Goal: Task Accomplishment & Management: Use online tool/utility

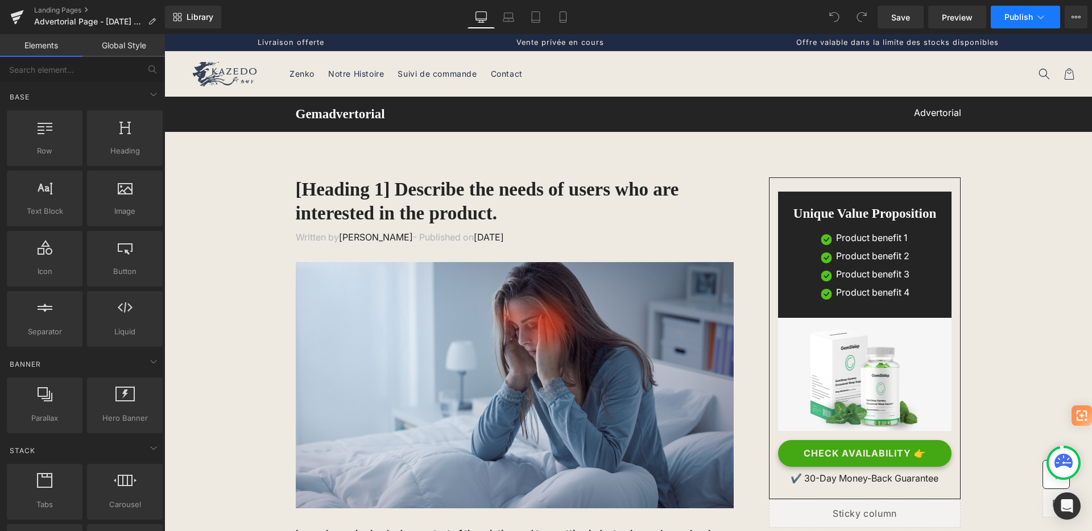
click at [1044, 16] on icon at bounding box center [1040, 16] width 11 height 11
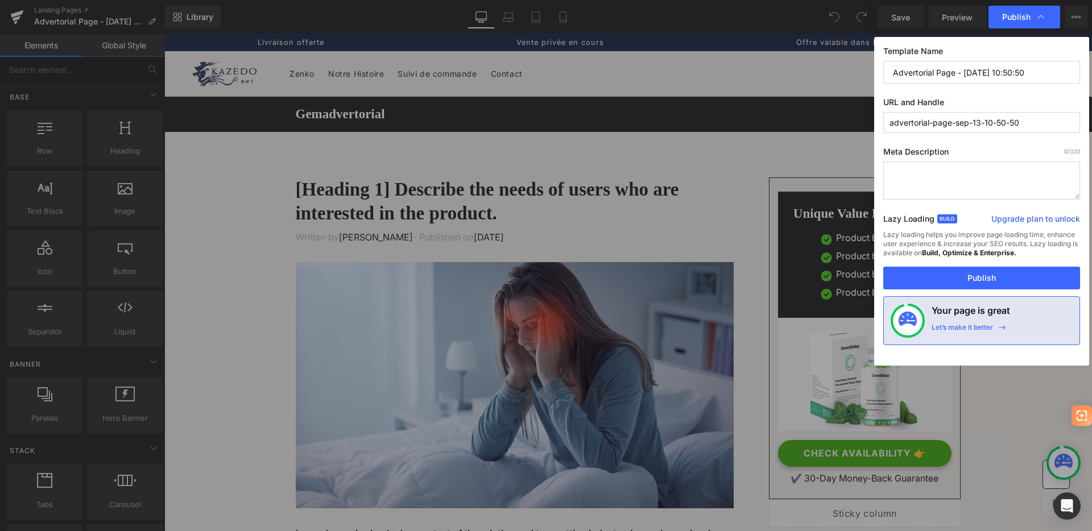
click at [934, 123] on input "advertorial-page-sep-13-10-50-50" at bounding box center [981, 122] width 197 height 21
click at [933, 171] on textarea at bounding box center [981, 181] width 197 height 38
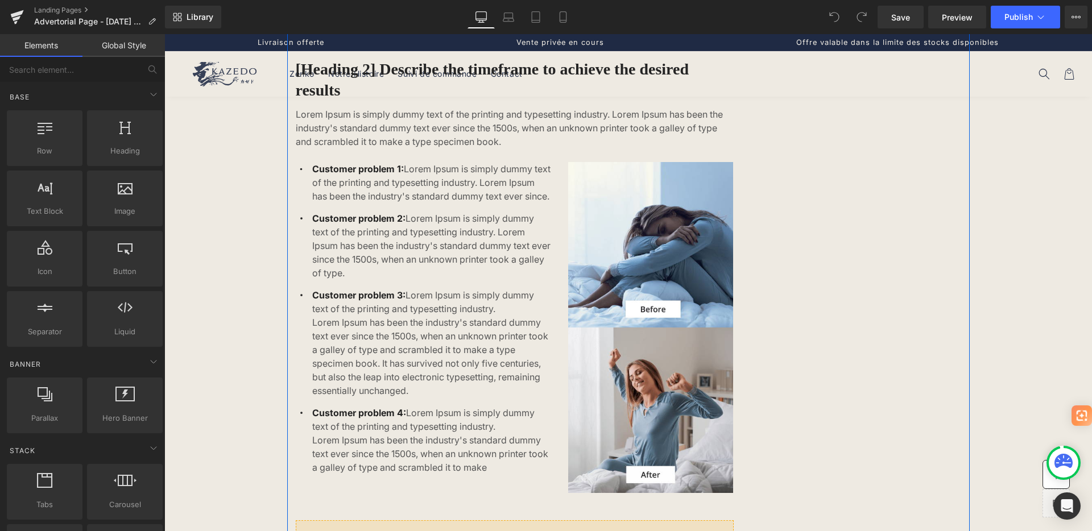
scroll to position [303, 0]
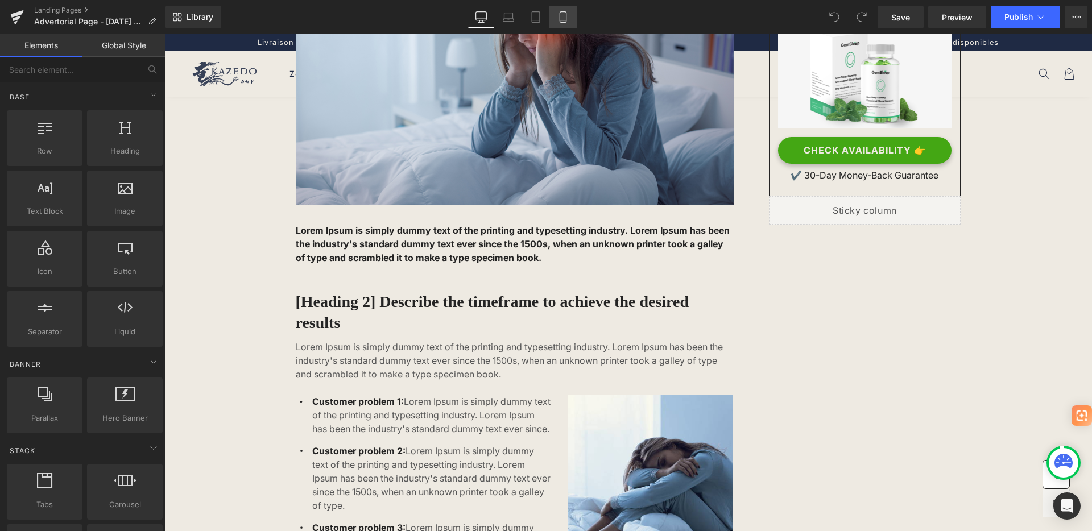
click at [559, 15] on icon at bounding box center [562, 16] width 11 height 11
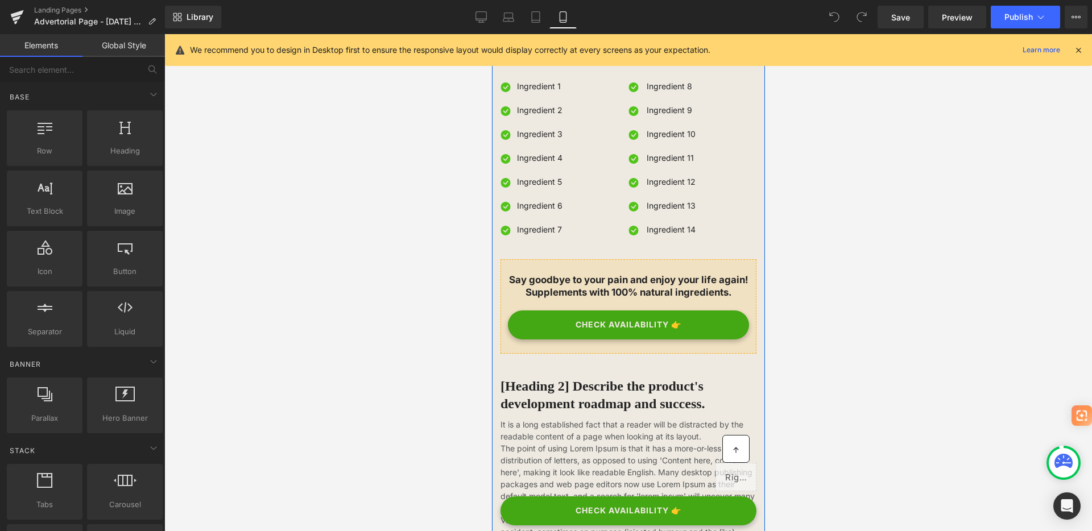
scroll to position [3104, 0]
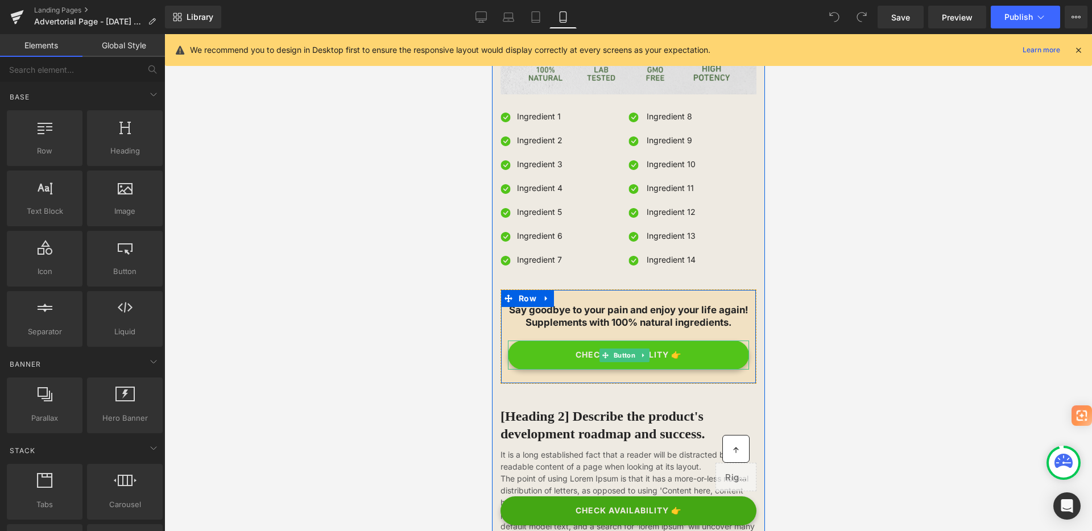
click at [565, 341] on link "CHECK AVAILABILITY 👉" at bounding box center [627, 355] width 241 height 29
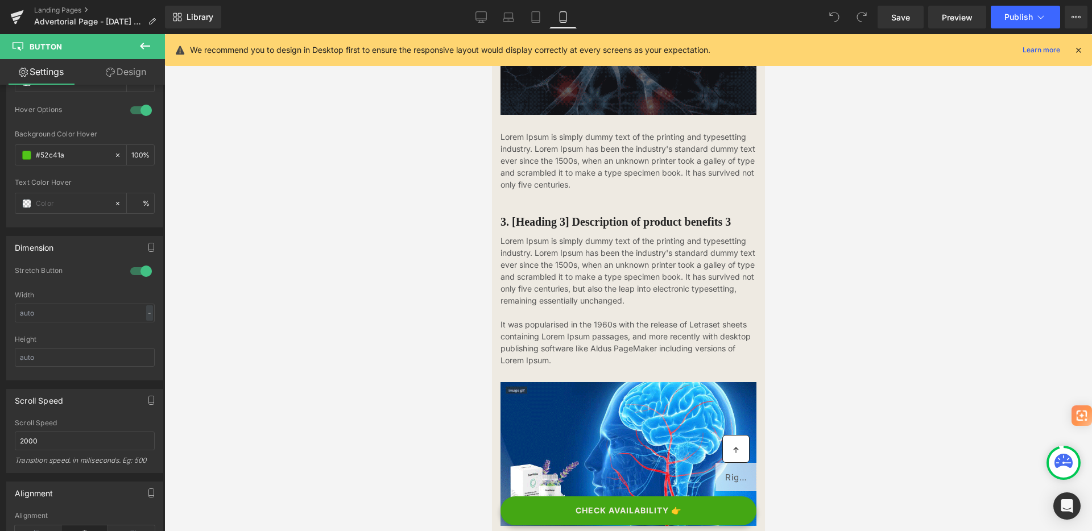
scroll to position [1665, 0]
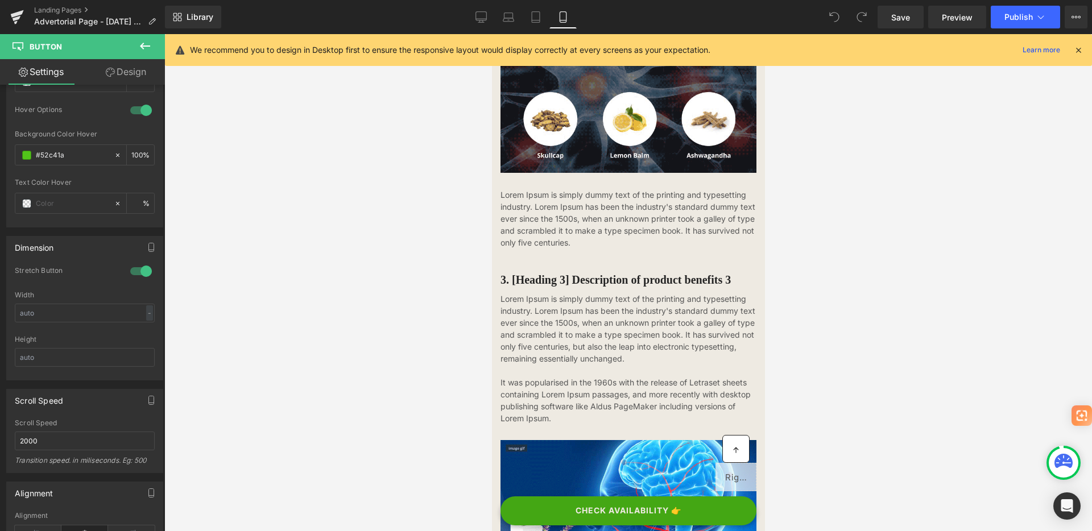
drag, startPoint x: 637, startPoint y: 76, endPoint x: 561, endPoint y: 259, distance: 198.1
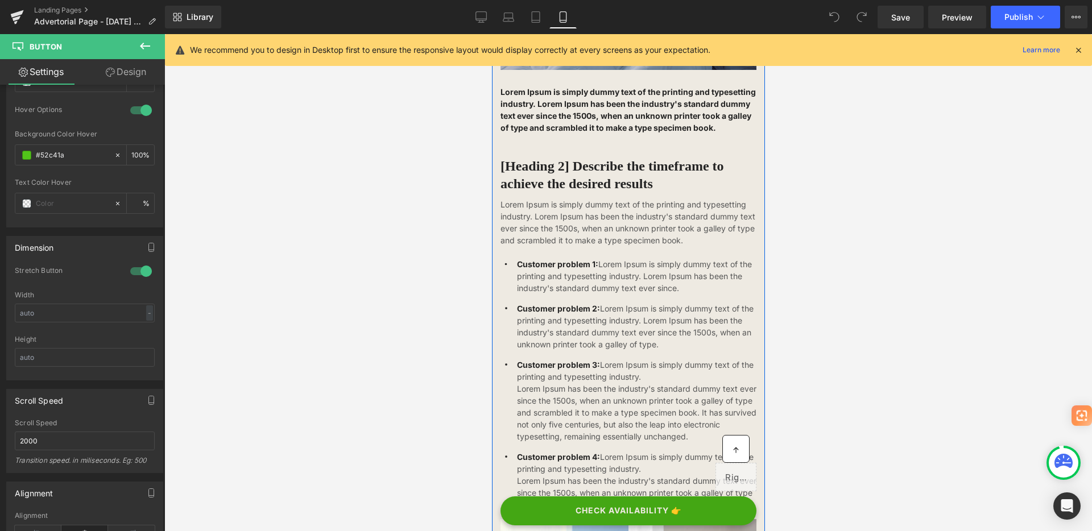
scroll to position [0, 0]
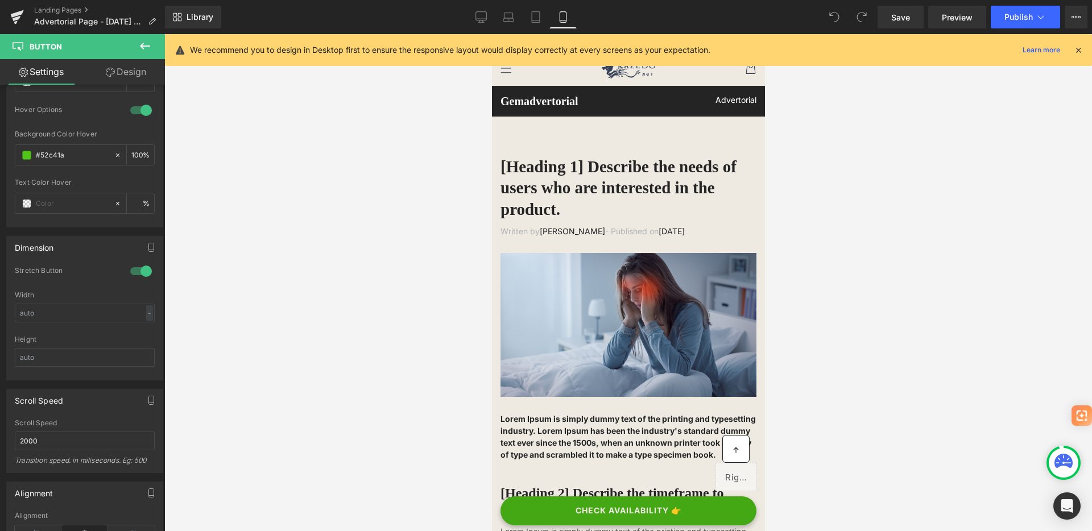
click at [135, 43] on button at bounding box center [145, 46] width 40 height 25
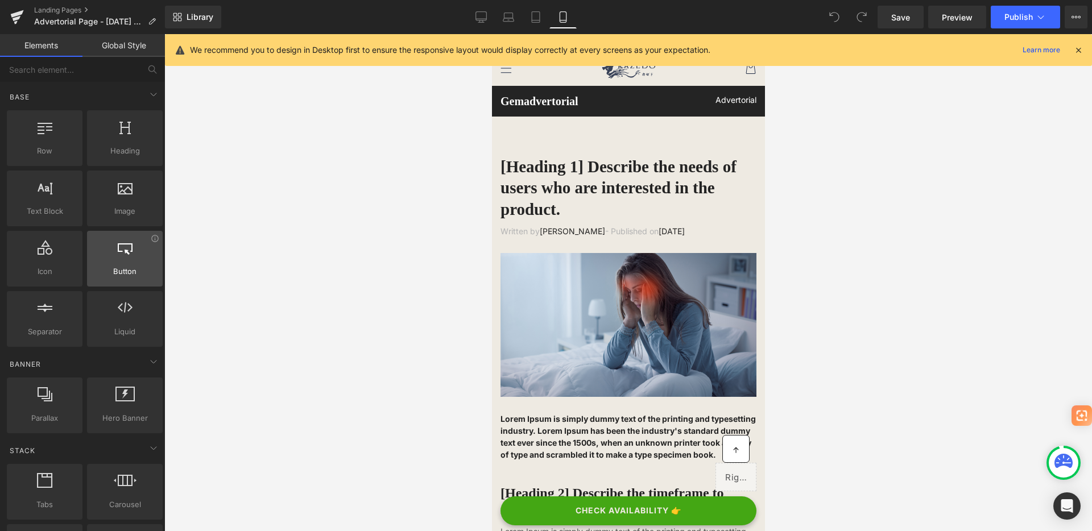
click at [118, 275] on span "Button" at bounding box center [124, 272] width 69 height 12
click at [118, 258] on div at bounding box center [124, 253] width 69 height 26
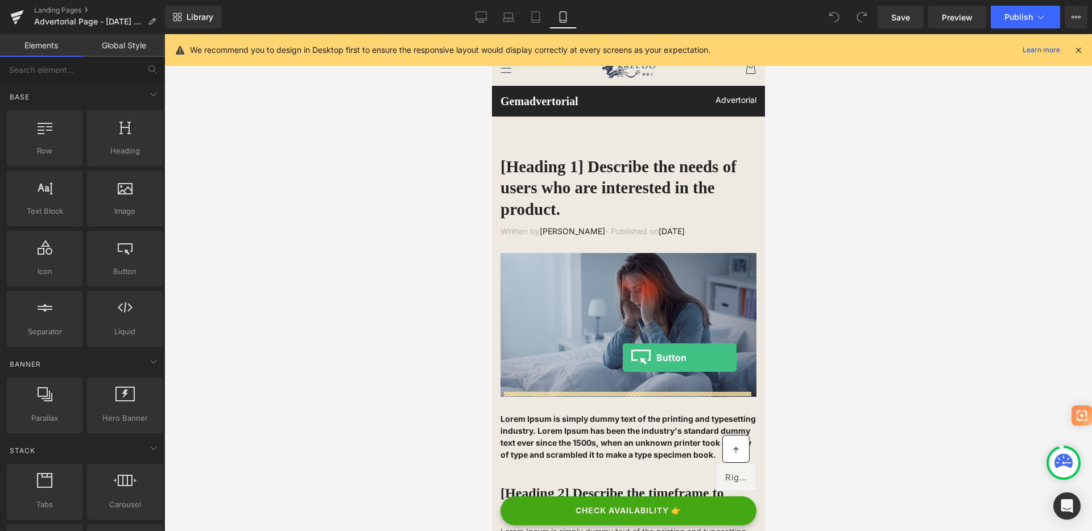
drag, startPoint x: 610, startPoint y: 292, endPoint x: 623, endPoint y: 358, distance: 66.7
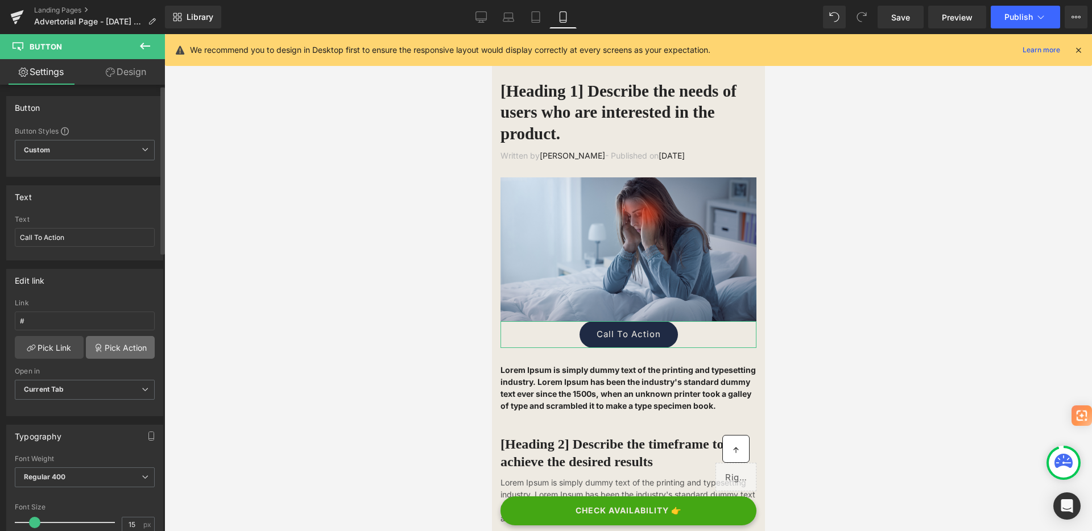
scroll to position [2, 0]
click at [50, 392] on span "Current Tab" at bounding box center [85, 388] width 140 height 20
click at [50, 392] on span "Current Tab" at bounding box center [82, 388] width 135 height 20
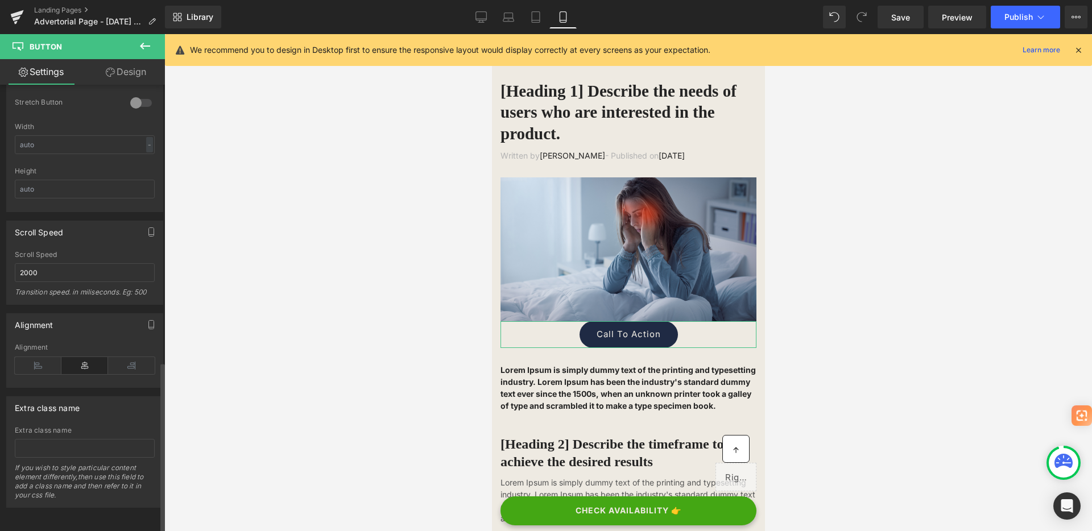
scroll to position [743, 0]
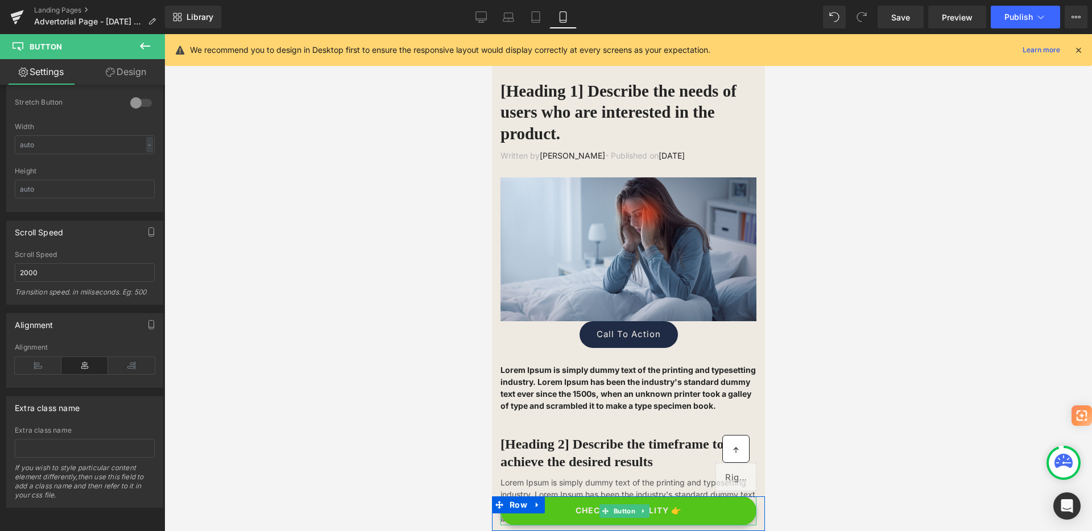
click at [693, 503] on link "CHECK AVAILABILITY 👉" at bounding box center [628, 511] width 256 height 29
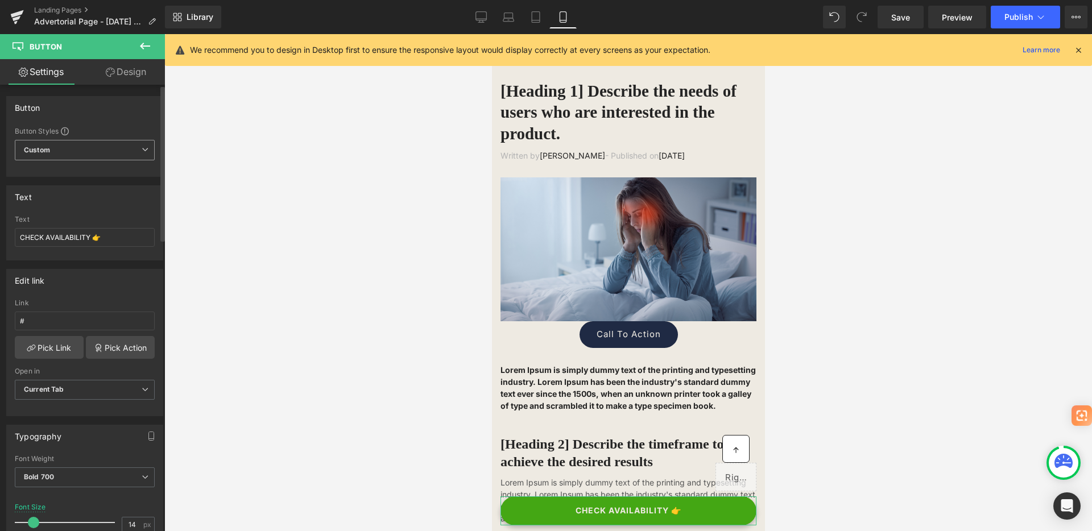
click at [101, 146] on span "Custom Setup Global Style" at bounding box center [85, 150] width 140 height 20
click at [101, 146] on span "Custom Setup Global Style" at bounding box center [82, 150] width 135 height 20
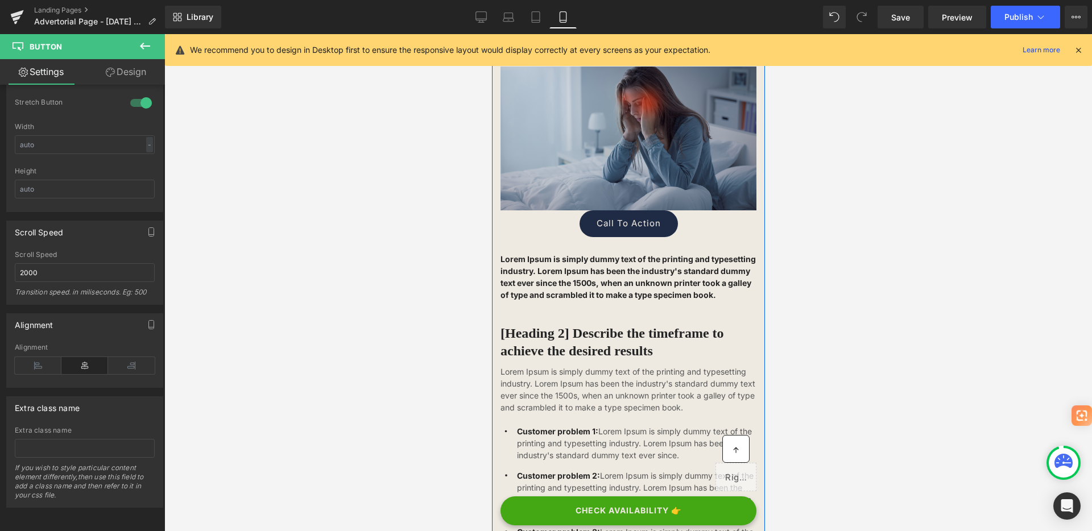
scroll to position [0, 0]
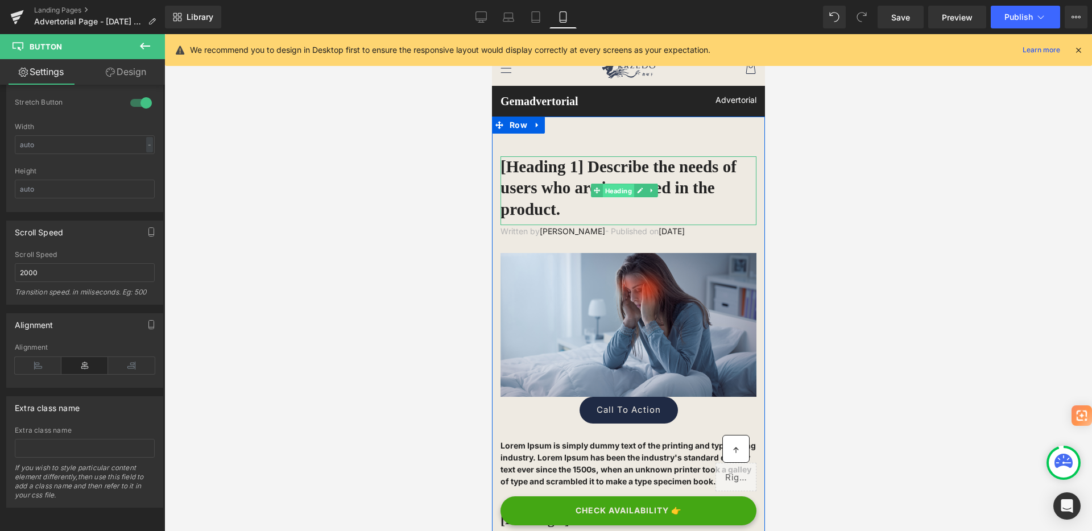
click at [603, 196] on span "Heading" at bounding box center [617, 191] width 31 height 14
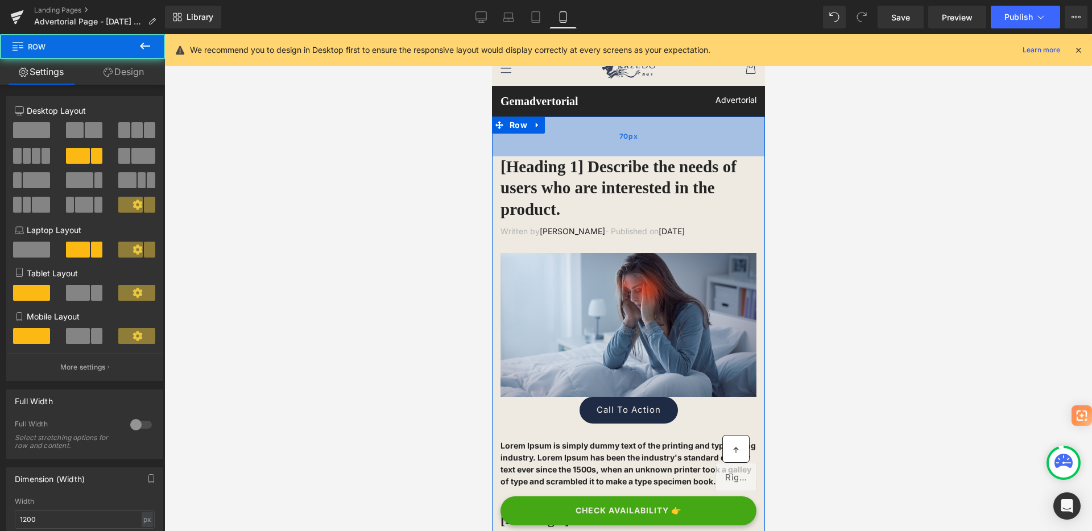
click at [563, 155] on div "70px" at bounding box center [627, 137] width 273 height 40
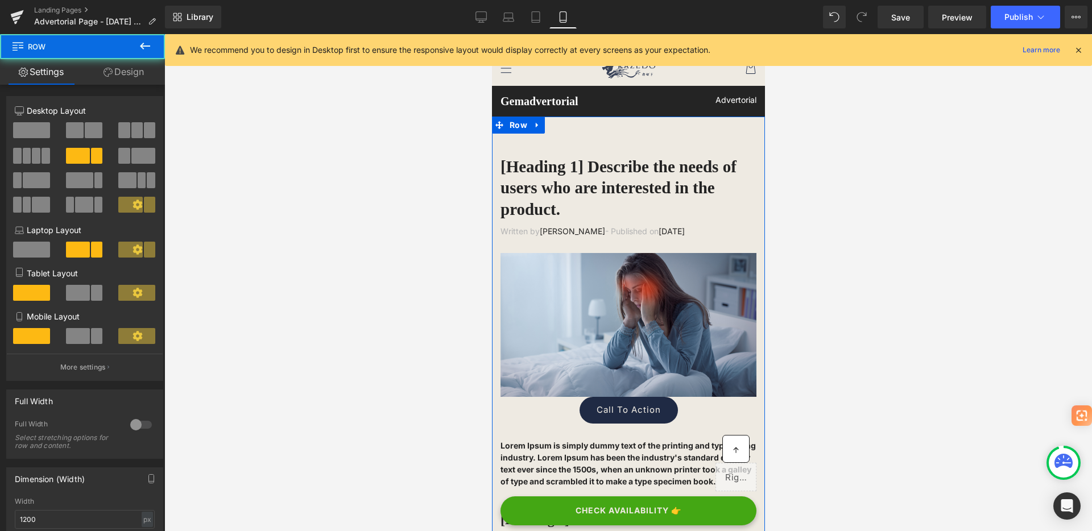
click at [555, 177] on h1 "[Heading 1] Describe the needs of users who are interested in the product." at bounding box center [628, 188] width 256 height 64
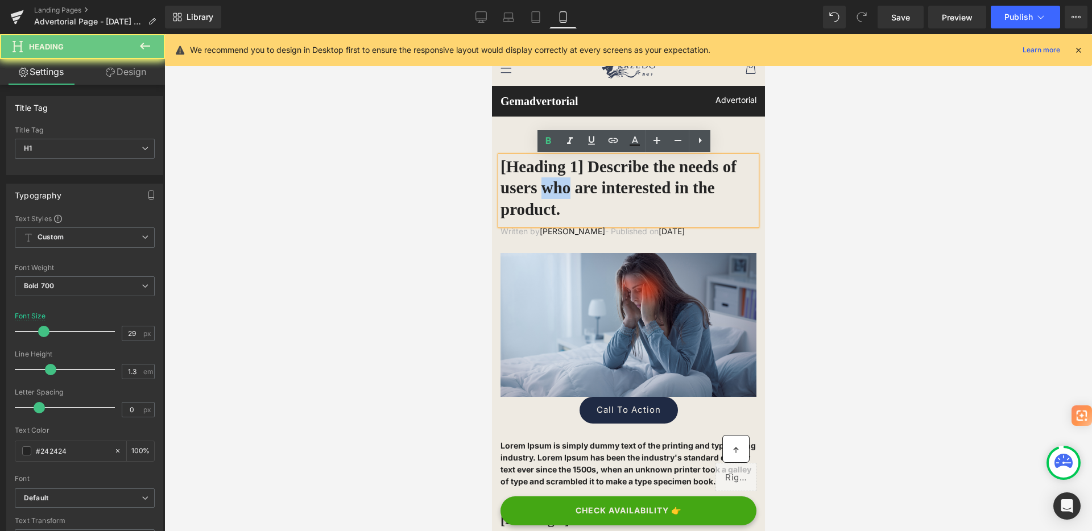
click at [555, 177] on h1 "[Heading 1] Describe the needs of users who are interested in the product." at bounding box center [628, 188] width 256 height 64
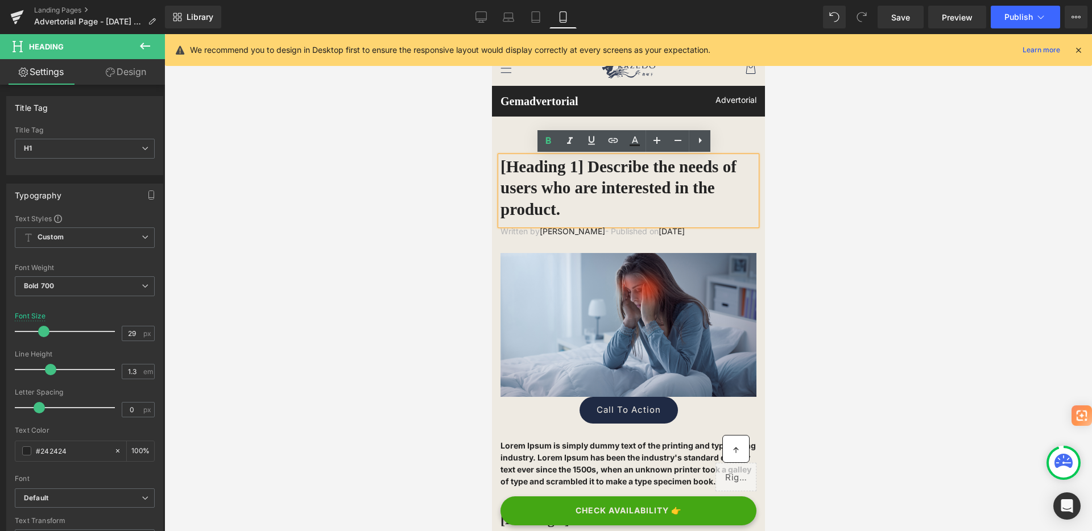
click at [557, 166] on h1 "[Heading 1] Describe the needs of users who are interested in the product." at bounding box center [628, 188] width 256 height 64
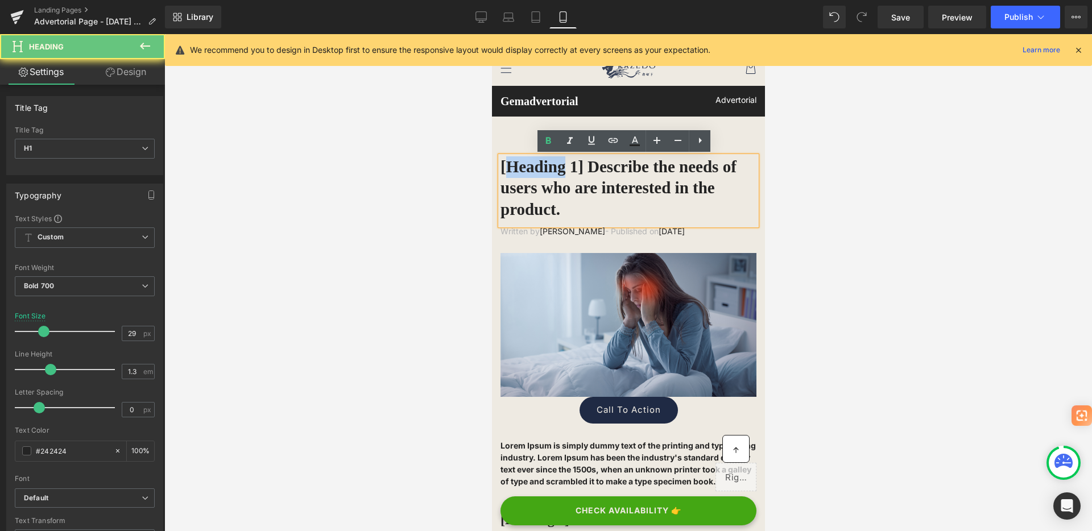
click at [557, 166] on h1 "[Heading 1] Describe the needs of users who are interested in the product." at bounding box center [628, 188] width 256 height 64
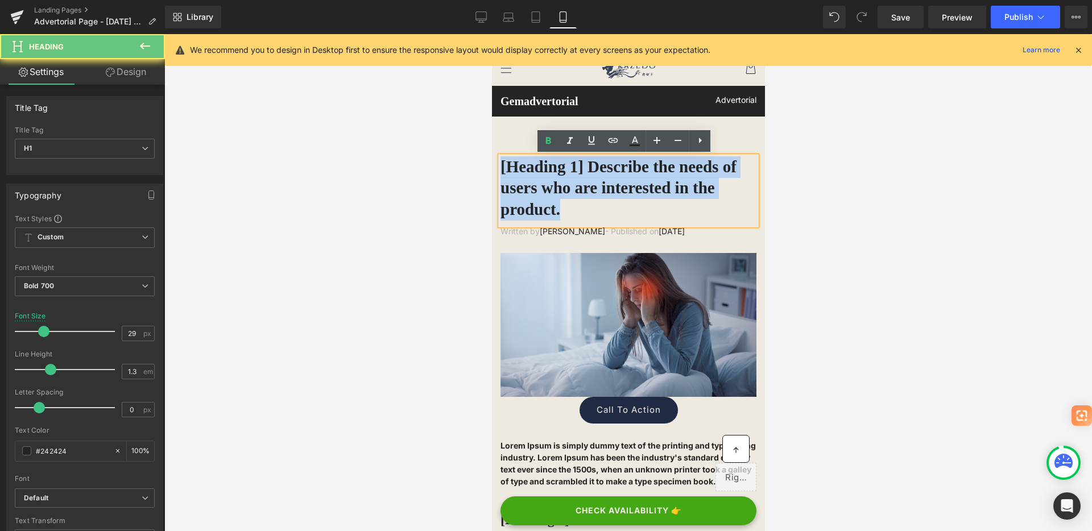
click at [557, 166] on h1 "[Heading 1] Describe the needs of users who are interested in the product." at bounding box center [628, 188] width 256 height 64
paste div
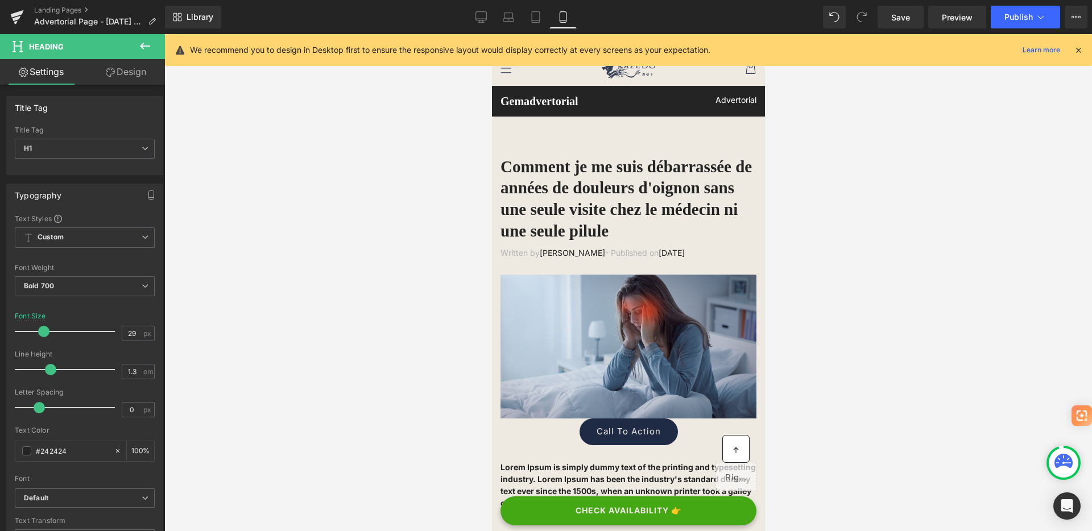
click at [106, 68] on icon at bounding box center [110, 72] width 9 height 9
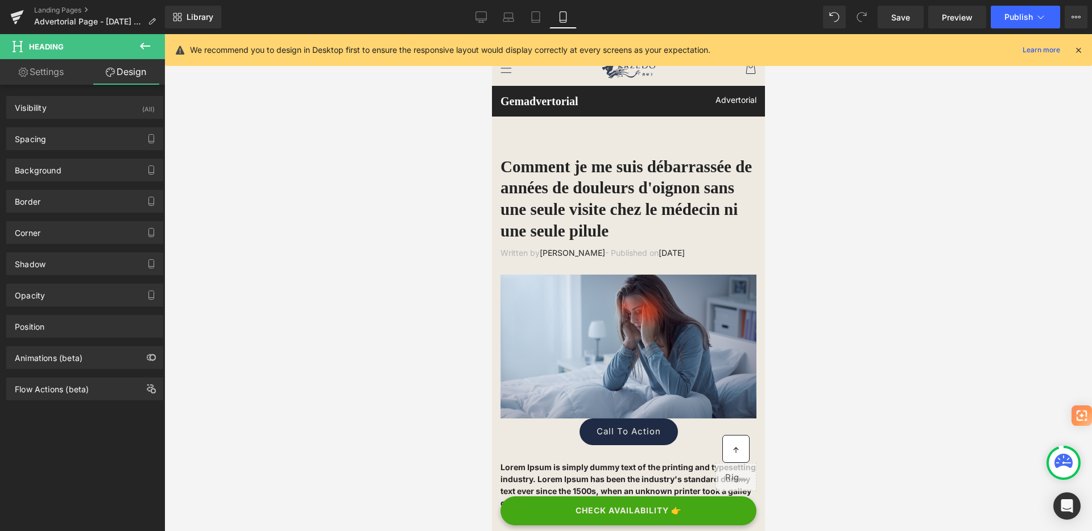
click at [40, 58] on span "Heading" at bounding box center [68, 46] width 114 height 25
click at [148, 38] on button at bounding box center [145, 46] width 40 height 25
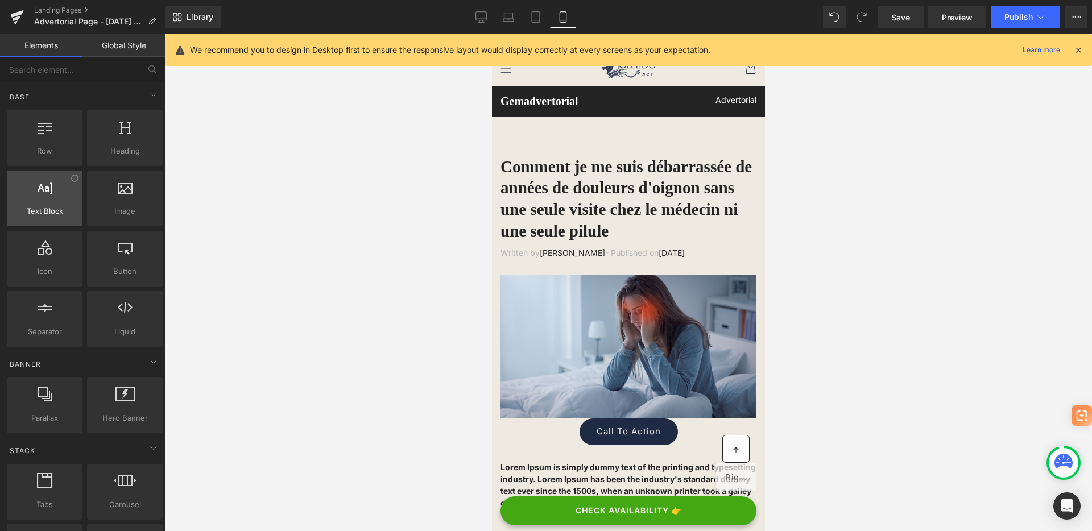
click at [67, 209] on span "Text Block" at bounding box center [44, 211] width 69 height 12
click at [55, 210] on span "Text Block" at bounding box center [44, 211] width 69 height 12
click at [30, 210] on span "Text Block" at bounding box center [44, 211] width 69 height 12
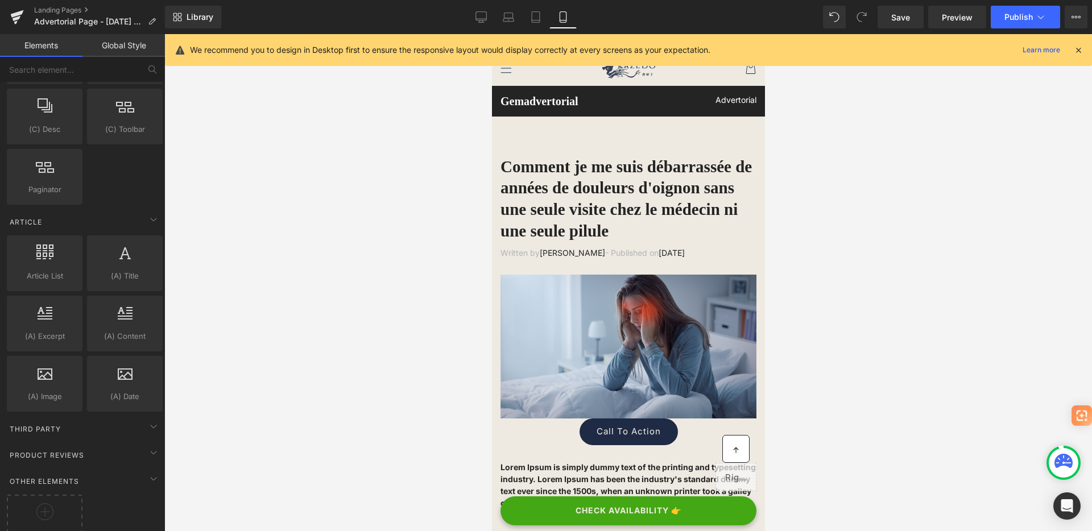
scroll to position [2059, 0]
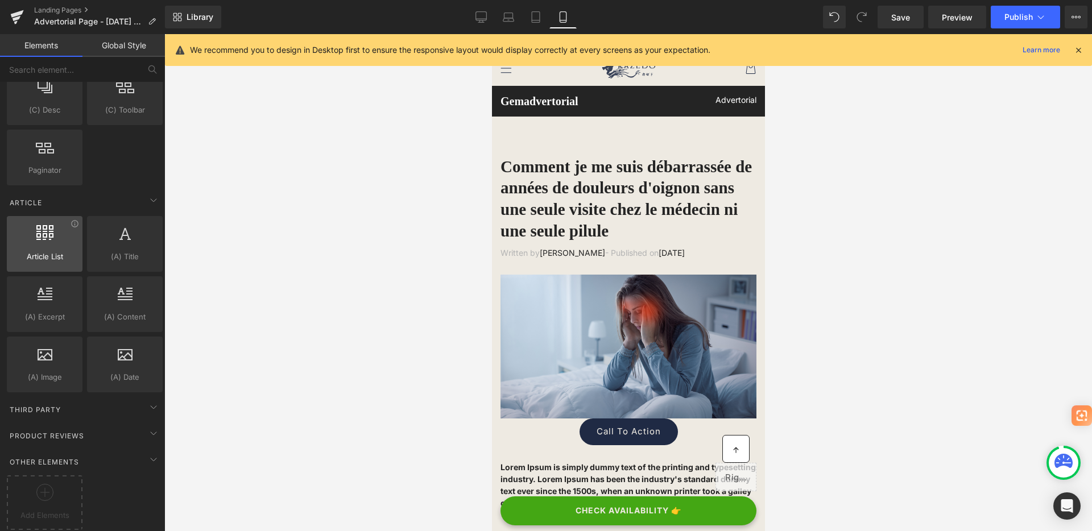
click at [63, 229] on div at bounding box center [44, 238] width 69 height 26
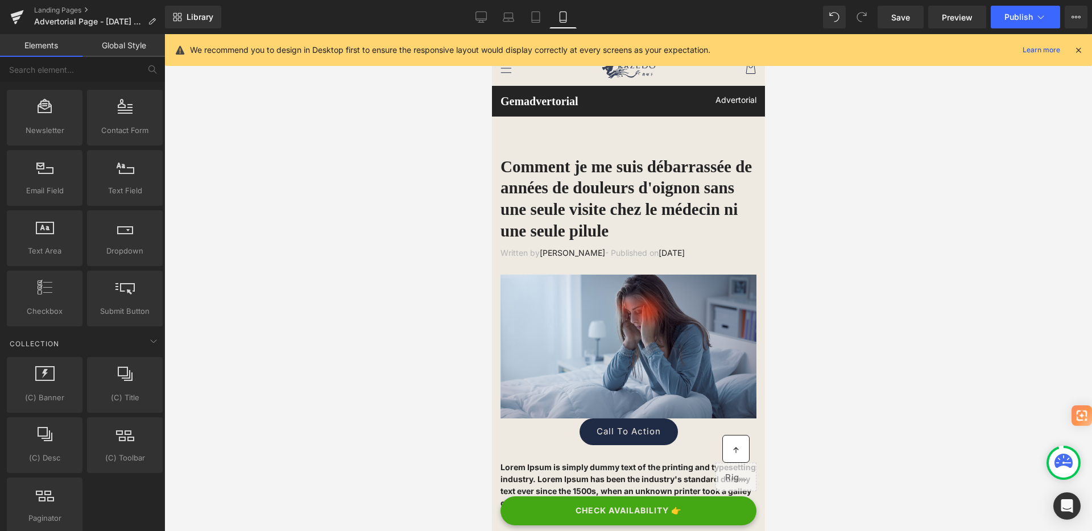
scroll to position [1523, 0]
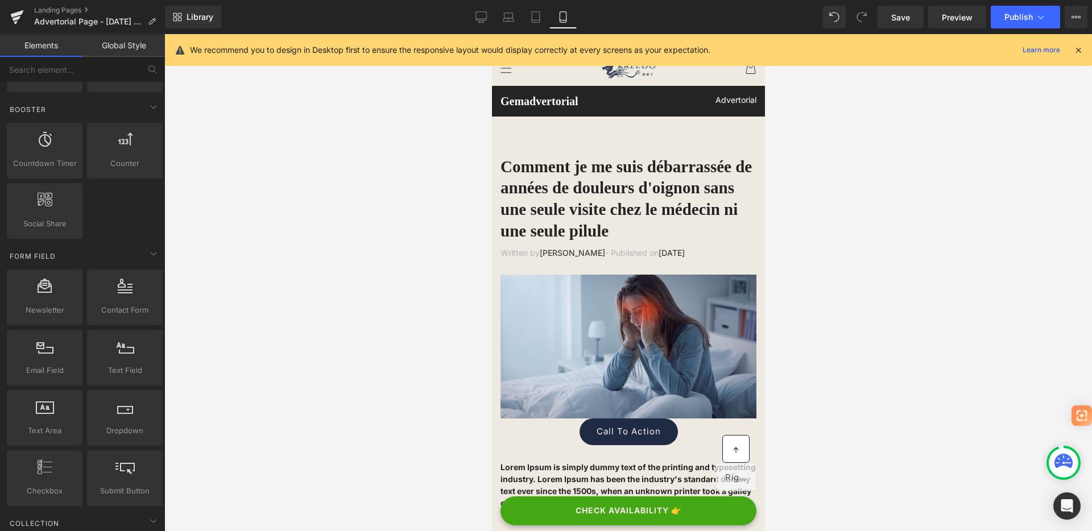
click at [126, 48] on link "Global Style" at bounding box center [123, 45] width 82 height 23
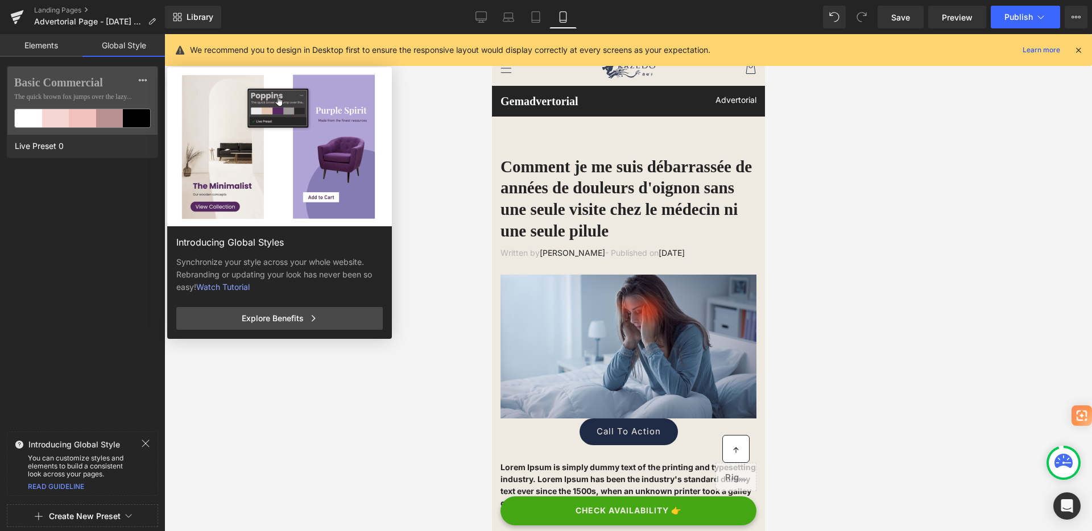
click at [81, 515] on button "Create New Preset" at bounding box center [85, 516] width 72 height 24
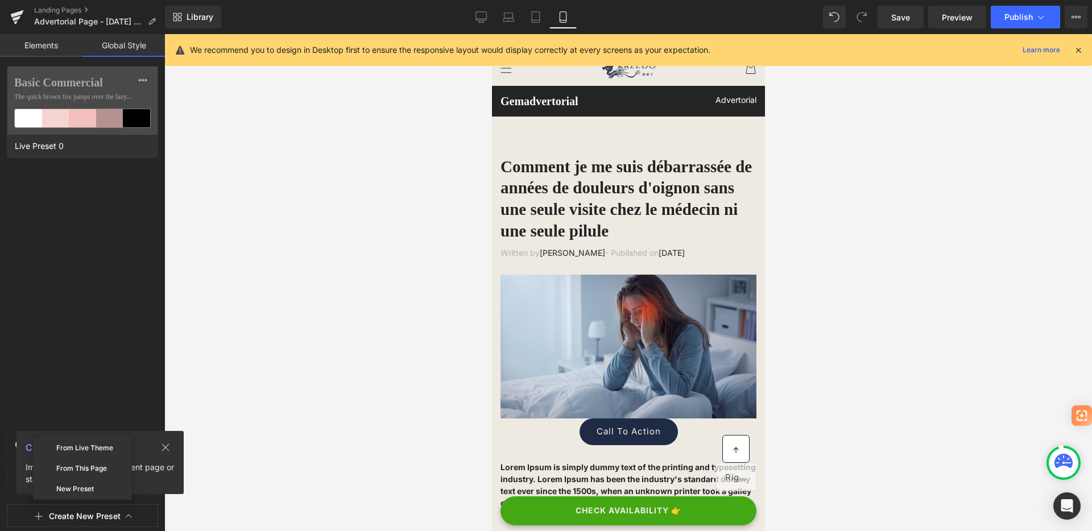
click at [110, 392] on div "Basic Commercial The quick brown fox jumps over the lazy... Live Preset 0" at bounding box center [82, 246] width 165 height 361
click at [172, 447] on button at bounding box center [165, 448] width 36 height 18
click at [123, 515] on span "Create New Preset" at bounding box center [82, 516] width 141 height 23
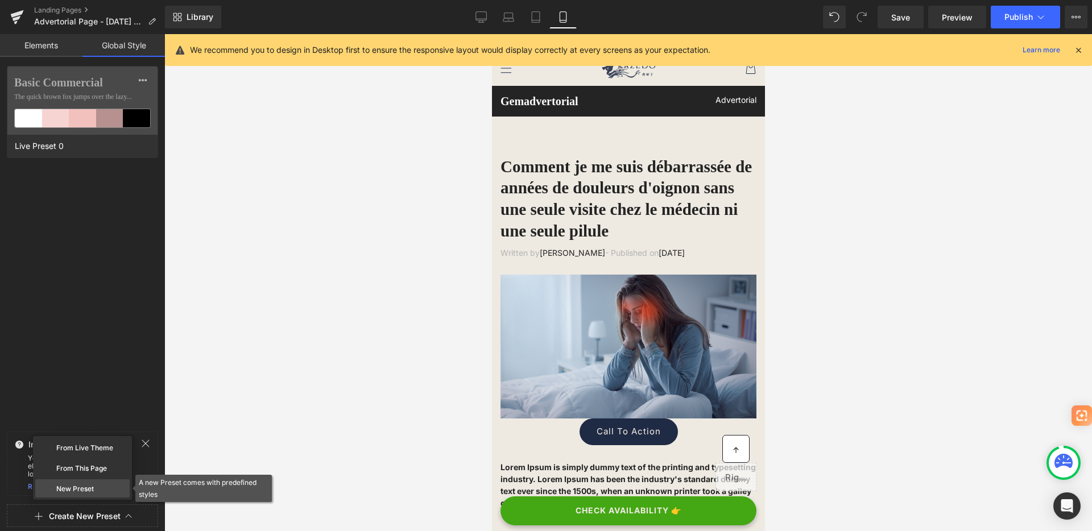
click at [86, 493] on div "New Preset" at bounding box center [82, 488] width 94 height 18
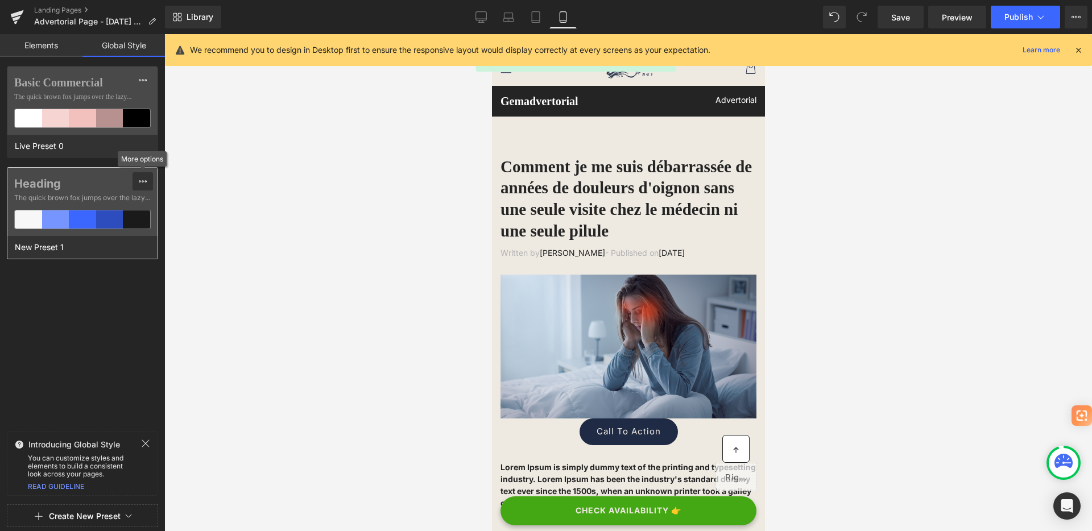
click at [147, 187] on div at bounding box center [142, 181] width 9 height 18
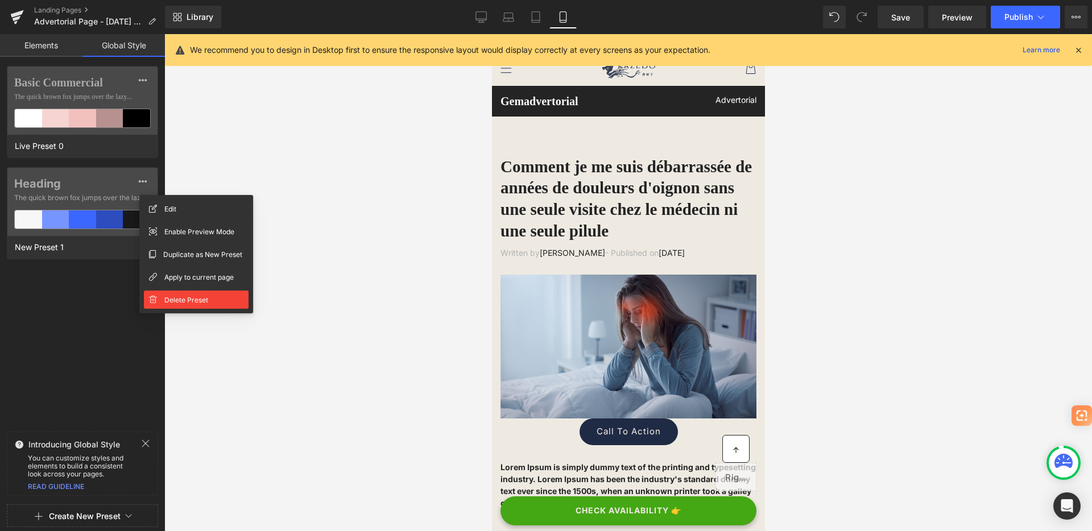
click at [165, 299] on span "Delete Preset" at bounding box center [186, 300] width 44 height 12
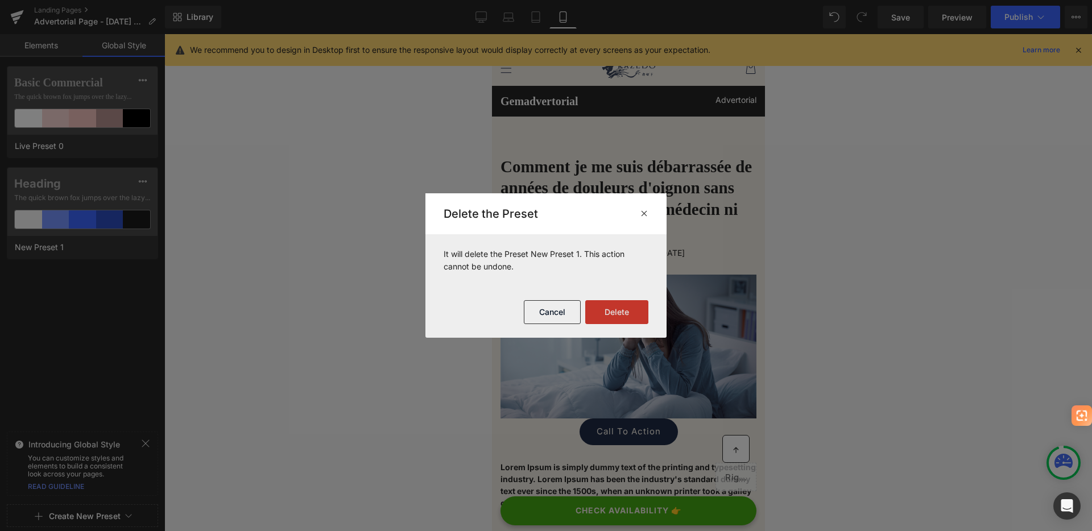
click at [611, 312] on button "Delete" at bounding box center [616, 312] width 63 height 24
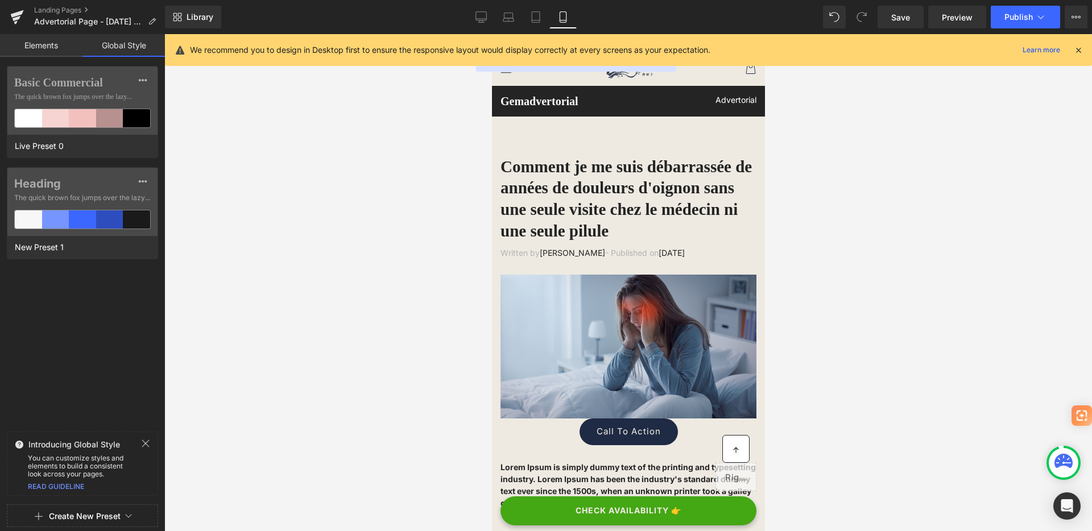
click at [92, 85] on div at bounding box center [82, 265] width 165 height 531
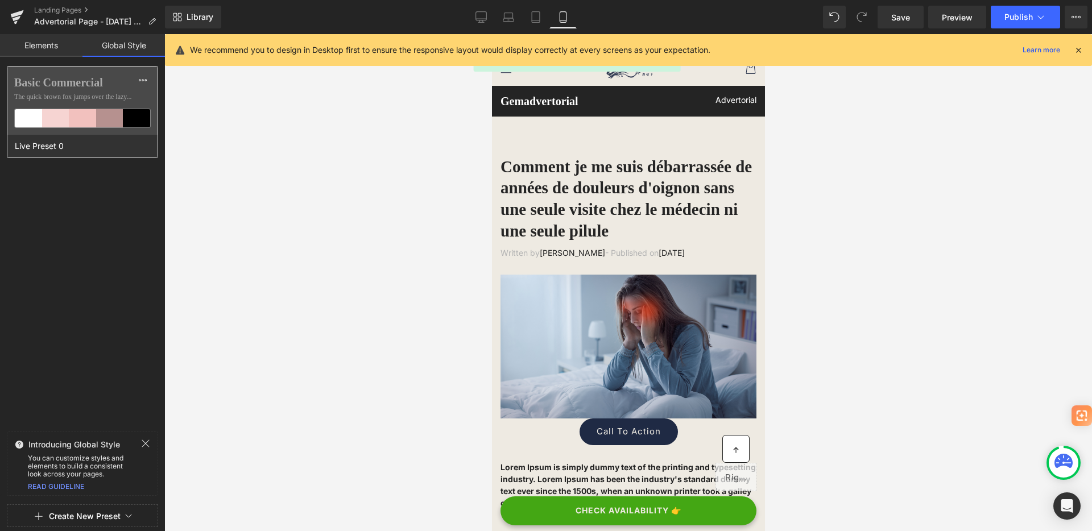
click at [75, 89] on div "Basic Commercial The quick brown fox jumps over the lazy..." at bounding box center [82, 101] width 150 height 68
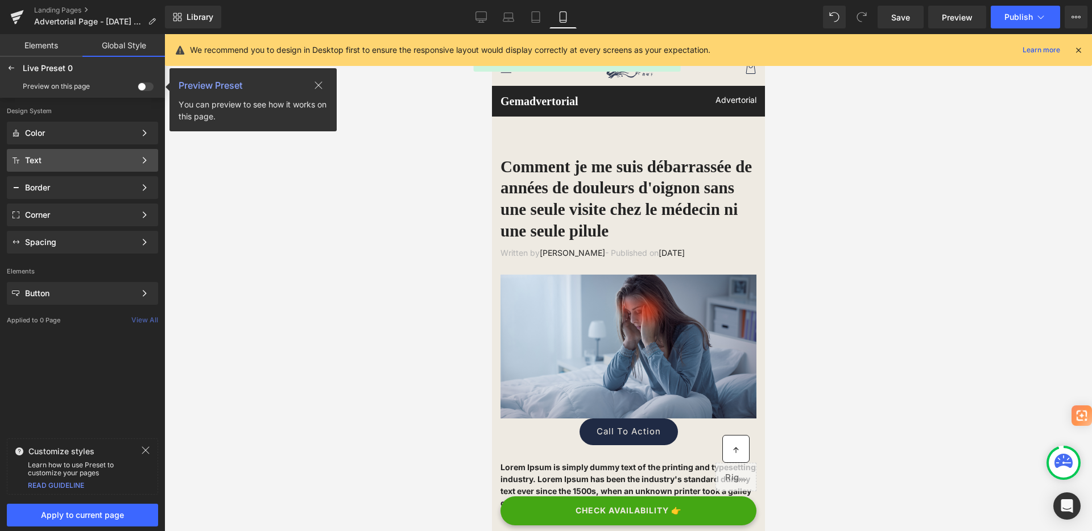
click at [113, 163] on div "Text" at bounding box center [80, 160] width 110 height 9
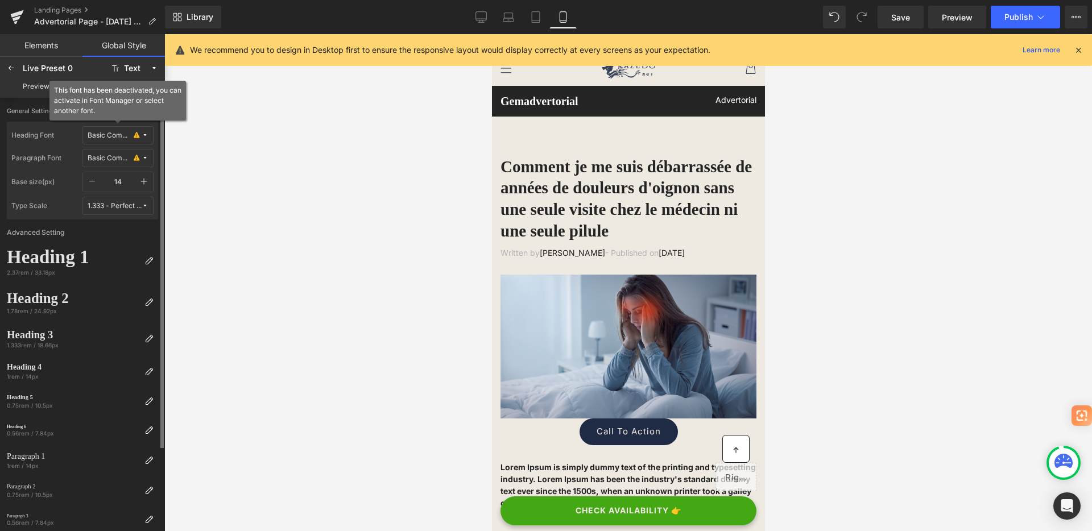
click at [106, 140] on button "Basic Commercial" at bounding box center [117, 135] width 71 height 18
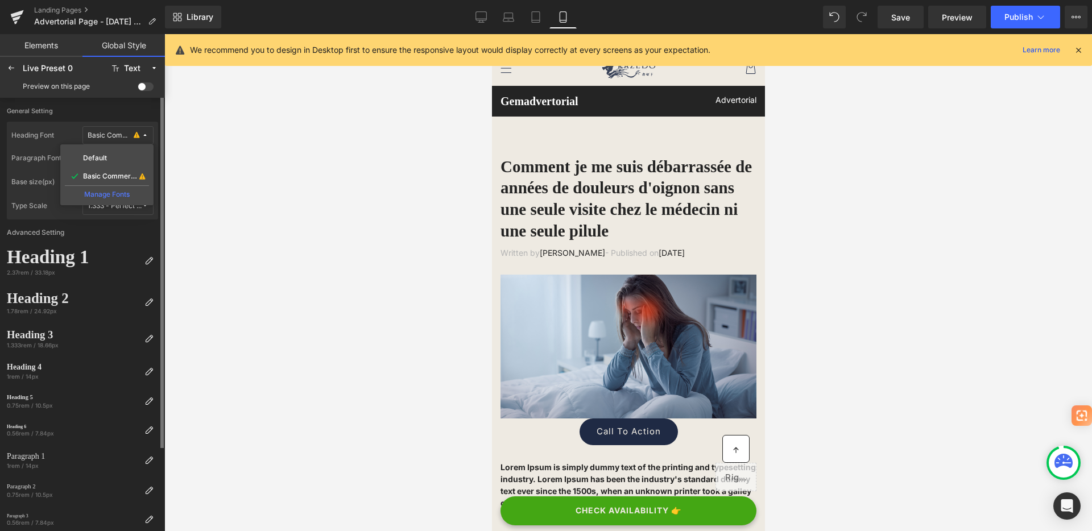
click at [19, 151] on label "Paragraph Font" at bounding box center [46, 158] width 71 height 18
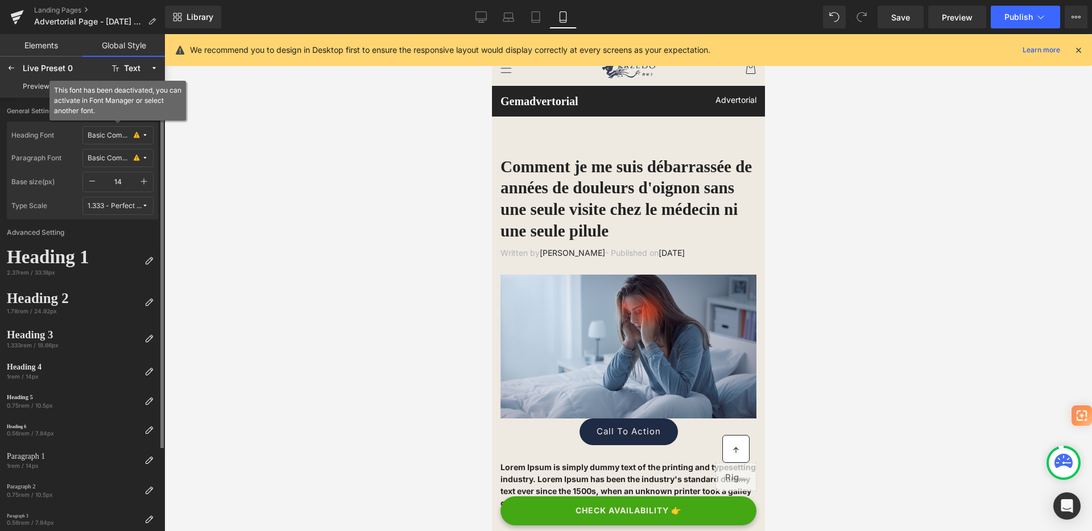
click at [111, 135] on div "Basic Commercial" at bounding box center [110, 135] width 44 height 9
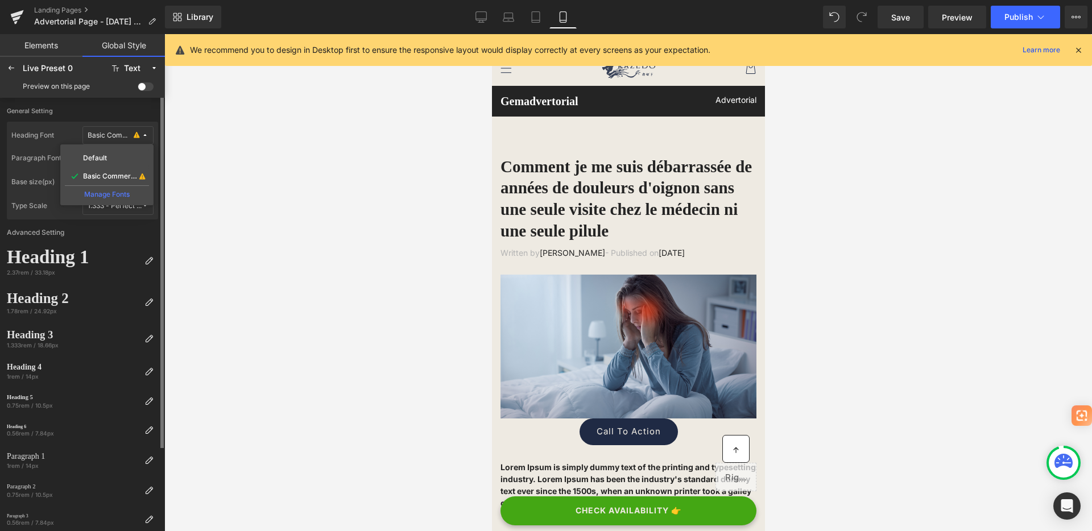
click at [107, 198] on div "Manage Fonts" at bounding box center [107, 192] width 84 height 15
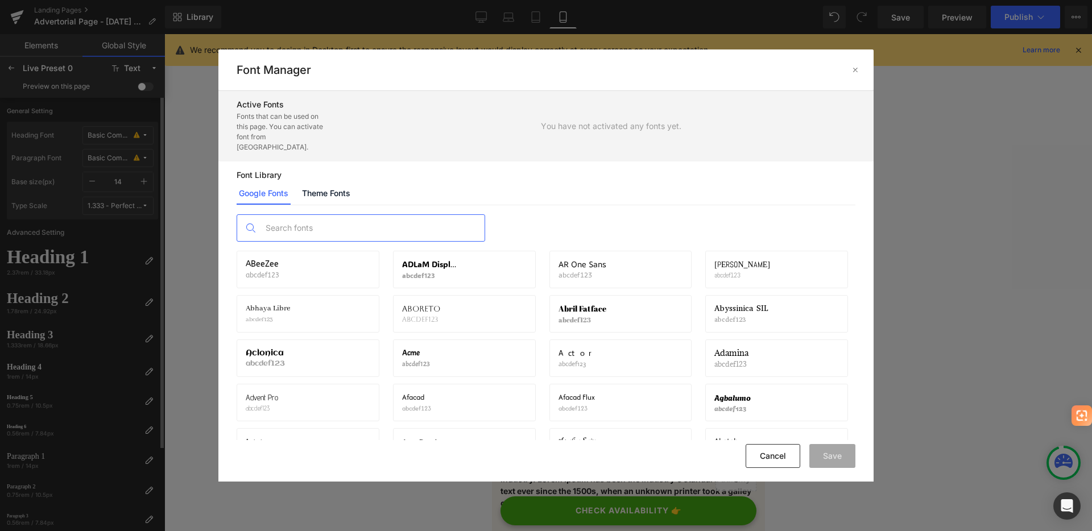
click at [336, 222] on input "text" at bounding box center [372, 228] width 225 height 26
paste input "Cormorant"
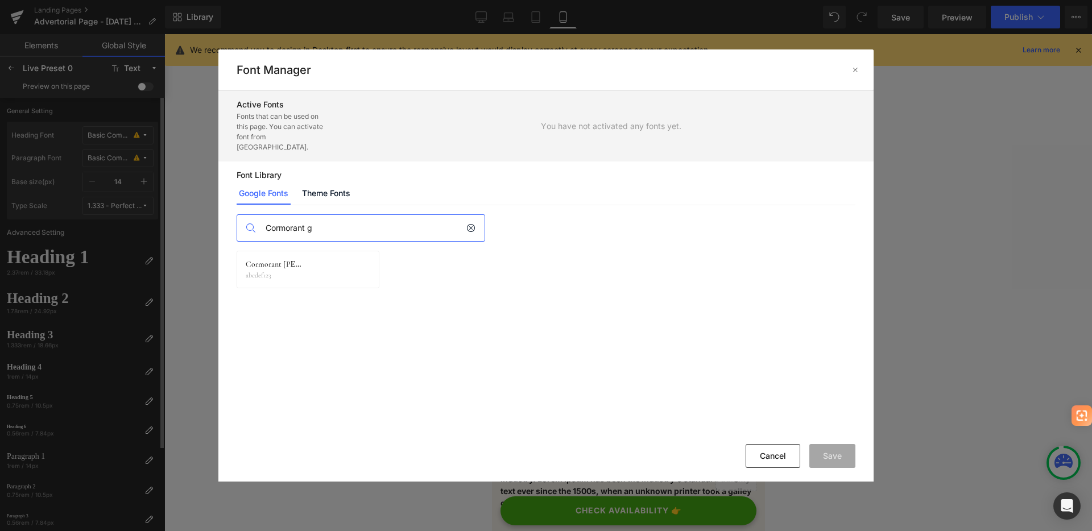
type input "Cormorant g"
click at [299, 271] on p "abcdef123" at bounding box center [274, 275] width 56 height 8
click at [360, 265] on icon at bounding box center [361, 269] width 9 height 9
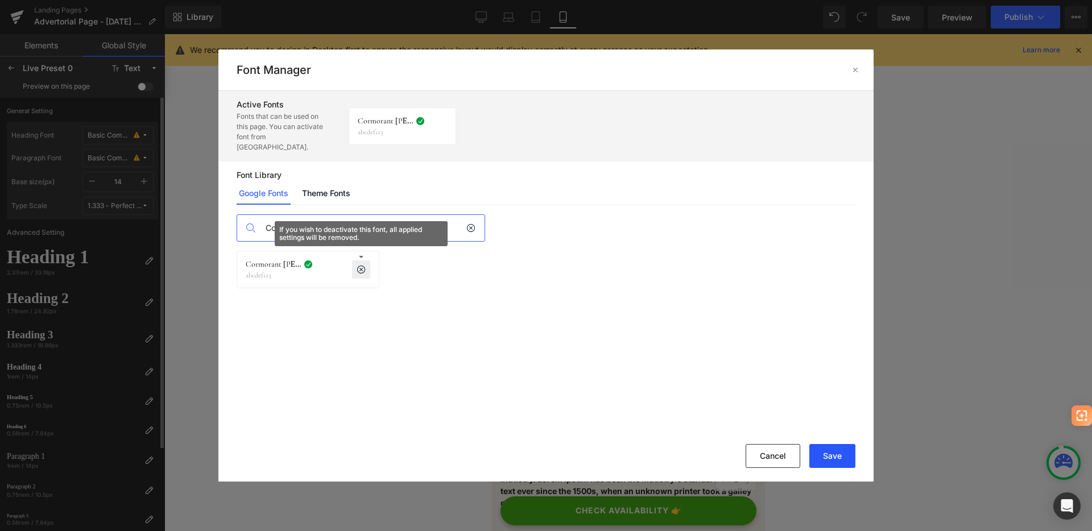
click at [832, 459] on button "Save" at bounding box center [832, 456] width 46 height 24
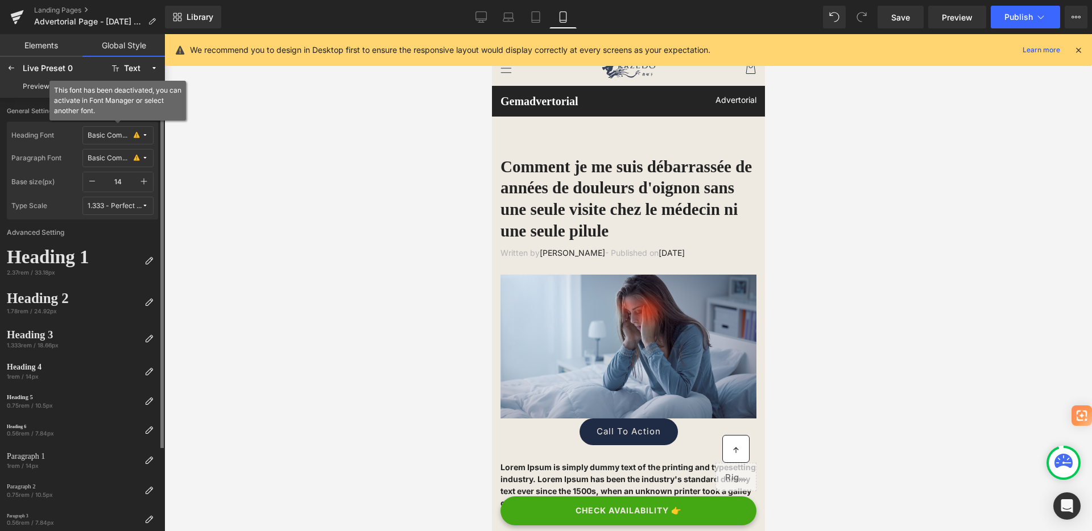
click at [139, 135] on icon at bounding box center [137, 135] width 6 height 9
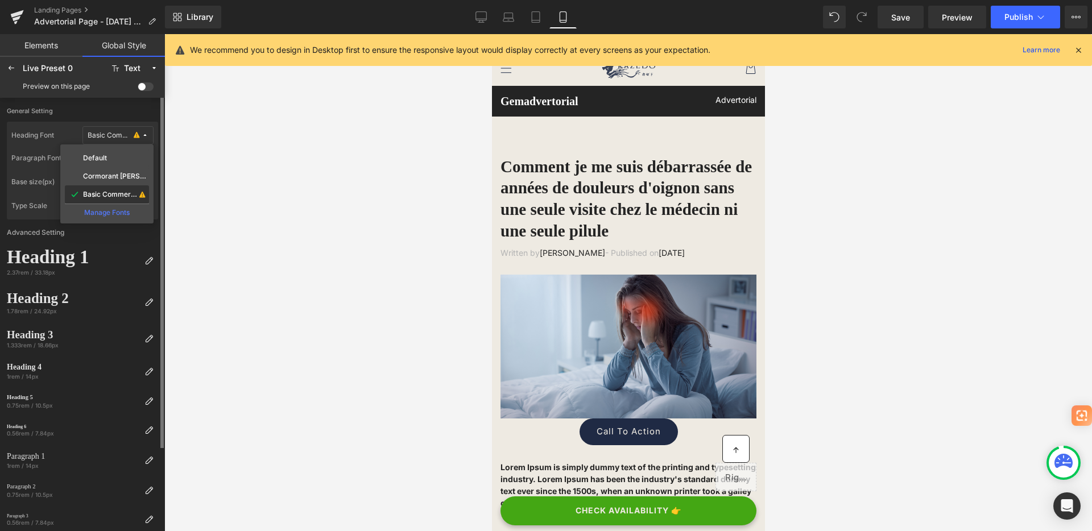
click at [144, 191] on icon at bounding box center [142, 194] width 6 height 7
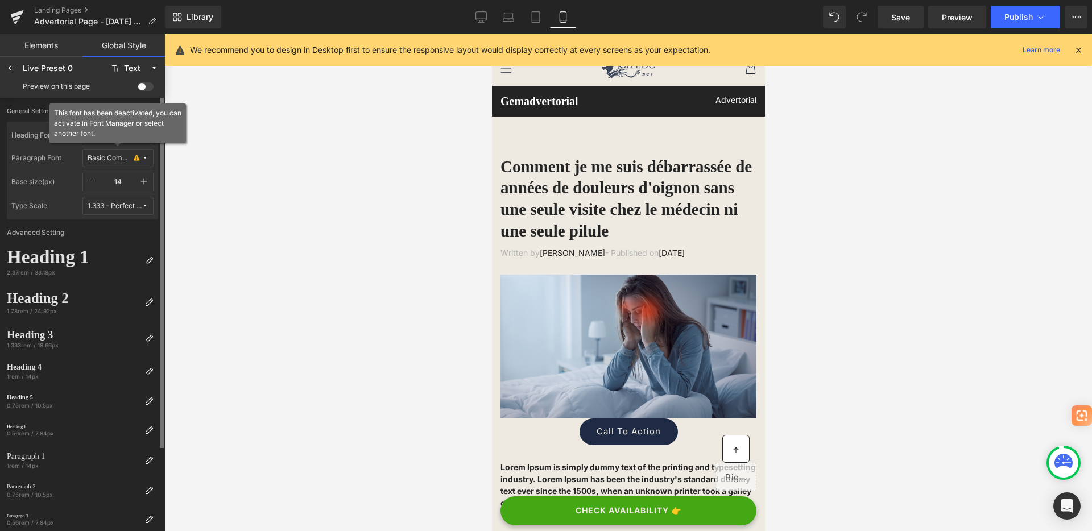
click at [128, 151] on button "Basic Commercial" at bounding box center [117, 158] width 71 height 18
click at [104, 235] on div "Manage Fonts" at bounding box center [107, 233] width 84 height 15
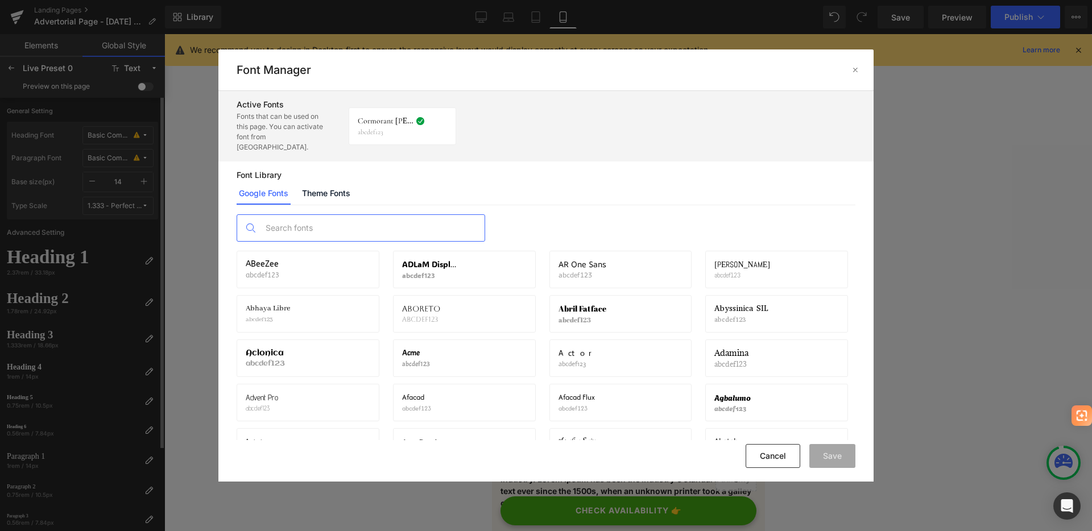
click at [316, 231] on input "text" at bounding box center [372, 228] width 225 height 26
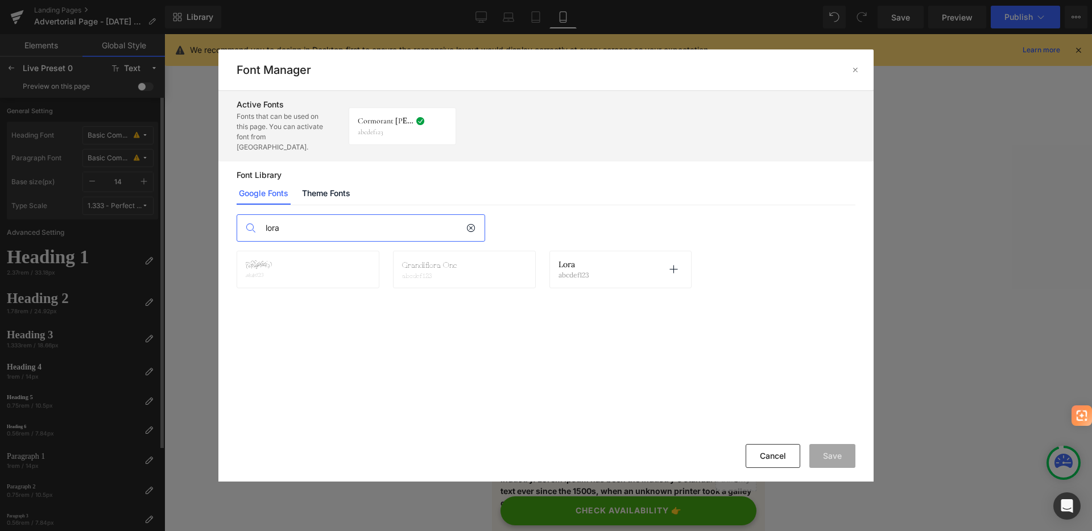
type input "lora"
click at [603, 260] on div "Lora abcdef123 Activate font" at bounding box center [621, 269] width 125 height 19
click at [686, 259] on div "Lora abcdef123 Activate font" at bounding box center [620, 270] width 143 height 38
click at [672, 265] on icon at bounding box center [673, 269] width 9 height 9
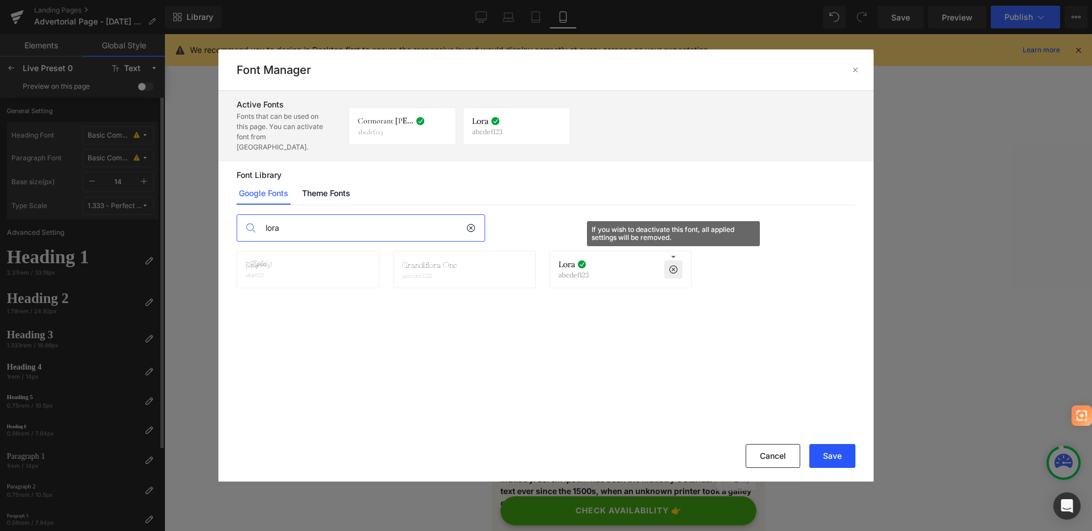
click at [845, 454] on button "Save" at bounding box center [832, 456] width 46 height 24
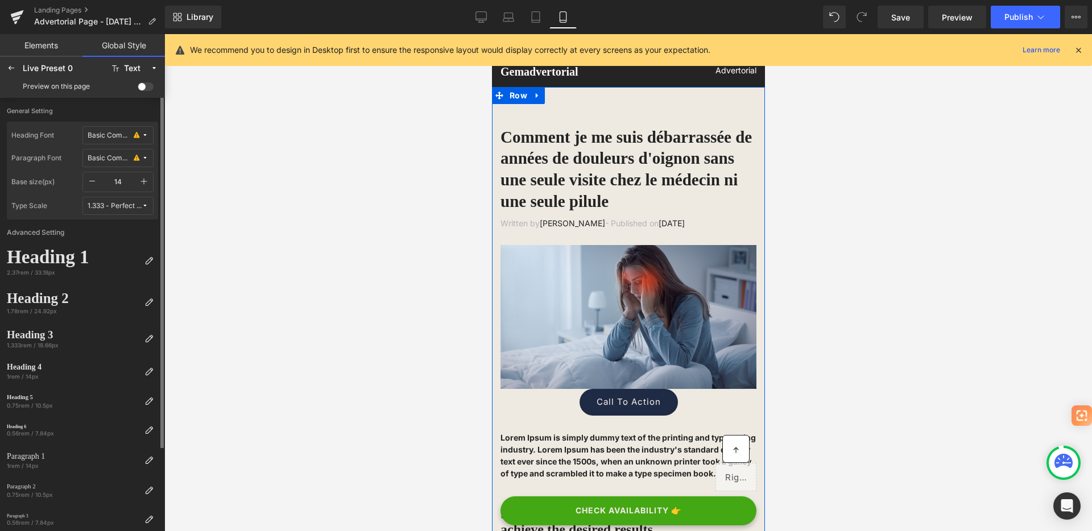
scroll to position [31, 0]
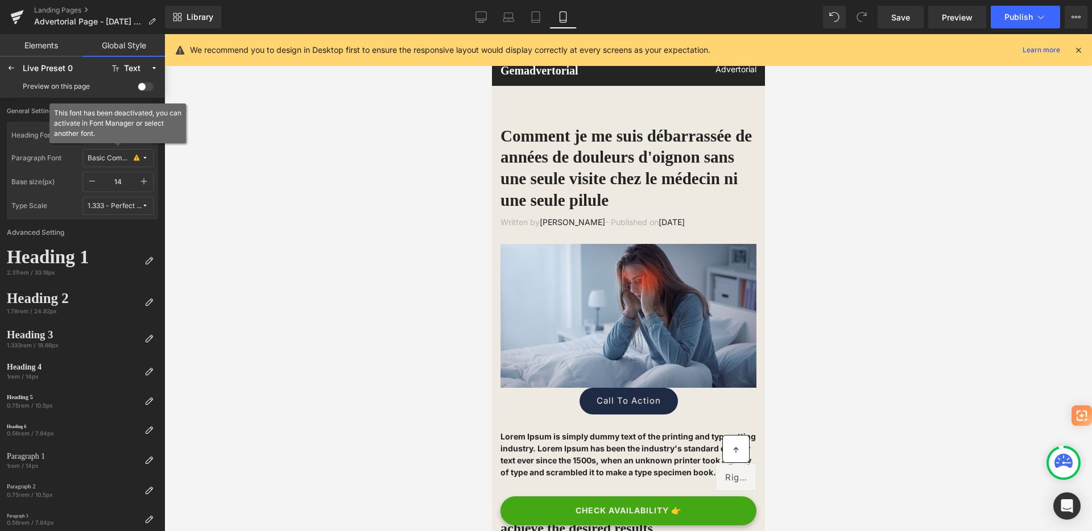
click at [118, 162] on div "Basic Commercial" at bounding box center [110, 158] width 44 height 9
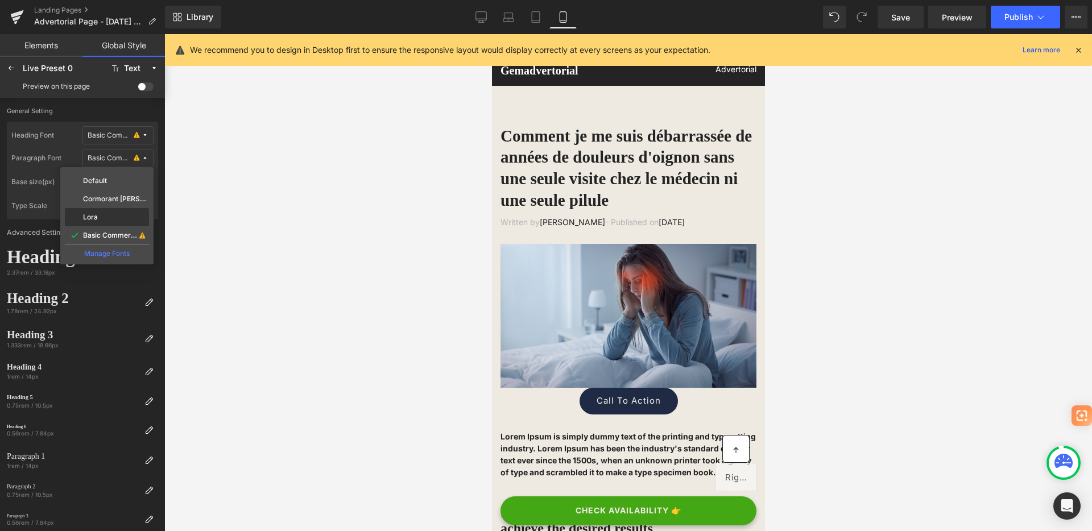
click at [111, 215] on div "Lora" at bounding box center [107, 217] width 80 height 9
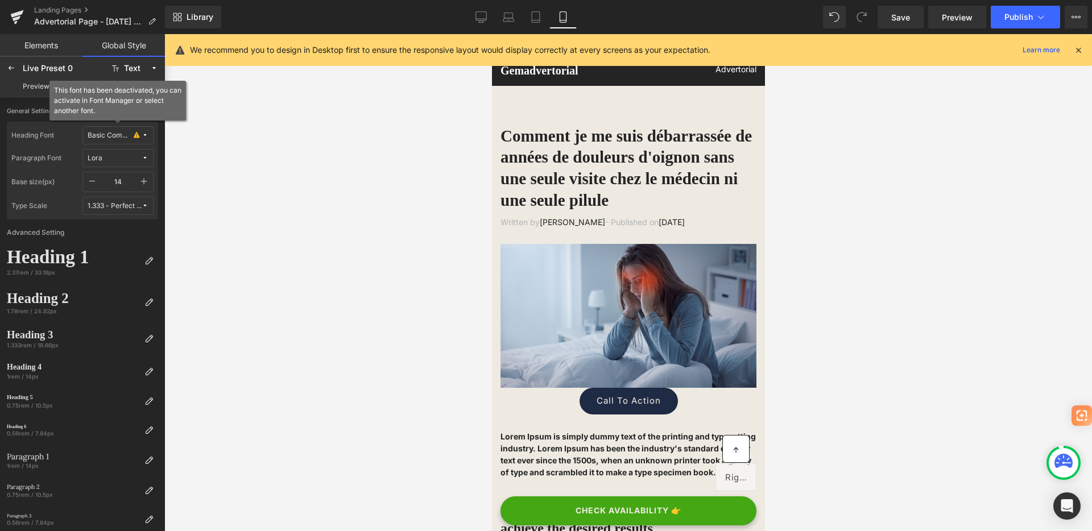
click at [121, 134] on div "Basic Commercial" at bounding box center [110, 135] width 44 height 9
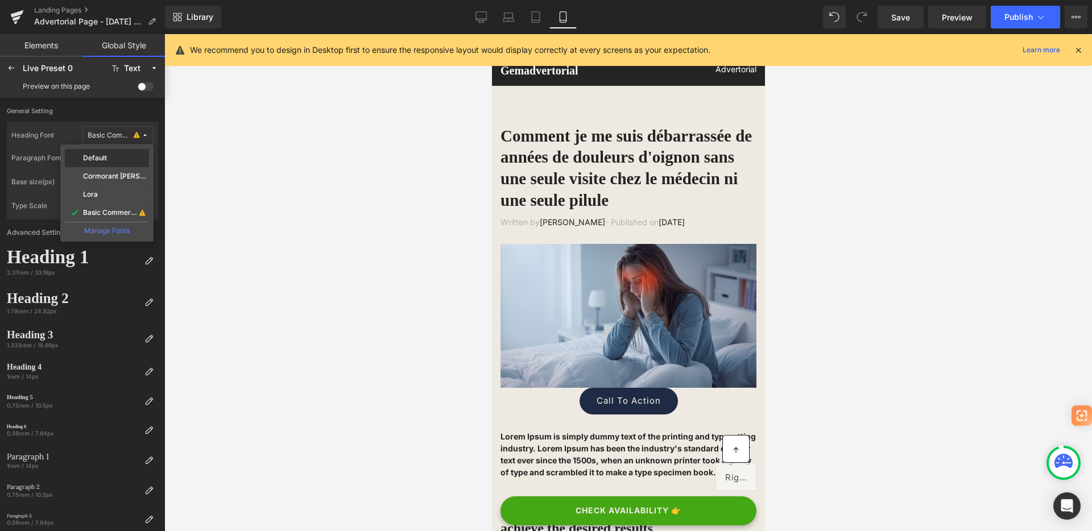
click at [106, 154] on div "Default" at bounding box center [107, 158] width 80 height 9
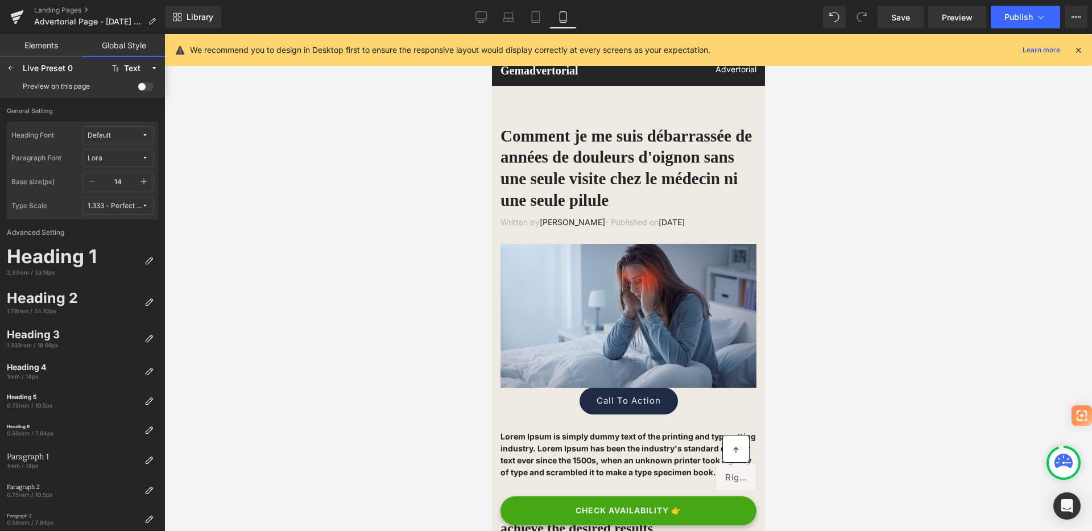
click at [112, 137] on span "Default" at bounding box center [115, 135] width 54 height 9
click at [109, 177] on label "Cormorant Garamond" at bounding box center [115, 176] width 64 height 8
click at [102, 151] on button "Lora" at bounding box center [117, 158] width 71 height 18
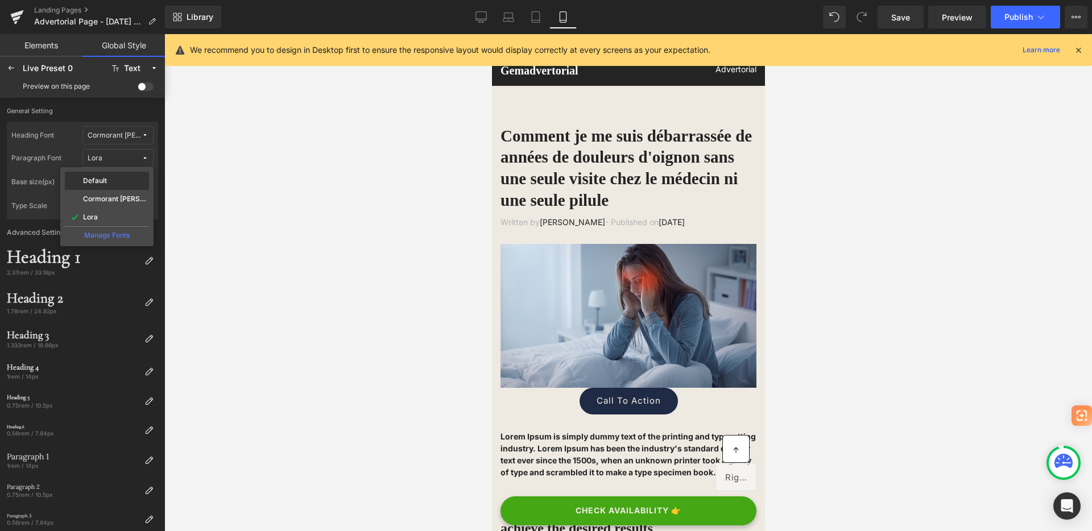
click at [103, 180] on label "Default" at bounding box center [95, 181] width 24 height 8
click at [106, 160] on div "Default" at bounding box center [99, 158] width 23 height 9
click at [98, 211] on div "Lora" at bounding box center [107, 217] width 84 height 18
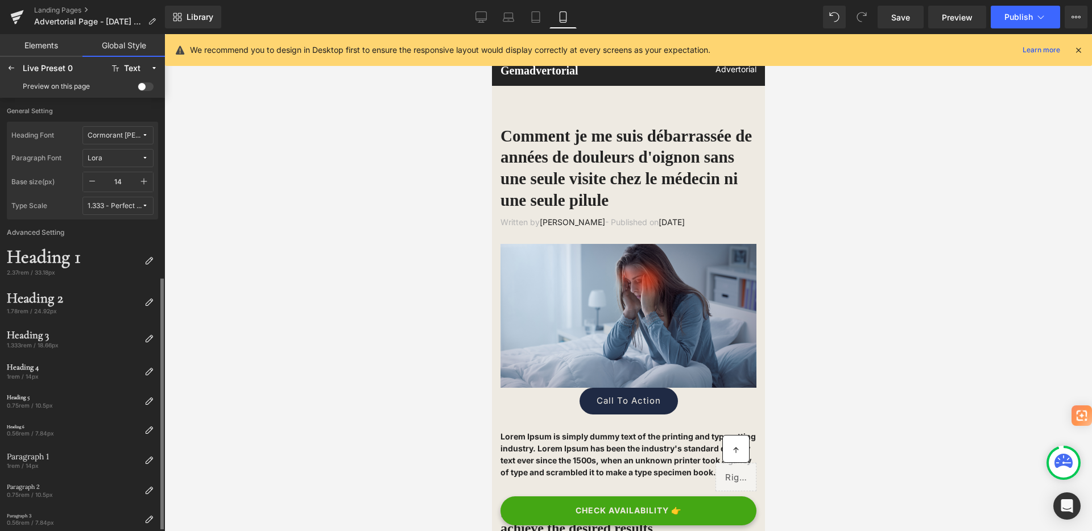
scroll to position [100, 0]
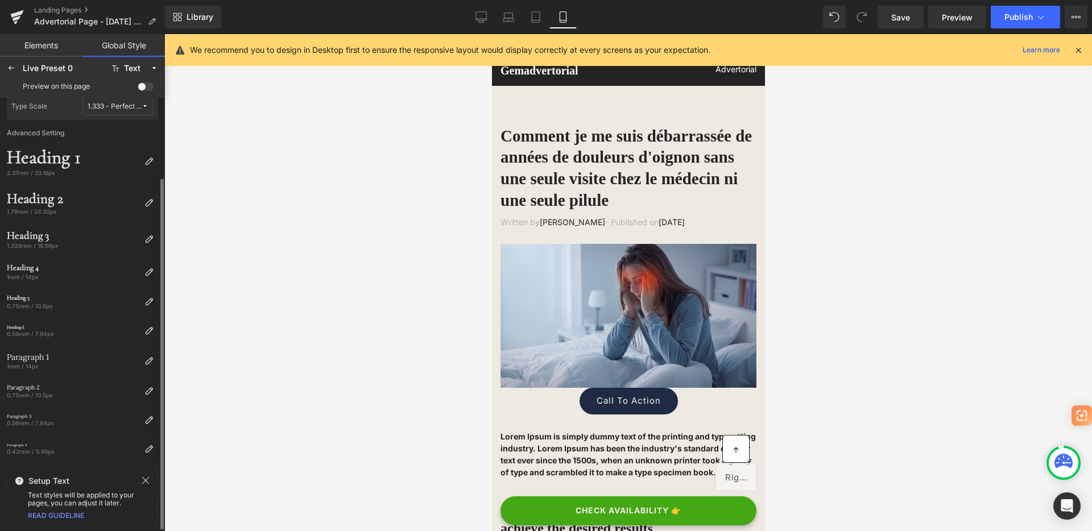
click at [67, 516] on link "READ GUIDELINE" at bounding box center [56, 515] width 56 height 9
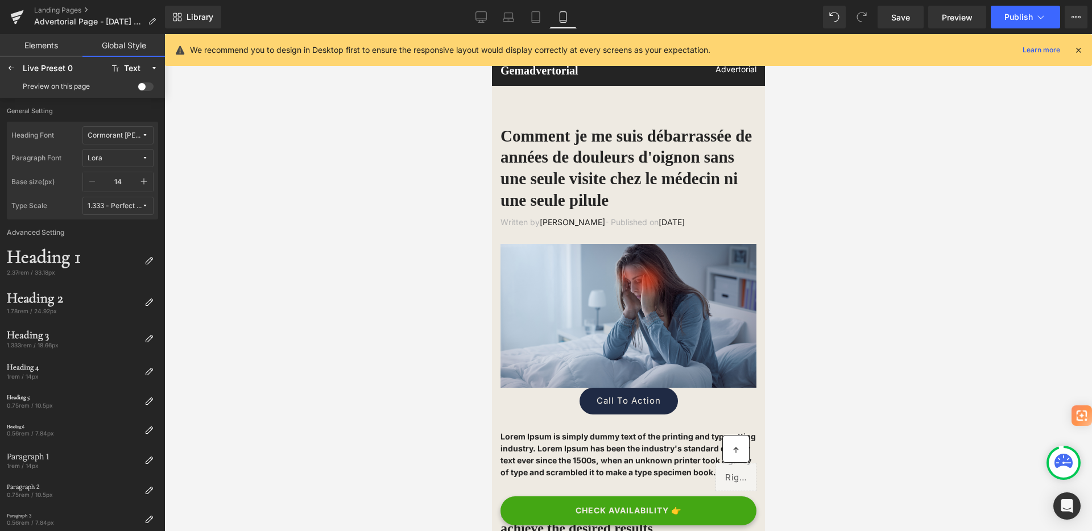
click at [24, 50] on link "Elements" at bounding box center [41, 45] width 82 height 23
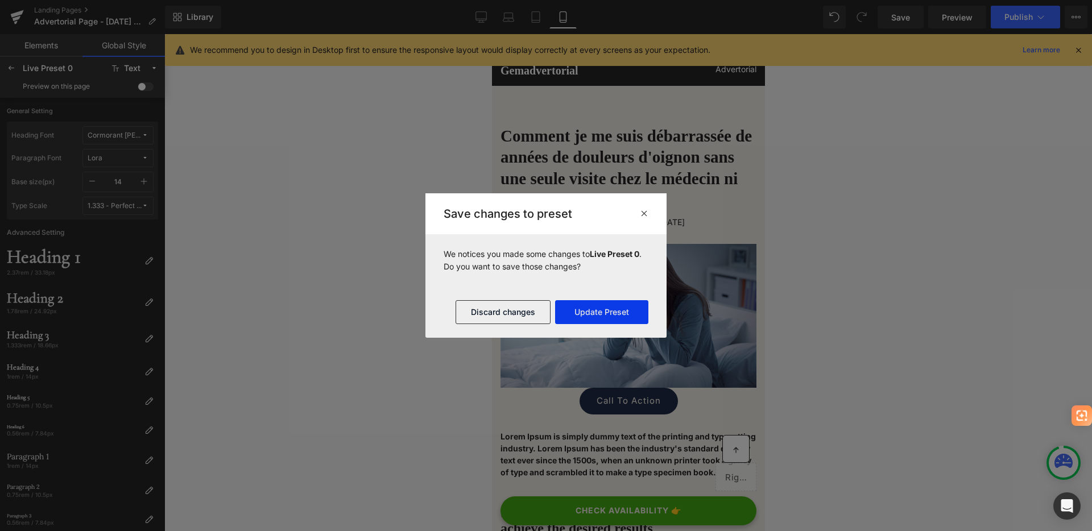
click at [597, 317] on button "Update Preset" at bounding box center [601, 312] width 93 height 24
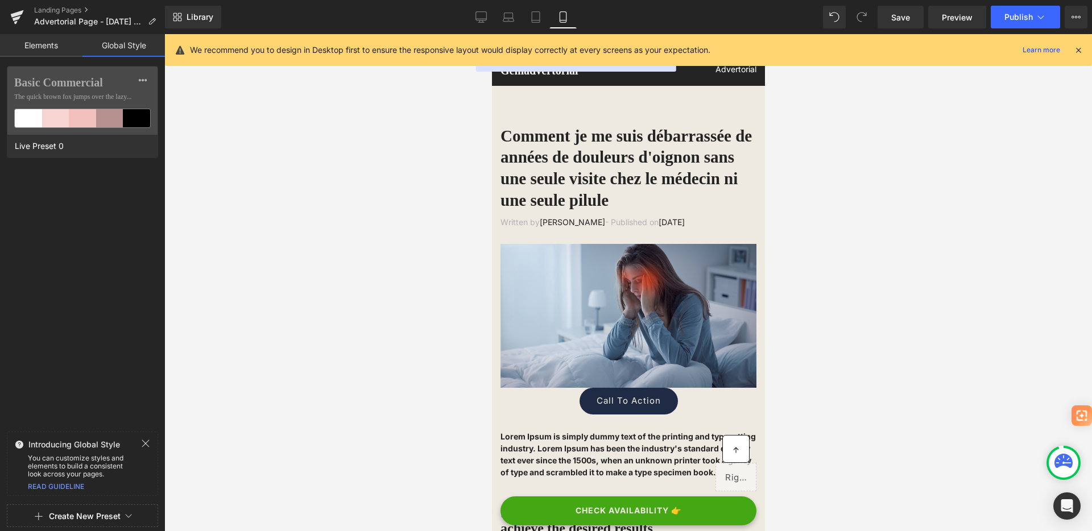
click at [140, 77] on div at bounding box center [82, 265] width 165 height 531
click at [76, 94] on span "The quick brown fox jumps over the lazy..." at bounding box center [82, 97] width 137 height 10
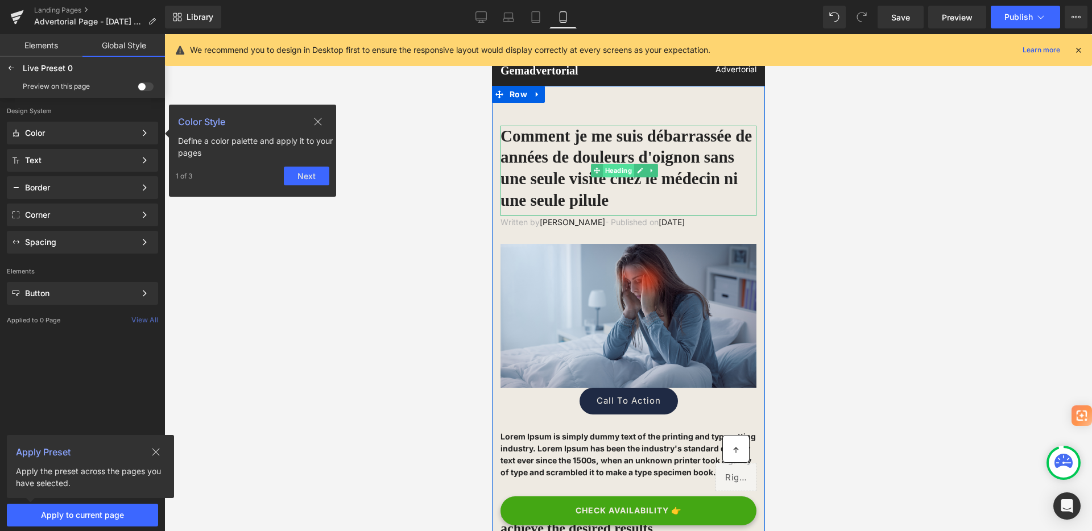
click at [610, 176] on span "Heading" at bounding box center [617, 171] width 31 height 14
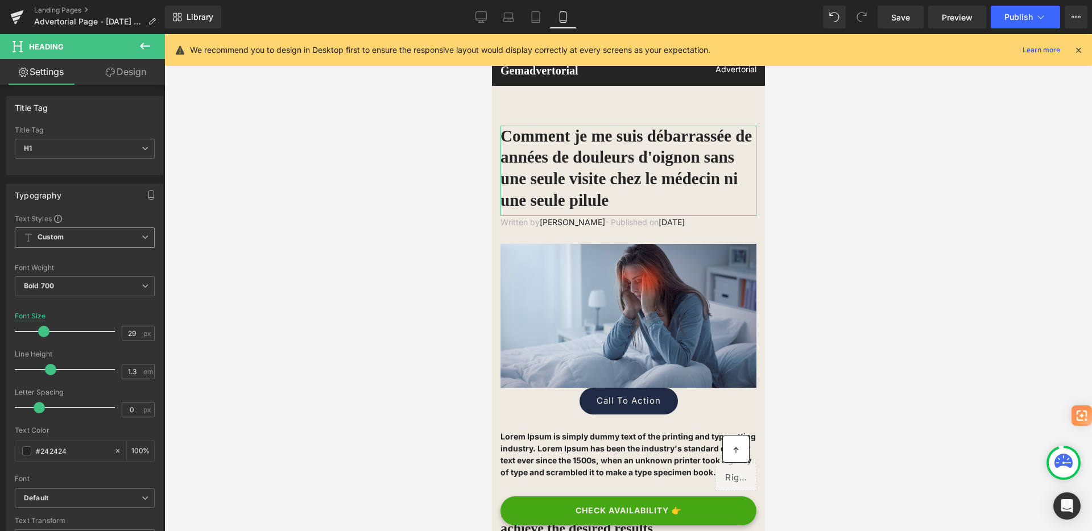
click at [106, 242] on span "Custom Setup Global Style" at bounding box center [85, 238] width 140 height 20
click at [106, 242] on span "Custom Setup Global Style" at bounding box center [82, 238] width 135 height 20
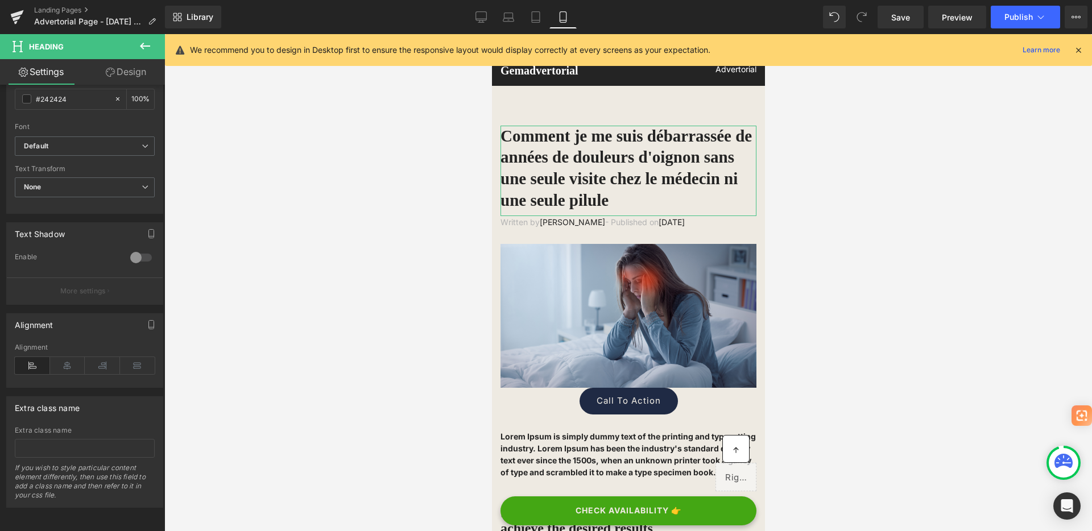
click at [126, 69] on link "Design" at bounding box center [126, 72] width 82 height 26
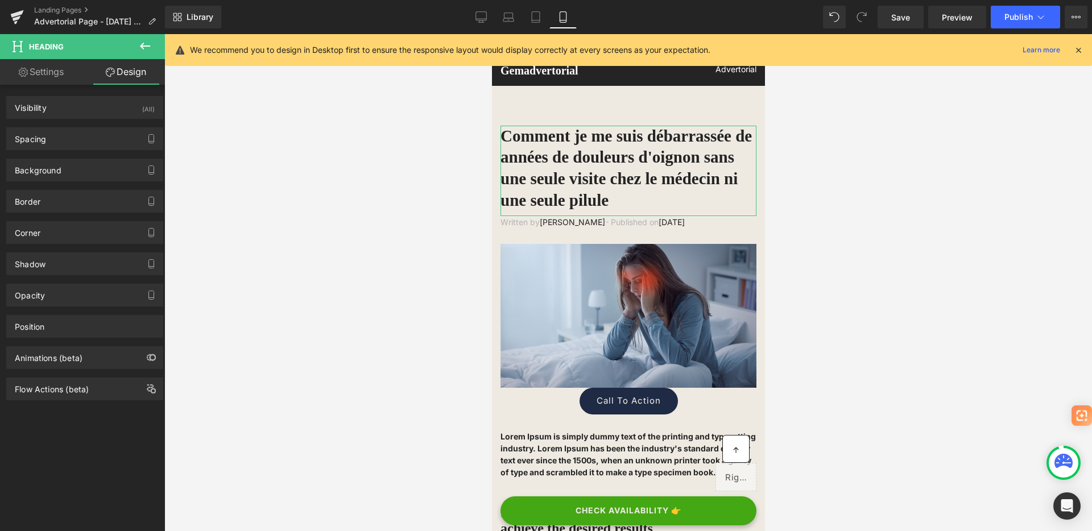
click at [39, 78] on link "Settings" at bounding box center [41, 72] width 82 height 26
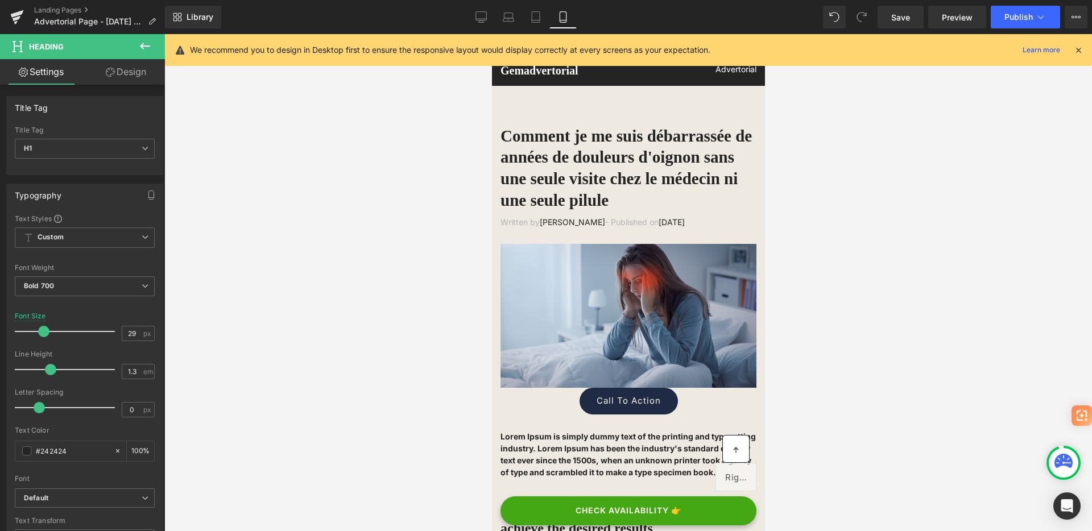
click at [135, 42] on button at bounding box center [145, 46] width 40 height 25
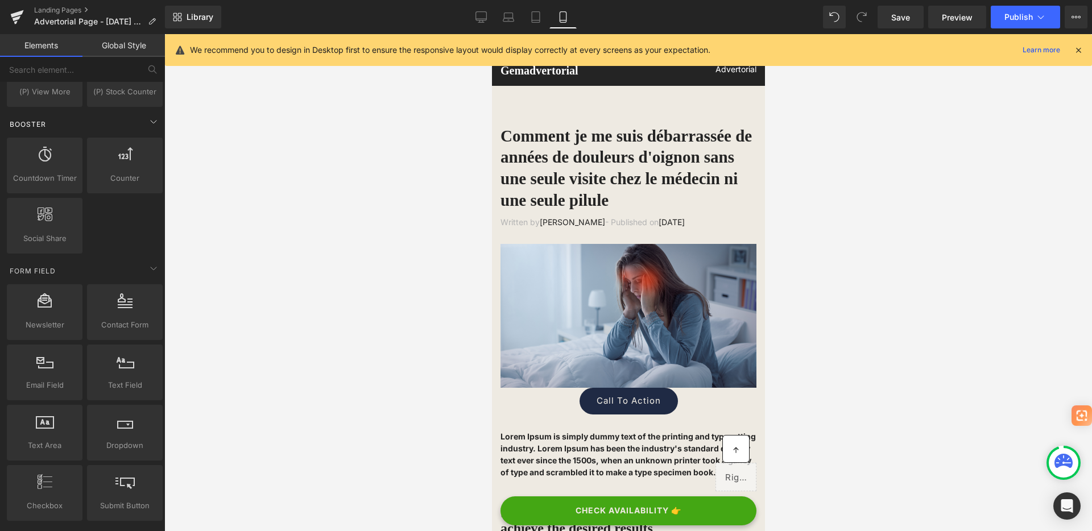
scroll to position [1508, 0]
click at [131, 56] on link "Global Style" at bounding box center [123, 45] width 82 height 23
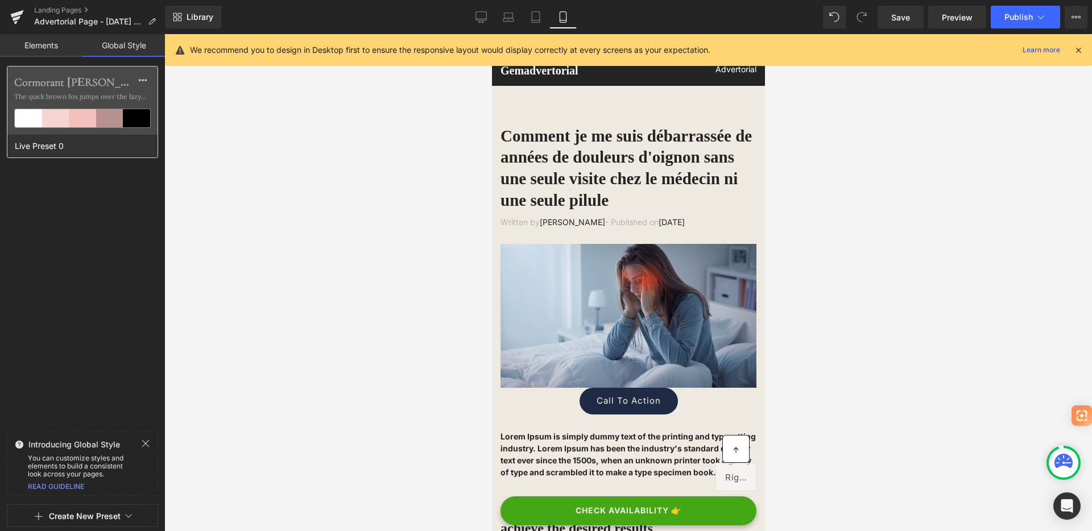
click at [124, 86] on label "Cormorant Garamond" at bounding box center [82, 83] width 137 height 14
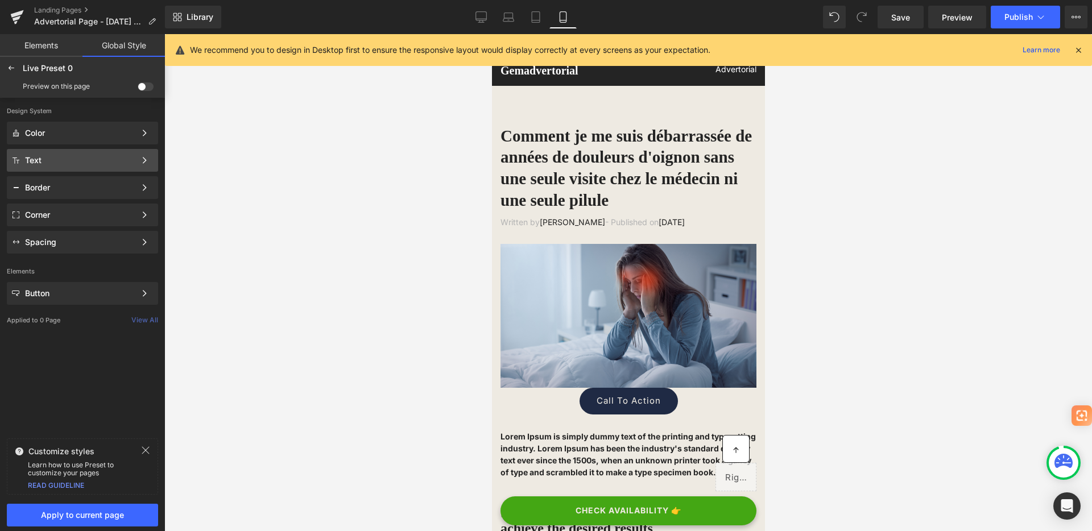
click at [123, 162] on div "Text" at bounding box center [80, 160] width 110 height 9
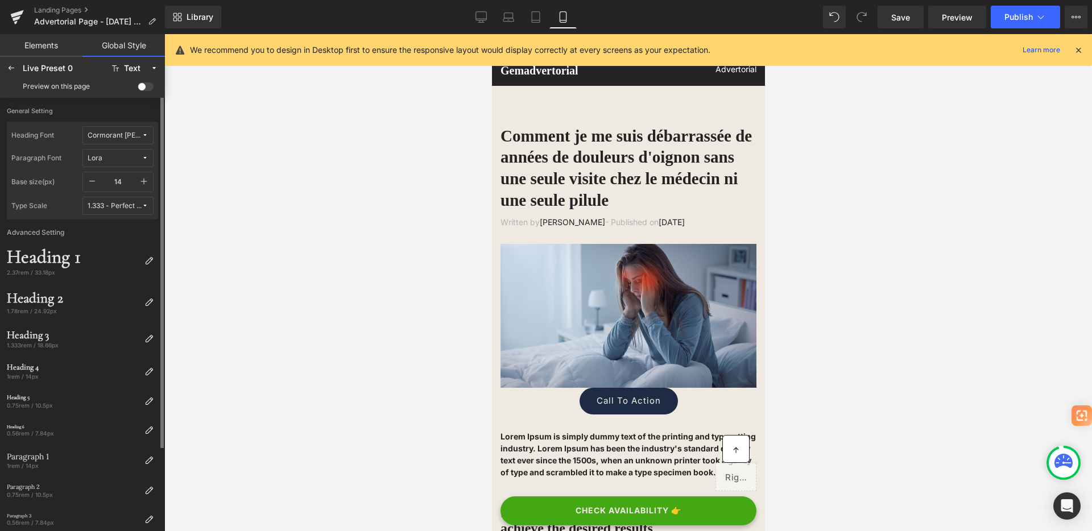
click at [117, 130] on button "Cormorant Garamond" at bounding box center [117, 135] width 71 height 18
click at [113, 160] on div "Default" at bounding box center [107, 158] width 80 height 9
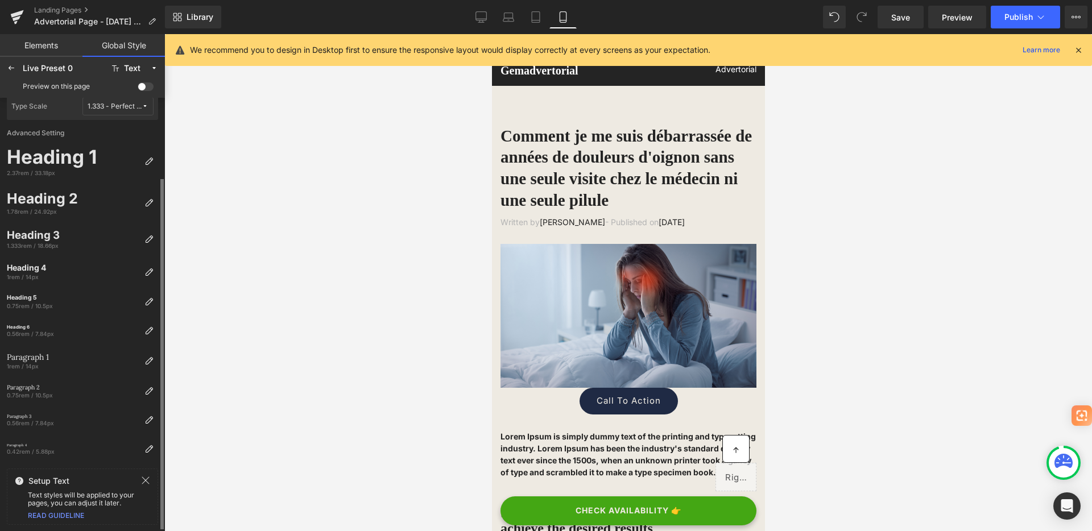
scroll to position [0, 0]
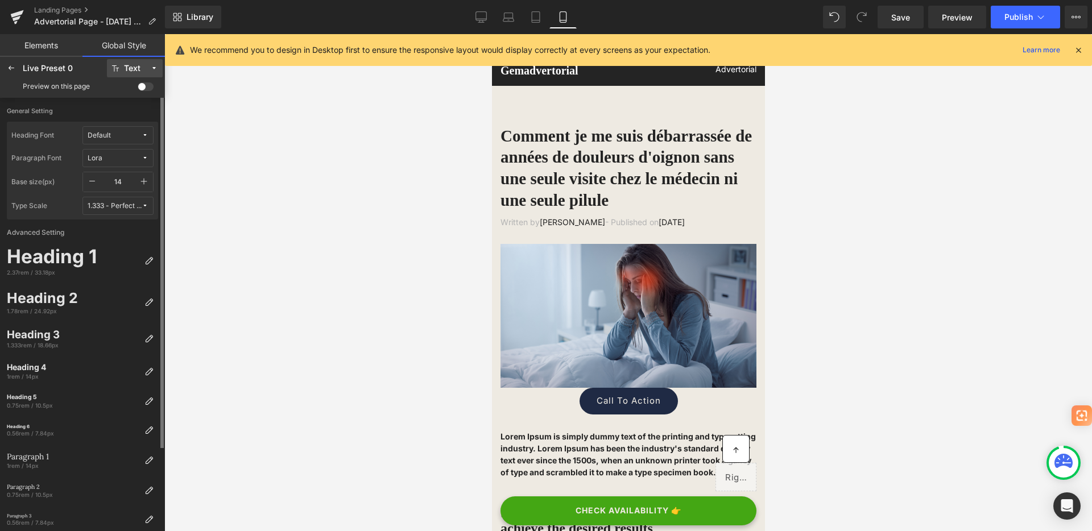
click at [131, 68] on div "Text" at bounding box center [132, 68] width 16 height 9
click at [141, 88] on span at bounding box center [146, 86] width 16 height 9
click at [138, 89] on input "checkbox" at bounding box center [138, 89] width 0 height 0
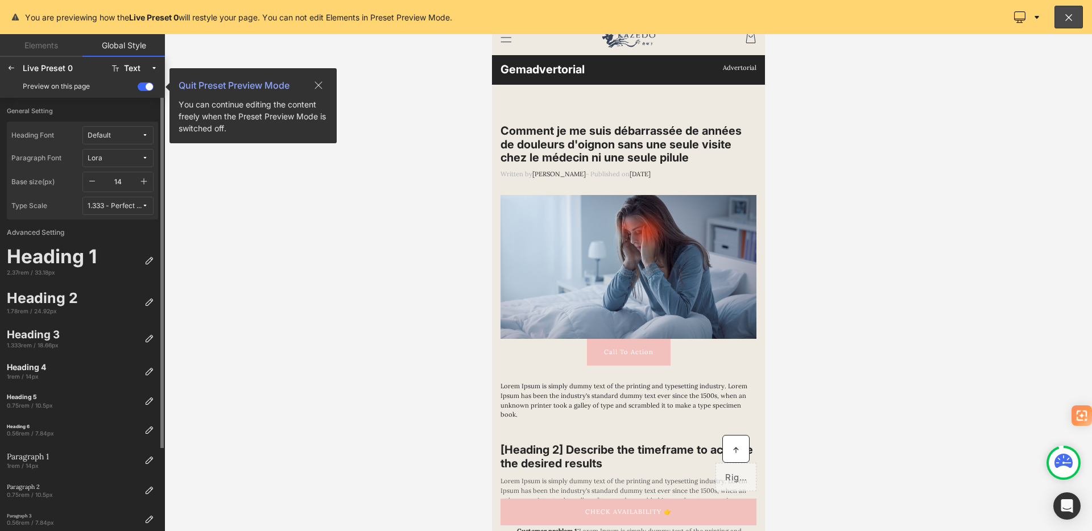
click at [127, 132] on span "Default" at bounding box center [115, 135] width 54 height 9
click at [122, 175] on label "Cormorant Garamond" at bounding box center [115, 176] width 64 height 8
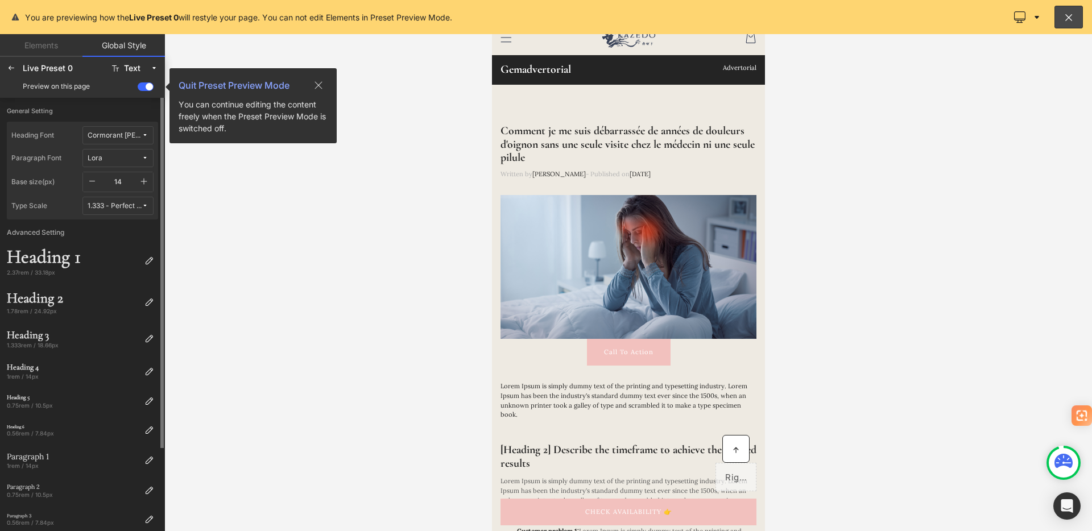
click at [139, 159] on span "Lora" at bounding box center [115, 158] width 54 height 9
click at [143, 184] on icon "button" at bounding box center [143, 181] width 9 height 9
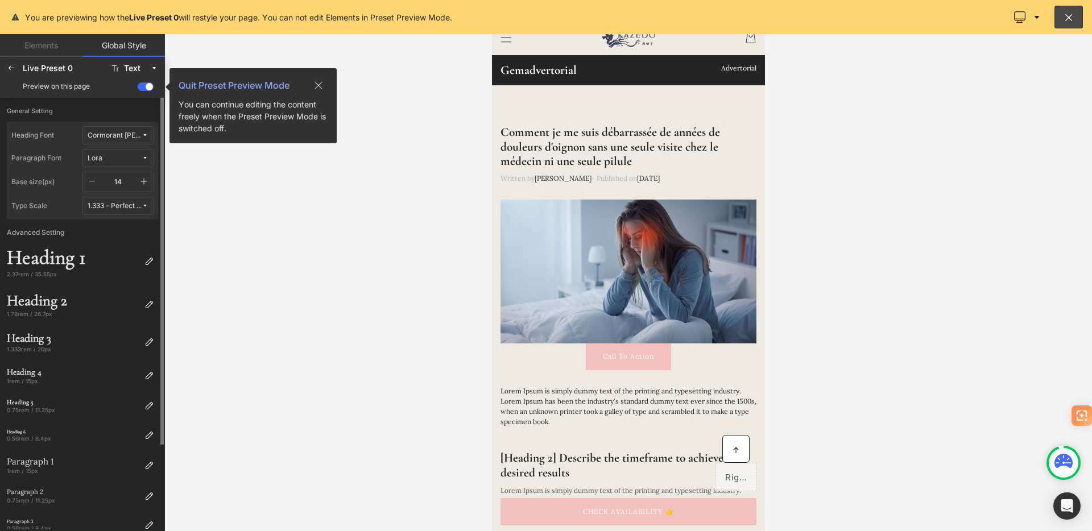
click at [143, 184] on icon "button" at bounding box center [143, 181] width 9 height 9
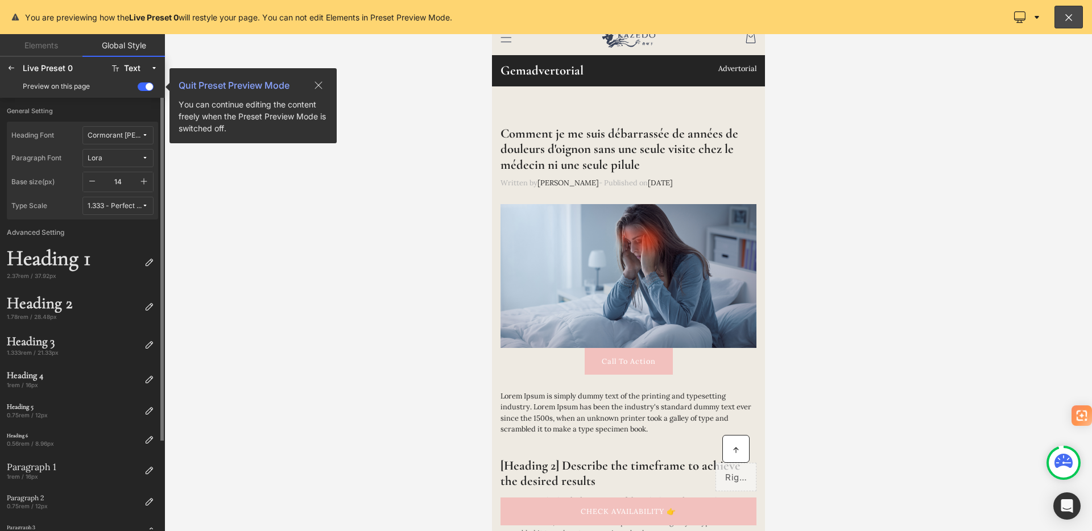
click at [96, 179] on icon "button" at bounding box center [92, 181] width 9 height 9
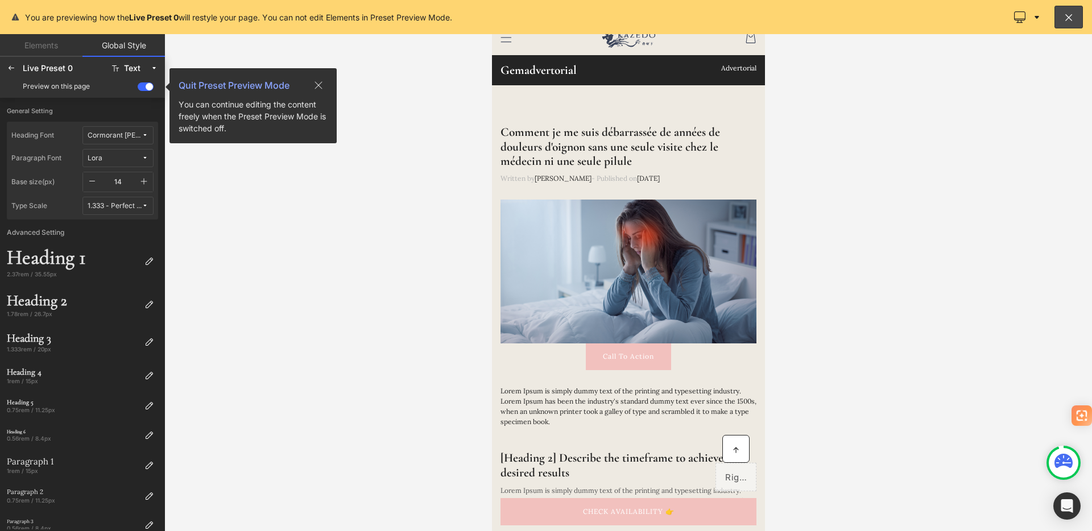
click at [323, 83] on button at bounding box center [318, 85] width 36 height 18
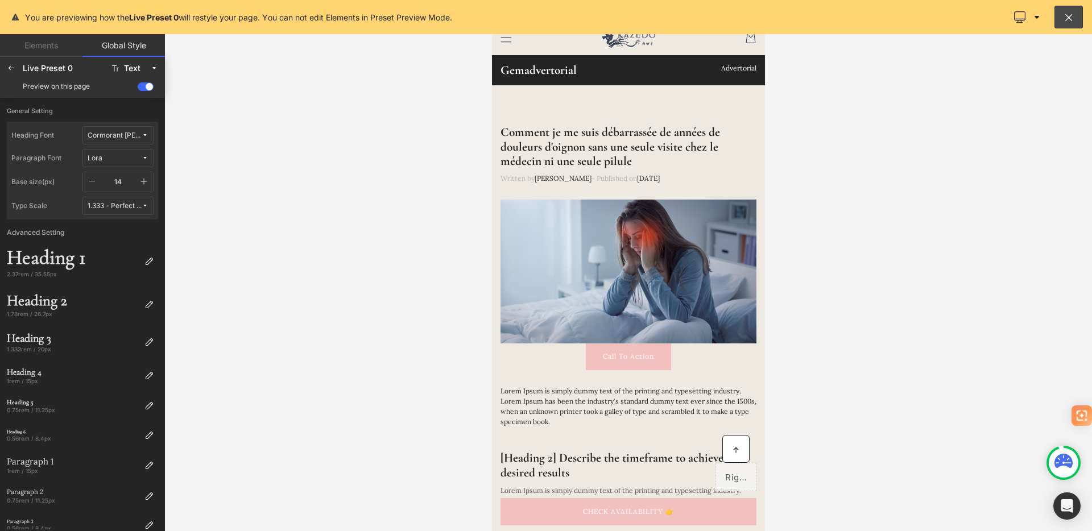
click at [144, 85] on span at bounding box center [146, 86] width 16 height 9
click at [138, 89] on input "checkbox" at bounding box center [138, 89] width 0 height 0
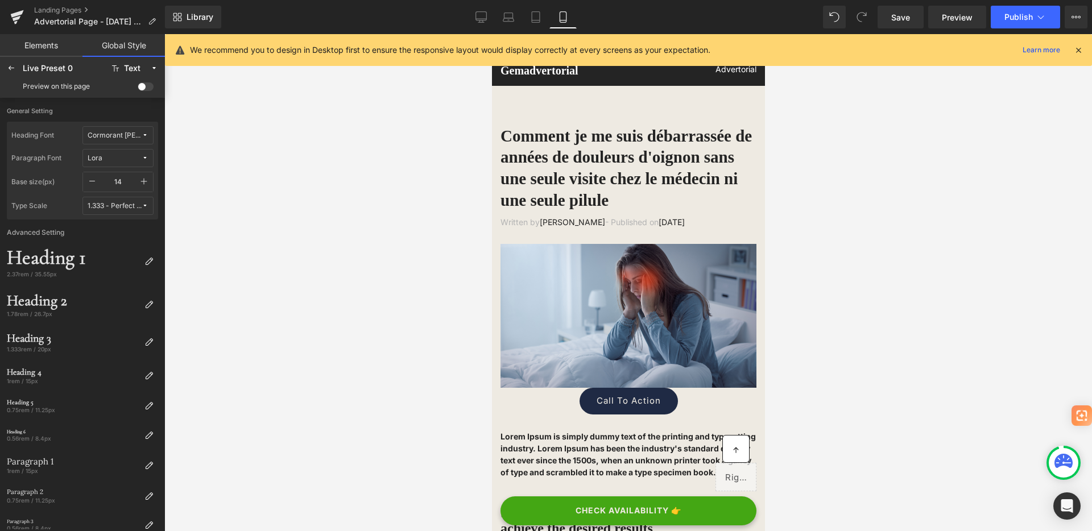
click at [144, 85] on span at bounding box center [146, 86] width 16 height 9
click at [138, 89] on input "checkbox" at bounding box center [138, 89] width 0 height 0
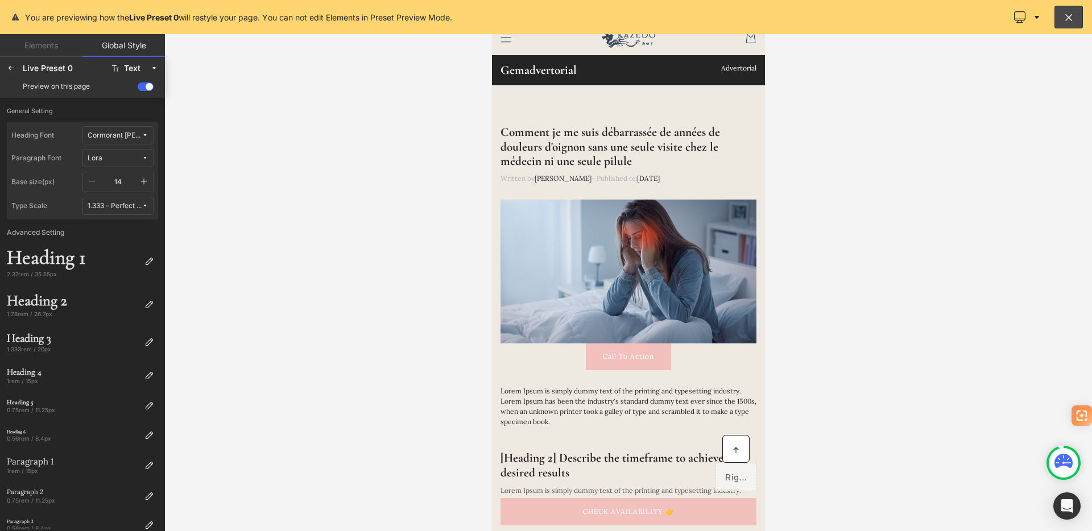
click at [144, 85] on span at bounding box center [146, 86] width 16 height 9
click at [138, 89] on input "checkbox" at bounding box center [138, 89] width 0 height 0
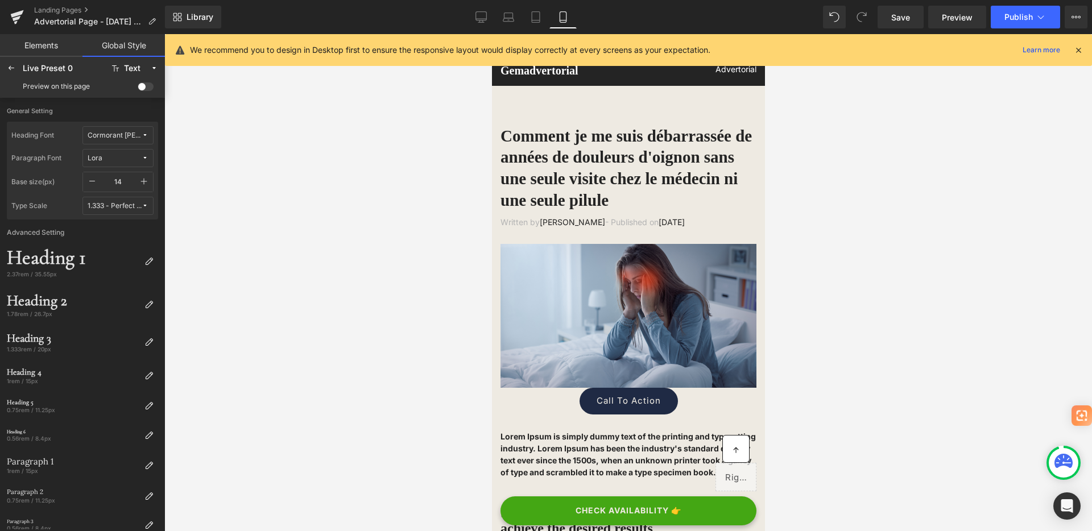
click at [144, 85] on span at bounding box center [146, 86] width 16 height 9
click at [138, 89] on input "checkbox" at bounding box center [138, 89] width 0 height 0
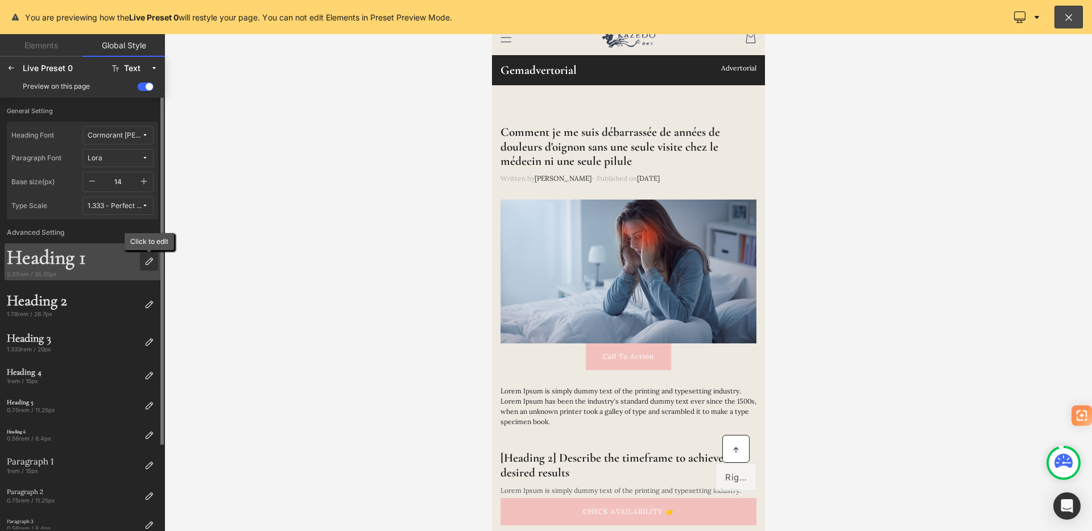
click at [150, 264] on icon at bounding box center [148, 261] width 9 height 9
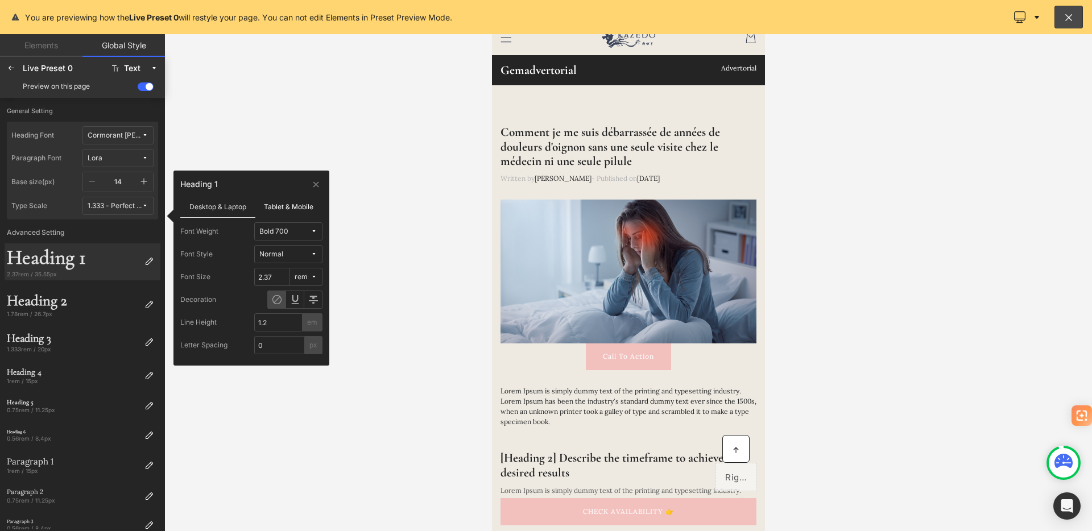
click at [289, 206] on label "Tablet & Mobile" at bounding box center [289, 207] width 68 height 22
click at [245, 206] on label "Desktop & Laptop" at bounding box center [217, 207] width 75 height 22
click at [317, 180] on icon at bounding box center [316, 184] width 9 height 9
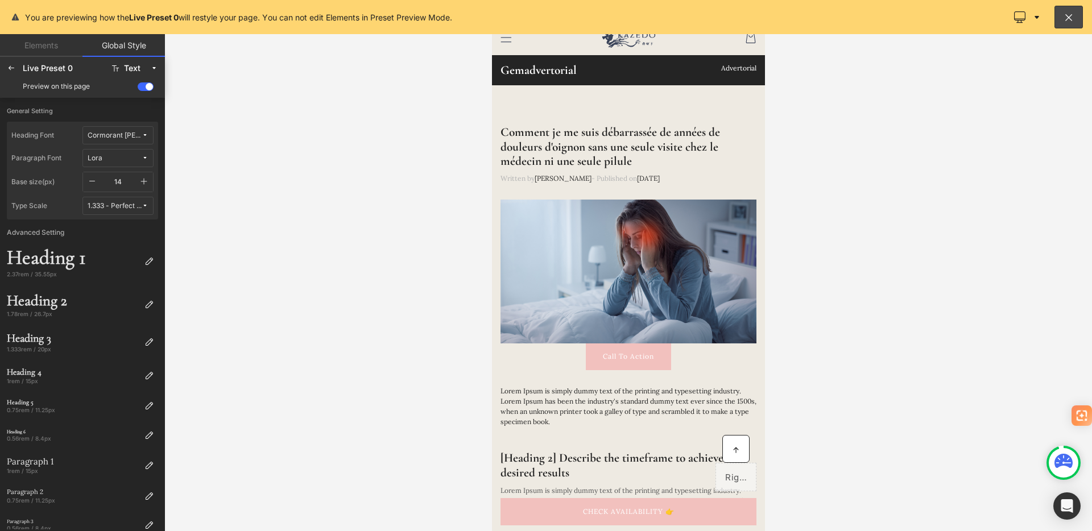
click at [146, 84] on span at bounding box center [146, 86] width 16 height 9
click at [138, 89] on input "checkbox" at bounding box center [138, 89] width 0 height 0
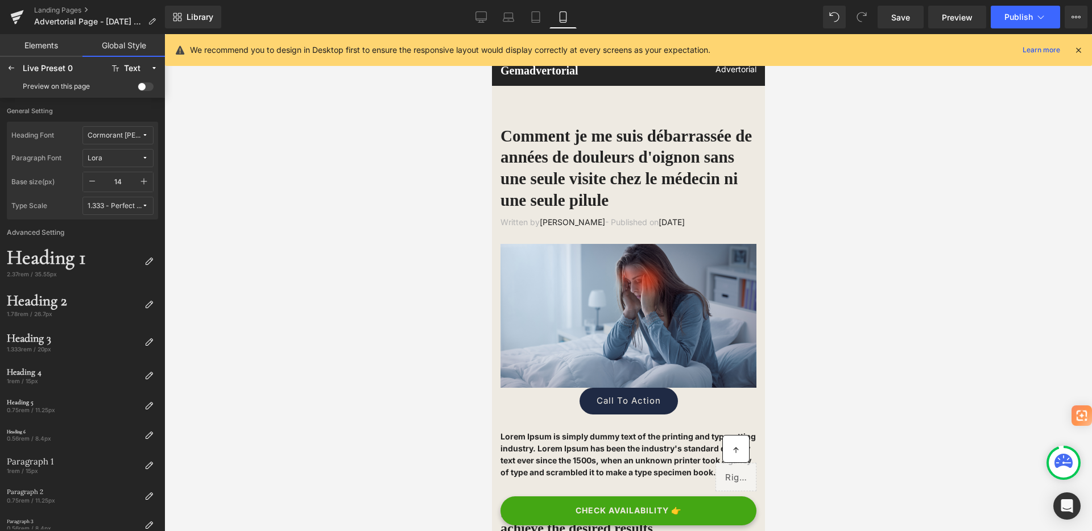
click at [145, 84] on span at bounding box center [146, 86] width 16 height 9
click at [138, 89] on input "checkbox" at bounding box center [138, 89] width 0 height 0
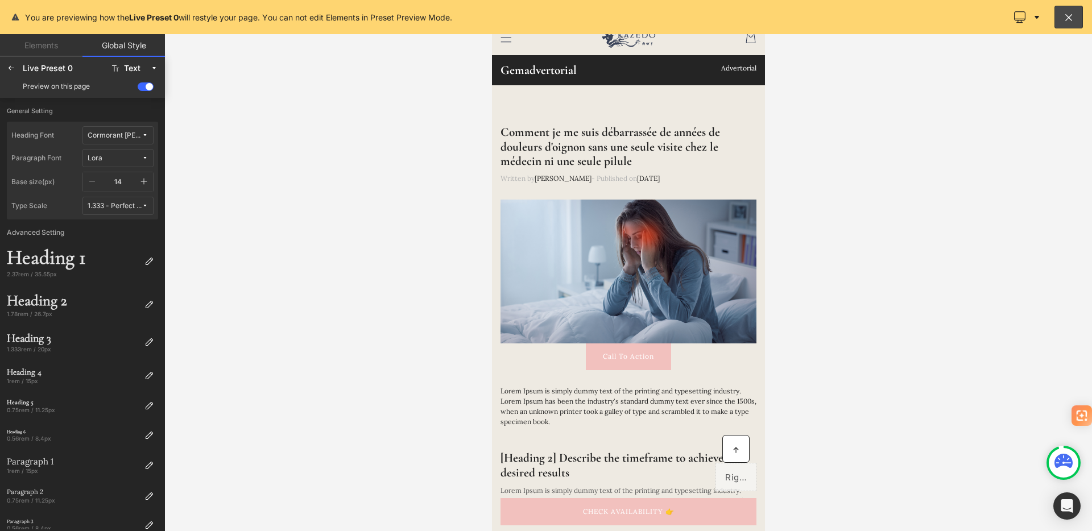
click at [145, 84] on span at bounding box center [146, 86] width 16 height 9
click at [138, 89] on input "checkbox" at bounding box center [138, 89] width 0 height 0
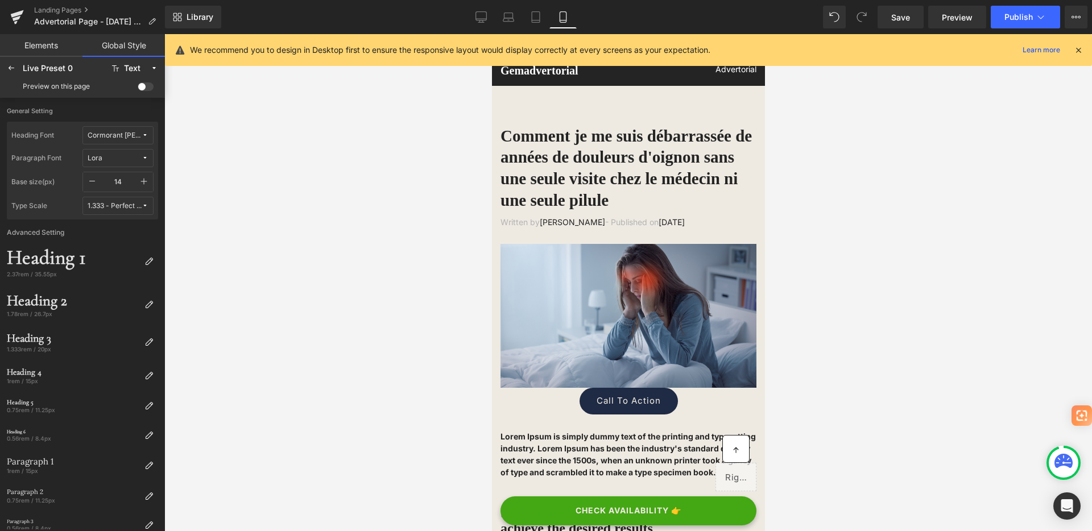
click at [145, 84] on span at bounding box center [146, 86] width 16 height 9
click at [138, 89] on input "checkbox" at bounding box center [138, 89] width 0 height 0
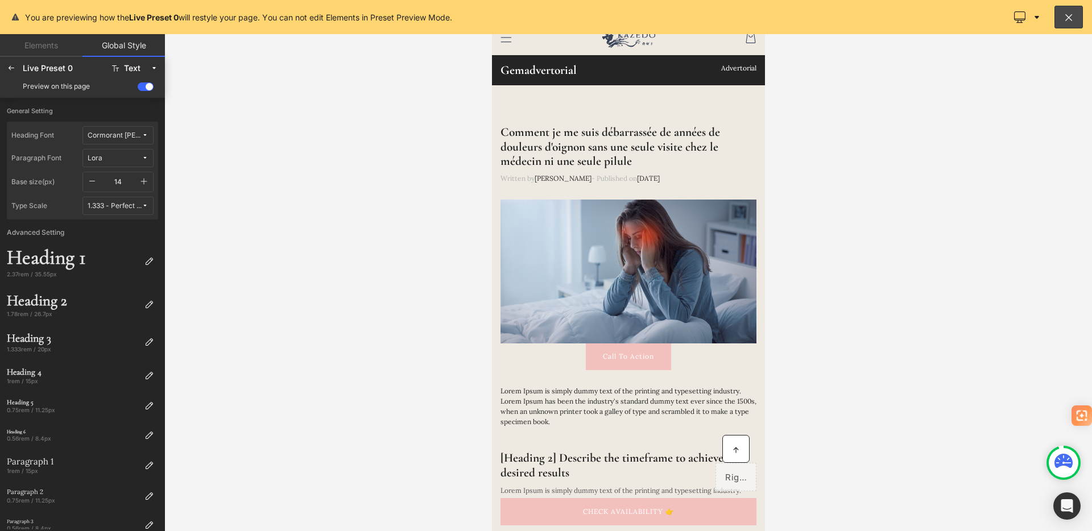
click at [145, 84] on span at bounding box center [146, 86] width 16 height 9
click at [138, 89] on input "checkbox" at bounding box center [138, 89] width 0 height 0
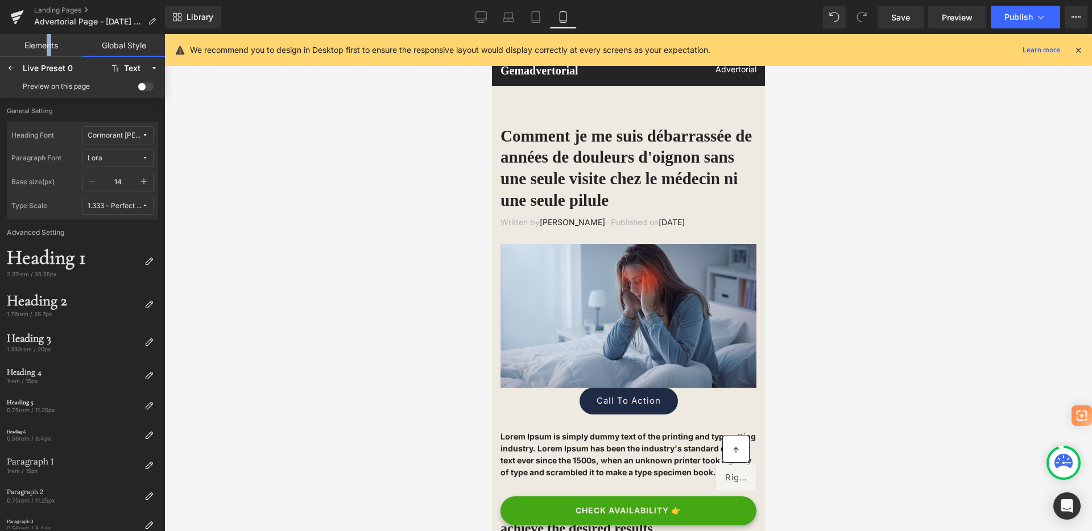
click at [49, 47] on link "Elements" at bounding box center [41, 45] width 82 height 23
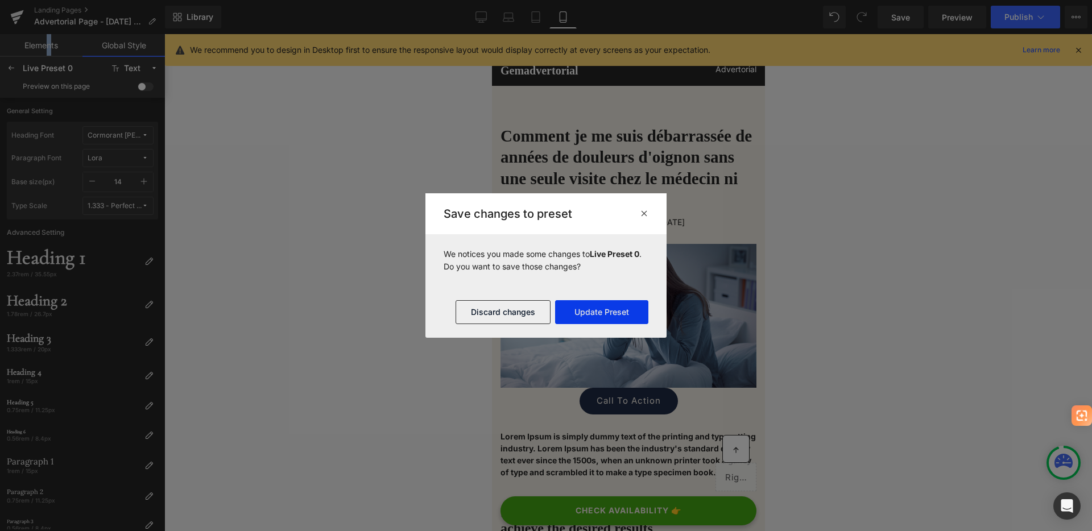
click at [627, 314] on button "Update Preset" at bounding box center [601, 312] width 93 height 24
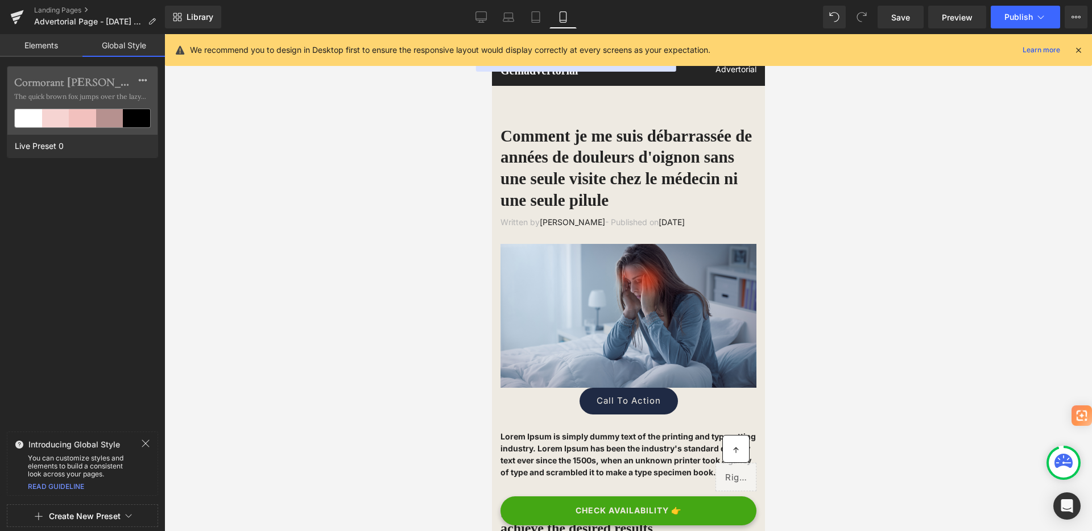
click at [53, 49] on div at bounding box center [82, 265] width 165 height 531
click at [40, 44] on div at bounding box center [82, 265] width 165 height 531
click at [52, 48] on link "Elements" at bounding box center [41, 45] width 82 height 23
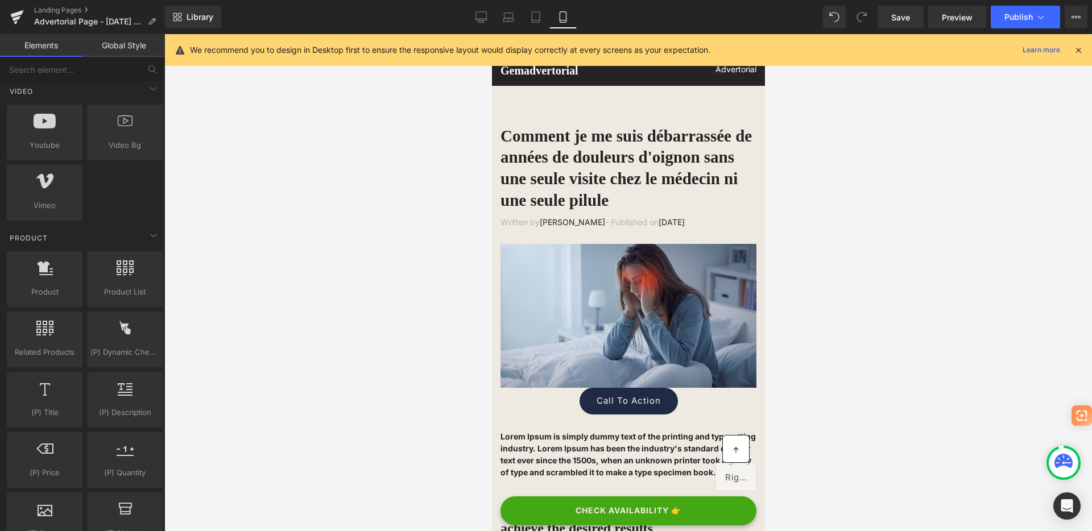
scroll to position [522, 0]
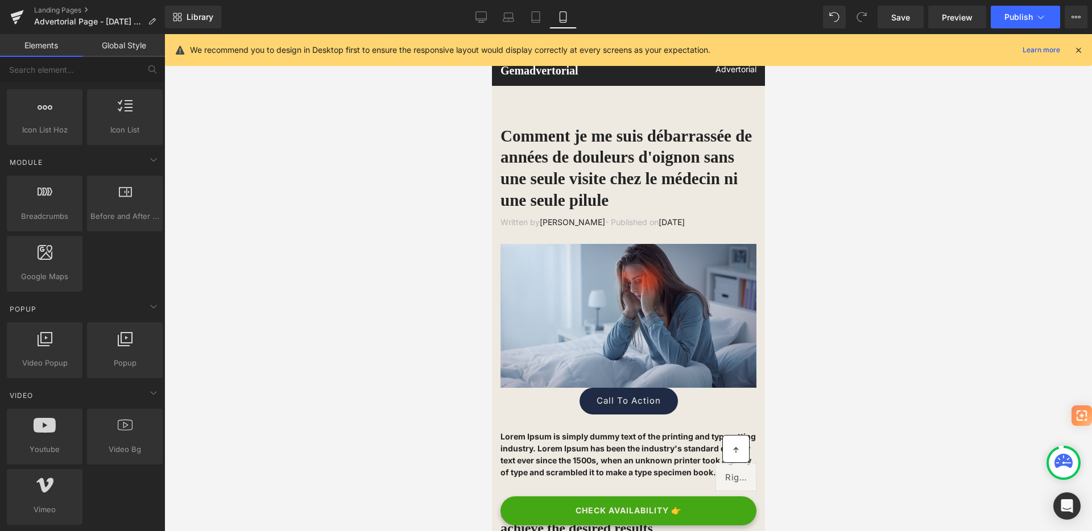
click at [125, 53] on link "Global Style" at bounding box center [123, 45] width 82 height 23
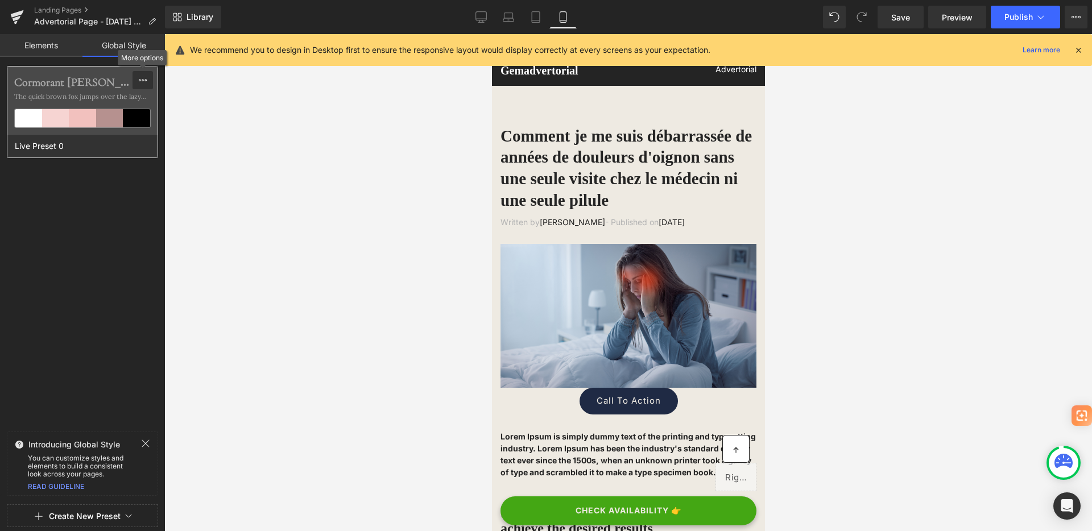
click at [138, 79] on icon at bounding box center [142, 80] width 9 height 9
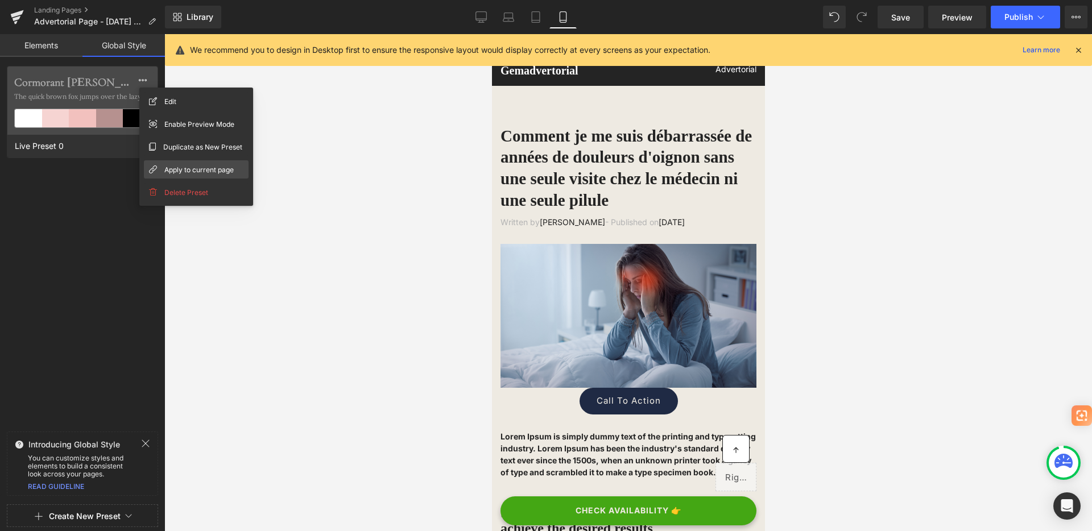
click at [200, 175] on span "Apply to current page" at bounding box center [198, 170] width 69 height 12
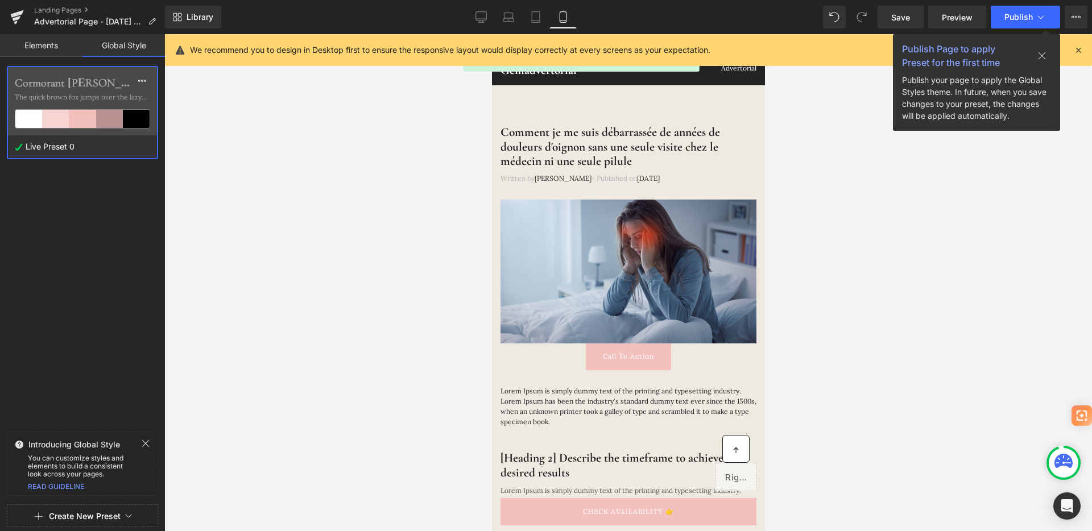
click at [1074, 46] on icon at bounding box center [1078, 50] width 10 height 10
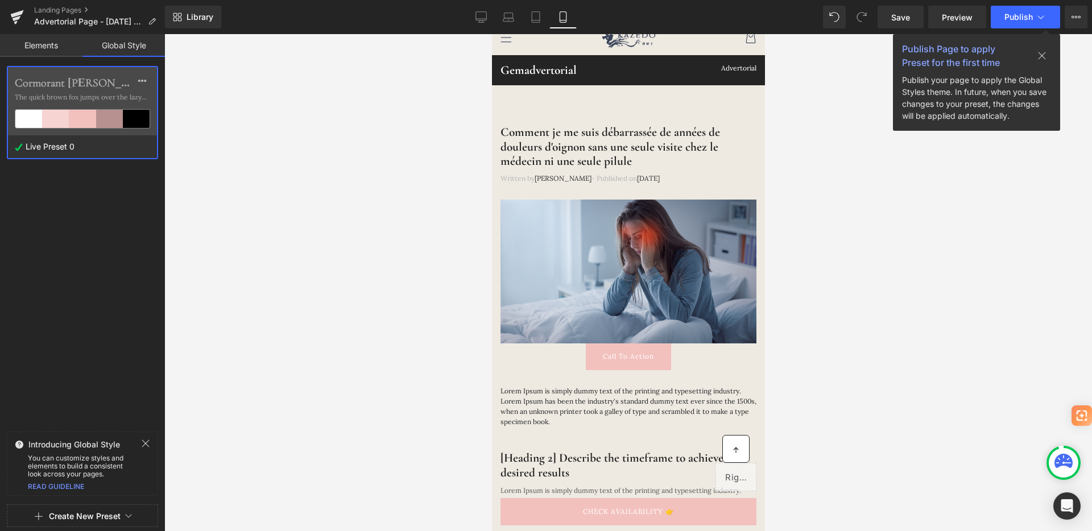
click at [53, 52] on link "Elements" at bounding box center [41, 45] width 82 height 23
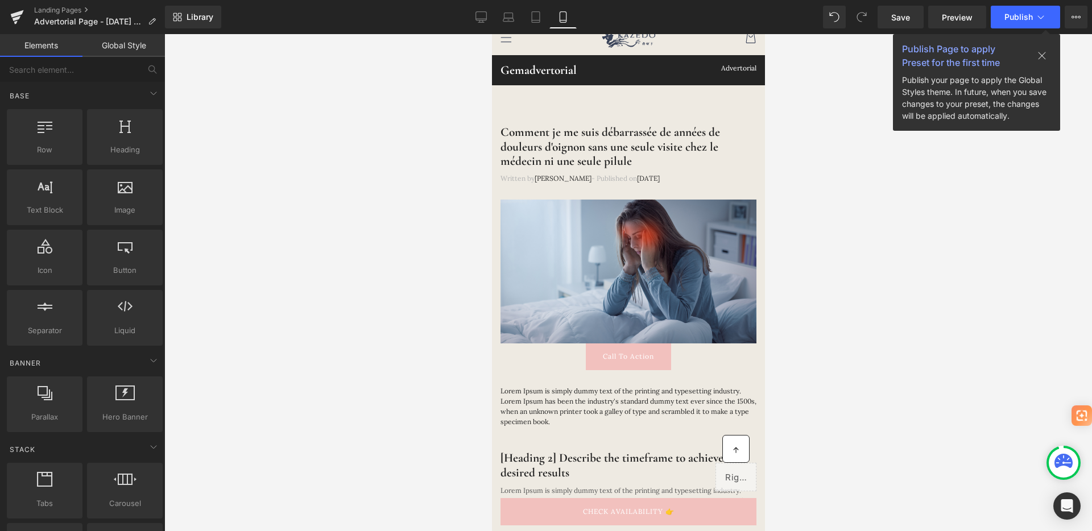
scroll to position [0, 0]
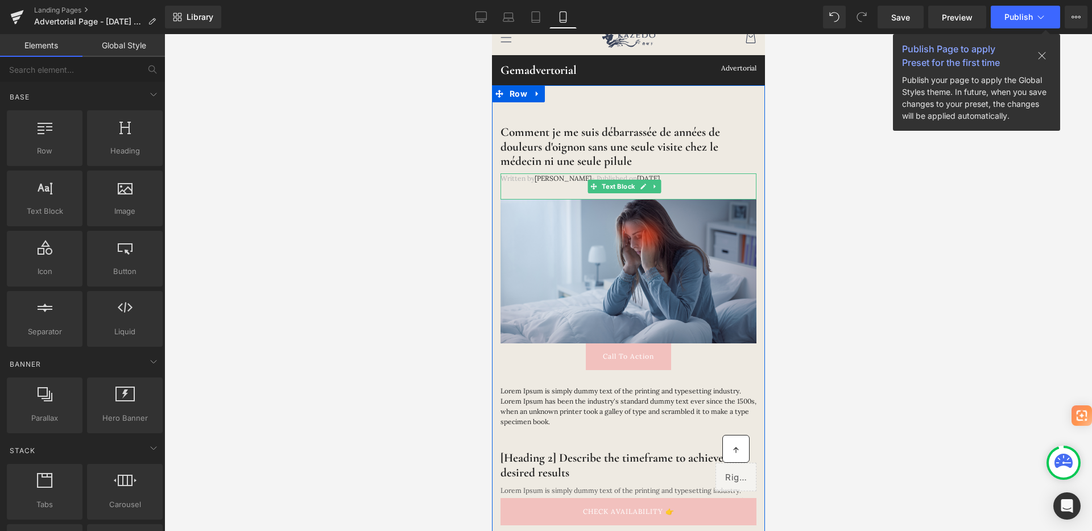
click at [559, 180] on span "Dr.Marcus" at bounding box center [562, 178] width 57 height 9
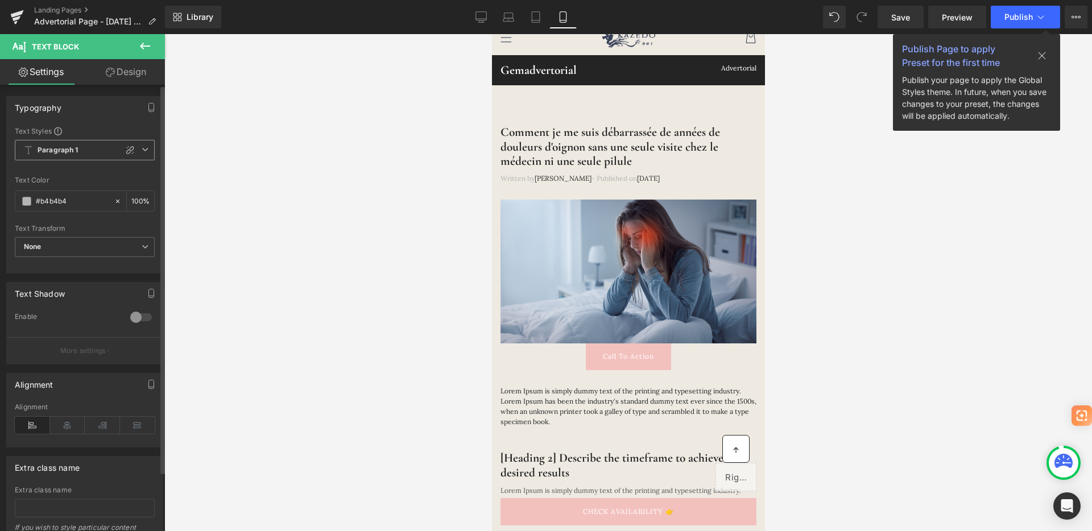
click at [100, 156] on span "Paragraph 1" at bounding box center [85, 150] width 140 height 20
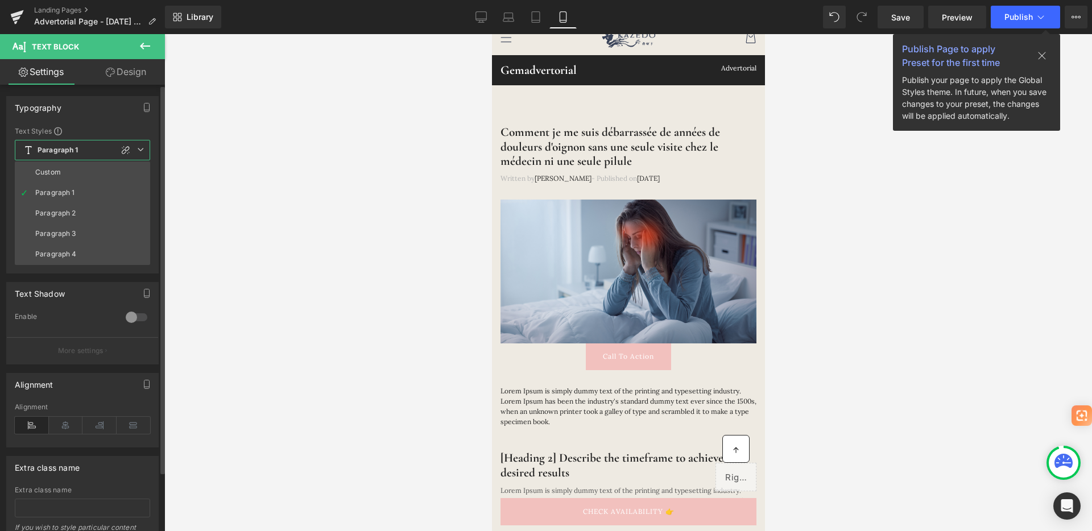
click at [100, 156] on span "Paragraph 1" at bounding box center [82, 150] width 135 height 20
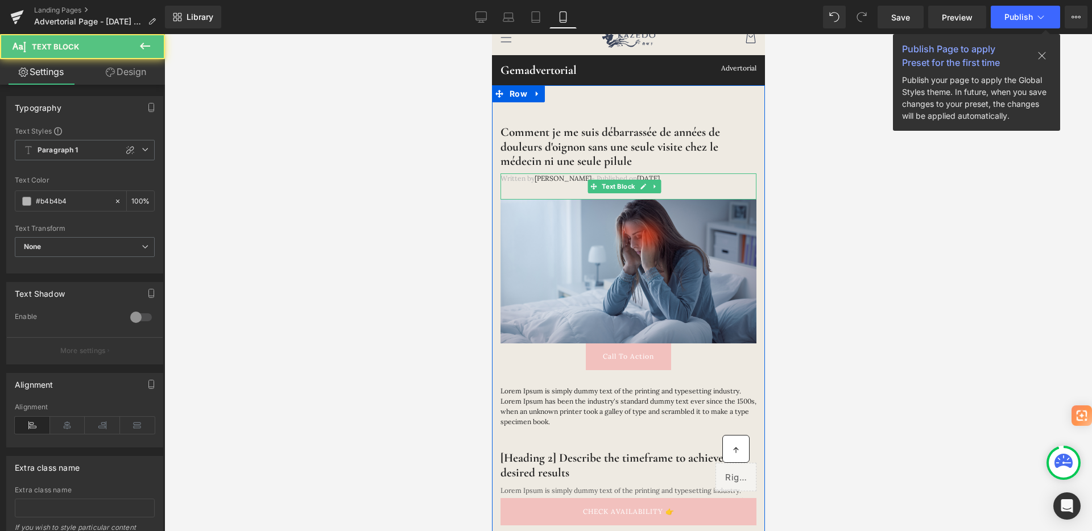
click at [549, 179] on span "Dr.Marcus" at bounding box center [562, 178] width 57 height 9
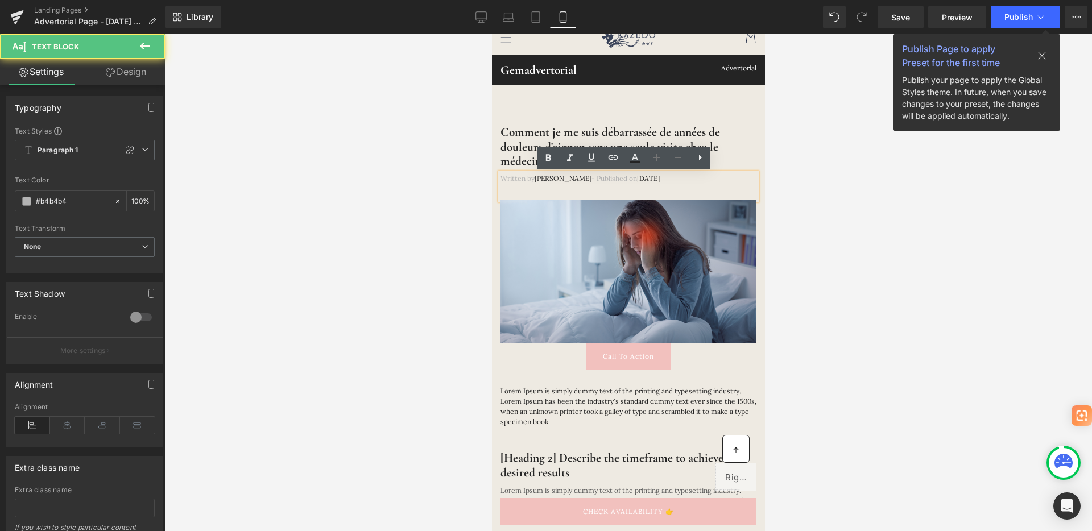
click at [527, 183] on p "Written by Dr.Marcus - Published on Feb 28, 2023" at bounding box center [628, 178] width 256 height 10
click at [602, 183] on p "Written by Dr.Marcus - Published on Feb 28, 2023" at bounding box center [628, 178] width 256 height 10
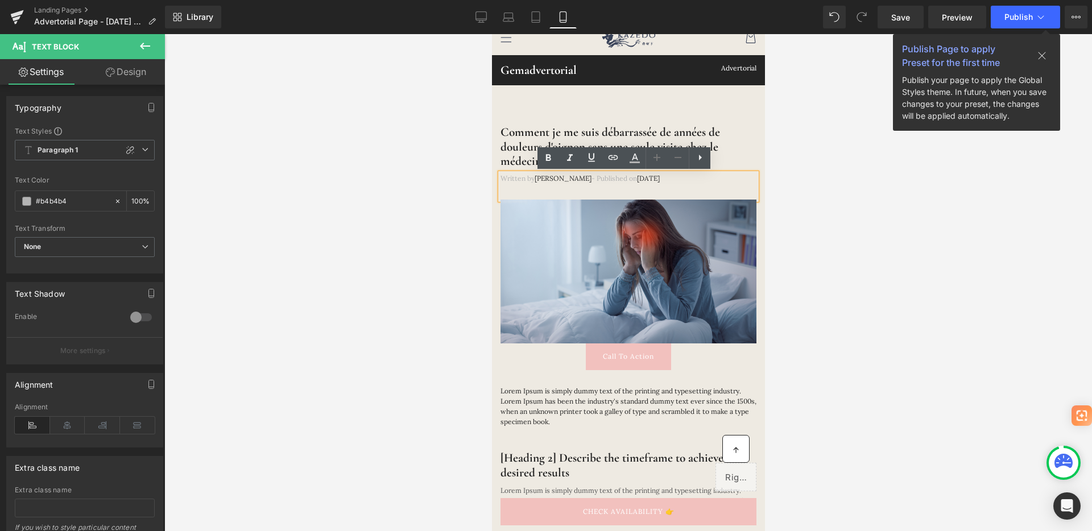
click at [526, 178] on p "Written by Dr.Marcus - Published on Feb 28, 2023" at bounding box center [628, 178] width 256 height 10
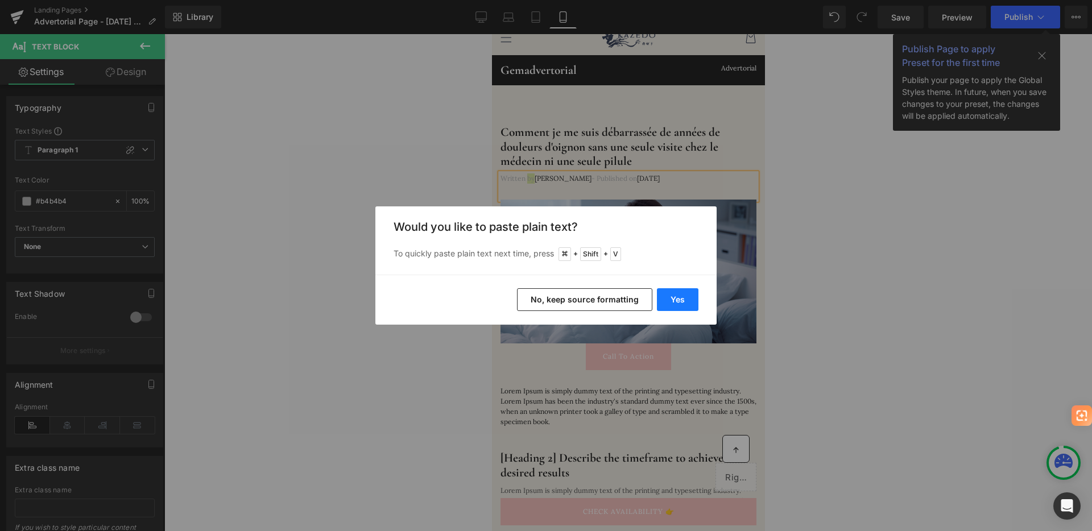
click at [679, 305] on button "Yes" at bounding box center [678, 299] width 42 height 23
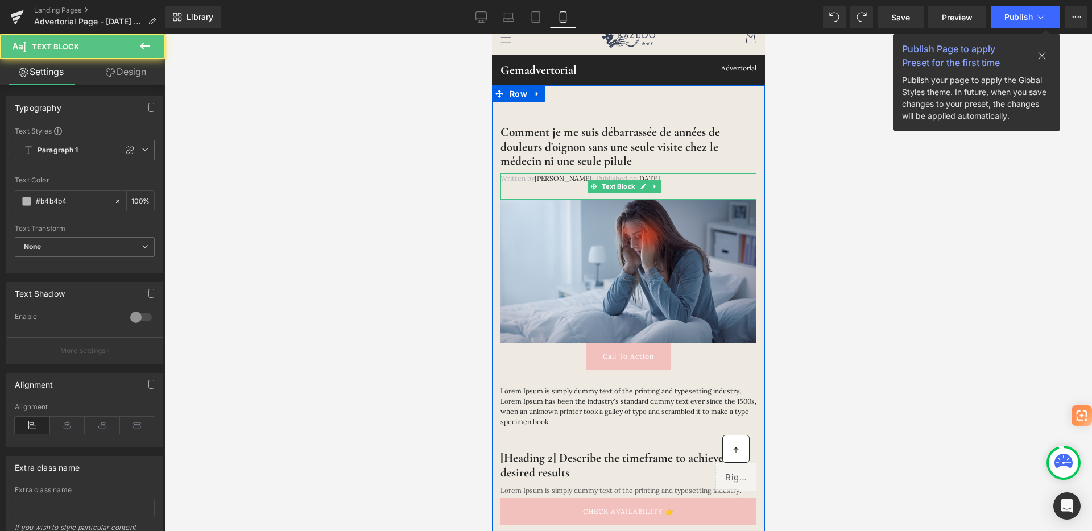
click at [636, 178] on span "Feb 28, 2023" at bounding box center [647, 178] width 23 height 9
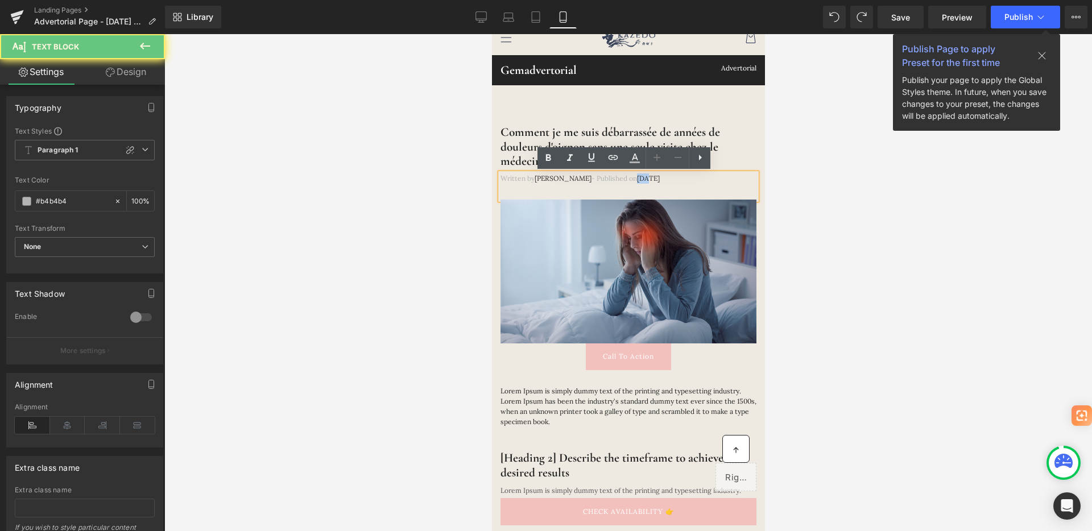
click at [636, 178] on span "Feb 28, 2023" at bounding box center [647, 178] width 23 height 9
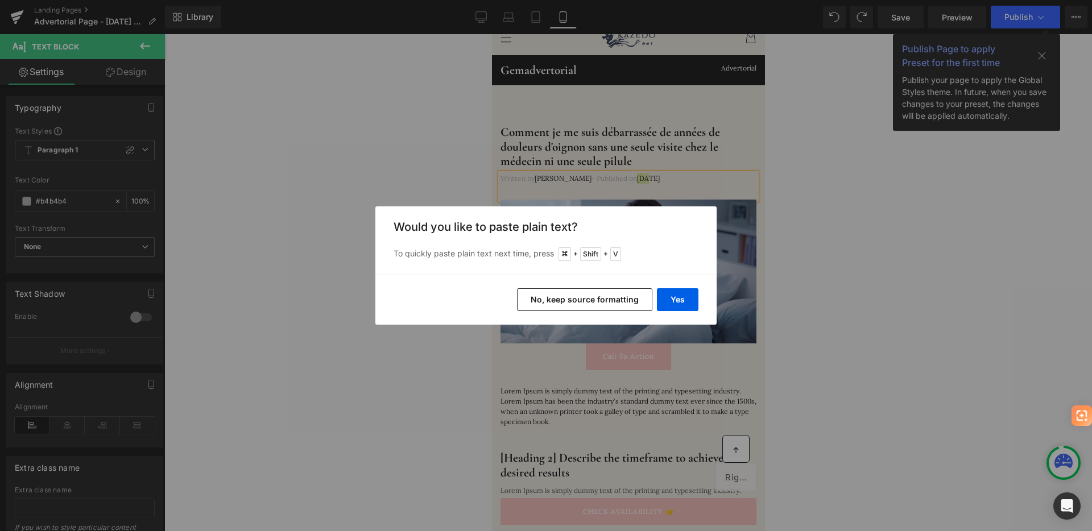
click at [610, 293] on button "No, keep source formatting" at bounding box center [584, 299] width 135 height 23
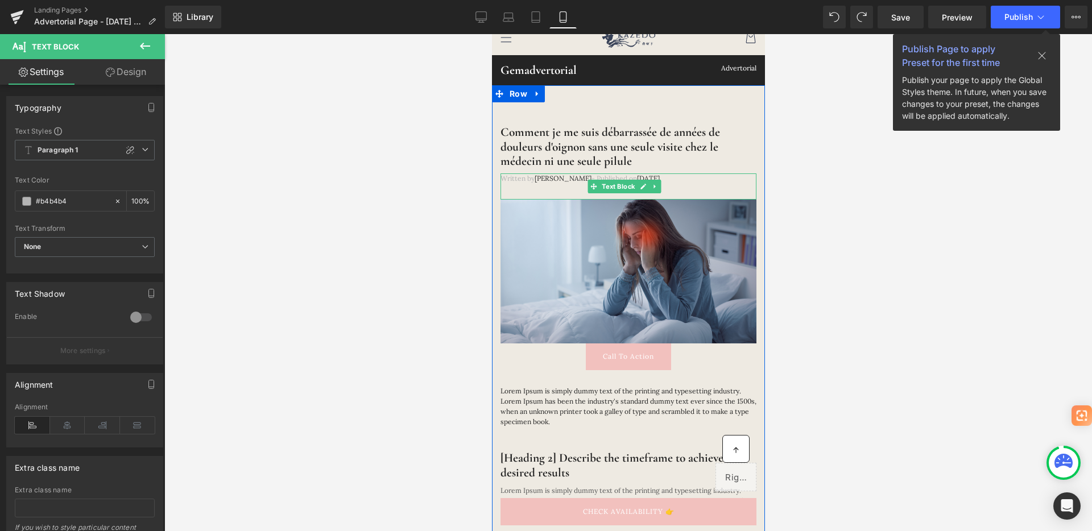
click at [545, 180] on span "Dr.Marcus" at bounding box center [562, 178] width 57 height 9
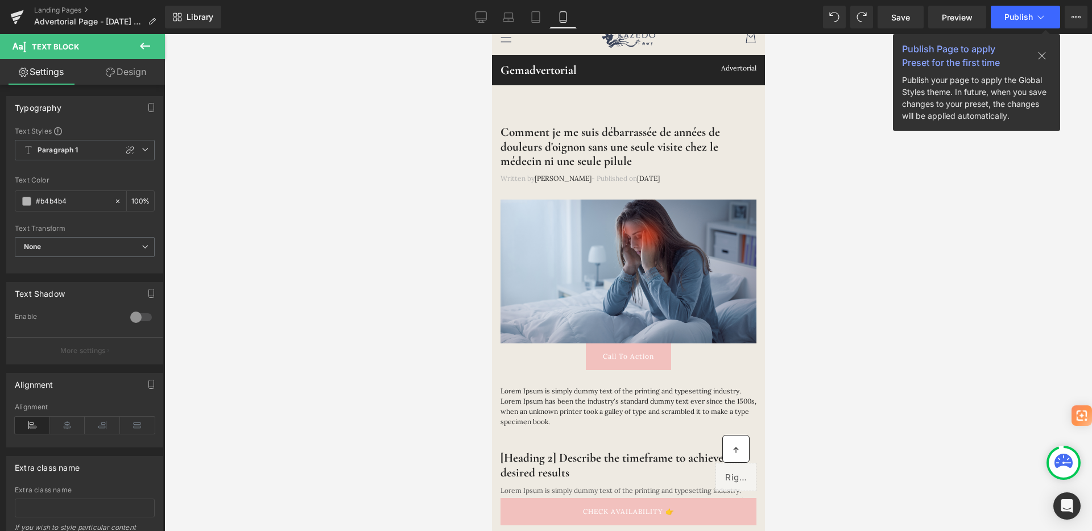
click at [130, 68] on link "Design" at bounding box center [126, 72] width 82 height 26
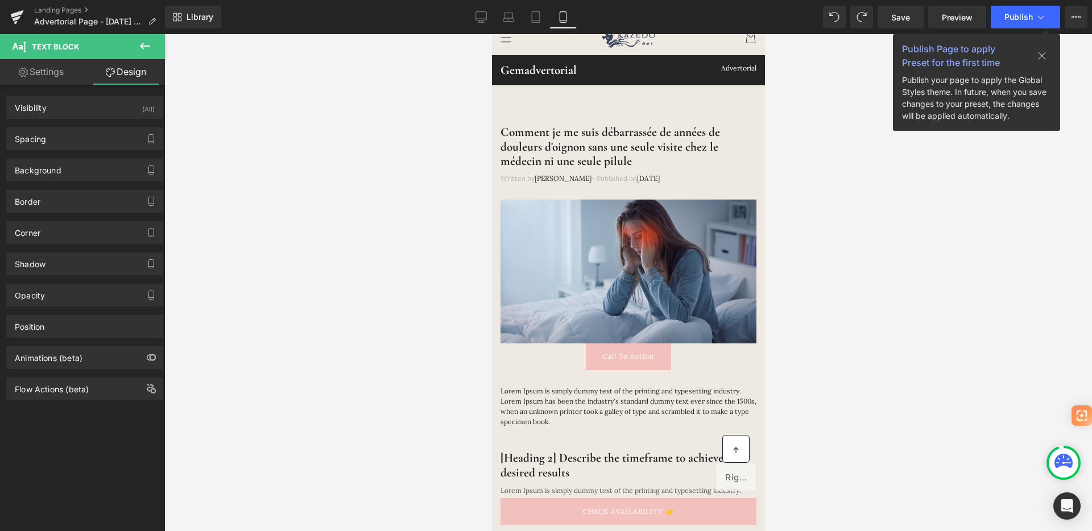
click at [55, 76] on link "Settings" at bounding box center [41, 72] width 82 height 26
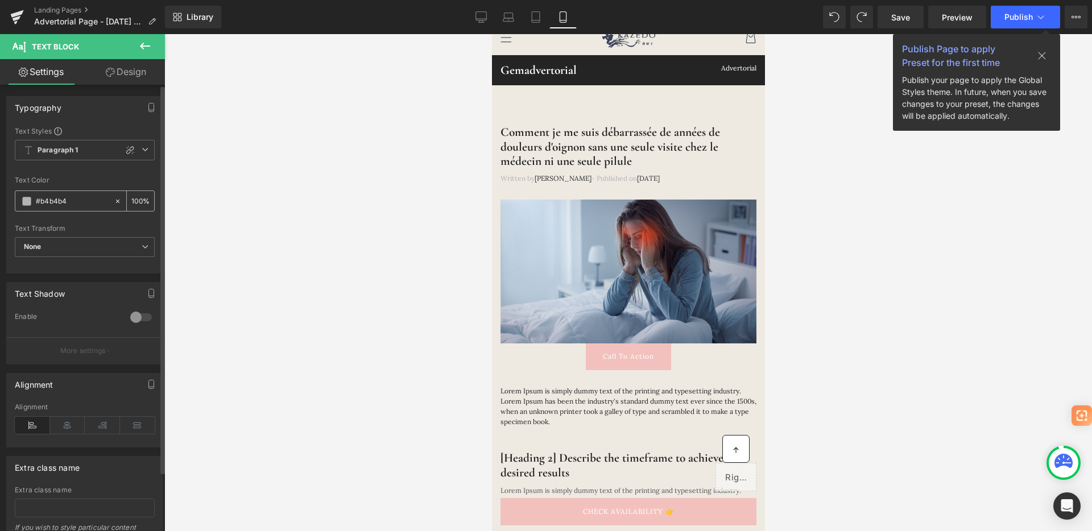
click at [38, 202] on input "#b4b4b4" at bounding box center [72, 201] width 73 height 13
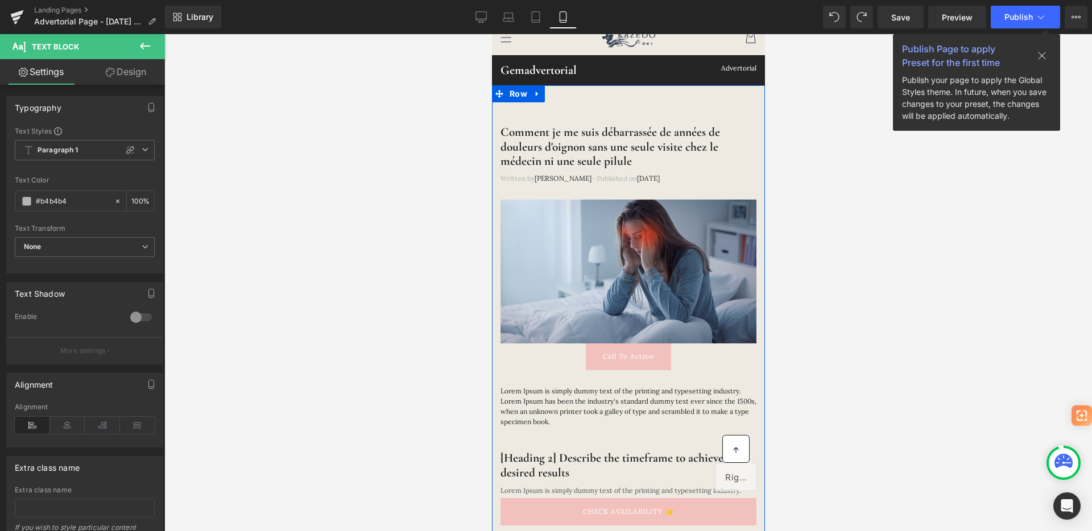
click at [491, 34] on div at bounding box center [491, 34] width 0 height 0
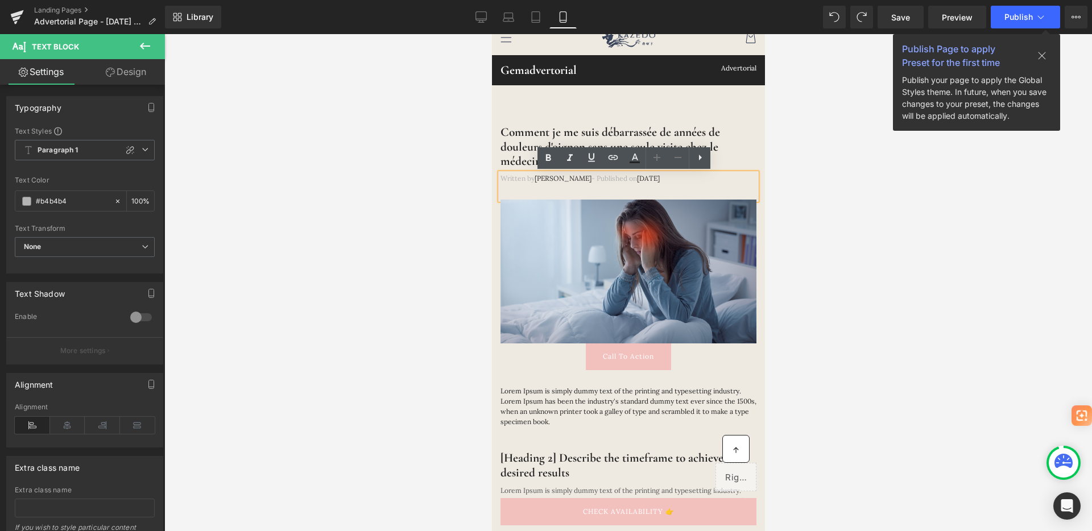
click at [547, 180] on span "Dr.Marcus" at bounding box center [562, 178] width 57 height 9
click at [528, 179] on p "Written by Marcus Dr. - Published on Feb 28, 2023" at bounding box center [628, 178] width 256 height 10
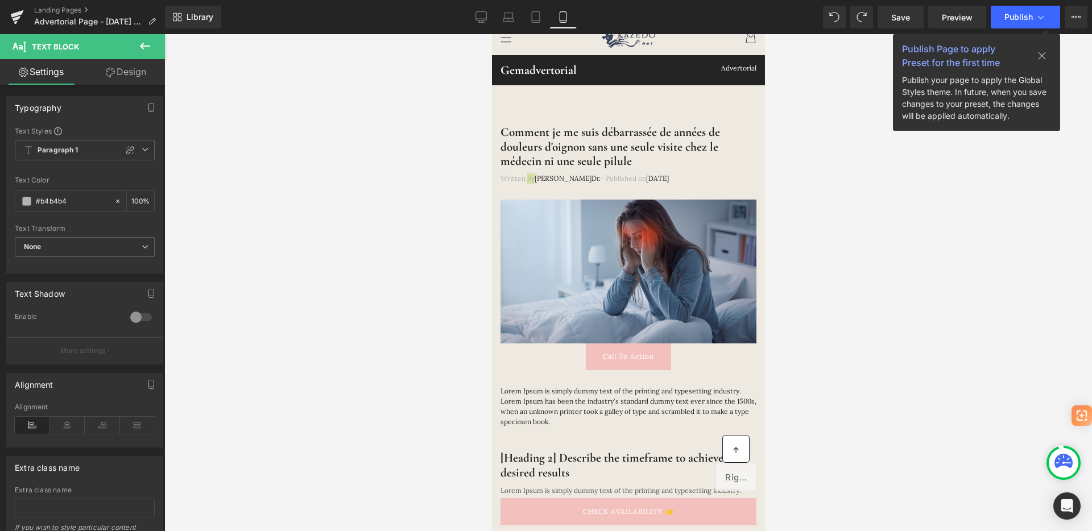
click at [143, 45] on icon at bounding box center [145, 46] width 14 height 14
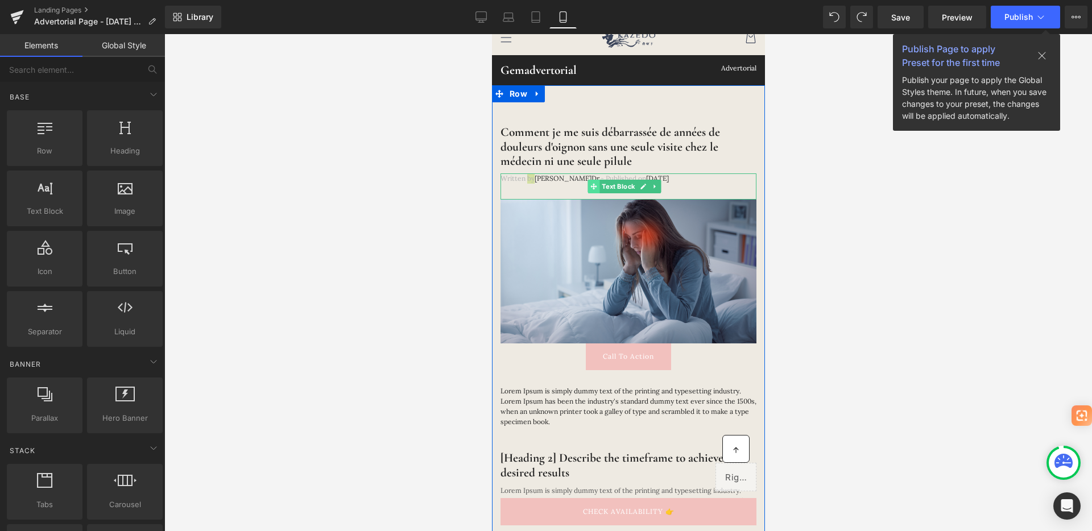
click at [591, 180] on span at bounding box center [593, 187] width 12 height 14
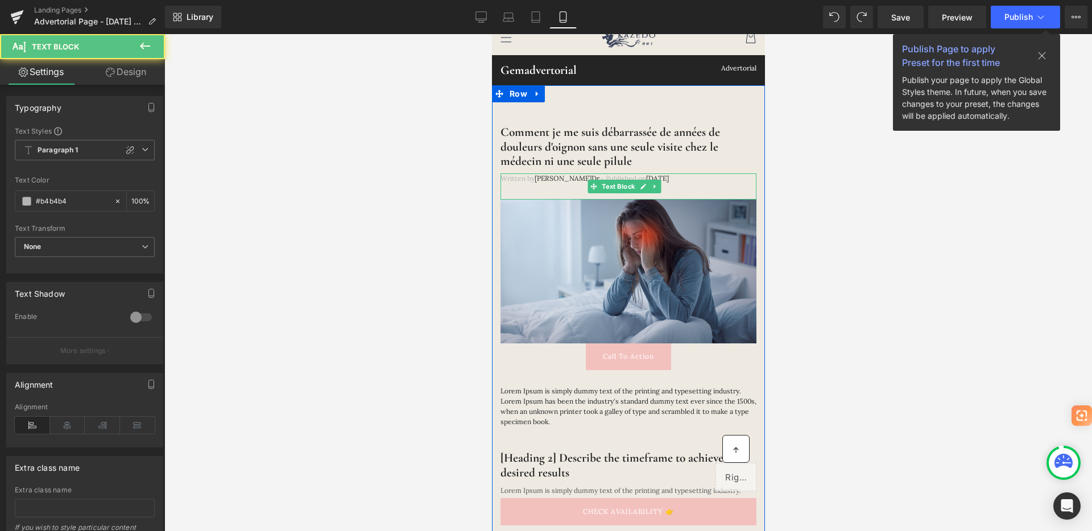
click at [524, 180] on p "Written by Marcus Dr. - Published on Feb 28, 2023" at bounding box center [628, 178] width 256 height 10
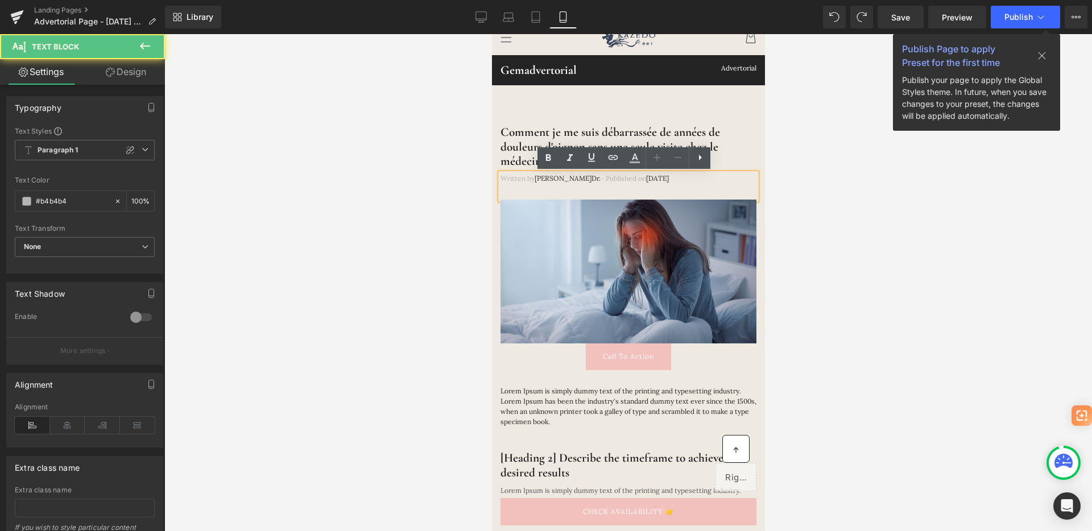
click at [524, 180] on p "Written by Marcus Dr. - Published on Feb 28, 2023" at bounding box center [628, 178] width 256 height 10
click at [522, 184] on div "Written by Marcus Dr. - Published on Feb 28, 2023" at bounding box center [628, 186] width 256 height 26
drag, startPoint x: 533, startPoint y: 179, endPoint x: 494, endPoint y: 179, distance: 39.8
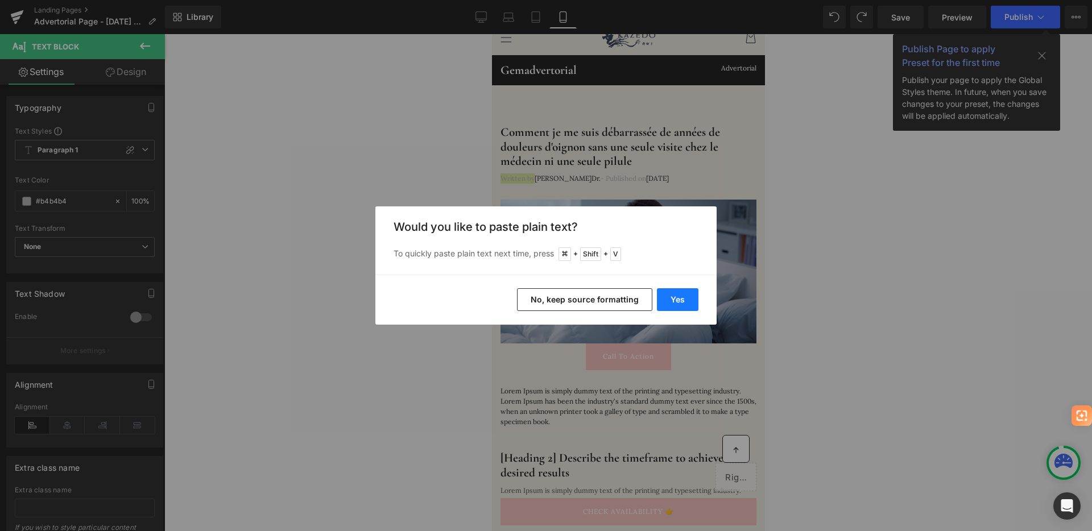
click at [678, 303] on button "Yes" at bounding box center [678, 299] width 42 height 23
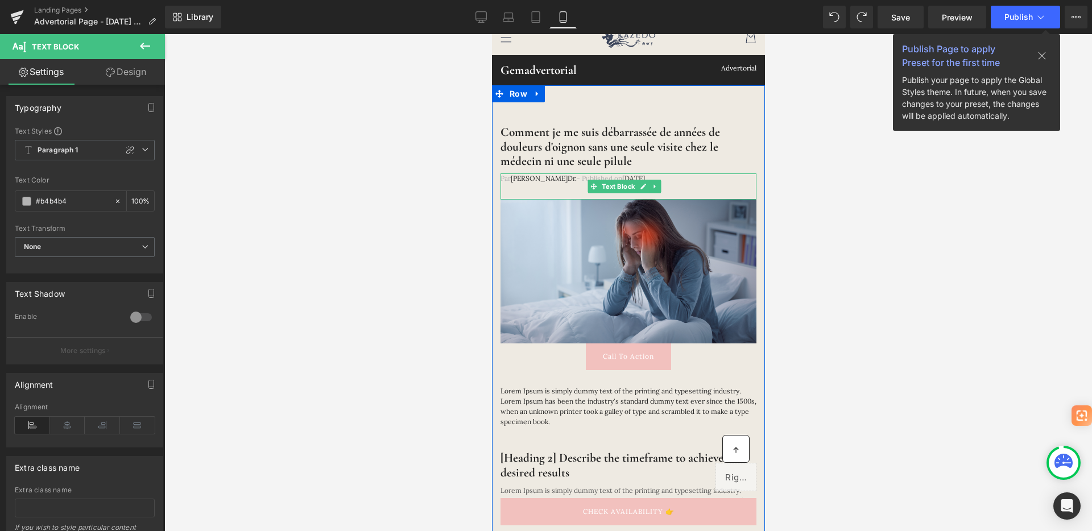
click at [528, 177] on span "Marcus" at bounding box center [538, 178] width 57 height 9
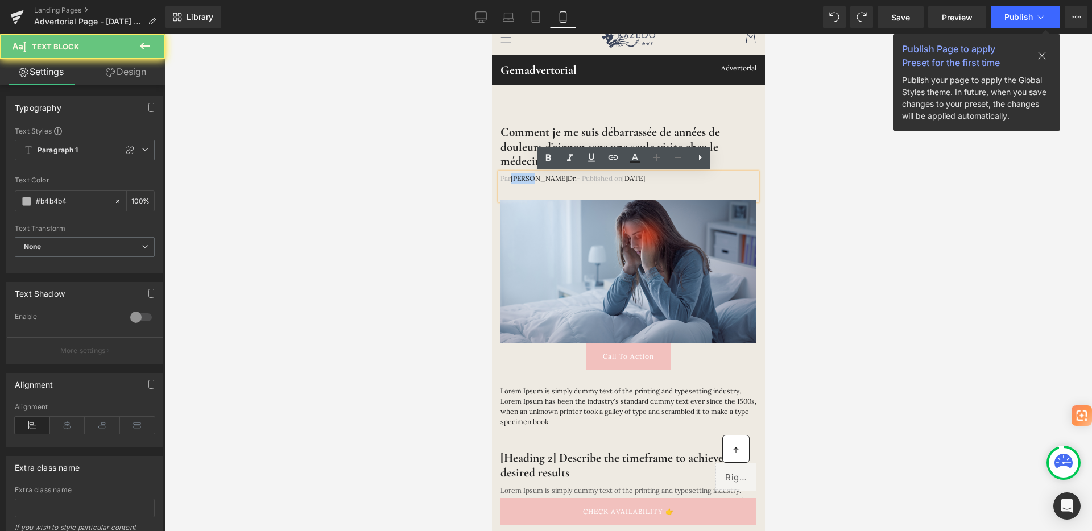
click at [528, 177] on span "Marcus" at bounding box center [538, 178] width 57 height 9
click at [567, 177] on span "Dr." at bounding box center [571, 178] width 9 height 9
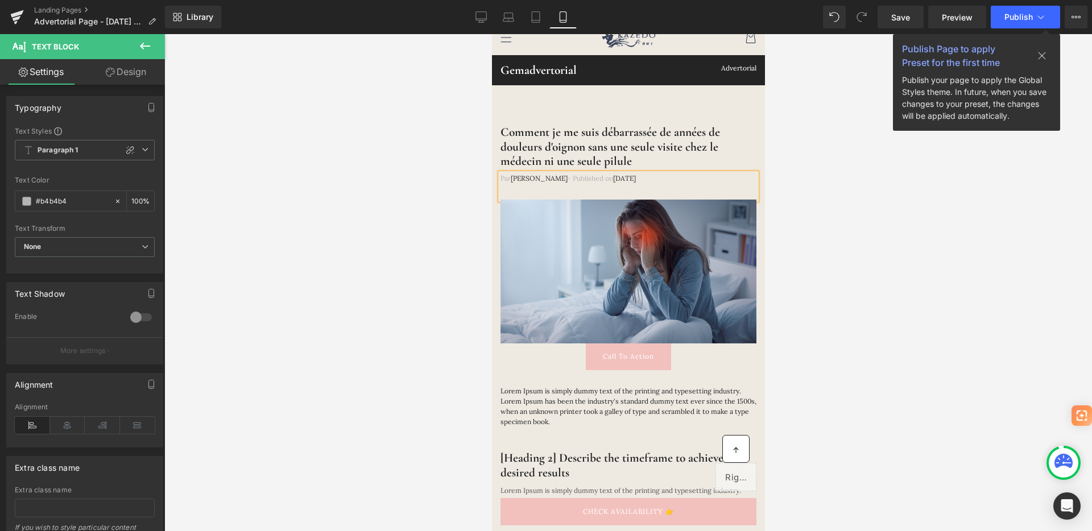
click at [583, 180] on span "- Published on" at bounding box center [590, 178] width 46 height 9
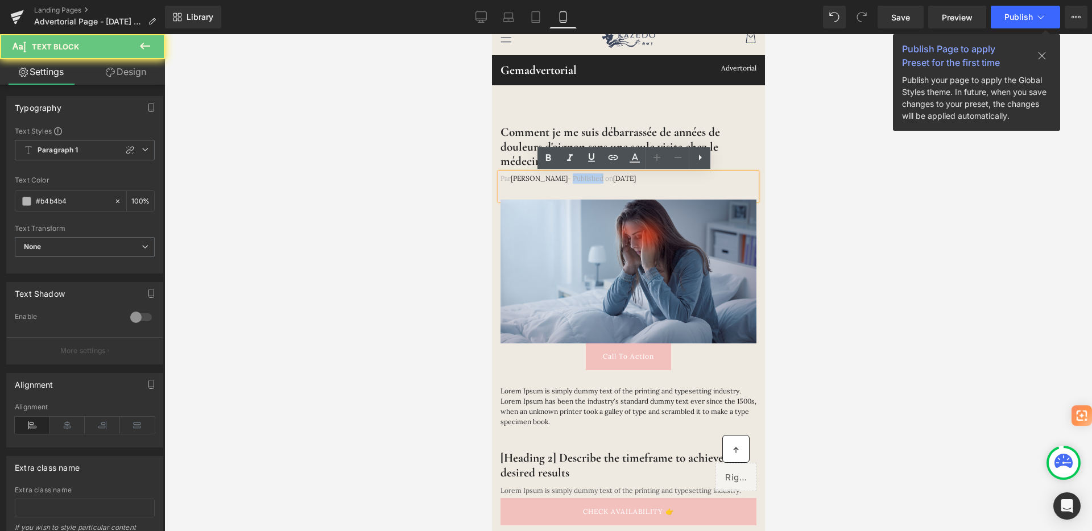
click at [583, 180] on span "- Published on" at bounding box center [590, 178] width 46 height 9
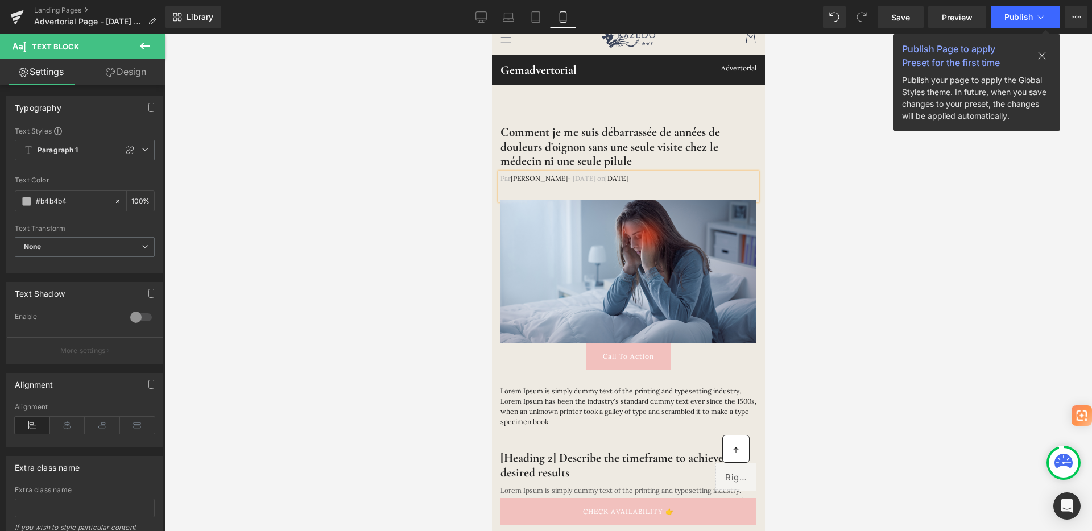
click at [594, 180] on span "- 31 aout on" at bounding box center [586, 178] width 38 height 9
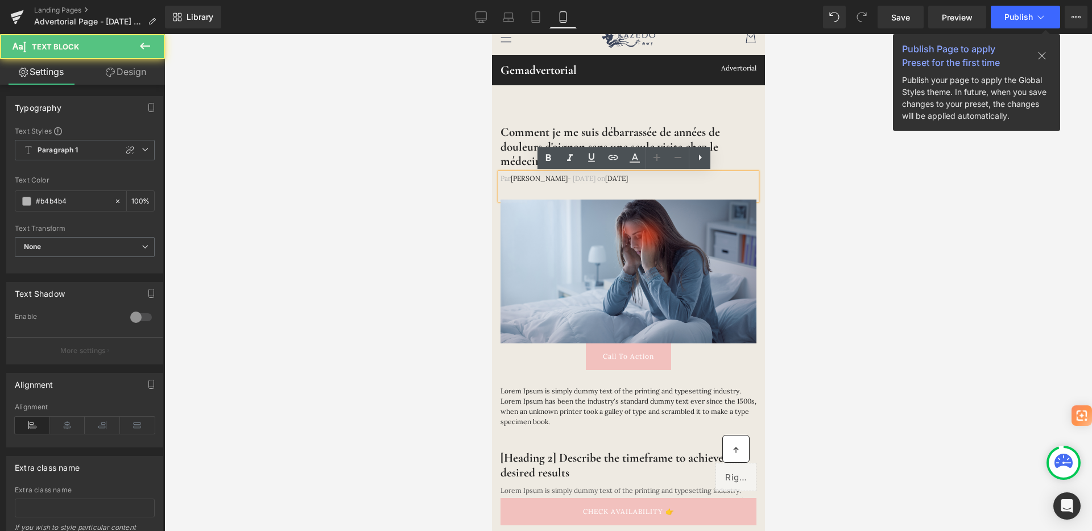
click at [594, 180] on span "- 31 aout on" at bounding box center [586, 178] width 38 height 9
drag, startPoint x: 620, startPoint y: 177, endPoint x: 598, endPoint y: 181, distance: 22.5
click at [598, 181] on p "Par Jeanne Dubois - 31 aout on Feb 28, 2023" at bounding box center [628, 178] width 256 height 10
click at [621, 174] on span "Feb 28, 2023" at bounding box center [616, 178] width 23 height 9
click at [620, 181] on span "Feb 28, 2023" at bounding box center [616, 178] width 23 height 9
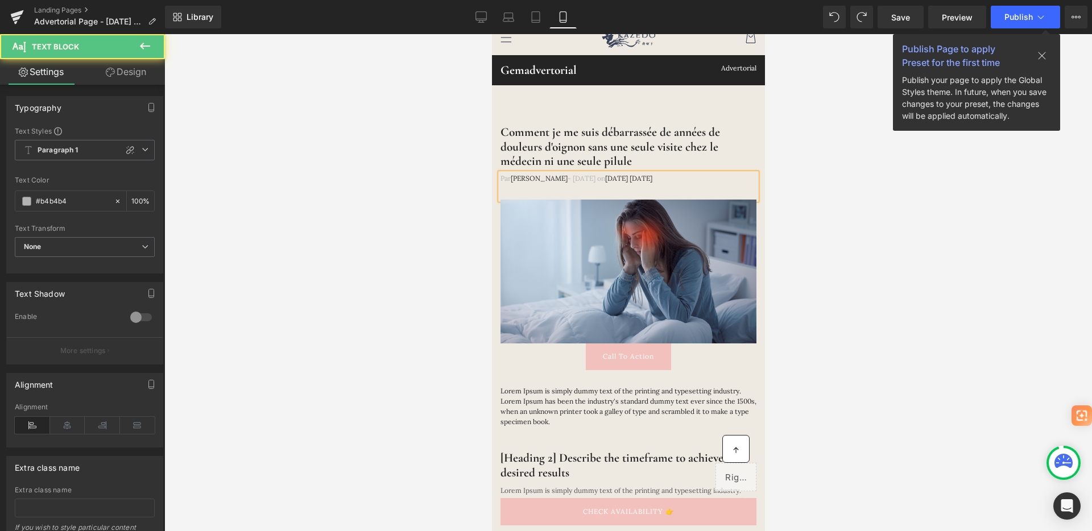
click at [621, 179] on span "Feb 2831 aout , 2023" at bounding box center [628, 178] width 47 height 9
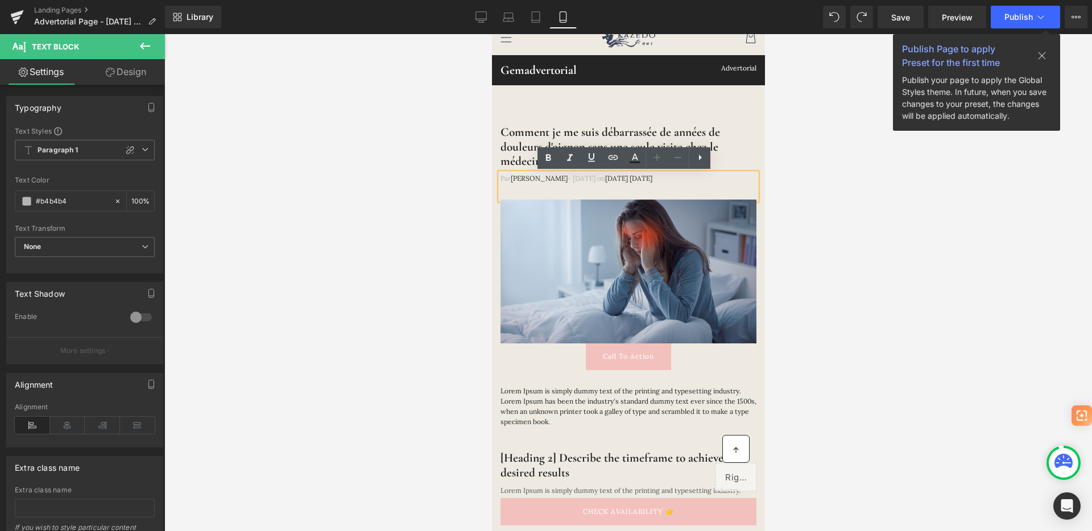
click at [619, 181] on span "Feb 2831 aout , 2023" at bounding box center [628, 178] width 47 height 9
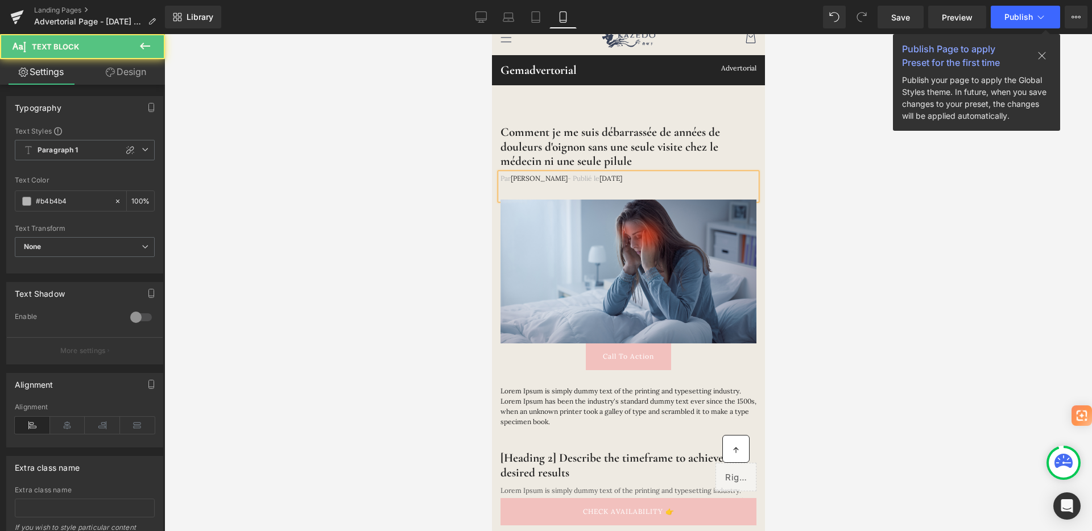
click at [639, 179] on p "Par Jeanne Dubois - Publié le 31 aout , 2023" at bounding box center [628, 178] width 256 height 10
click at [878, 206] on div at bounding box center [628, 282] width 928 height 497
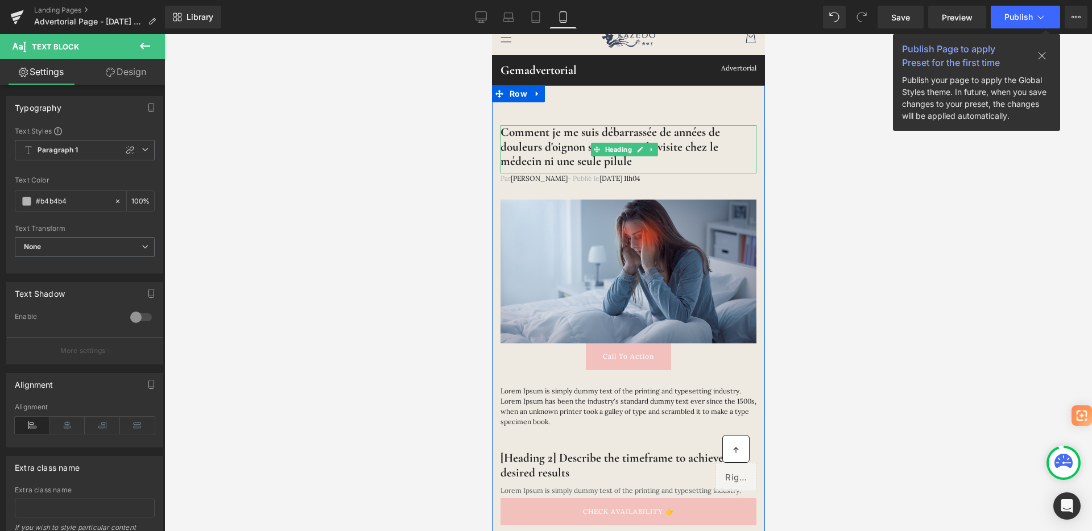
click at [648, 171] on div at bounding box center [628, 172] width 256 height 3
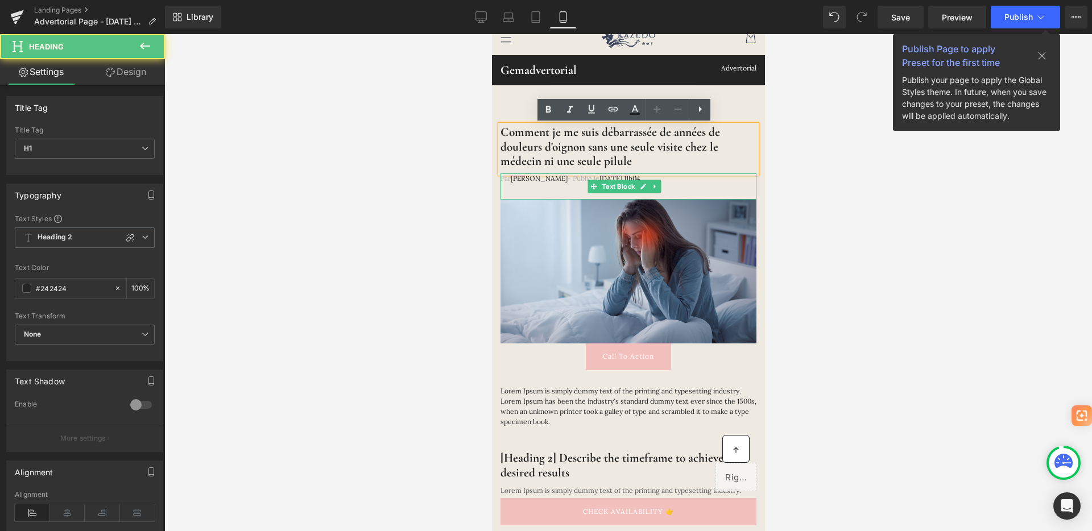
click at [640, 177] on span "31 aout , 2025 à 11h04" at bounding box center [619, 178] width 41 height 9
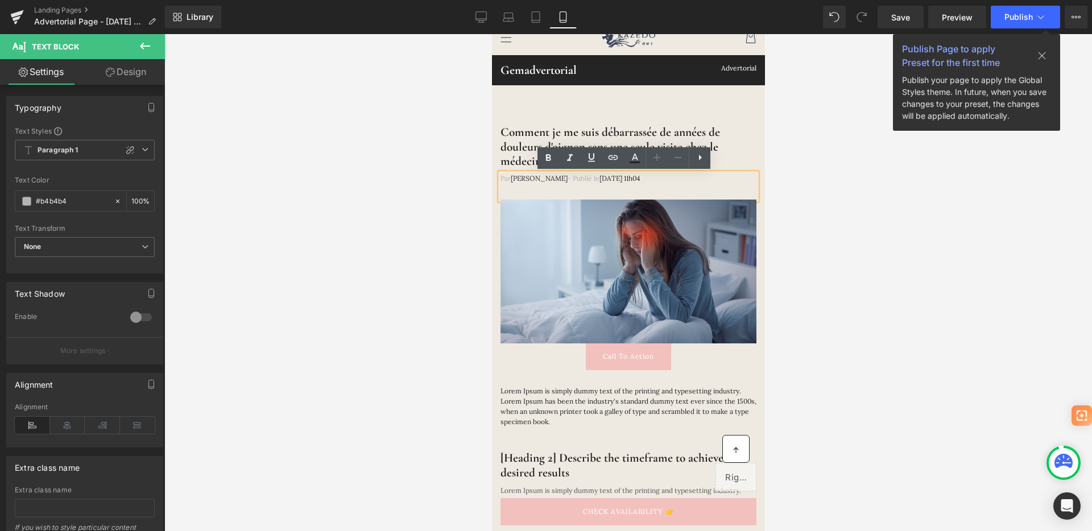
click at [619, 182] on span "31 aout , 2025 à 11h04" at bounding box center [619, 178] width 41 height 9
drag, startPoint x: 642, startPoint y: 176, endPoint x: 651, endPoint y: 176, distance: 9.1
click at [640, 176] on span "31 aout, 2025 à 11h04" at bounding box center [619, 178] width 41 height 9
drag, startPoint x: 636, startPoint y: 177, endPoint x: 663, endPoint y: 177, distance: 26.2
click at [663, 177] on p "Par Jeanne Dubois - Publié le 31 aout, 2025 à 11h04" at bounding box center [628, 178] width 256 height 10
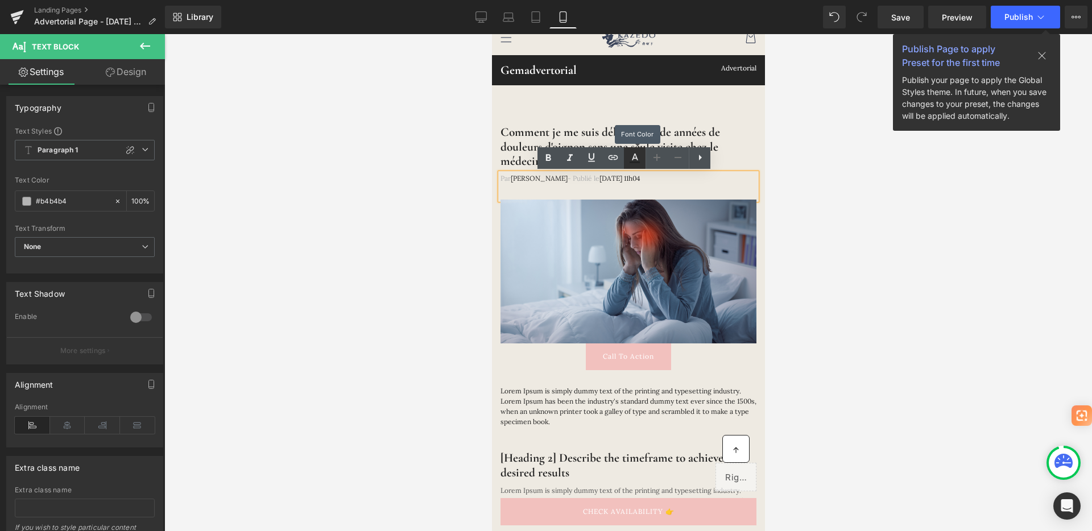
click at [638, 156] on icon at bounding box center [635, 158] width 14 height 14
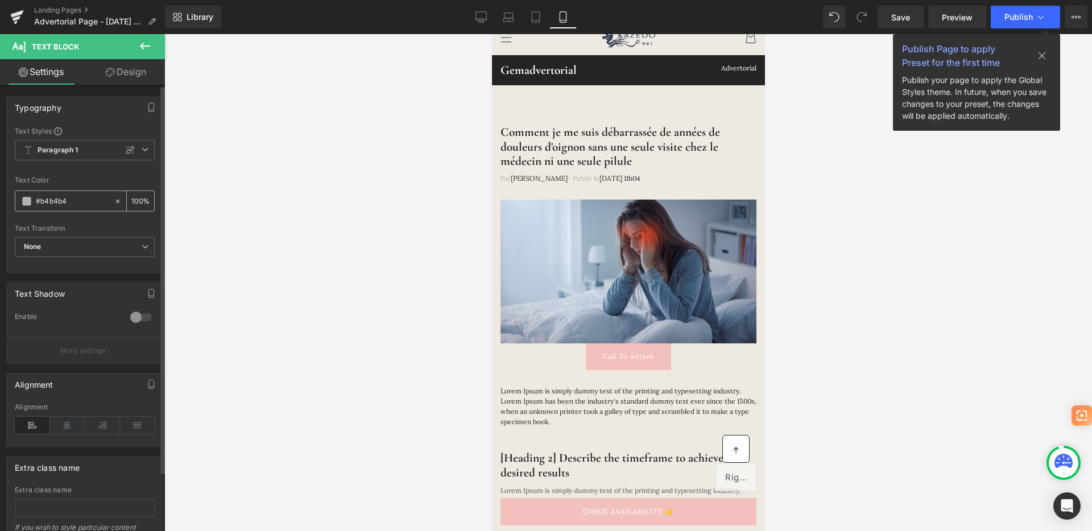
click at [87, 202] on input "#b4b4b4" at bounding box center [72, 201] width 73 height 13
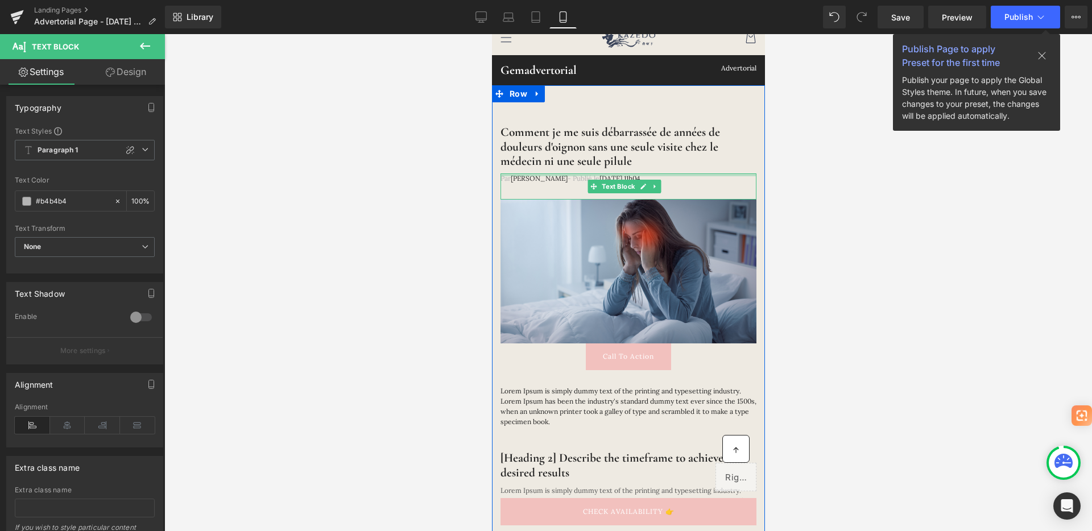
click at [654, 175] on div at bounding box center [628, 174] width 256 height 3
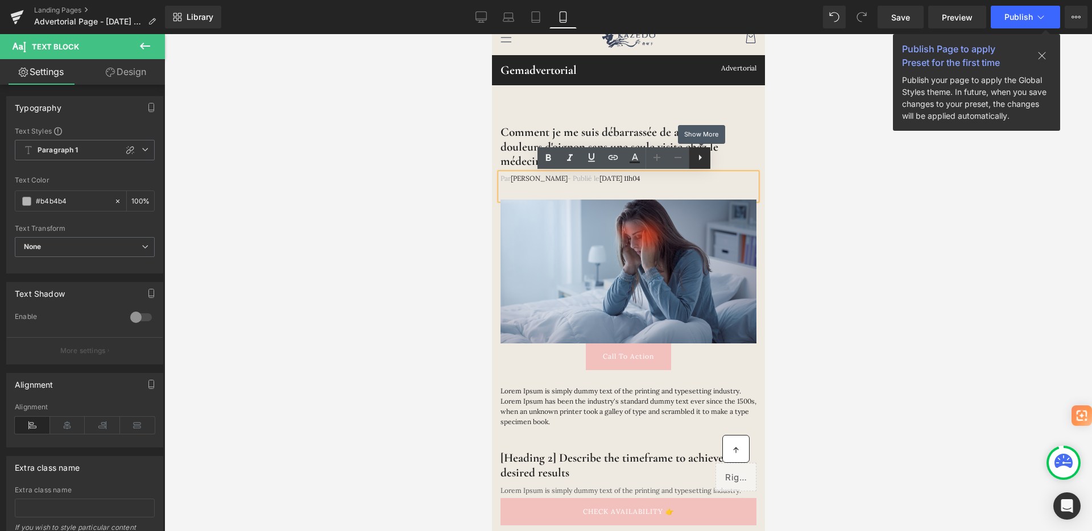
click at [700, 154] on icon at bounding box center [700, 158] width 14 height 14
click at [617, 159] on icon at bounding box center [613, 158] width 14 height 14
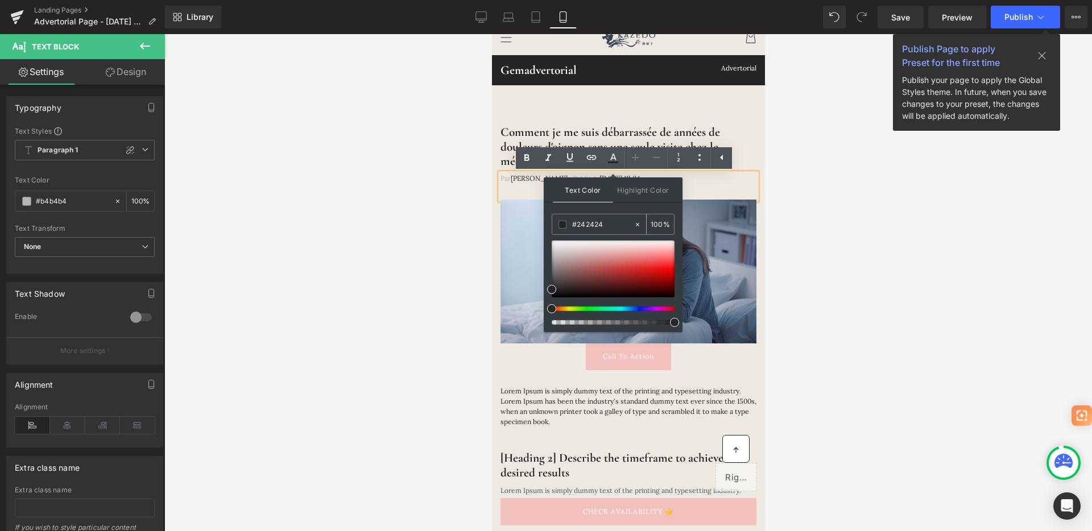
click at [602, 218] on input "#242424" at bounding box center [602, 224] width 61 height 13
paste input "b4b4b"
click at [803, 257] on div at bounding box center [628, 282] width 928 height 497
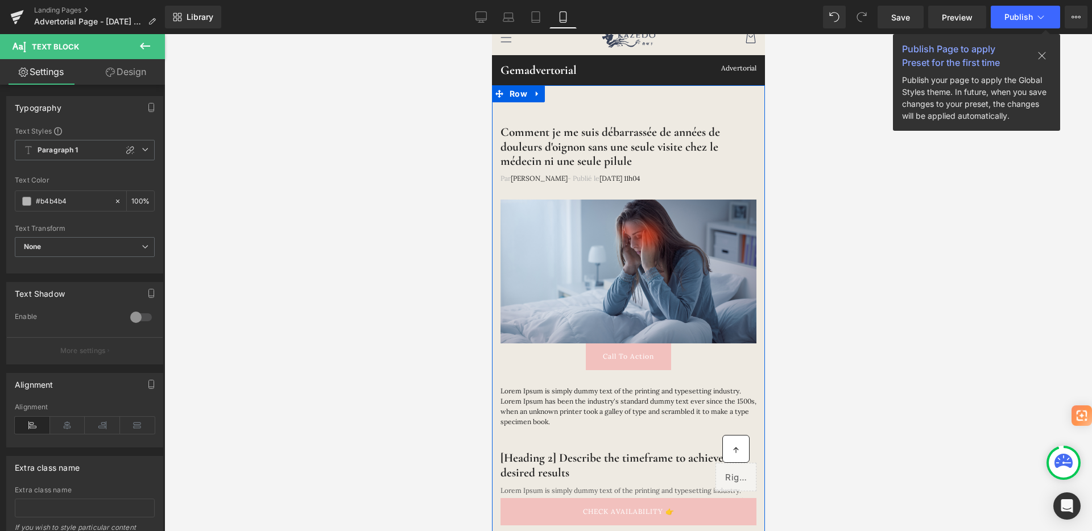
click at [491, 34] on div at bounding box center [491, 34] width 0 height 0
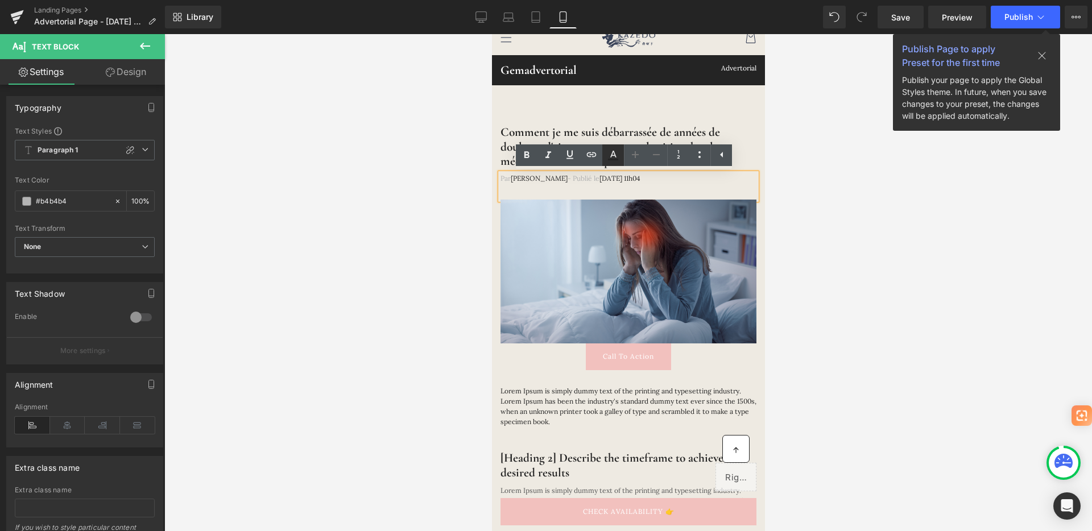
click at [609, 160] on icon at bounding box center [613, 160] width 10 height 2
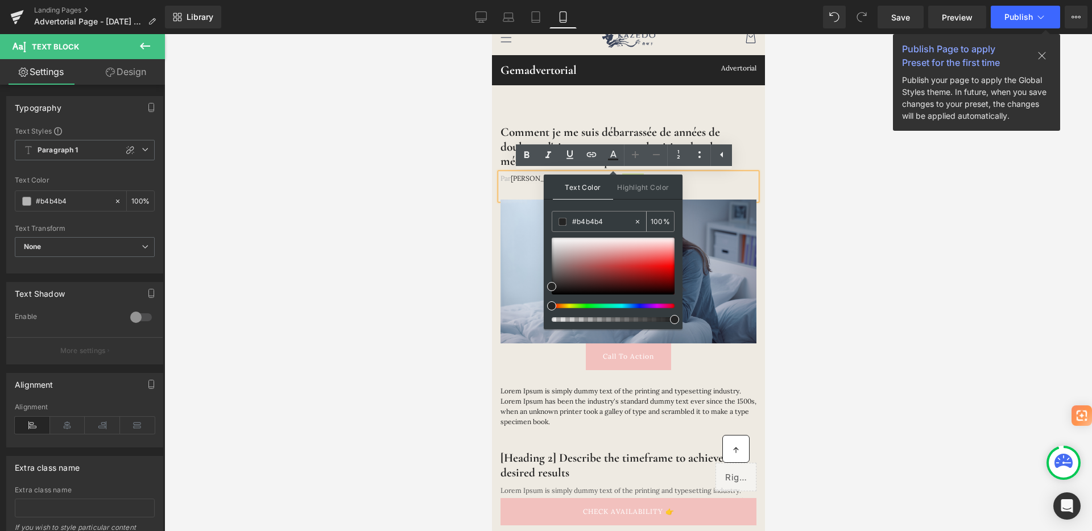
click at [601, 220] on input "#b4b4b4" at bounding box center [602, 222] width 61 height 13
paste input "b4b4b"
click at [647, 197] on span "Highlight Color" at bounding box center [643, 187] width 60 height 24
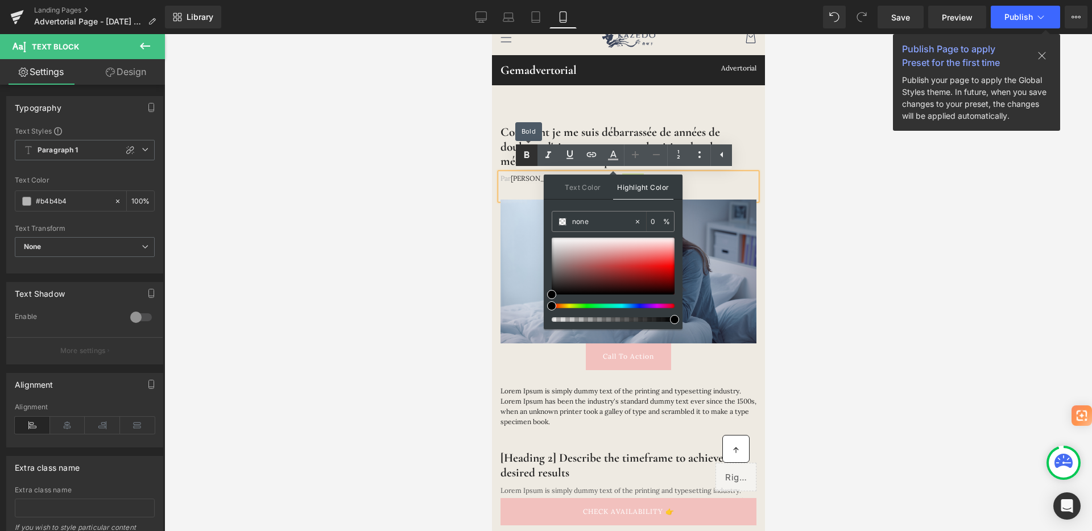
click at [531, 155] on icon at bounding box center [527, 155] width 14 height 14
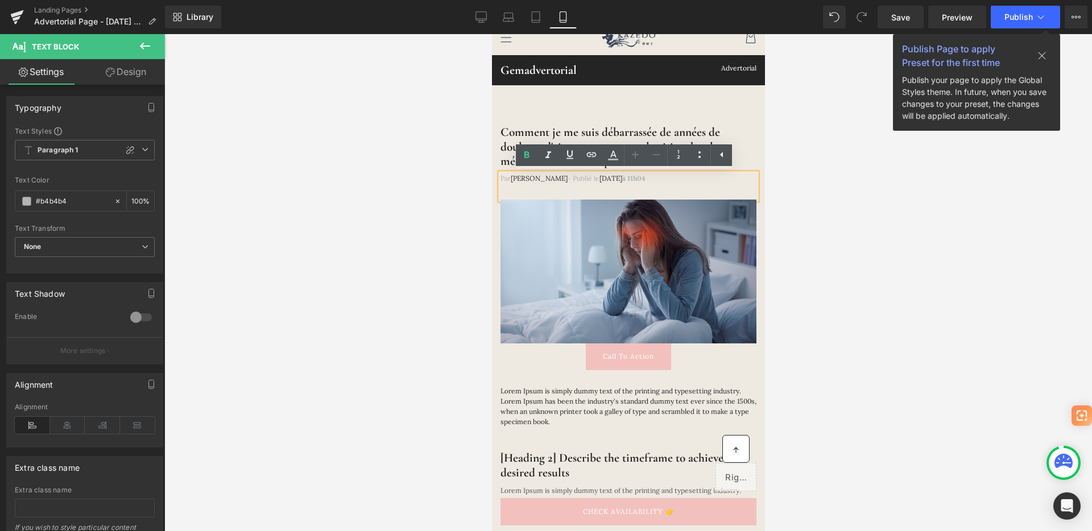
click at [645, 175] on span "à 11h04" at bounding box center [633, 178] width 23 height 9
click at [854, 200] on div at bounding box center [628, 282] width 928 height 497
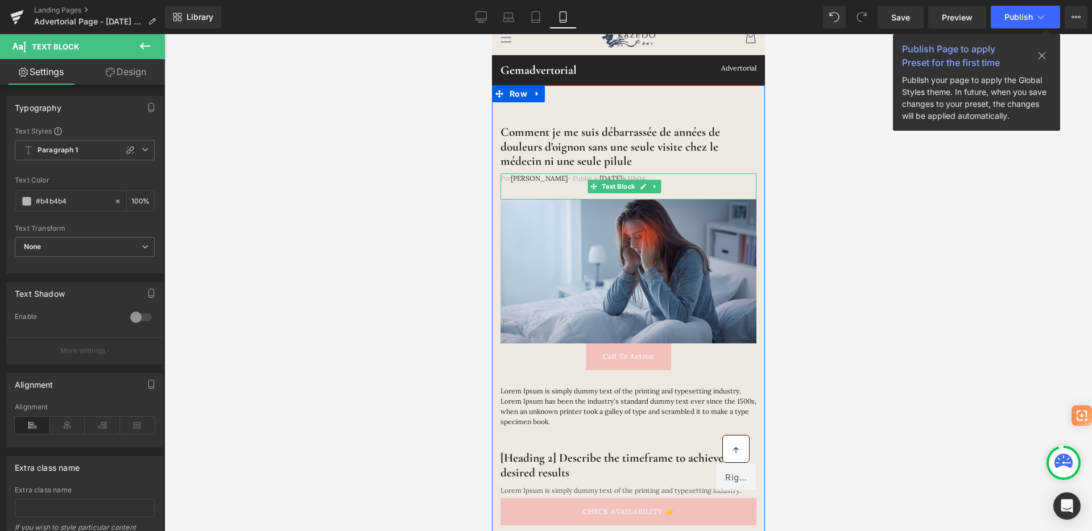
click at [645, 176] on span "à 11h04" at bounding box center [633, 178] width 23 height 9
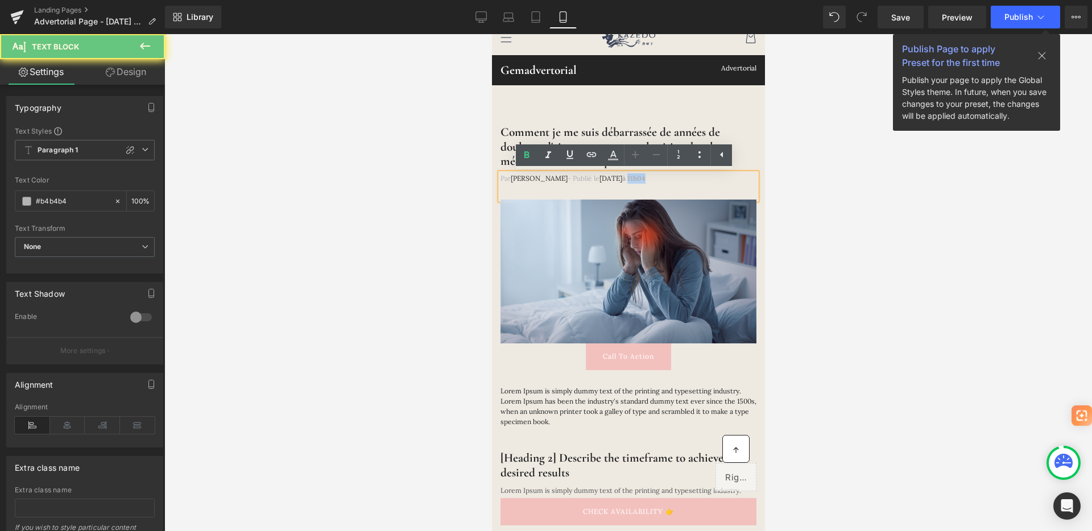
click at [645, 176] on span "à 11h04" at bounding box center [633, 178] width 23 height 9
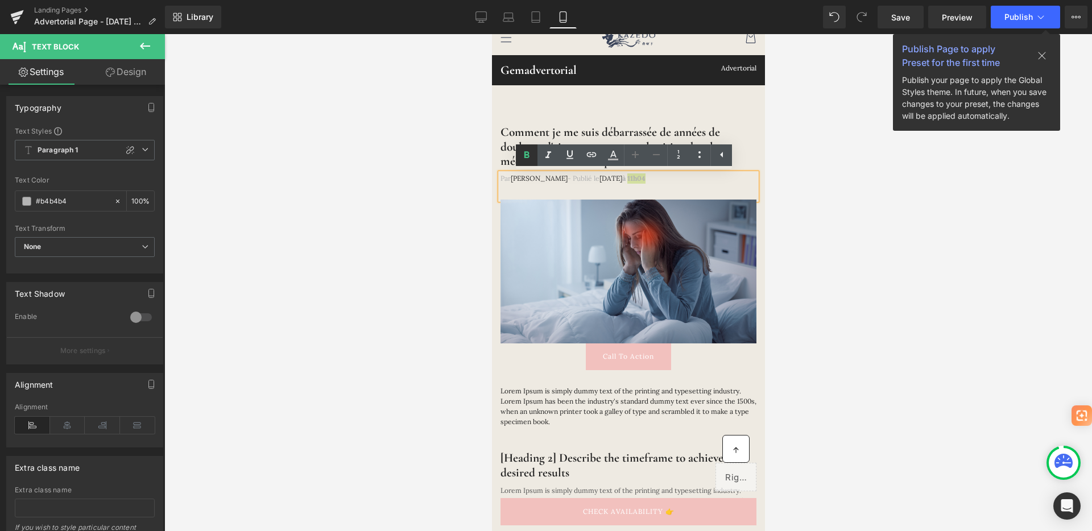
click at [532, 159] on icon at bounding box center [527, 155] width 14 height 14
click at [625, 179] on span "à" at bounding box center [623, 178] width 3 height 9
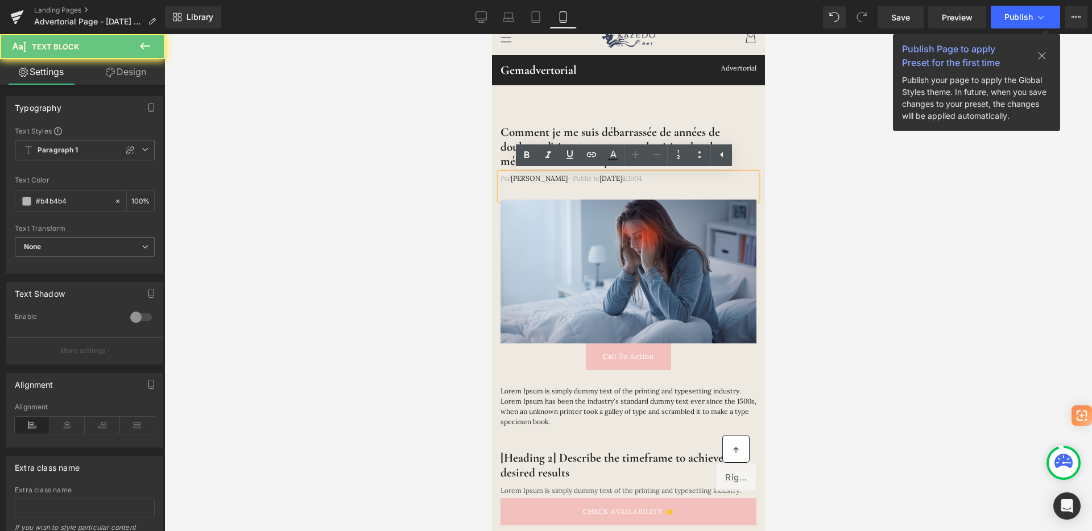
click at [625, 179] on span "à" at bounding box center [623, 178] width 3 height 9
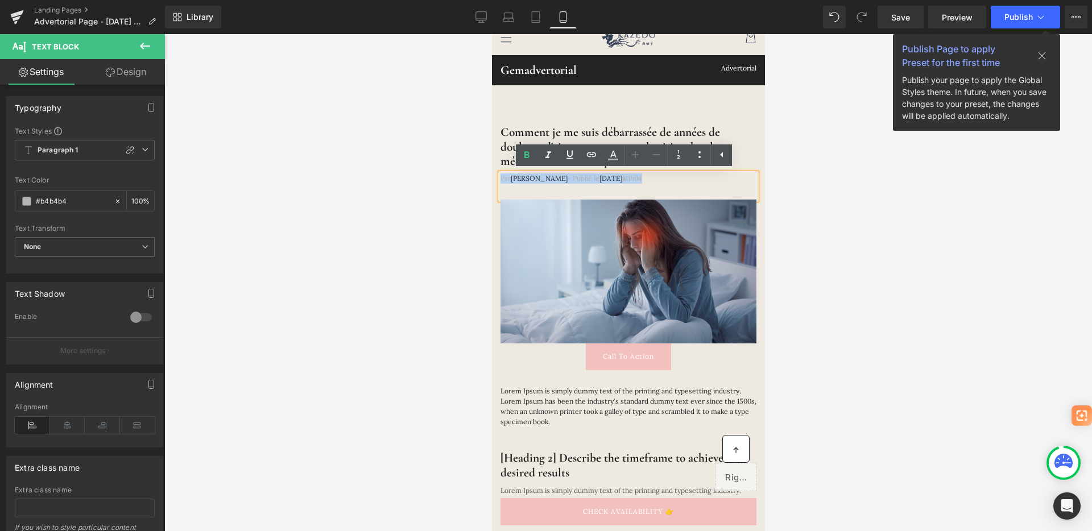
click at [625, 179] on span "à" at bounding box center [623, 178] width 3 height 9
click at [642, 176] on span "11h04" at bounding box center [633, 178] width 16 height 9
click at [625, 178] on span "à" at bounding box center [623, 178] width 3 height 9
click at [533, 156] on icon at bounding box center [527, 155] width 14 height 14
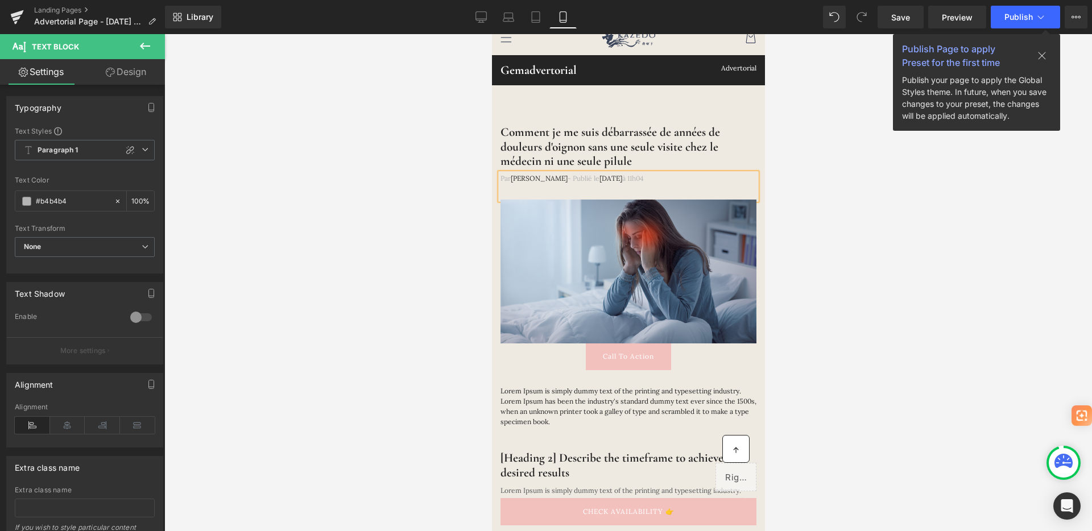
click at [411, 173] on div at bounding box center [628, 282] width 928 height 497
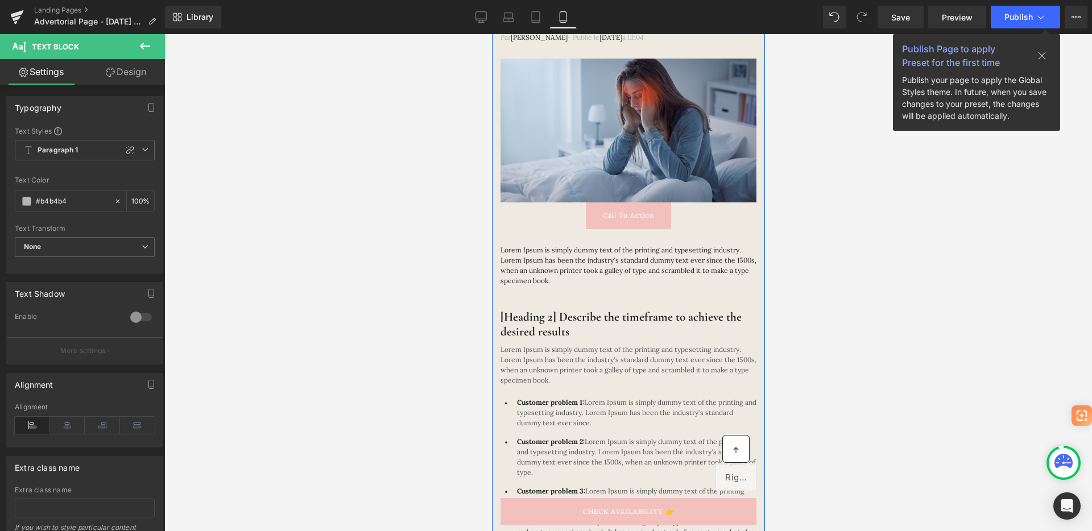
scroll to position [27, 0]
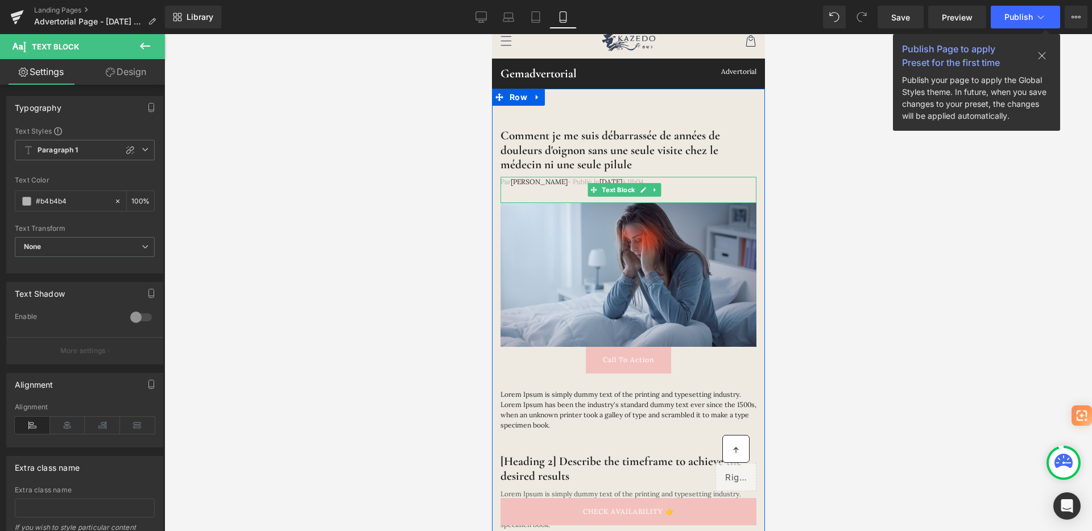
click at [627, 180] on span at bounding box center [626, 181] width 2 height 9
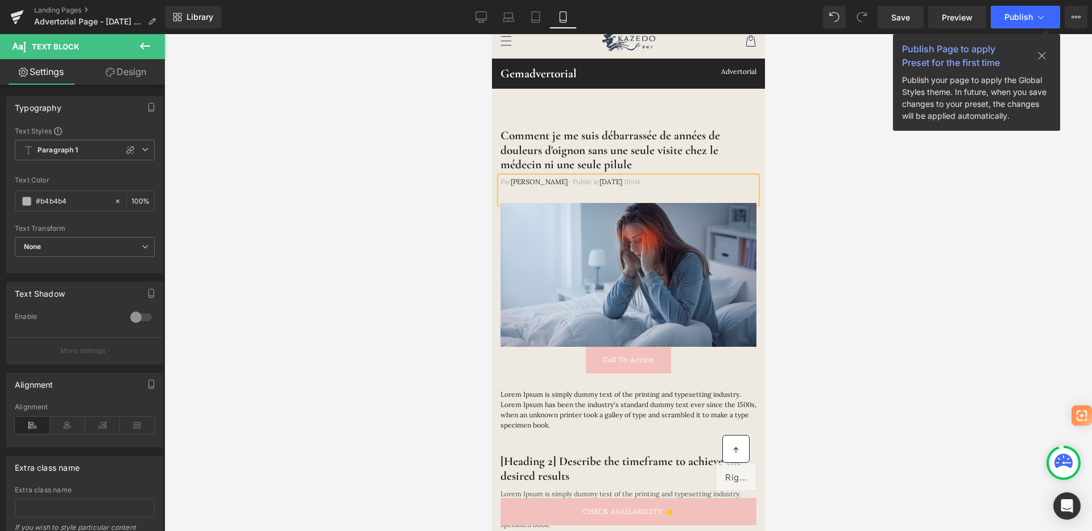
click at [559, 181] on p "Par Jeanne Dubois - Publié le 31 aout, 2025 11h04" at bounding box center [628, 182] width 256 height 10
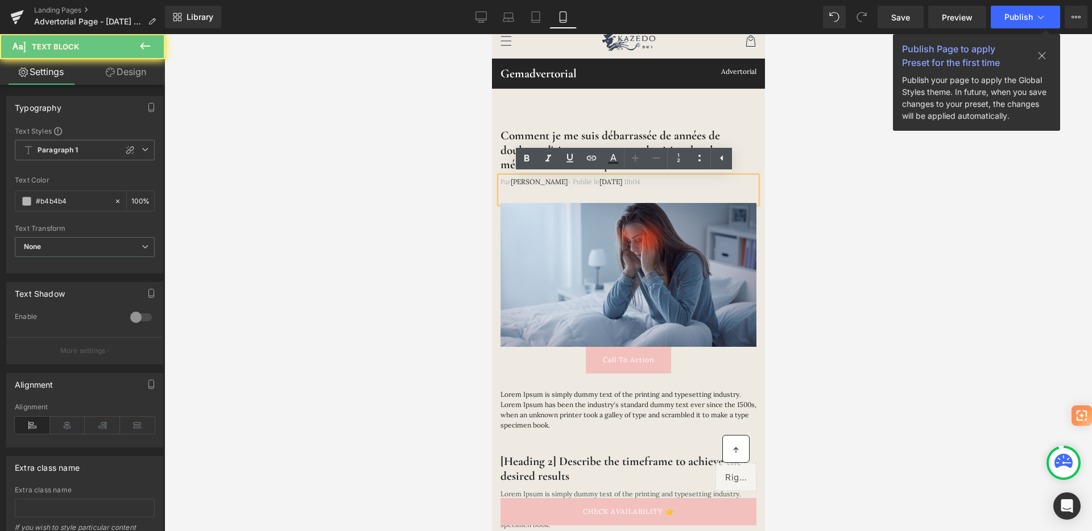
click at [567, 180] on span "- Publié le" at bounding box center [583, 181] width 32 height 9
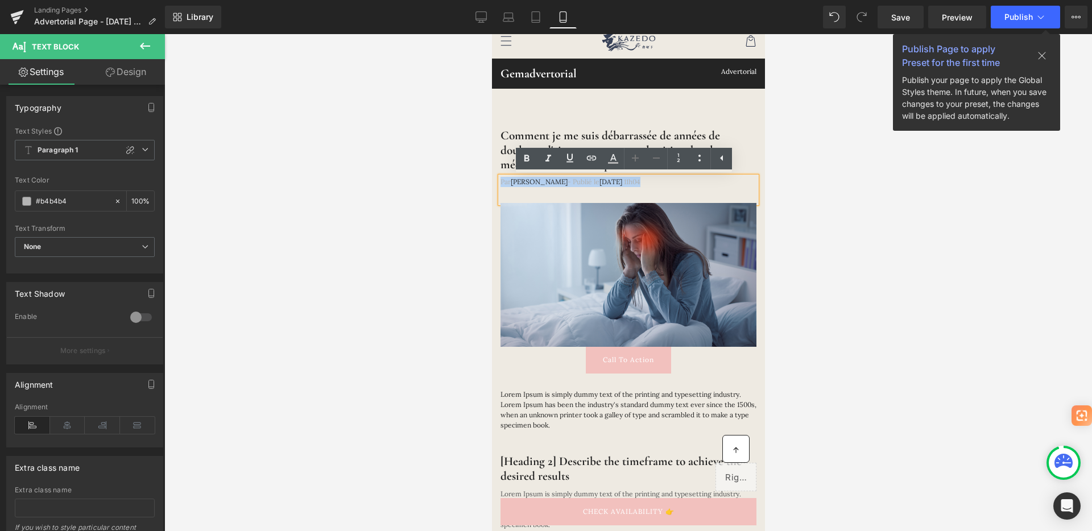
click at [567, 180] on span "- Publié le" at bounding box center [583, 181] width 32 height 9
copy span "-"
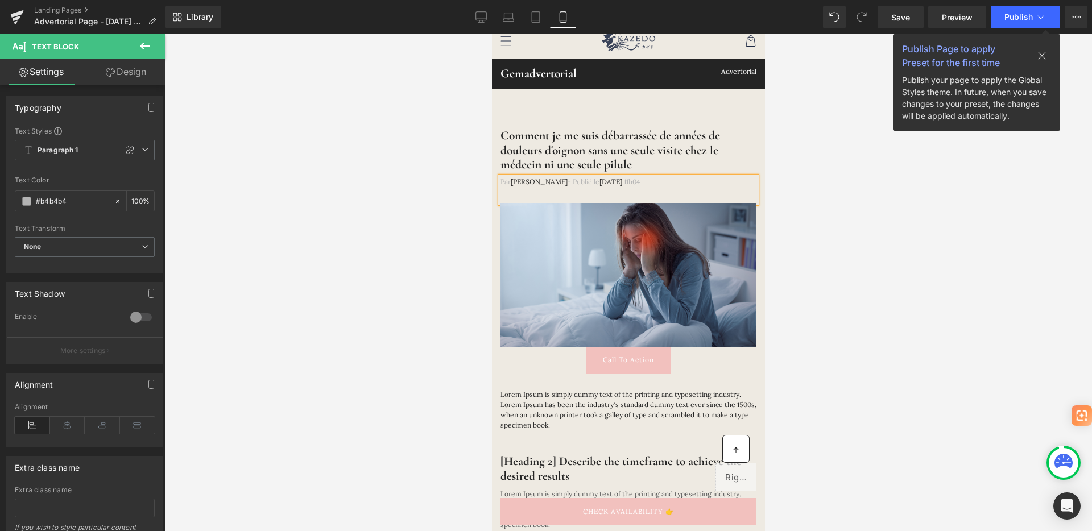
click at [623, 181] on span at bounding box center [623, 181] width 2 height 9
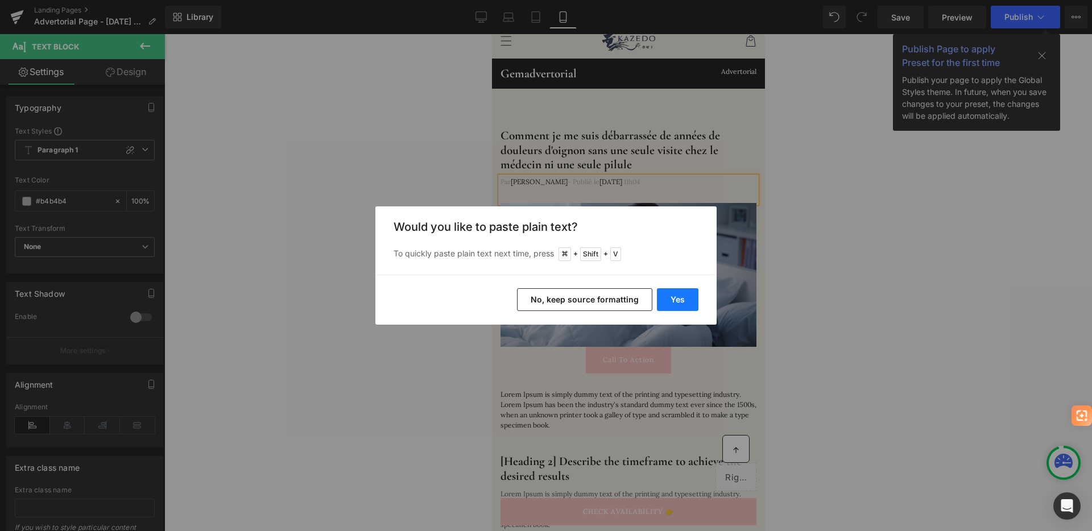
click at [684, 301] on button "Yes" at bounding box center [678, 299] width 42 height 23
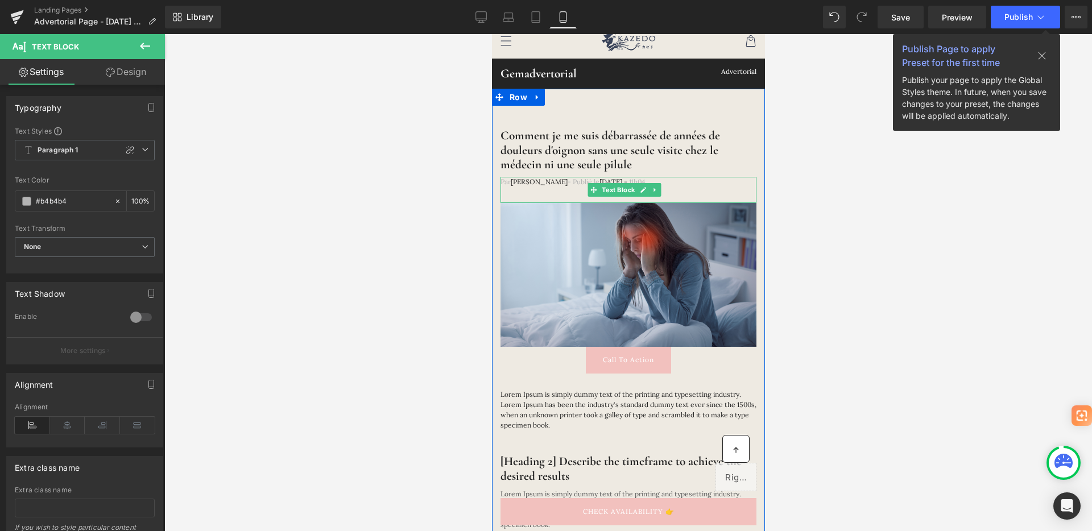
click at [627, 180] on span "31 aout, 2025 -" at bounding box center [613, 181] width 28 height 9
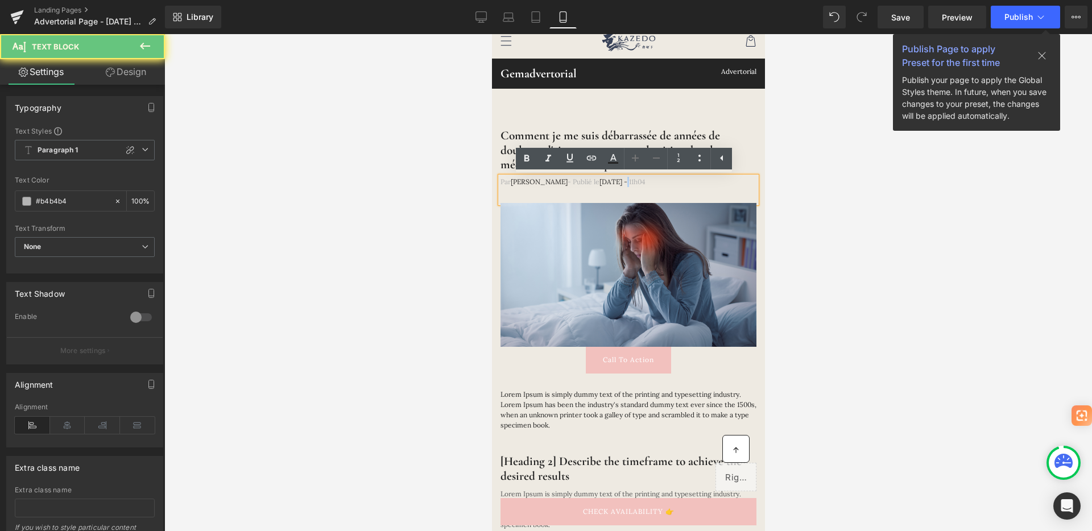
click at [627, 180] on span "31 aout, 2025 -" at bounding box center [613, 181] width 28 height 9
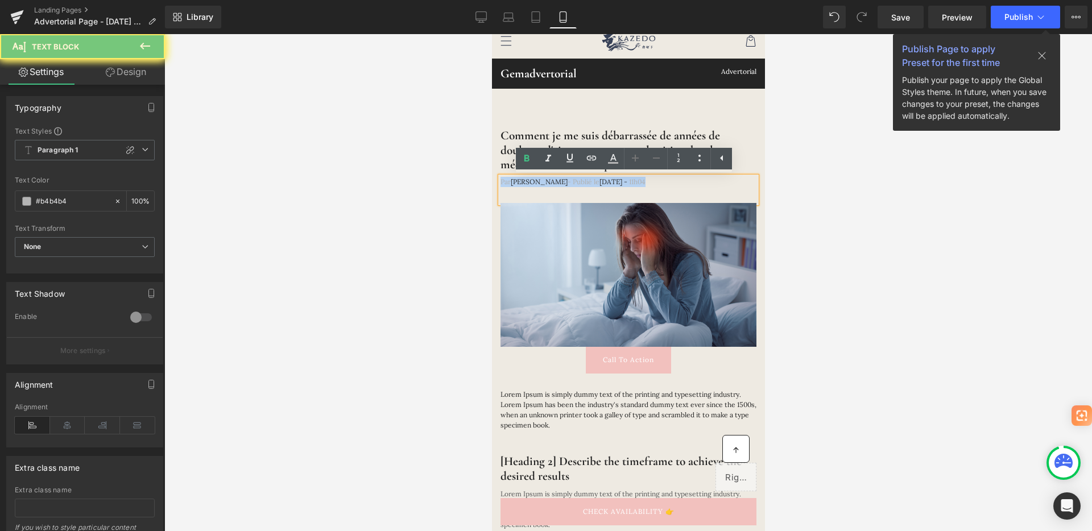
click at [627, 180] on span "31 aout, 2025 -" at bounding box center [613, 181] width 28 height 9
click at [627, 184] on span "31 aout, 2025 -" at bounding box center [613, 181] width 28 height 9
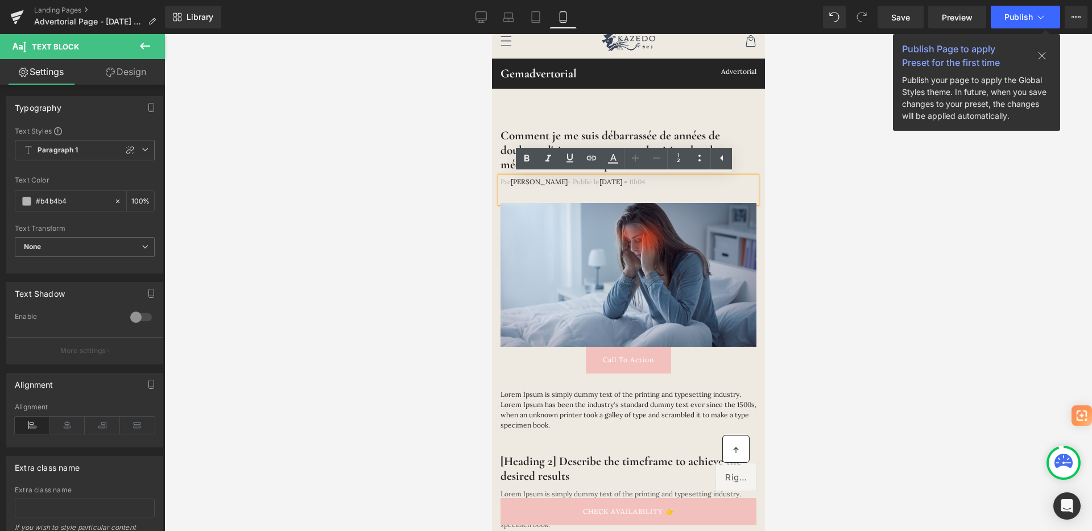
click at [627, 183] on span "31 aout, 2025 -" at bounding box center [613, 181] width 28 height 9
click at [613, 162] on icon at bounding box center [613, 163] width 10 height 2
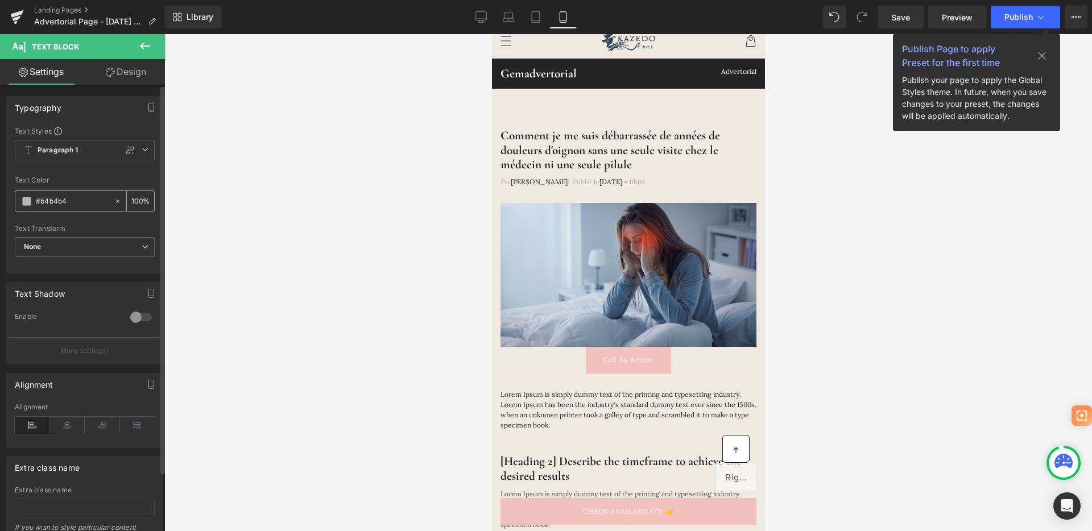
click at [80, 197] on input "#b4b4b4" at bounding box center [72, 201] width 73 height 13
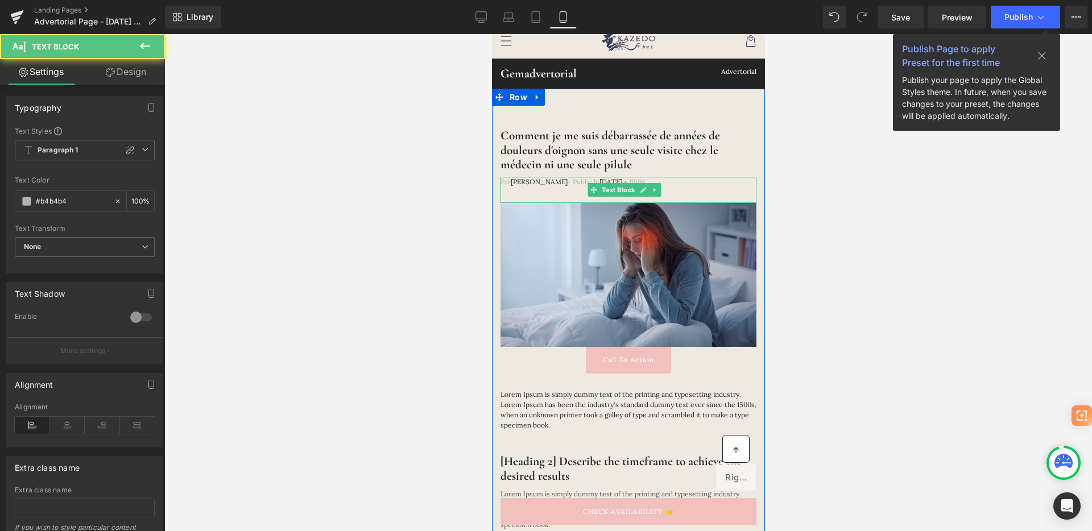
click at [627, 180] on span "31 aout, 2025 -" at bounding box center [613, 181] width 28 height 9
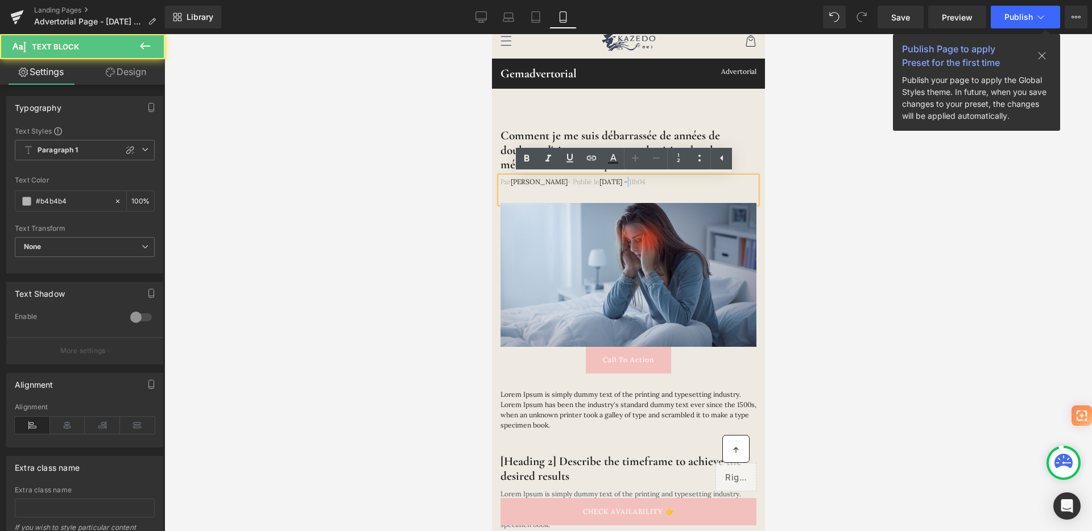
click at [627, 180] on span "31 aout, 2025 -" at bounding box center [613, 181] width 28 height 9
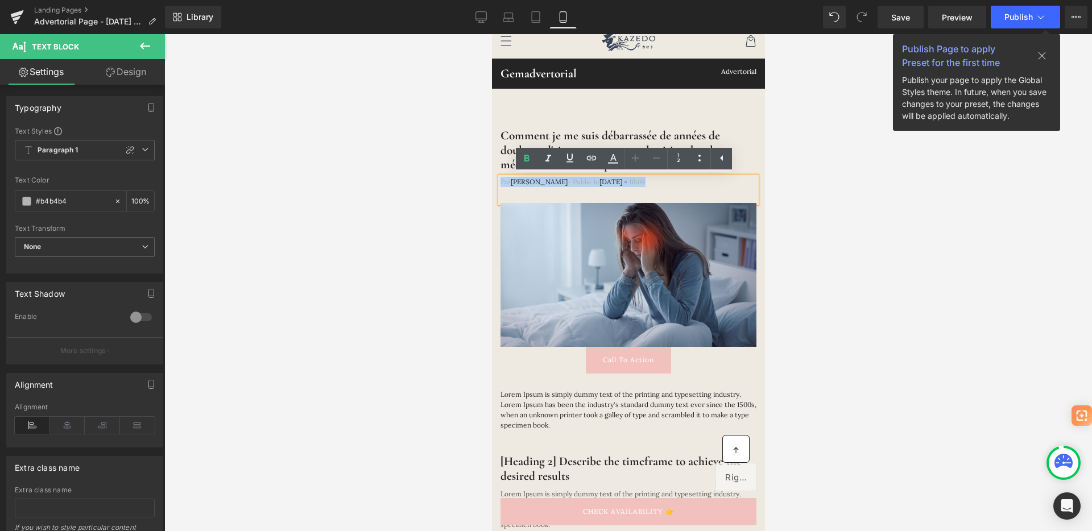
click at [627, 180] on span "31 aout, 2025 -" at bounding box center [613, 181] width 28 height 9
click at [641, 182] on p "Par Jeanne Dubois - Publié le 31 aout, 2025 - 11h04" at bounding box center [628, 182] width 256 height 10
click at [618, 158] on icon at bounding box center [613, 159] width 14 height 14
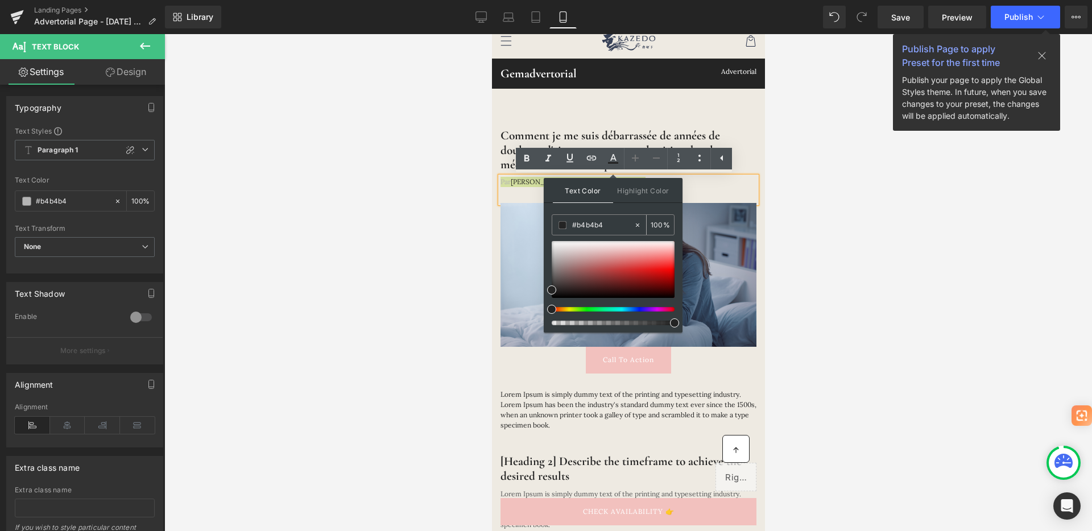
click at [592, 223] on input "#b4b4b4" at bounding box center [602, 225] width 61 height 13
paste input "b4b4b"
type input "b4b4b4"
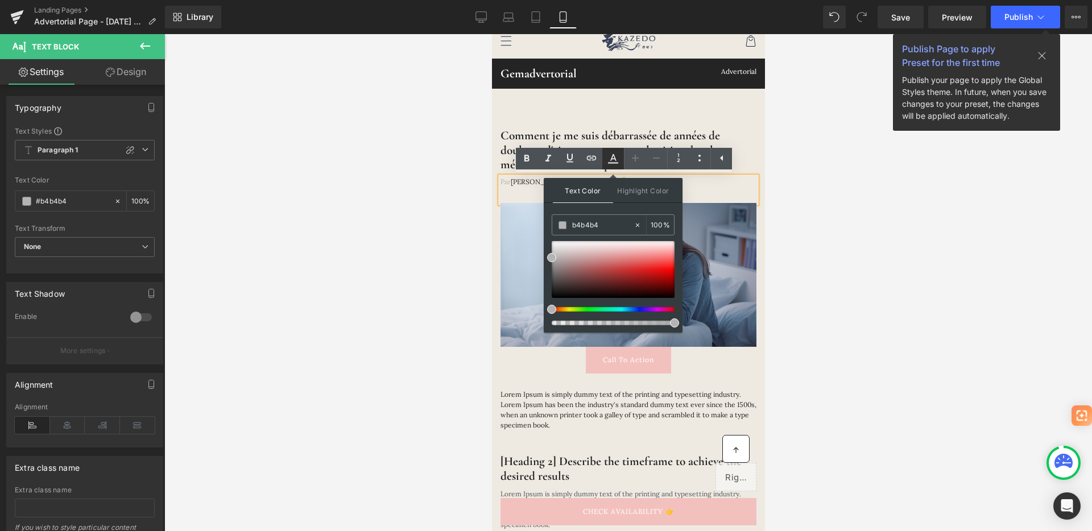
click at [612, 159] on icon at bounding box center [613, 159] width 14 height 14
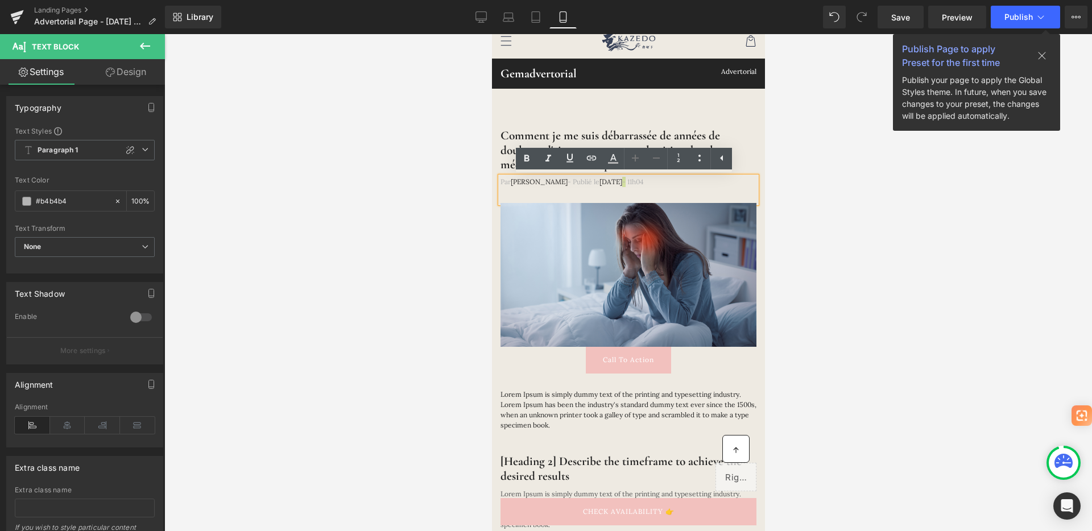
click at [602, 148] on link at bounding box center [613, 159] width 22 height 22
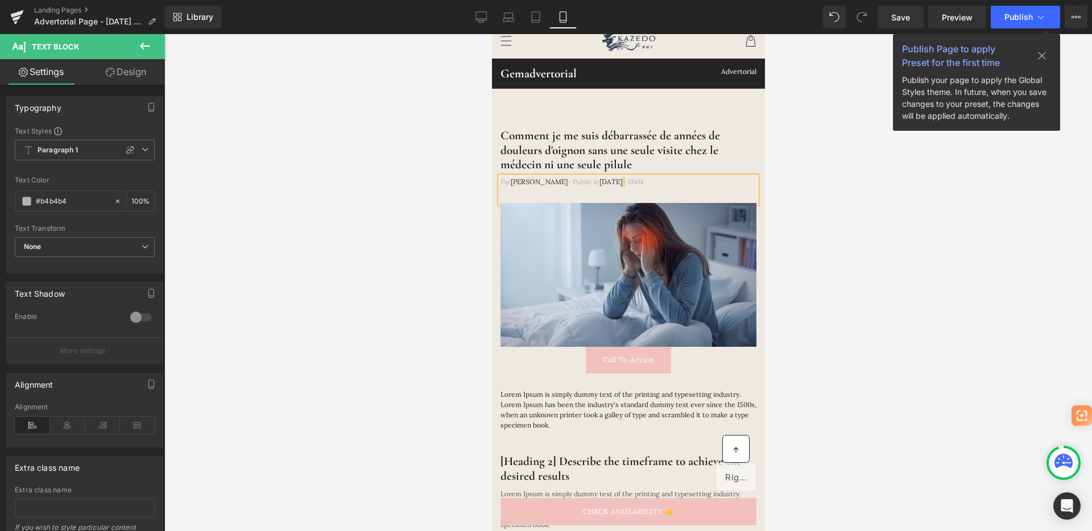
click at [773, 158] on div at bounding box center [628, 282] width 928 height 497
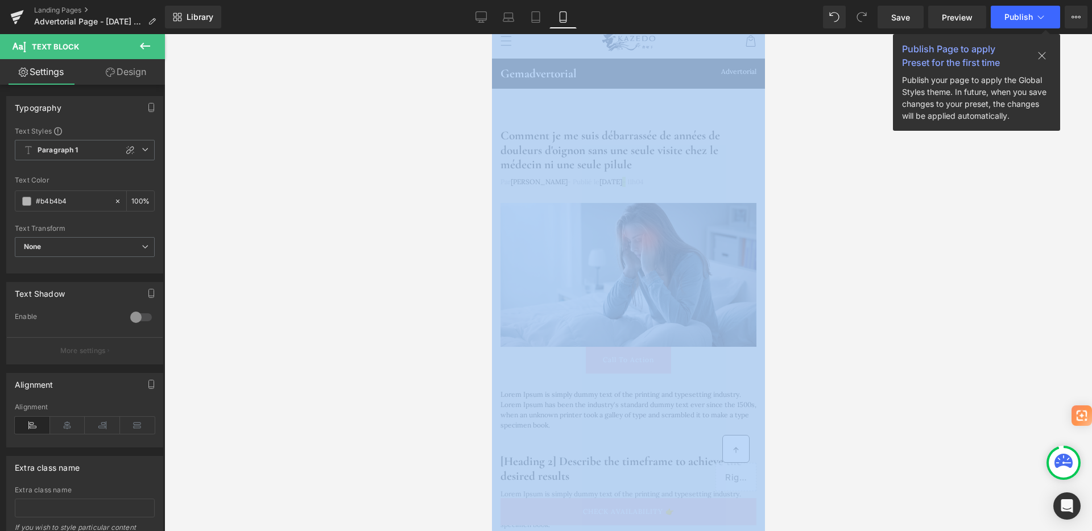
click at [773, 158] on div at bounding box center [628, 282] width 928 height 497
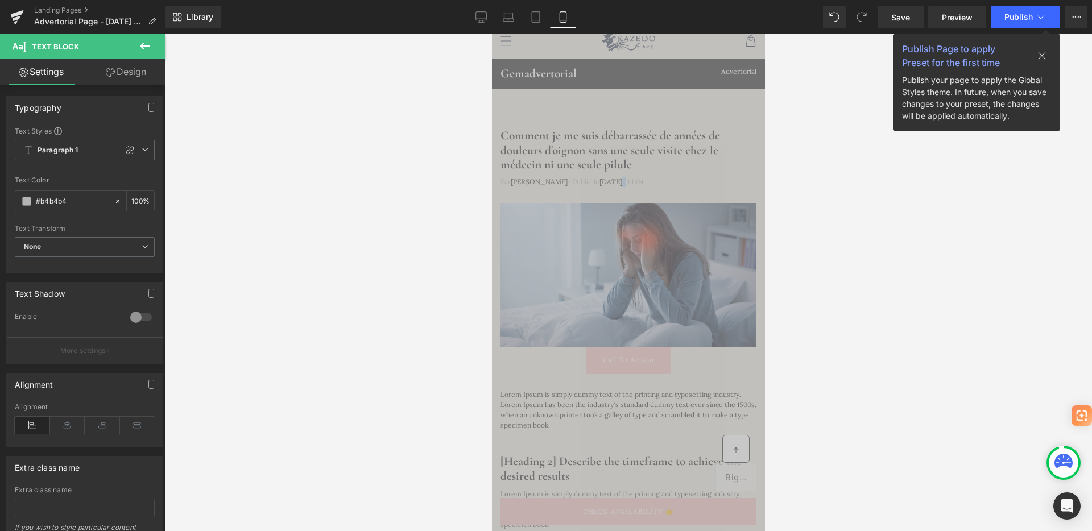
click at [735, 162] on h1 "Comment je me suis débarrassée de années de douleurs d'oignon sans une seule vi…" at bounding box center [628, 151] width 256 height 44
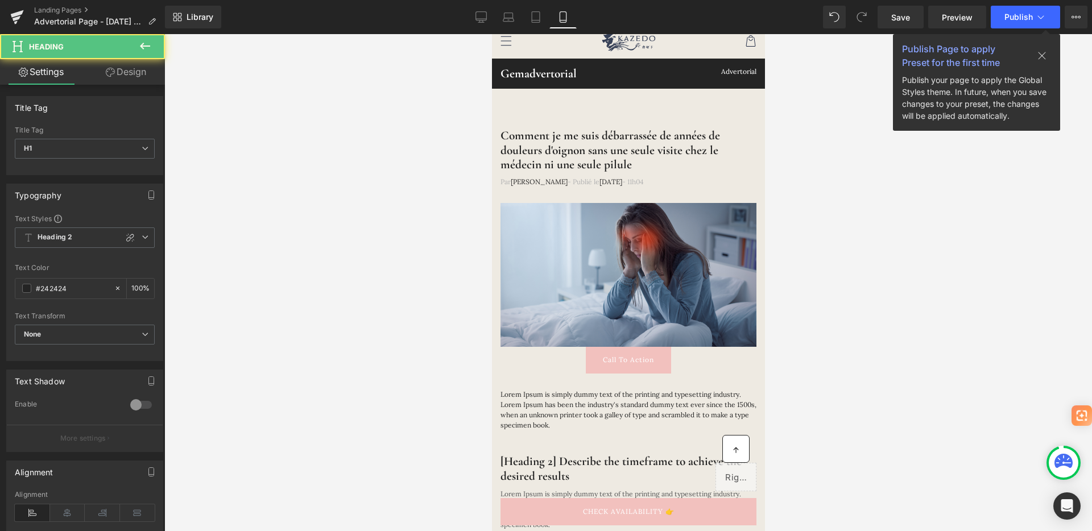
click at [835, 175] on div at bounding box center [628, 282] width 928 height 497
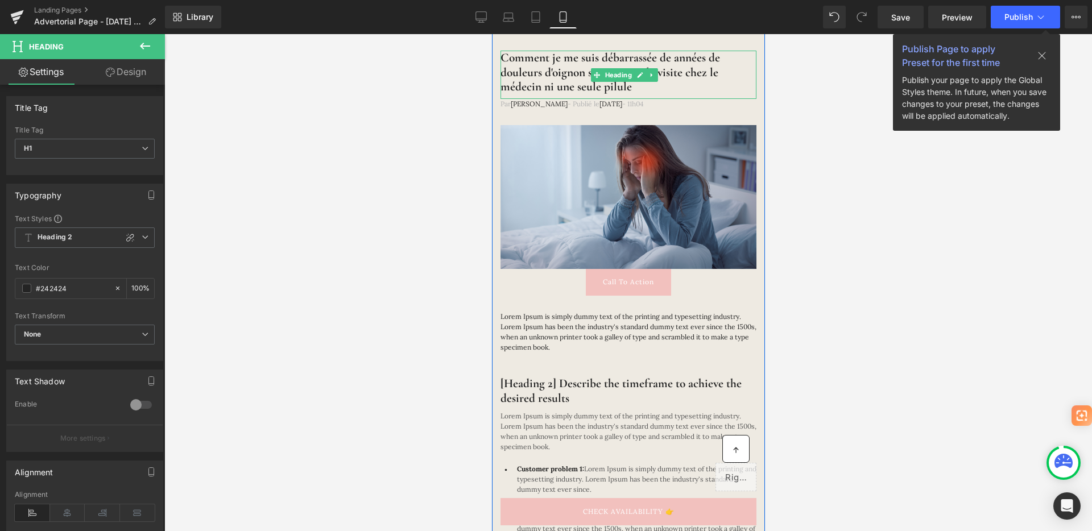
scroll to position [114, 0]
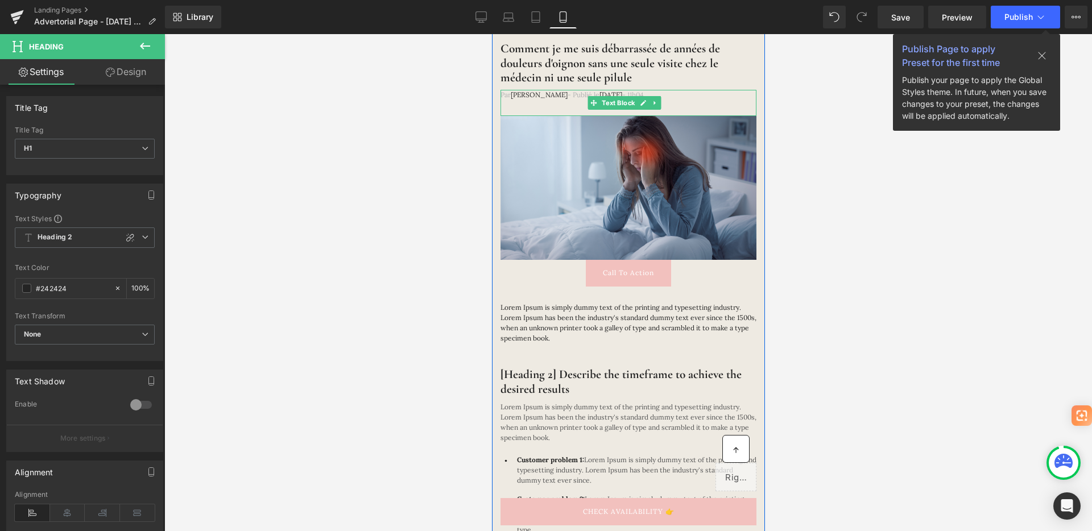
click at [567, 95] on span "- Publié le" at bounding box center [583, 94] width 32 height 9
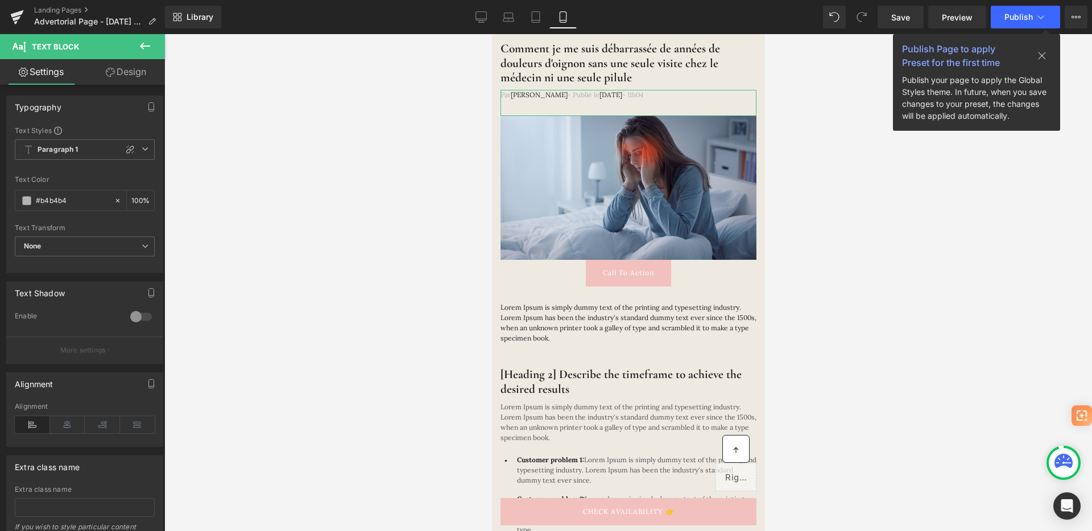
scroll to position [0, 0]
click at [146, 46] on icon at bounding box center [145, 46] width 10 height 7
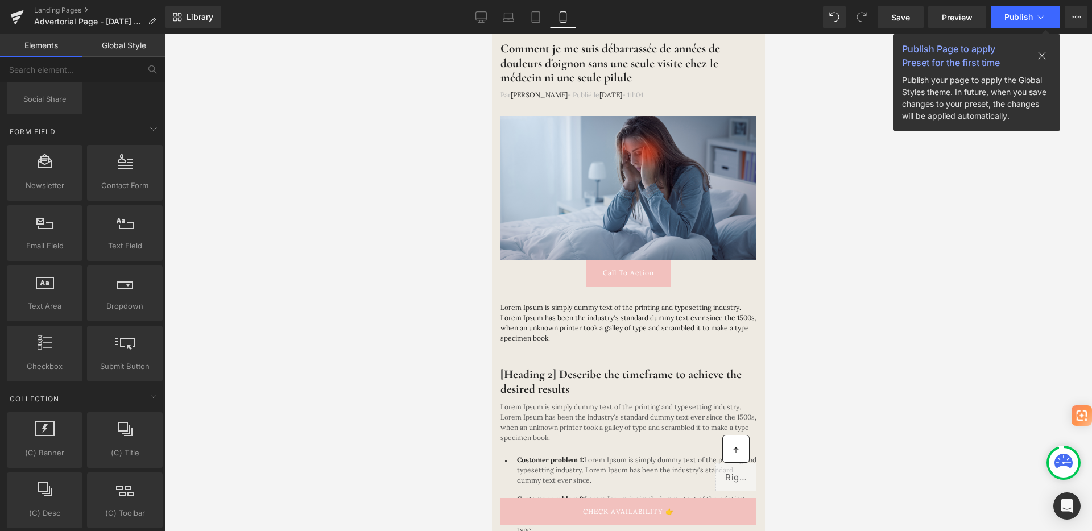
scroll to position [2059, 0]
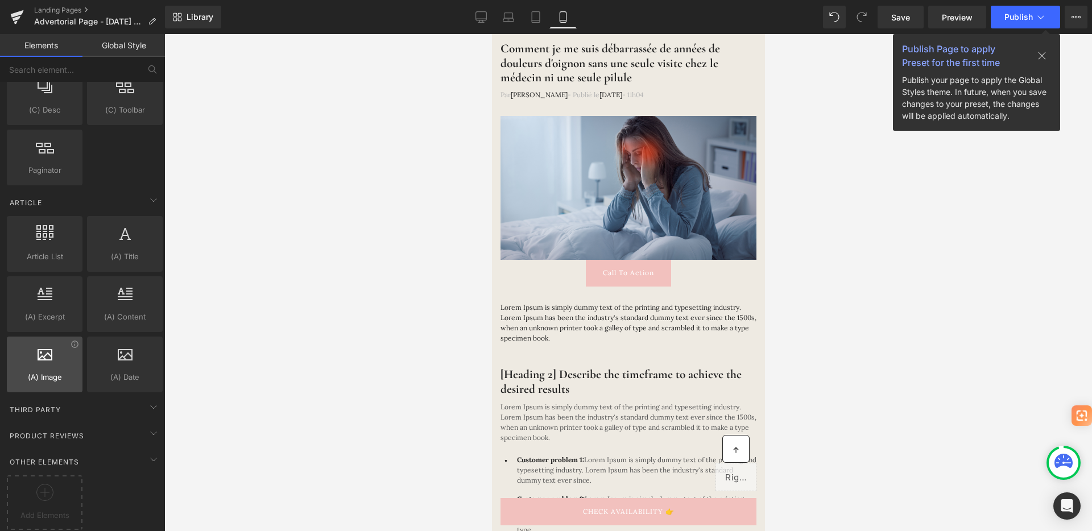
click at [63, 372] on span "(A) Image" at bounding box center [44, 377] width 69 height 12
click at [44, 356] on div at bounding box center [44, 359] width 69 height 26
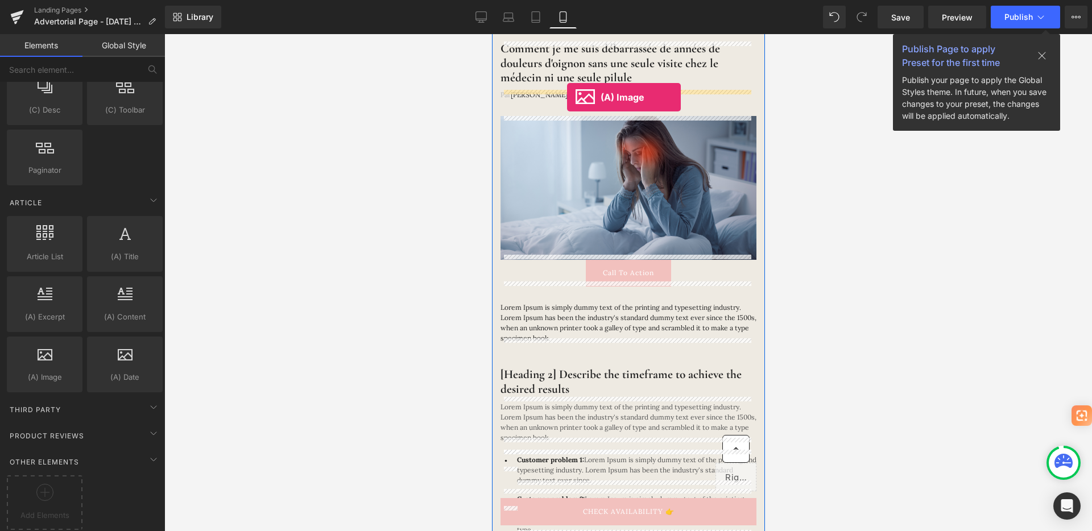
drag, startPoint x: 536, startPoint y: 390, endPoint x: 566, endPoint y: 97, distance: 294.5
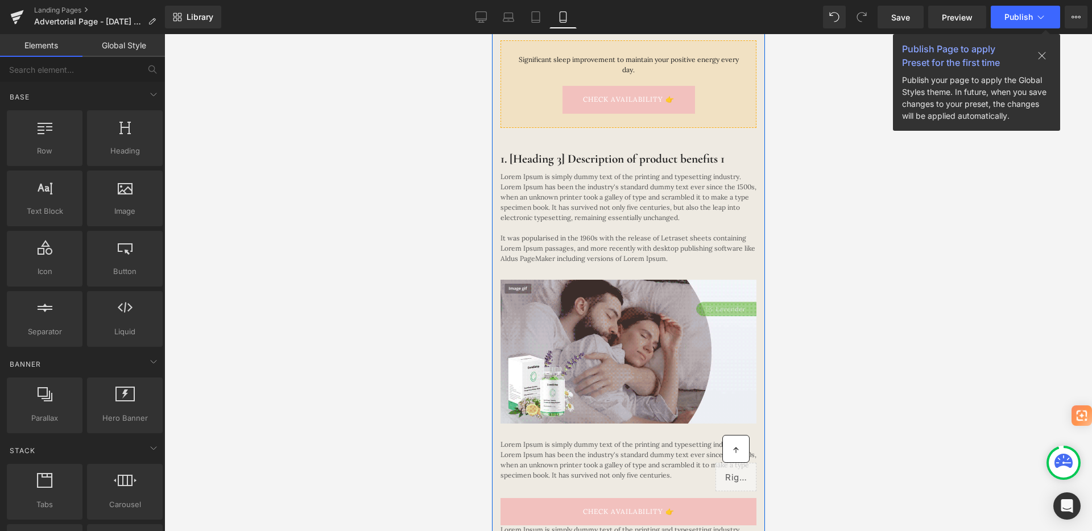
scroll to position [1203, 0]
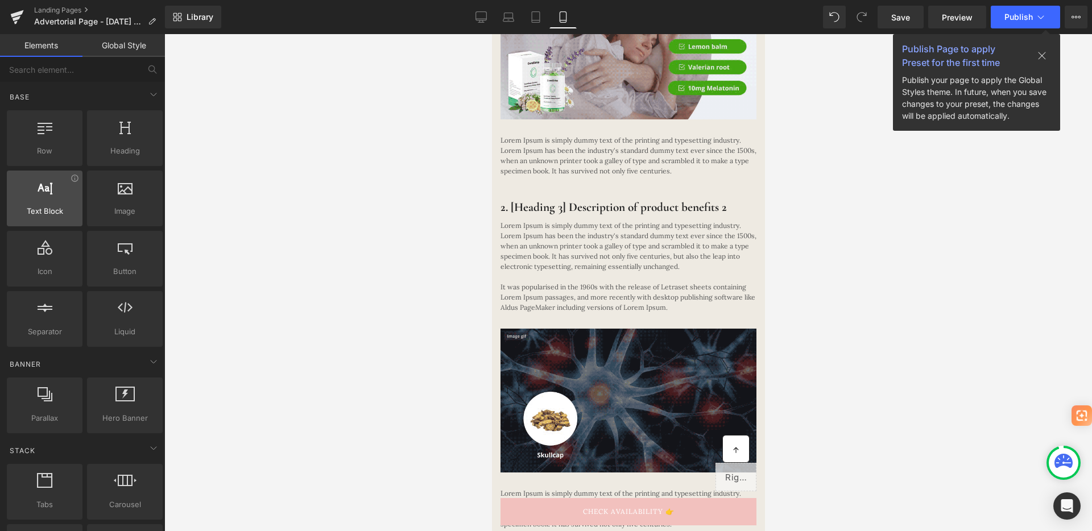
click at [60, 217] on span "Text Block" at bounding box center [44, 211] width 69 height 12
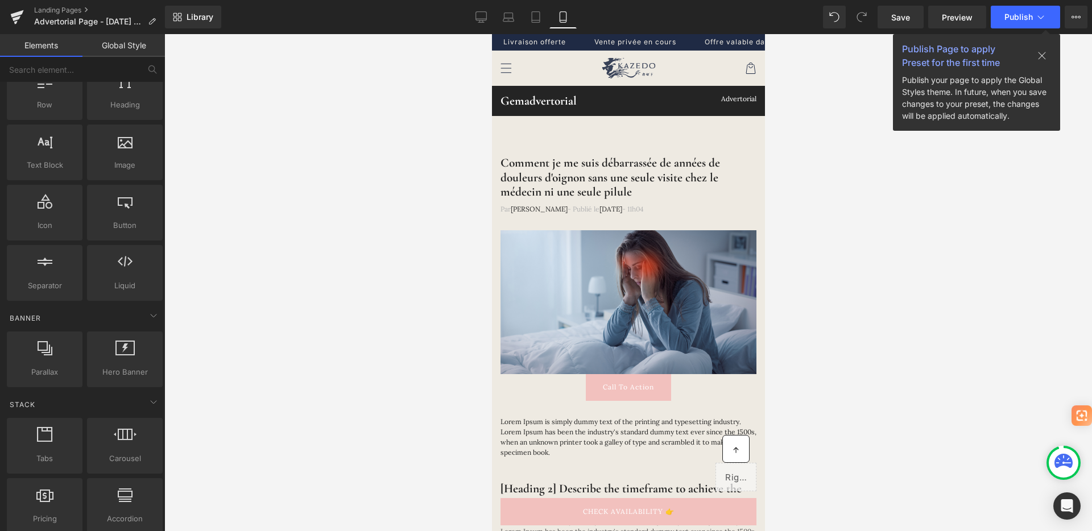
scroll to position [0, 0]
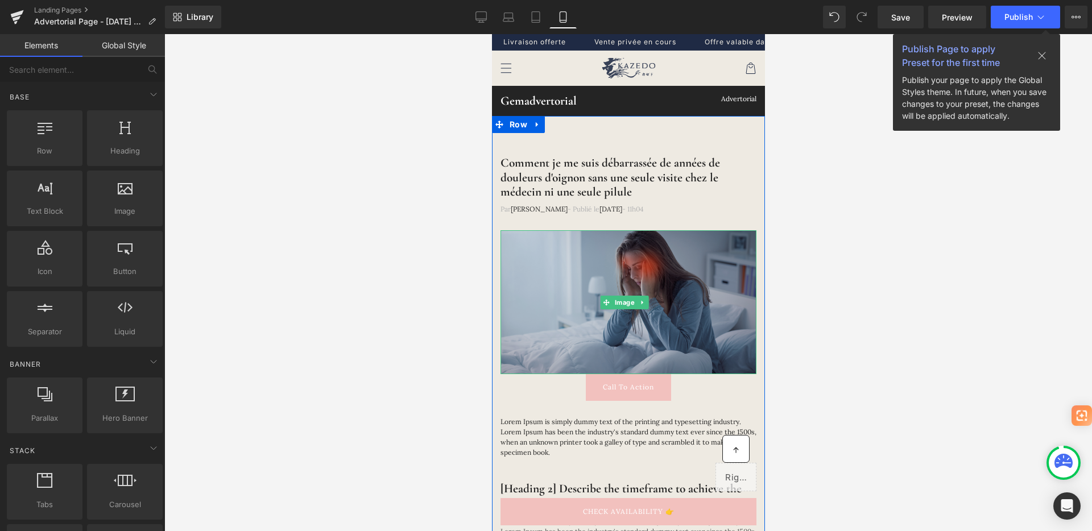
click at [594, 274] on img at bounding box center [628, 302] width 256 height 144
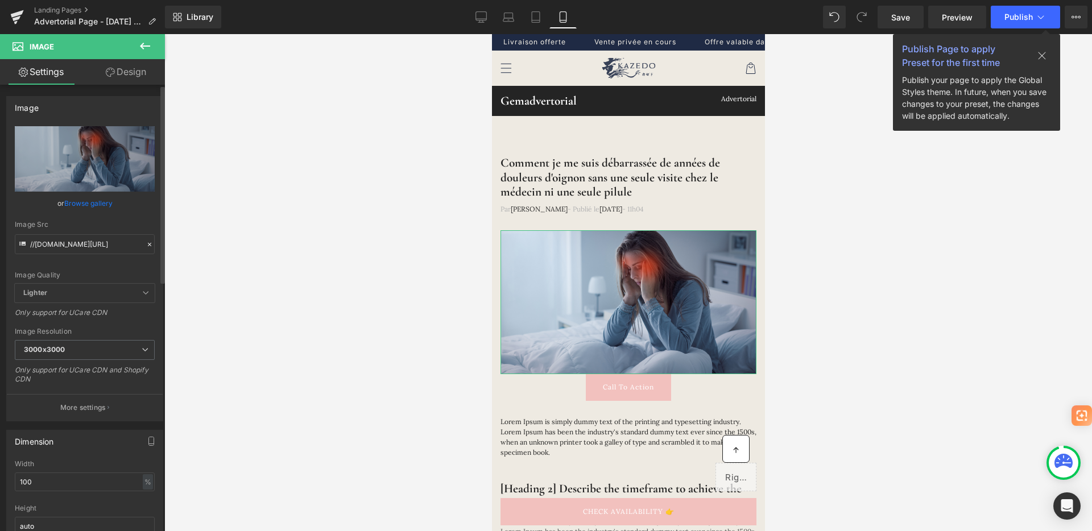
click at [84, 202] on link "Browse gallery" at bounding box center [88, 203] width 48 height 20
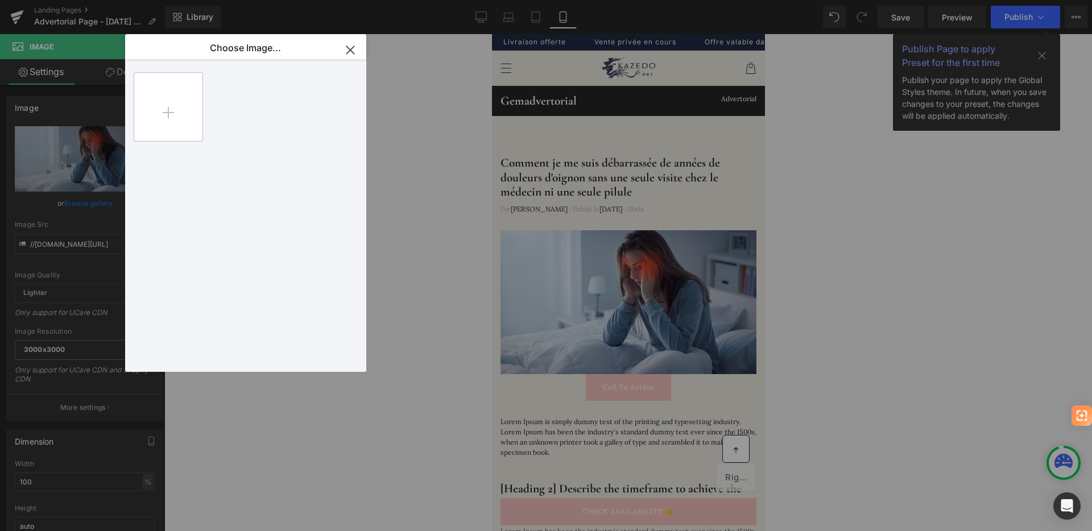
click at [176, 111] on input "file" at bounding box center [168, 107] width 68 height 68
type input "C:\fakepath\9083bc358cb546279990e48d779b0b4c.mp4"
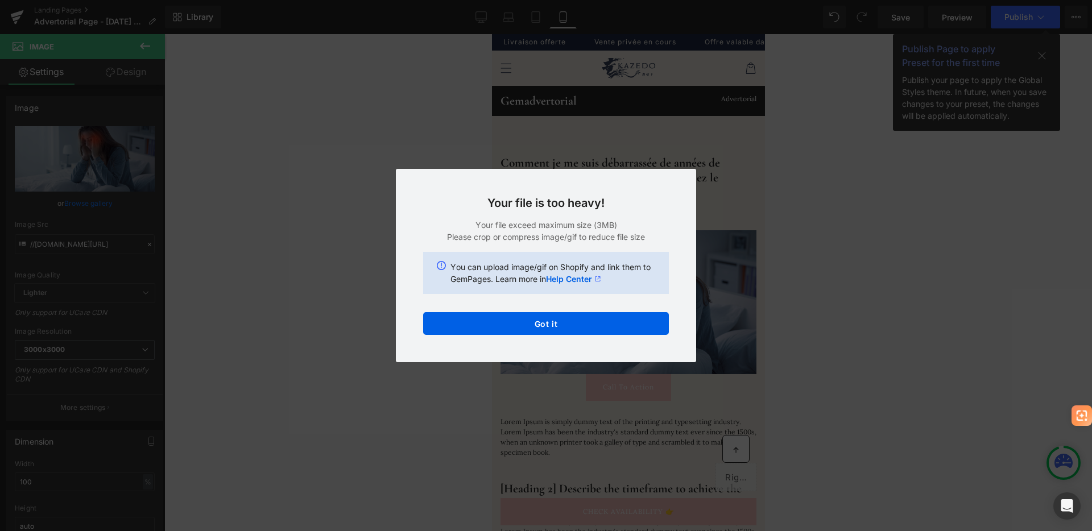
click at [499, 0] on div "Text Color Highlight Color #333333 b4b4b4 100 % none 0 % Edit or remove link: E…" at bounding box center [546, 0] width 1092 height 0
click at [478, 316] on button "Got it" at bounding box center [546, 323] width 246 height 23
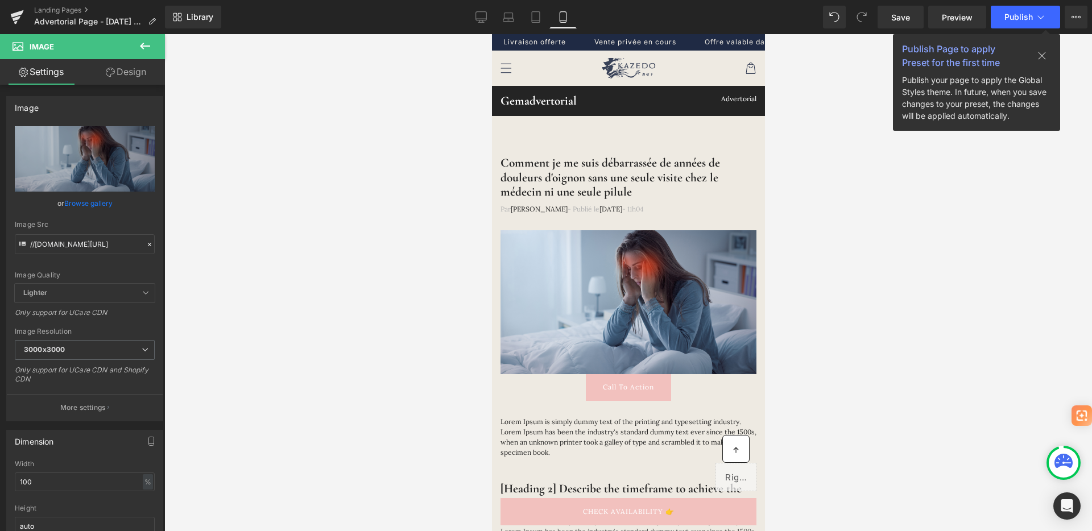
click at [121, 51] on span "Image" at bounding box center [68, 46] width 114 height 25
click at [143, 43] on icon at bounding box center [145, 46] width 10 height 7
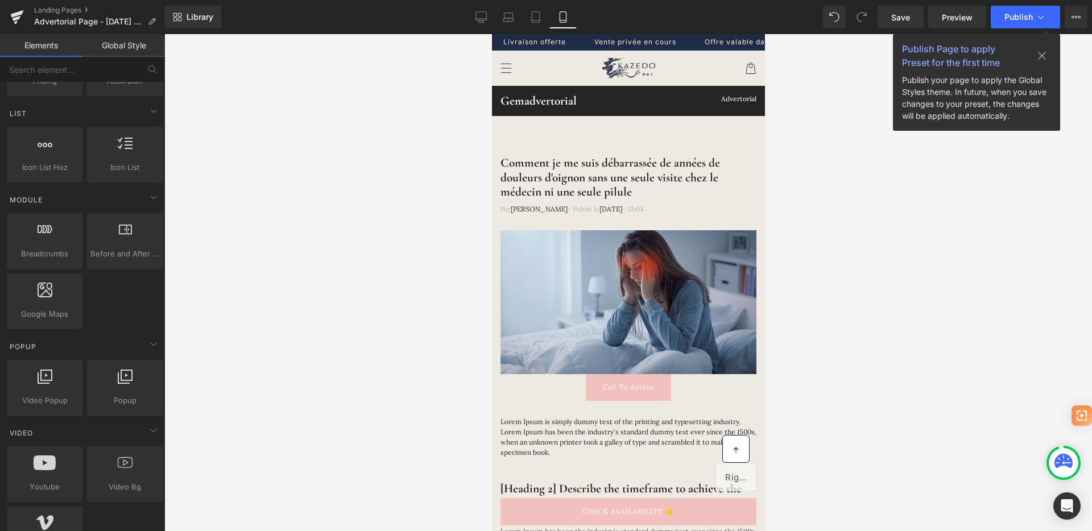
scroll to position [614, 0]
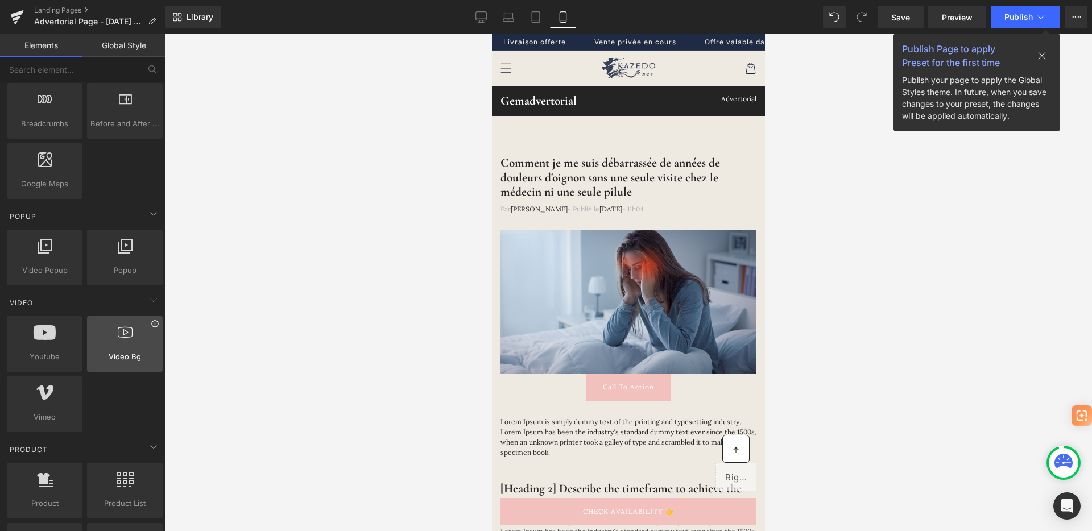
click at [151, 327] on icon at bounding box center [155, 324] width 9 height 9
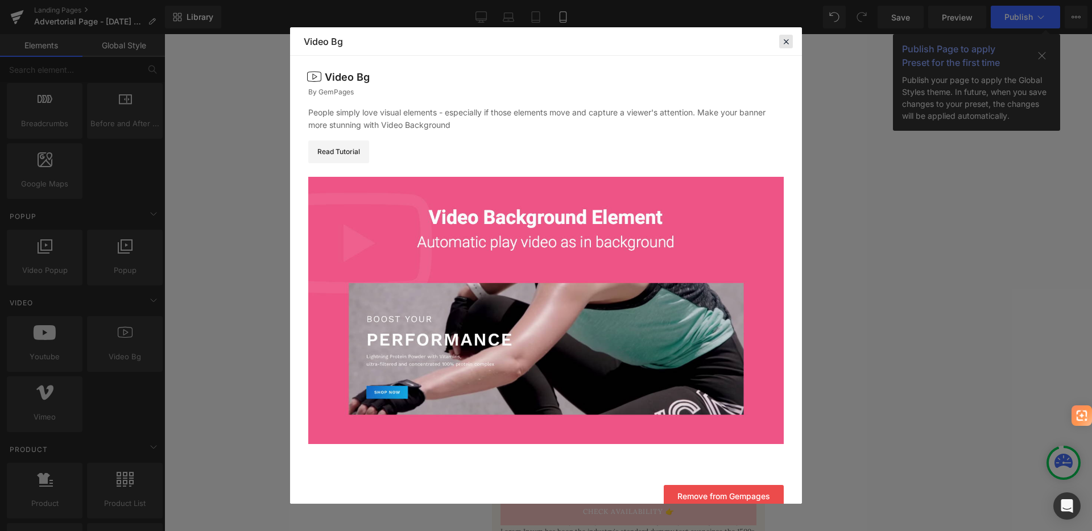
click at [787, 45] on icon at bounding box center [786, 41] width 10 height 10
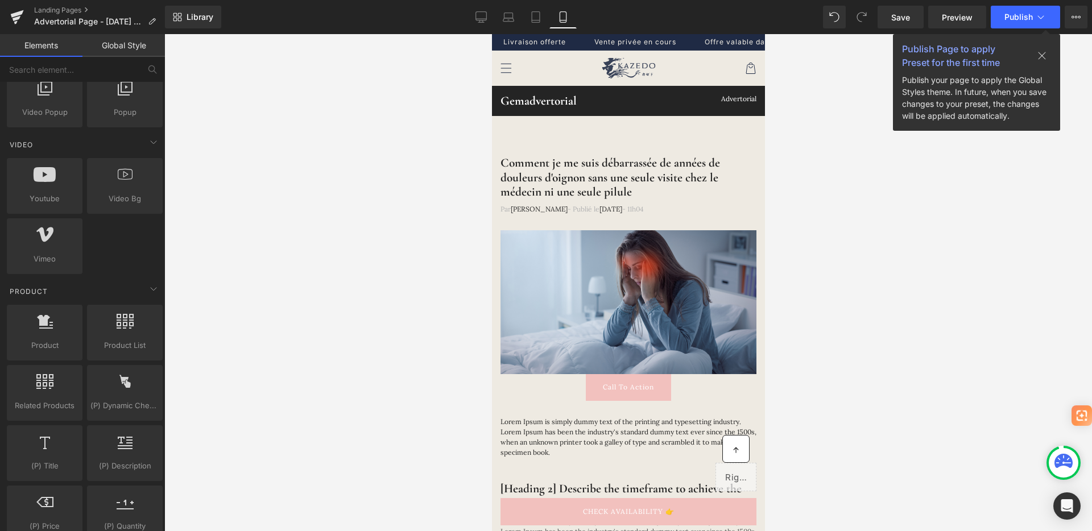
scroll to position [633, 0]
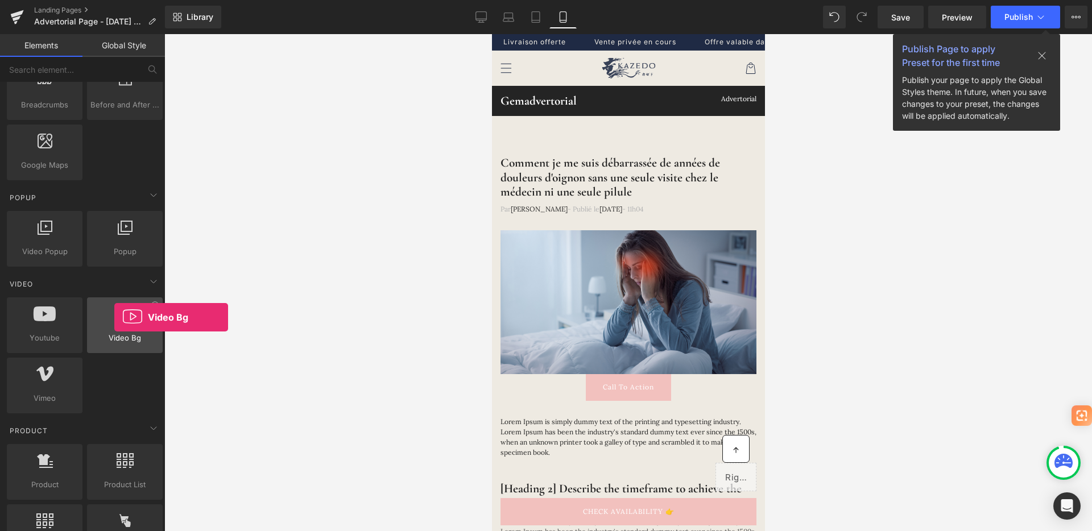
click at [118, 317] on icon at bounding box center [125, 314] width 15 height 15
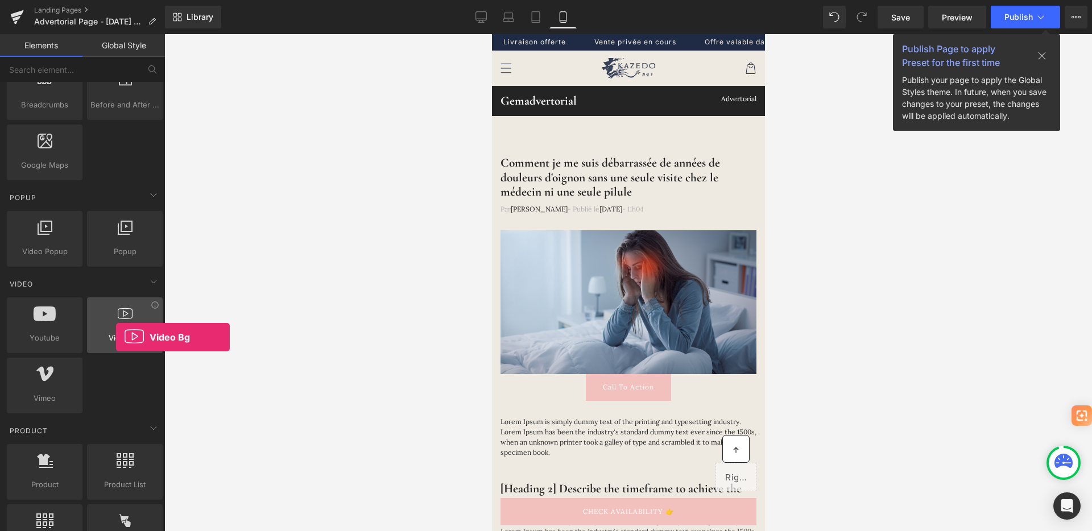
click at [116, 337] on span "Video Bg" at bounding box center [124, 338] width 69 height 12
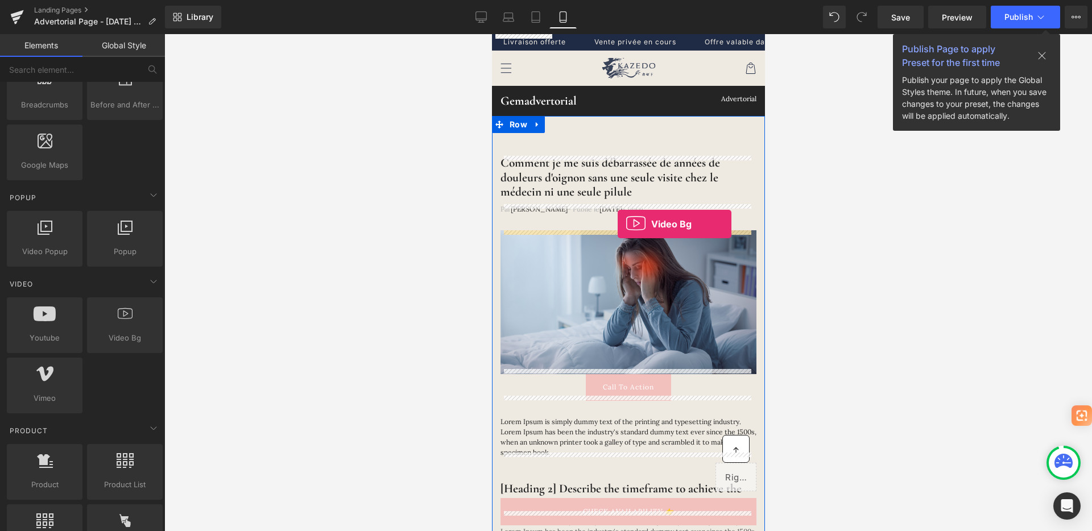
drag, startPoint x: 624, startPoint y: 361, endPoint x: 617, endPoint y: 224, distance: 136.7
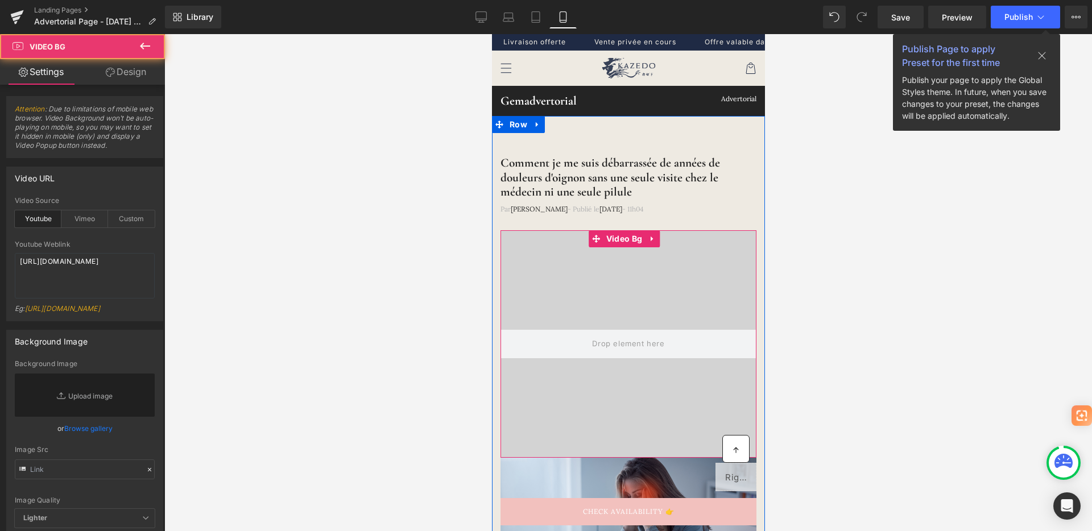
click at [630, 300] on div at bounding box center [628, 344] width 256 height 228
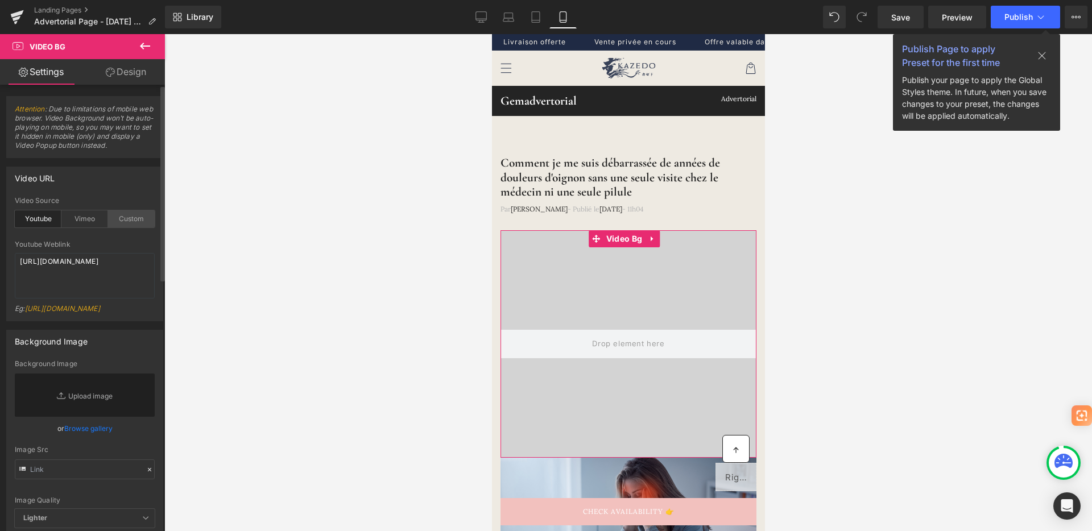
click at [125, 219] on div "Custom" at bounding box center [131, 218] width 47 height 17
click at [101, 274] on textarea "[URL][DOMAIN_NAME]" at bounding box center [85, 276] width 140 height 46
click at [89, 413] on link "Replace Image" at bounding box center [85, 395] width 140 height 43
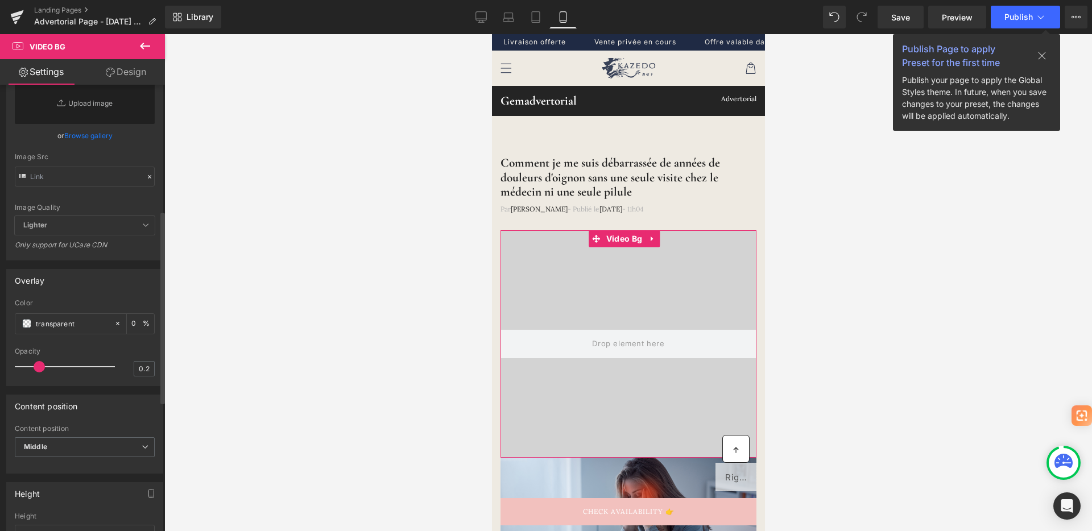
scroll to position [0, 0]
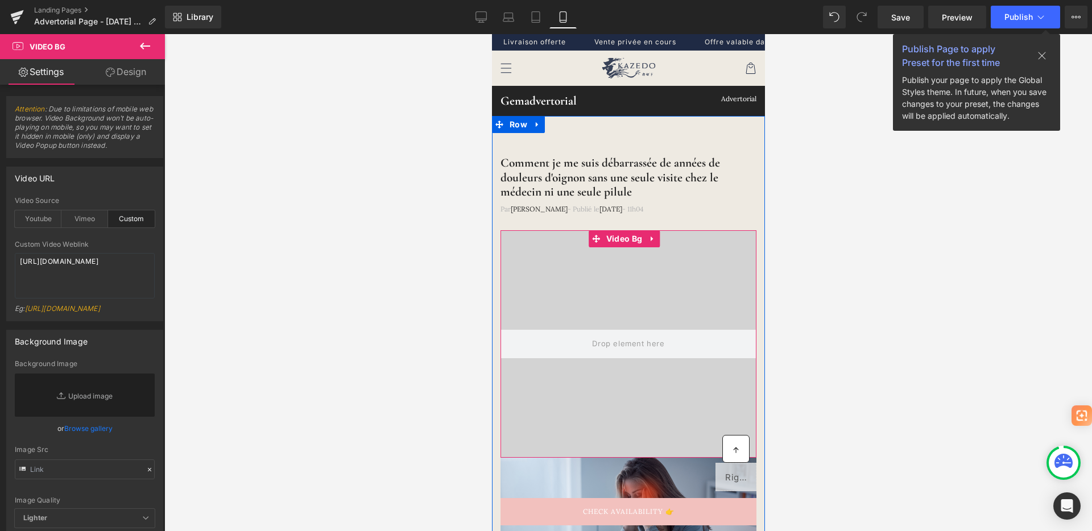
click at [650, 304] on video at bounding box center [627, 331] width 404 height 202
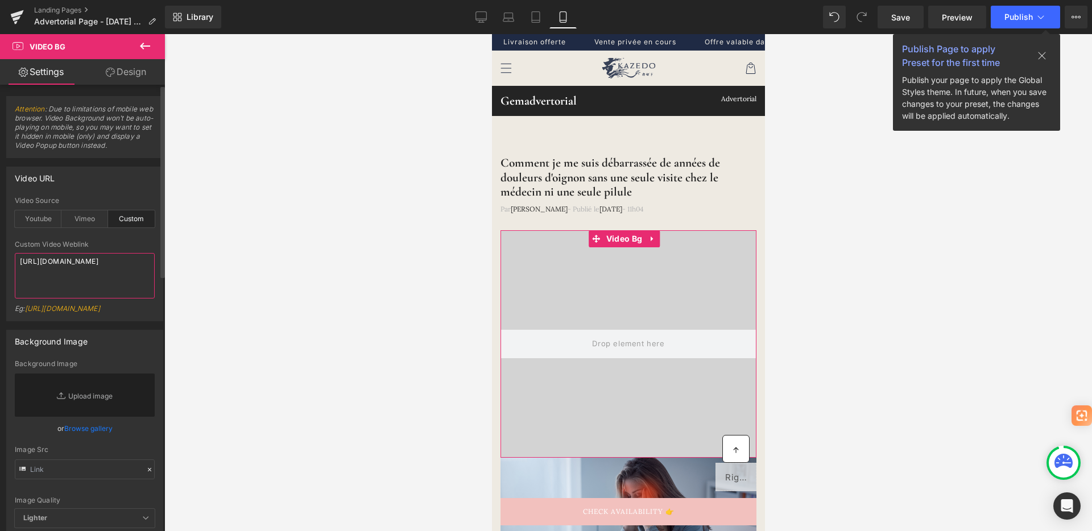
click at [80, 279] on textarea "[URL][DOMAIN_NAME]" at bounding box center [85, 276] width 140 height 46
type textarea "[URL][DOMAIN_NAME]"
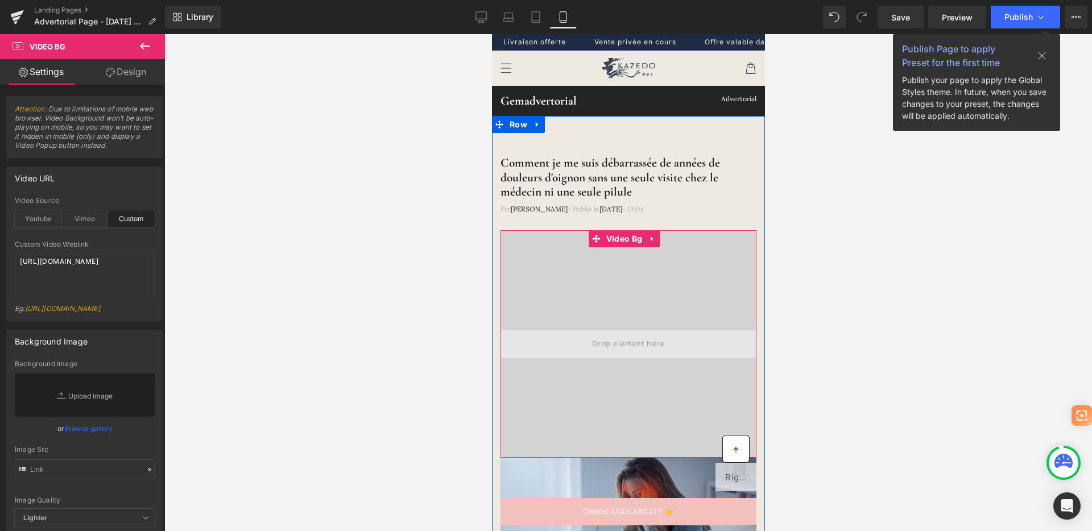
click at [654, 343] on span at bounding box center [628, 343] width 80 height 19
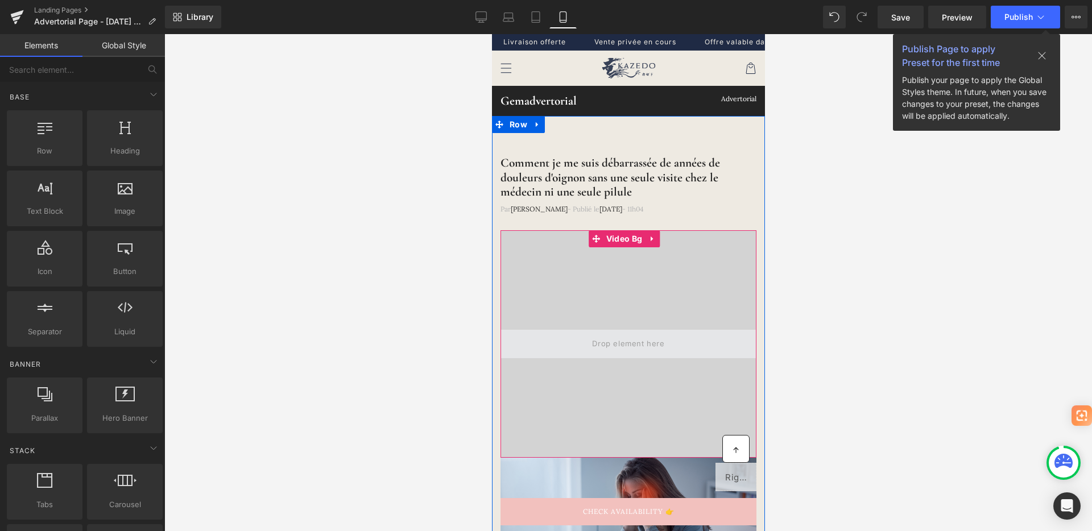
click at [642, 345] on span at bounding box center [628, 343] width 80 height 19
click at [657, 289] on video at bounding box center [627, 331] width 404 height 202
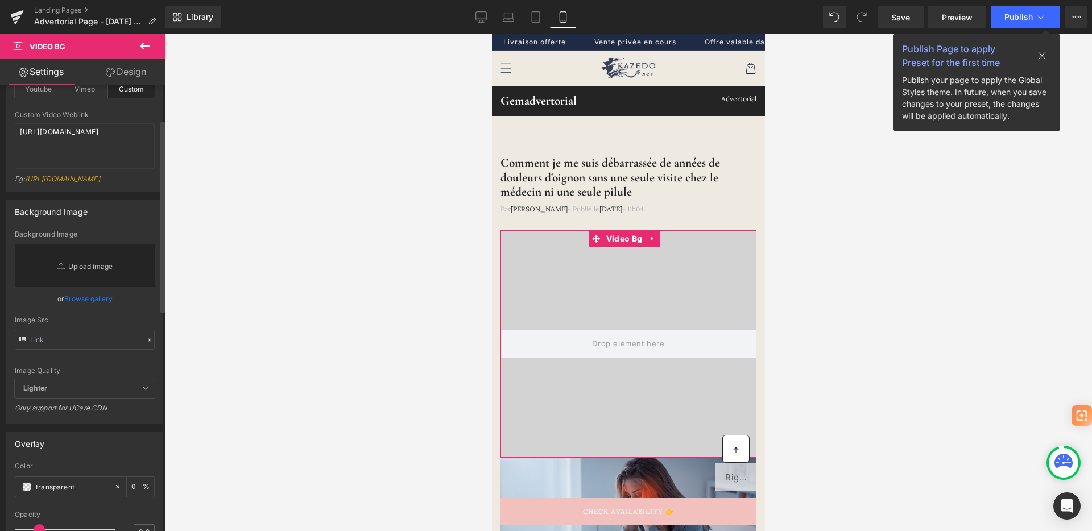
scroll to position [259, 0]
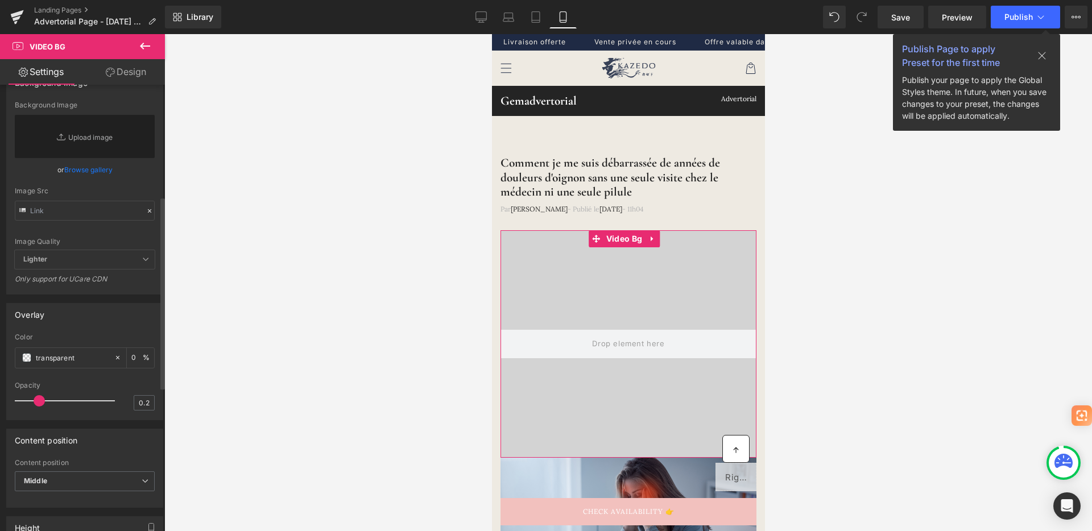
click at [146, 215] on icon at bounding box center [150, 211] width 8 height 8
click at [118, 269] on span "Lighter" at bounding box center [85, 259] width 140 height 19
click at [135, 269] on span "Lighter" at bounding box center [85, 259] width 140 height 19
click at [143, 263] on icon at bounding box center [145, 259] width 7 height 7
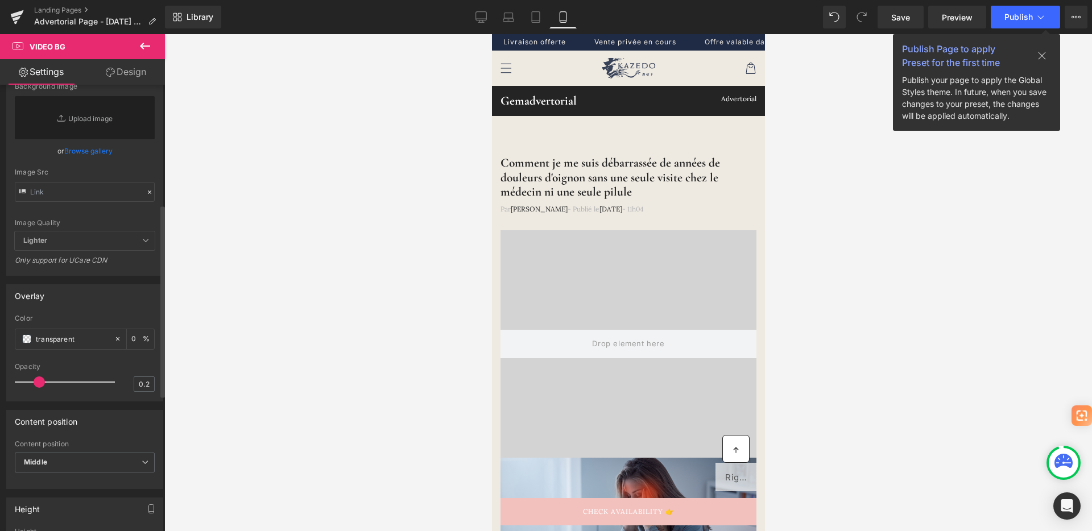
scroll to position [593, 0]
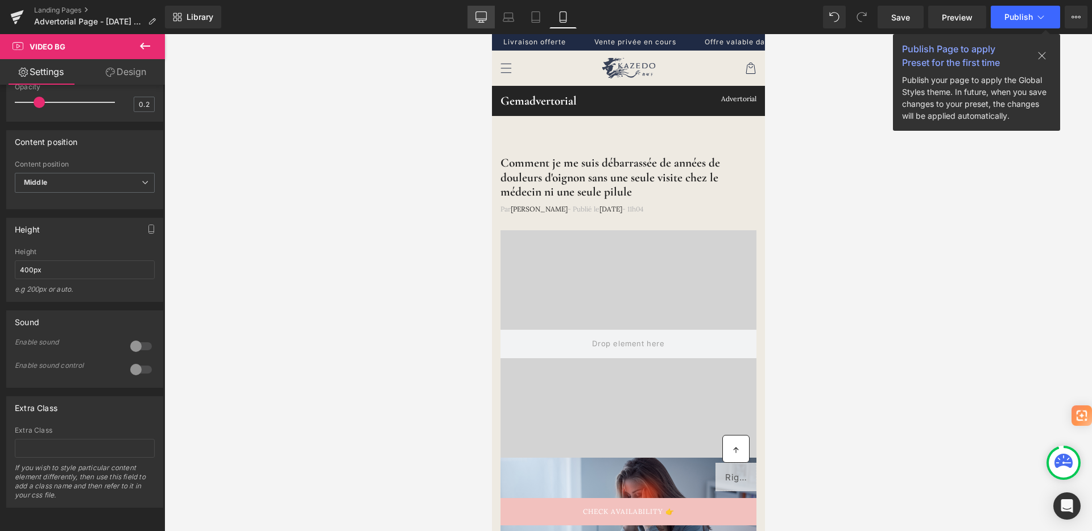
click at [482, 20] on icon at bounding box center [481, 16] width 11 height 9
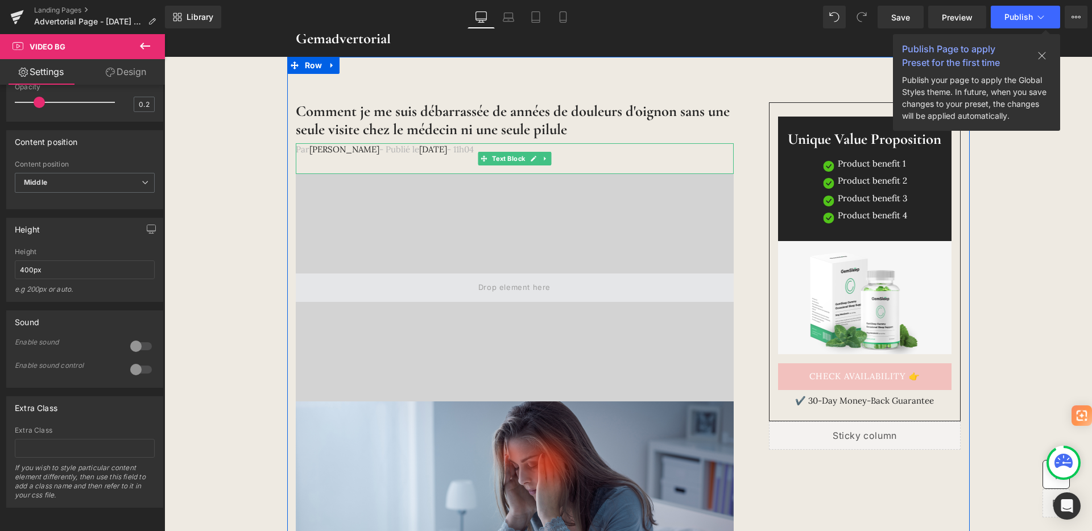
scroll to position [89, 0]
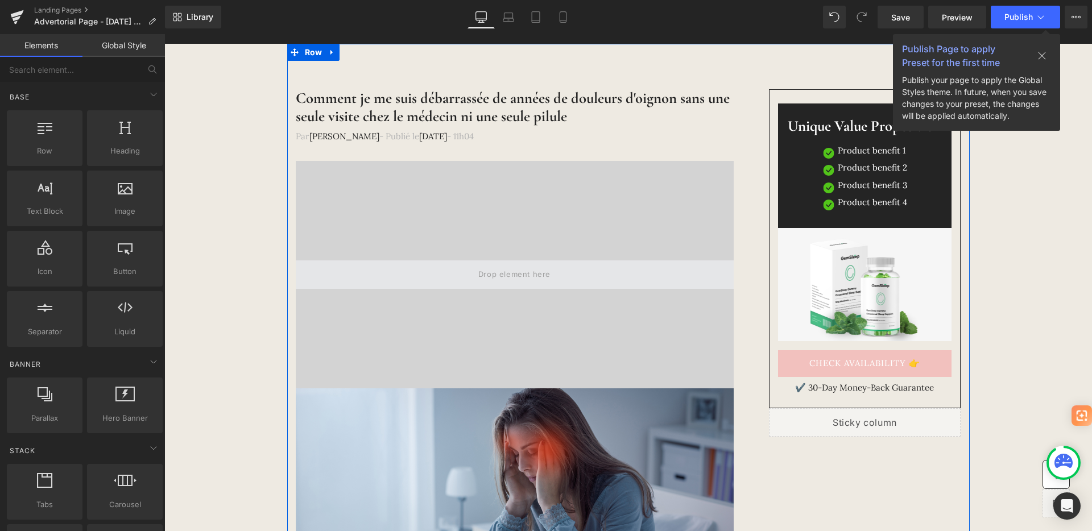
click at [529, 275] on span at bounding box center [514, 275] width 80 height 19
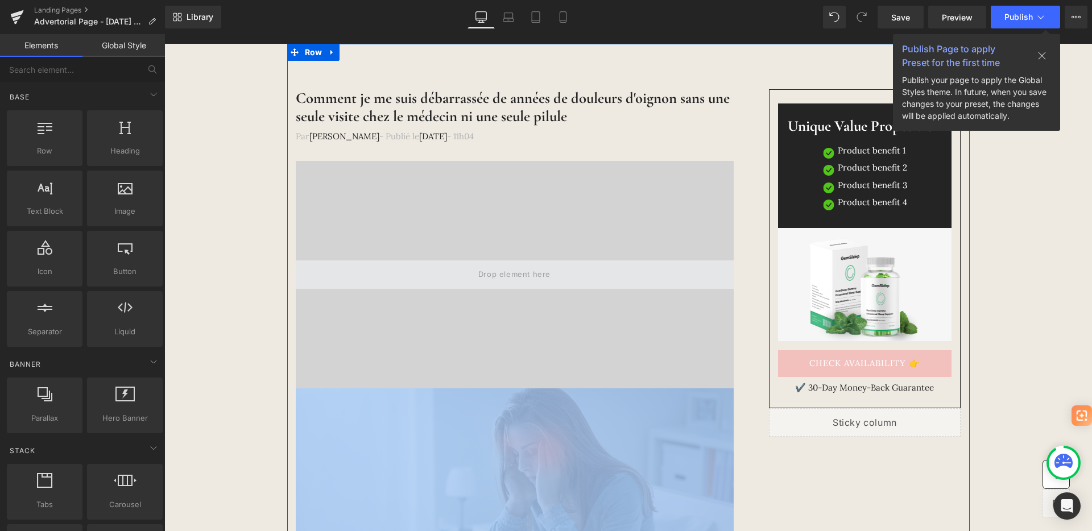
click at [529, 275] on span at bounding box center [514, 275] width 80 height 19
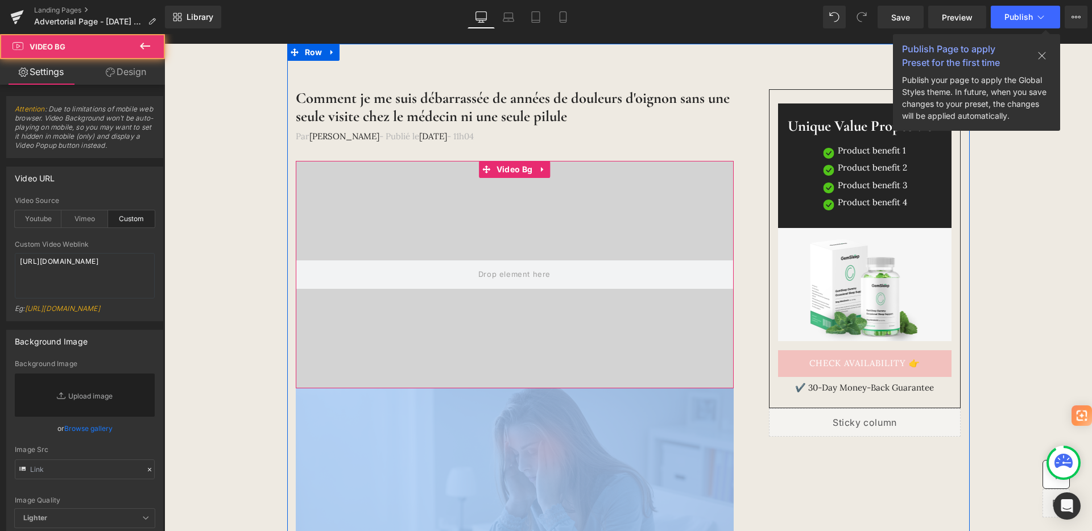
click at [564, 206] on video at bounding box center [515, 261] width 438 height 219
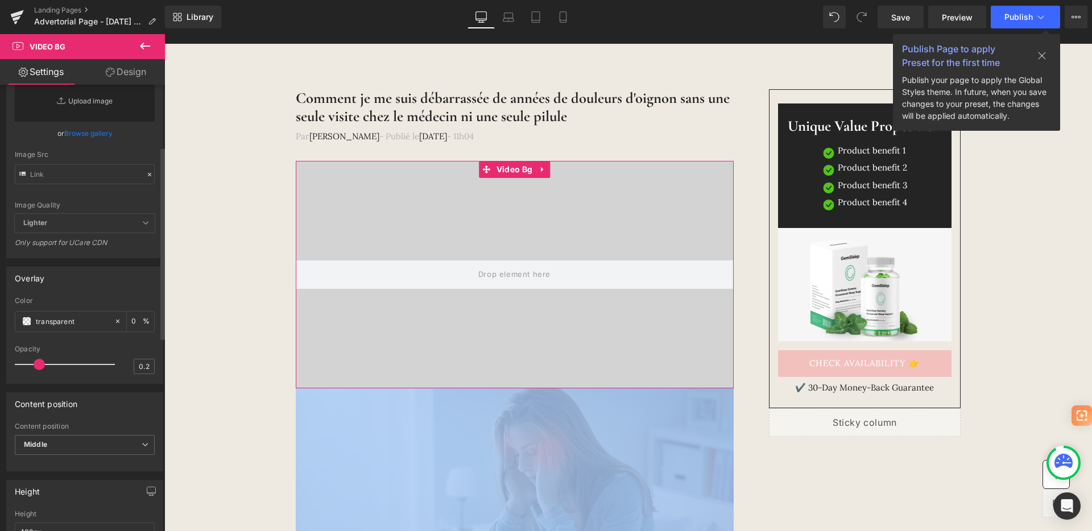
scroll to position [299, 0]
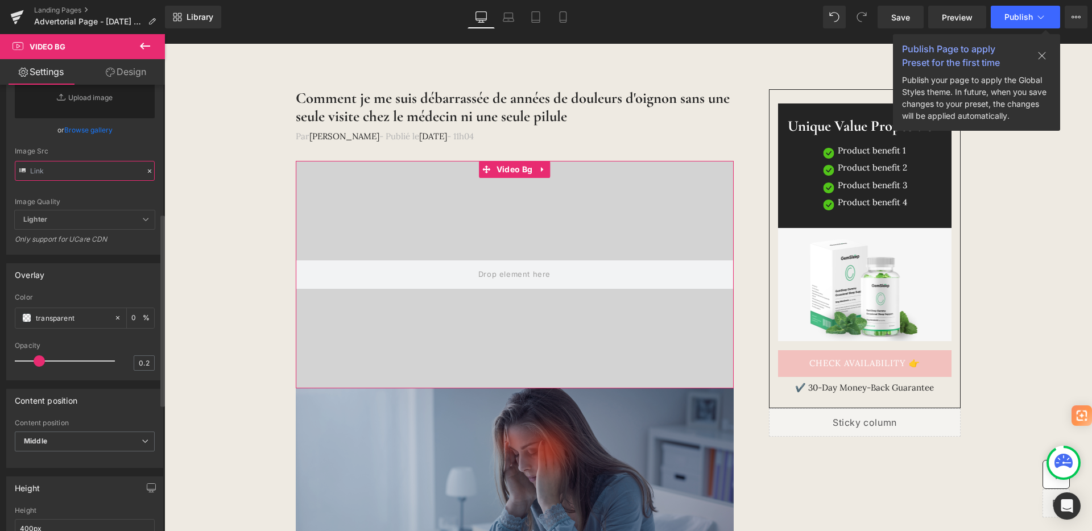
click at [91, 181] on input "text" at bounding box center [85, 171] width 140 height 20
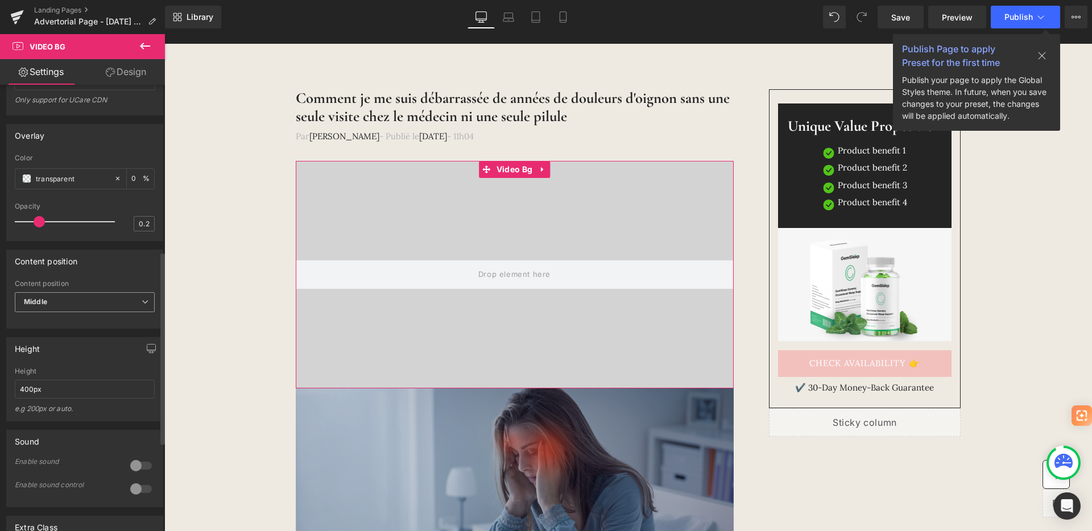
scroll to position [507, 0]
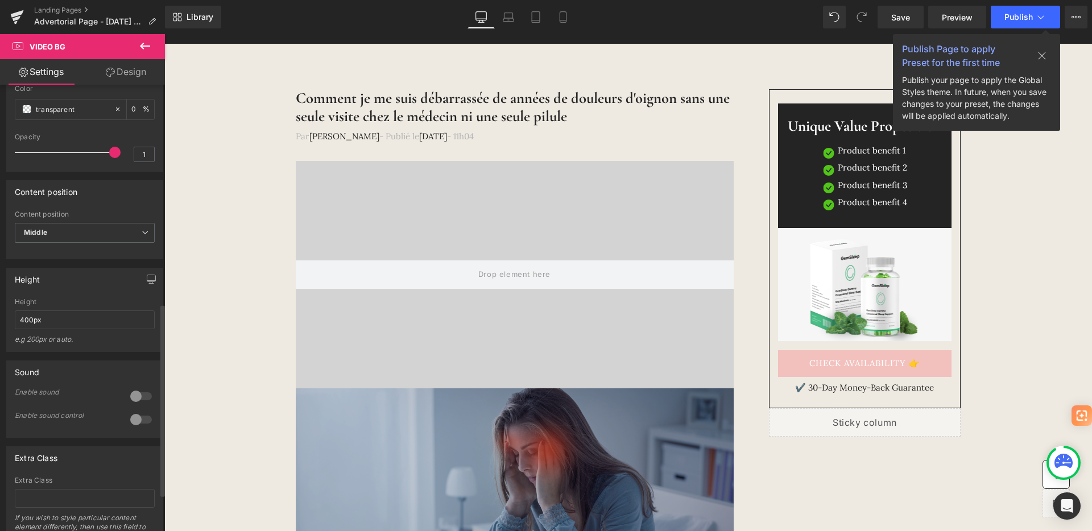
drag, startPoint x: 37, startPoint y: 180, endPoint x: 146, endPoint y: 201, distance: 110.5
click at [146, 201] on div "Attention : Due to limitations of mobile web browser. Video Background won't be…" at bounding box center [85, 67] width 170 height 981
drag, startPoint x: 107, startPoint y: 181, endPoint x: 59, endPoint y: 187, distance: 49.2
click at [59, 164] on div at bounding box center [67, 152] width 94 height 23
click at [564, 22] on icon at bounding box center [562, 16] width 11 height 11
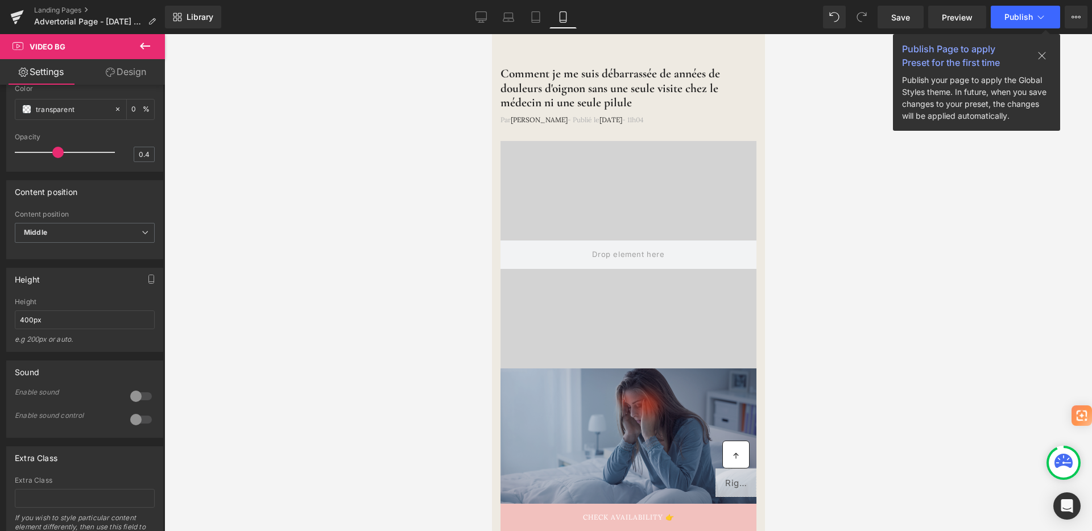
scroll to position [69, 0]
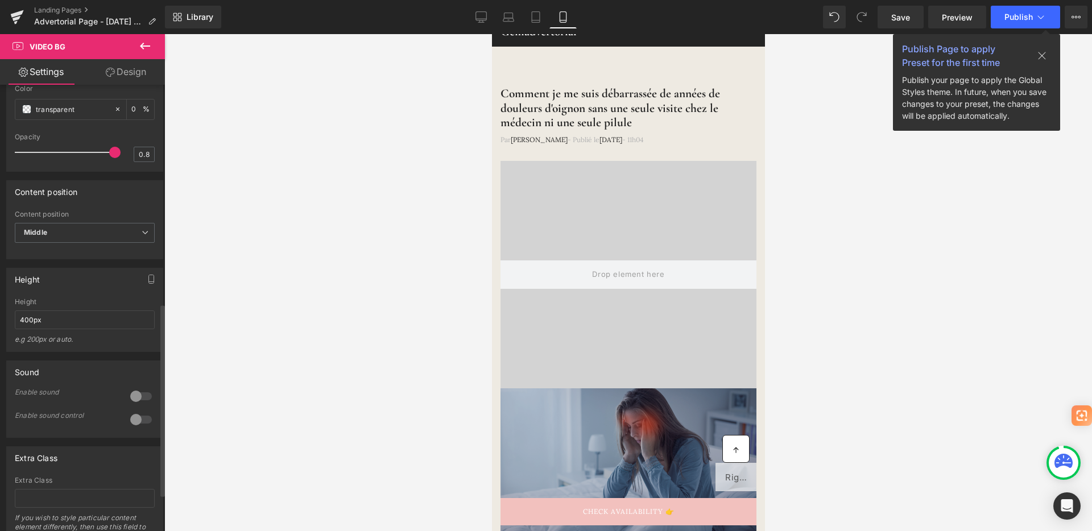
type input "0.7"
drag, startPoint x: 40, startPoint y: 184, endPoint x: 85, endPoint y: 195, distance: 46.1
click at [85, 171] on div "Opacity 0.7" at bounding box center [85, 152] width 140 height 38
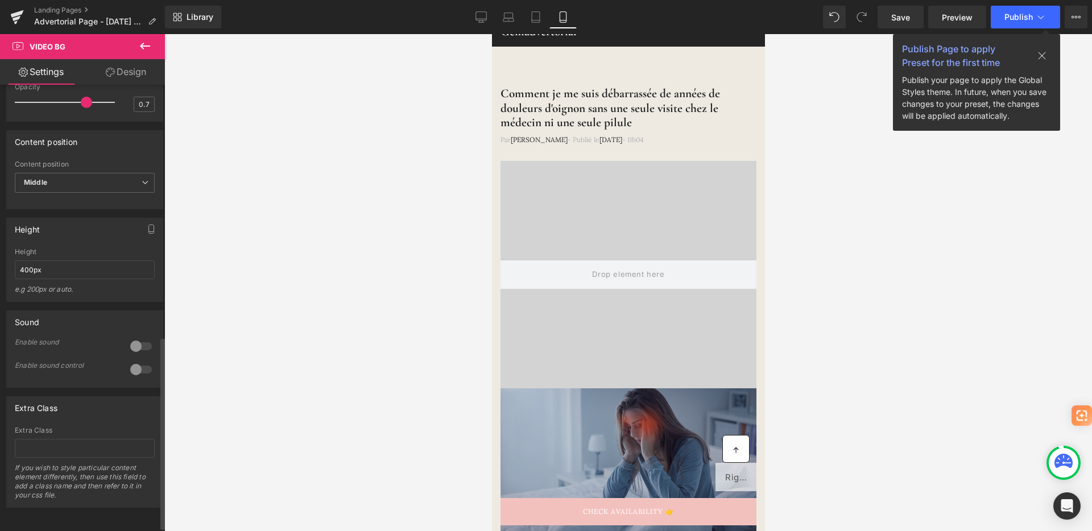
scroll to position [593, 0]
click at [26, 260] on input "400px" at bounding box center [85, 269] width 140 height 19
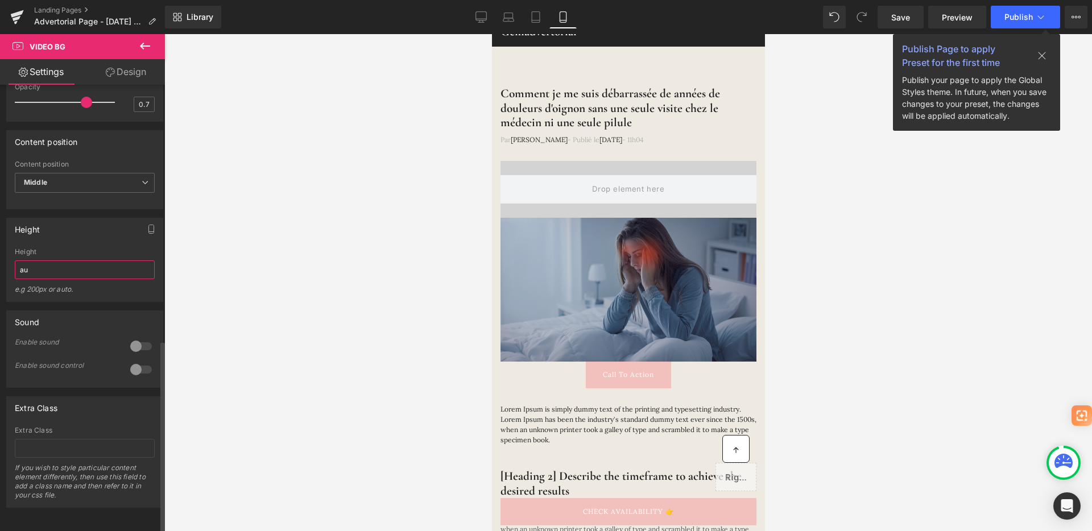
type input "a"
type input "40"
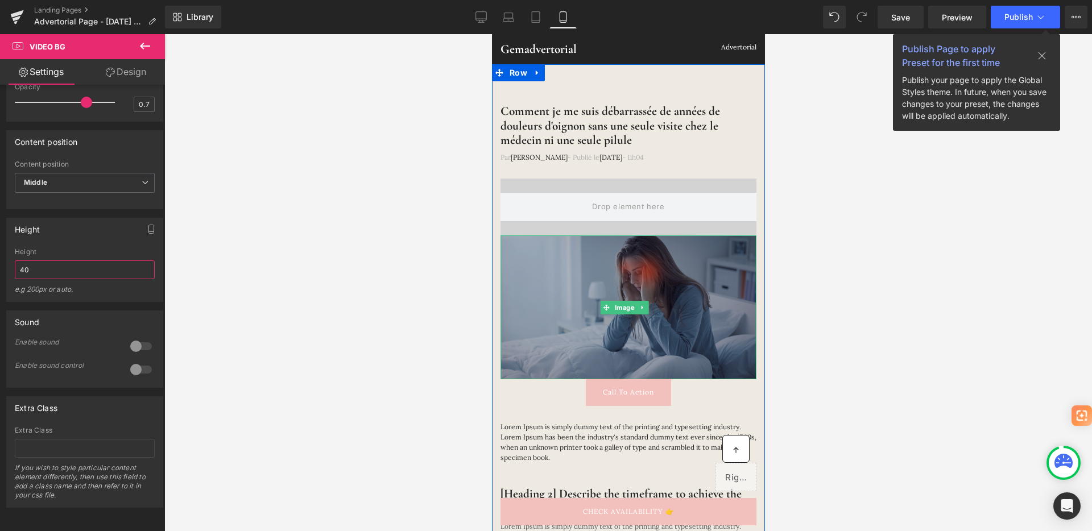
scroll to position [32, 0]
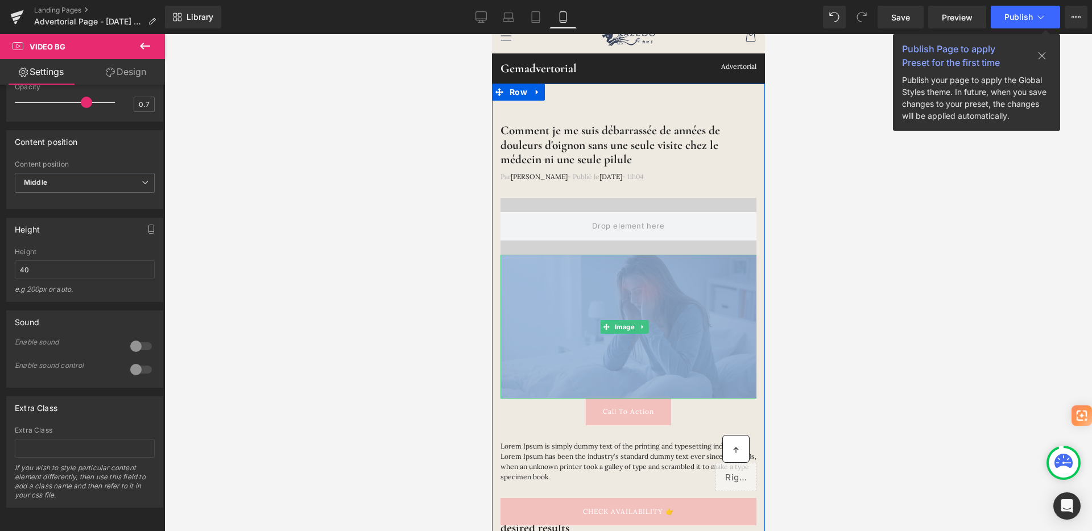
click at [619, 302] on img at bounding box center [628, 327] width 256 height 144
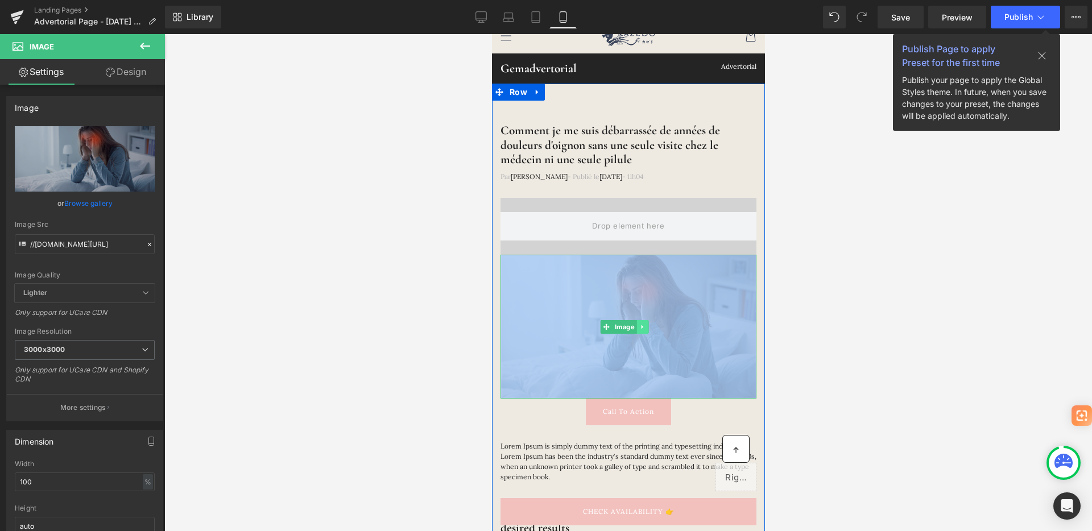
click at [646, 323] on link at bounding box center [642, 327] width 12 height 14
click at [644, 324] on icon at bounding box center [647, 327] width 6 height 7
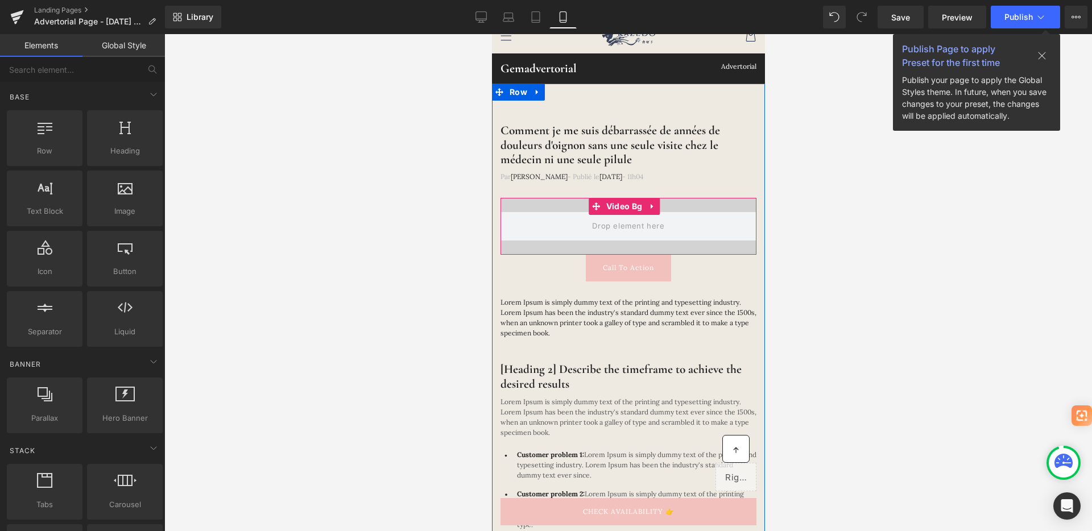
click at [704, 204] on video at bounding box center [627, 219] width 247 height 124
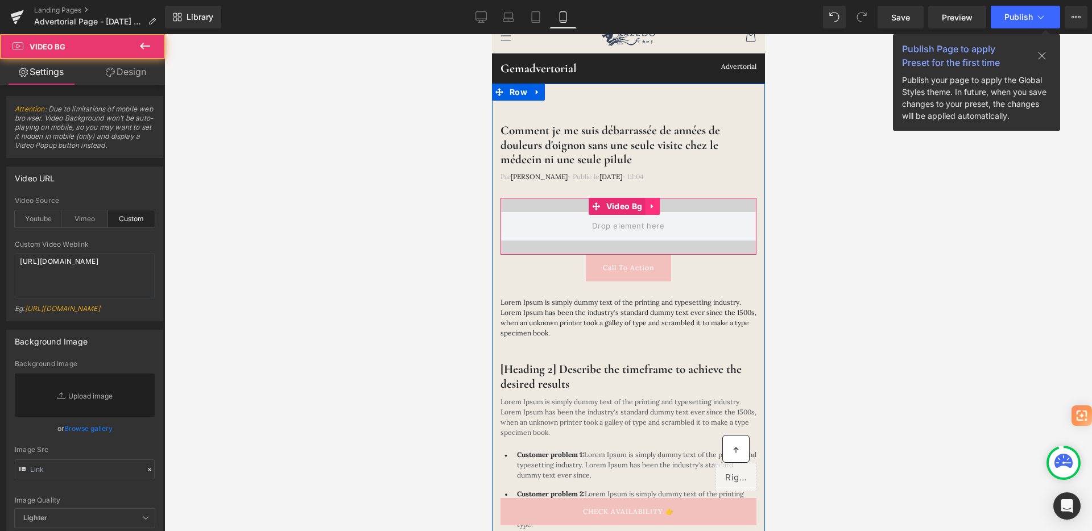
click at [651, 210] on icon at bounding box center [652, 206] width 8 height 9
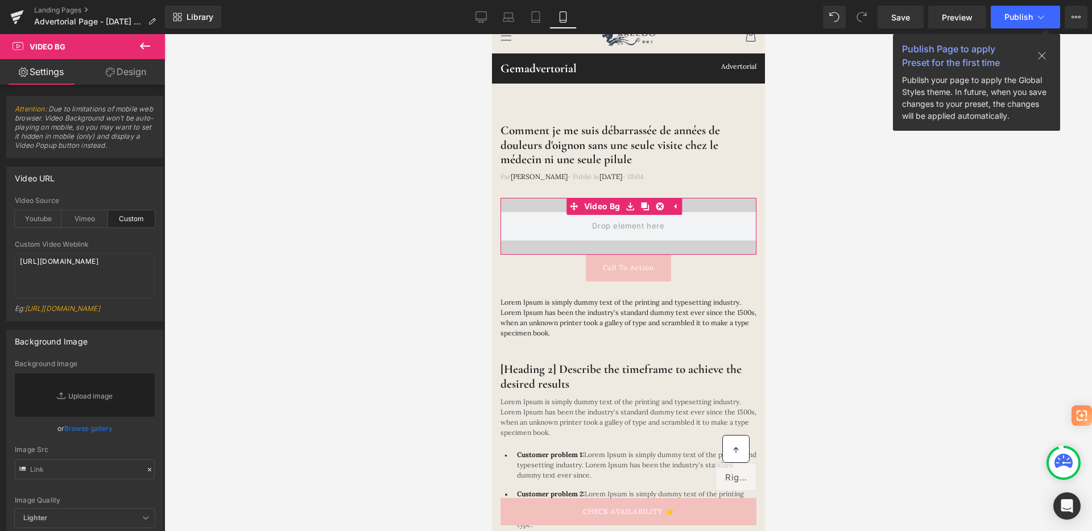
click at [121, 72] on link "Design" at bounding box center [126, 72] width 82 height 26
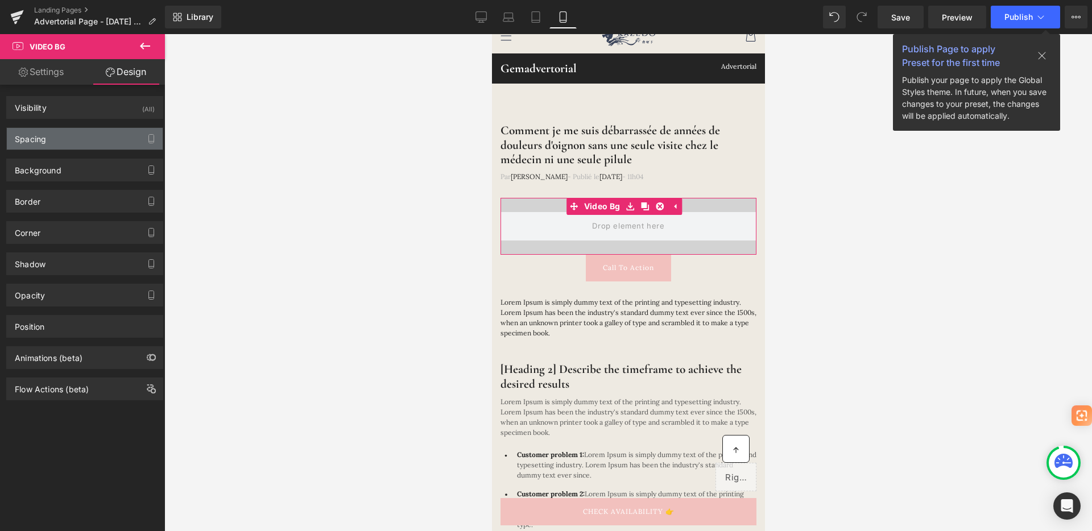
click at [80, 145] on div "Spacing" at bounding box center [85, 139] width 156 height 22
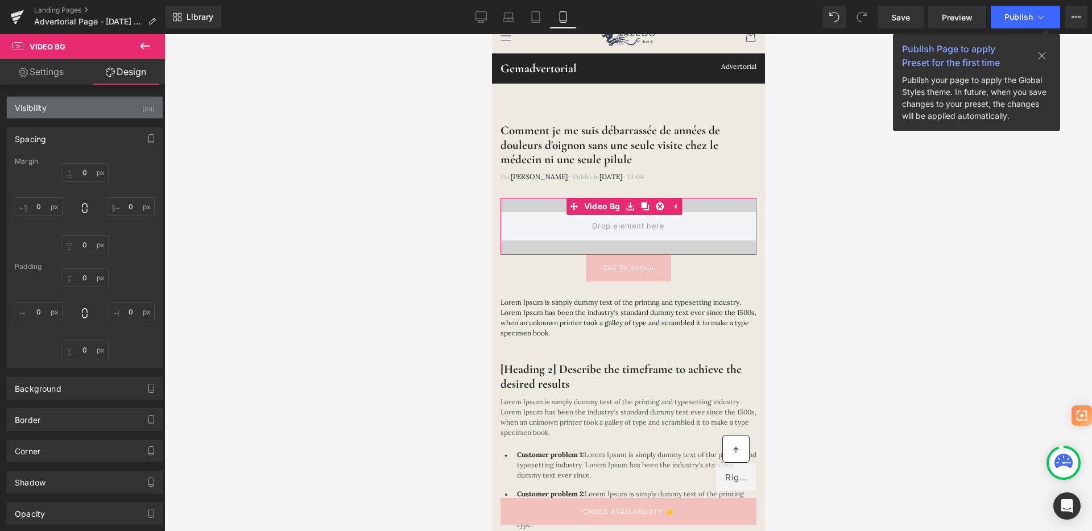
click at [113, 110] on div "Visibility (All)" at bounding box center [85, 108] width 156 height 22
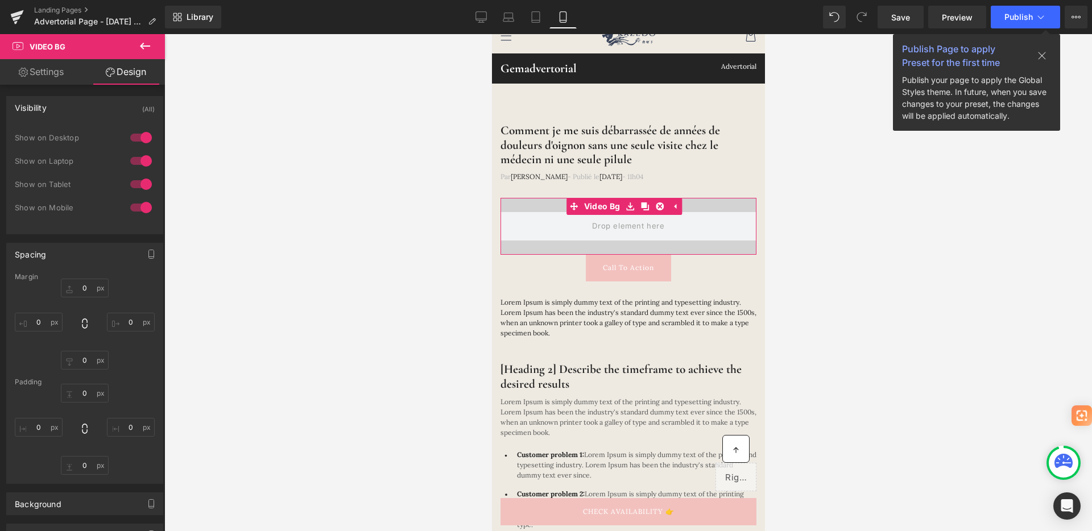
click at [113, 110] on div "Visibility (All)" at bounding box center [85, 108] width 156 height 22
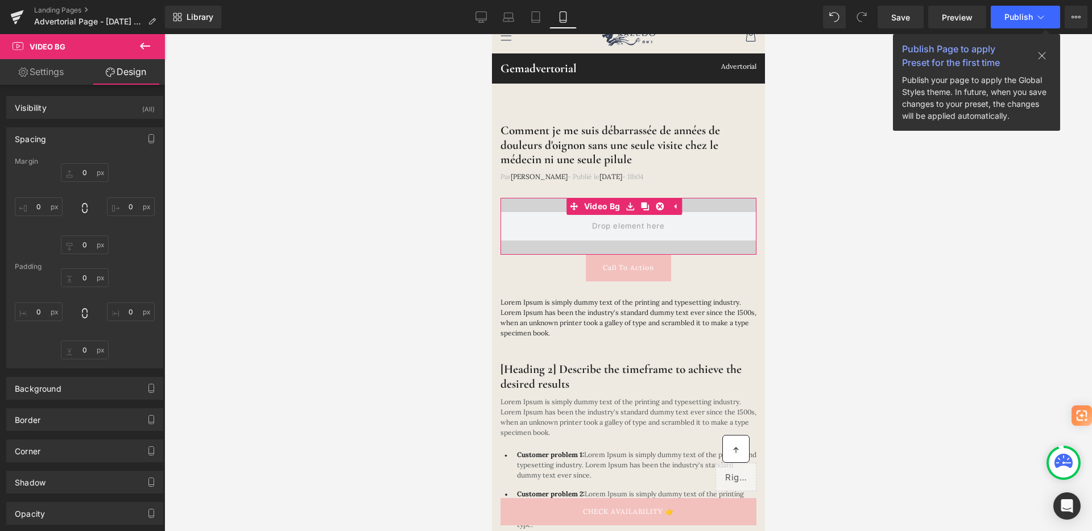
click at [122, 148] on div "Spacing" at bounding box center [85, 139] width 156 height 22
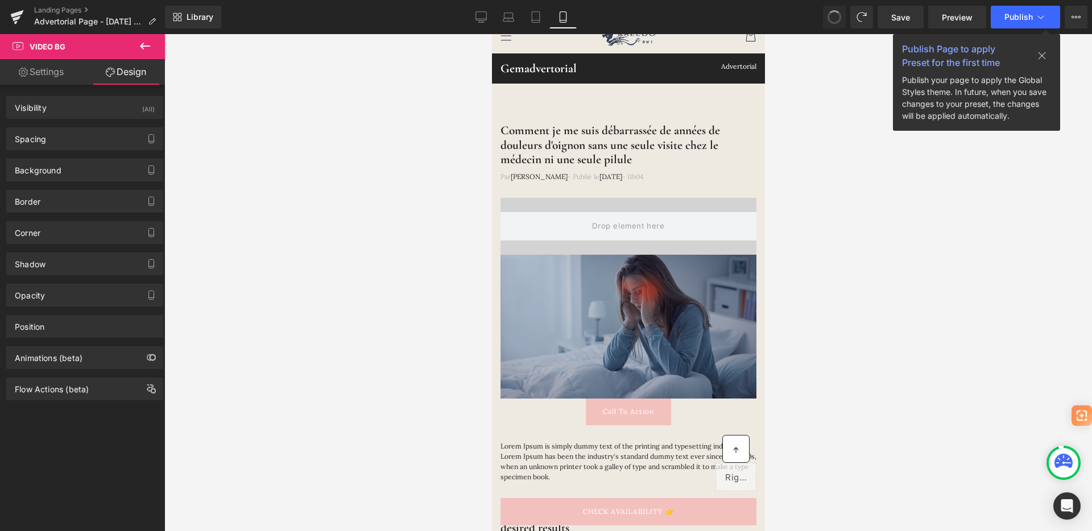
type input "0.4"
type input "400px"
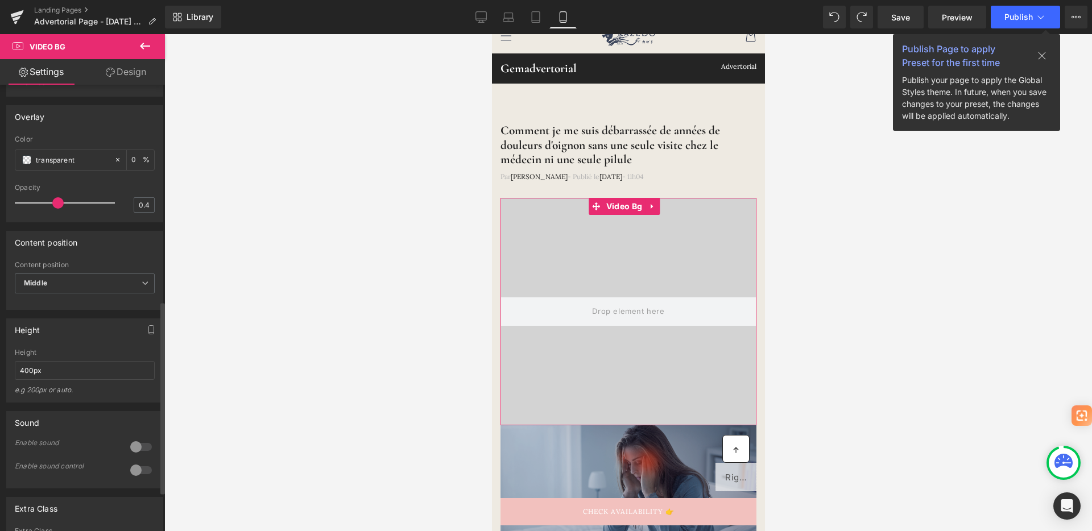
scroll to position [506, 0]
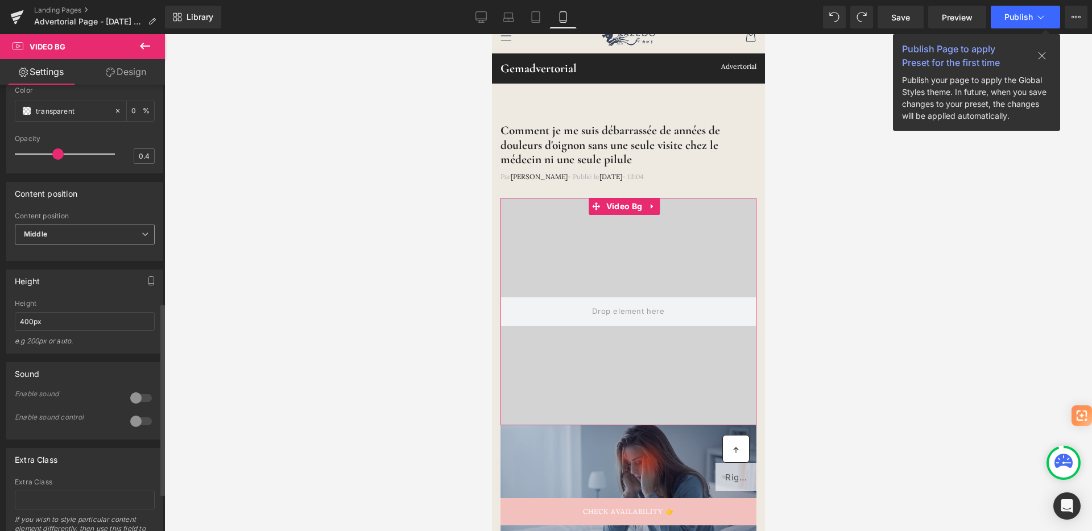
click at [59, 245] on span "Middle" at bounding box center [85, 235] width 140 height 20
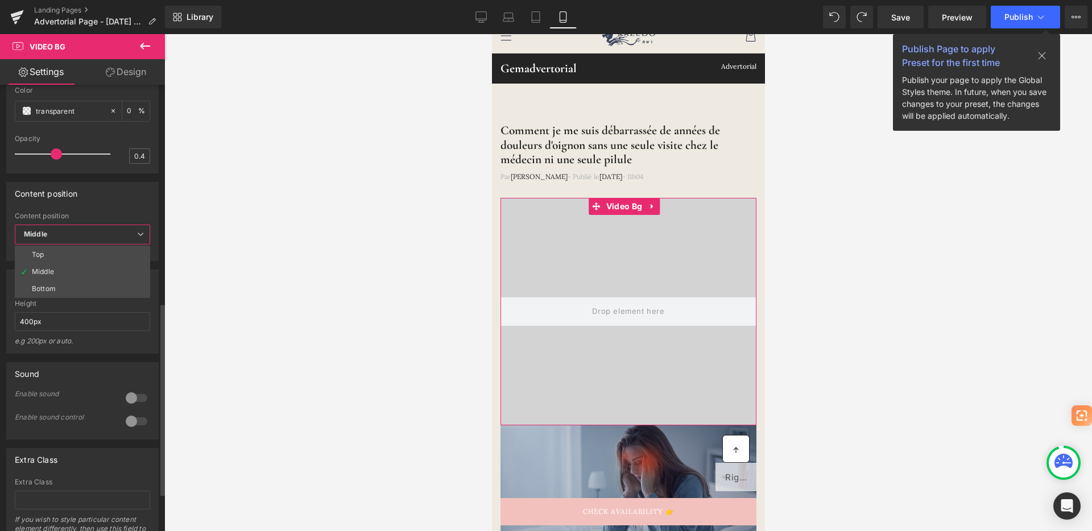
click at [59, 245] on span "Middle" at bounding box center [82, 235] width 135 height 20
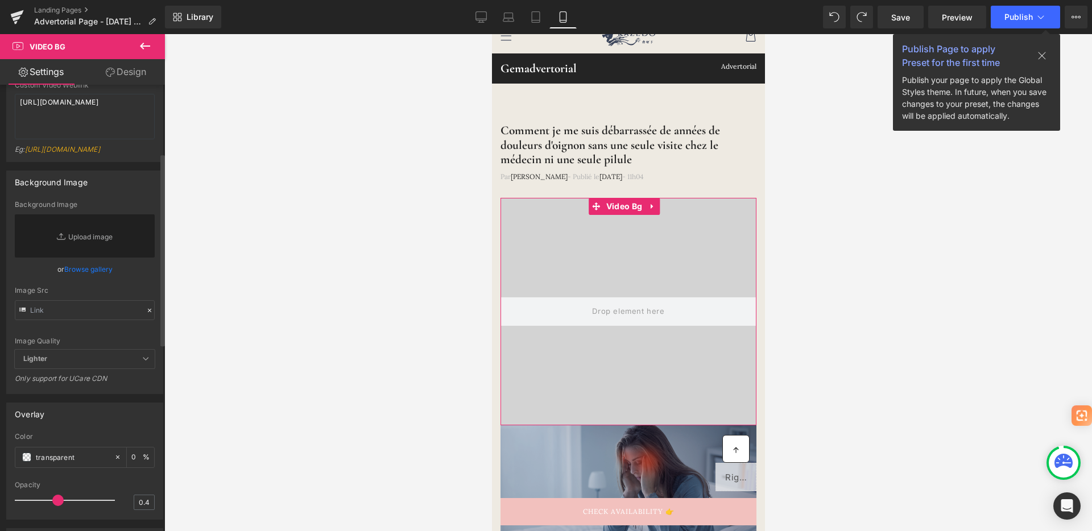
scroll to position [0, 0]
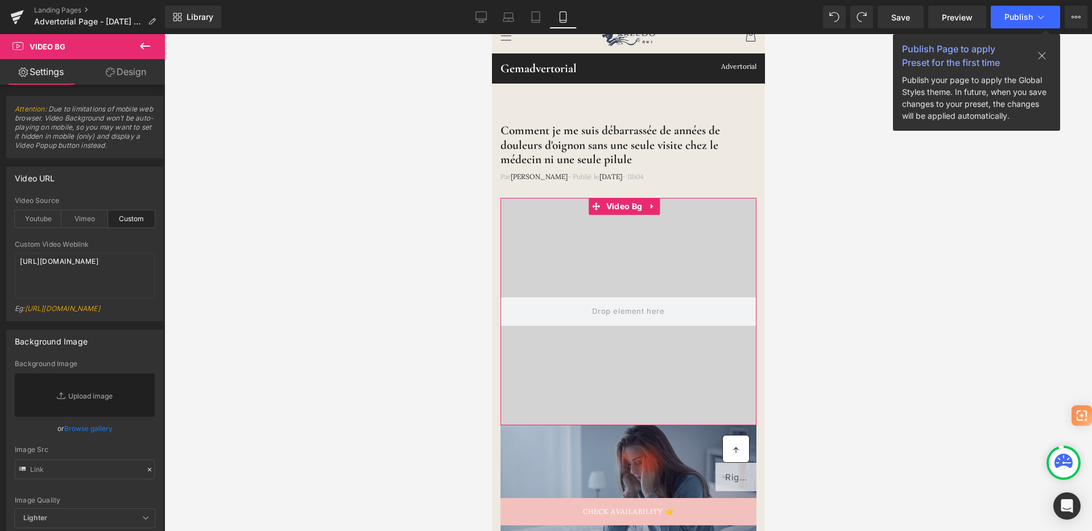
click at [117, 67] on link "Design" at bounding box center [126, 72] width 82 height 26
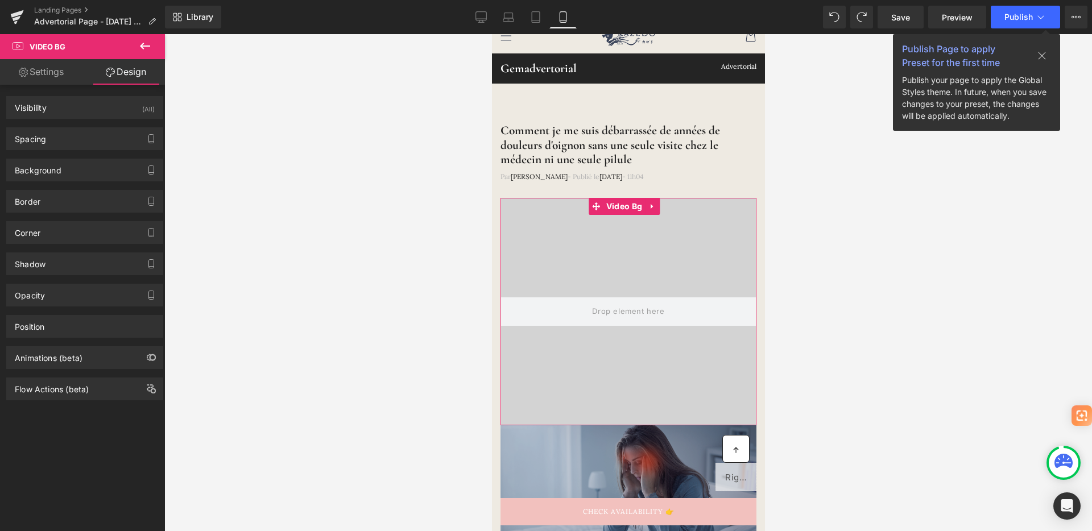
click at [64, 72] on link "Settings" at bounding box center [41, 72] width 82 height 26
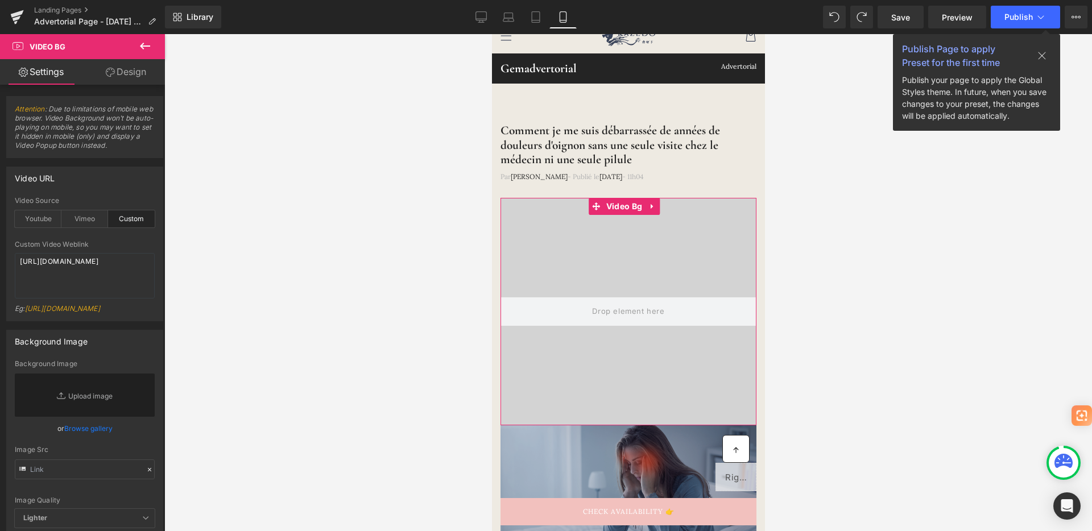
click at [122, 80] on link "Design" at bounding box center [126, 72] width 82 height 26
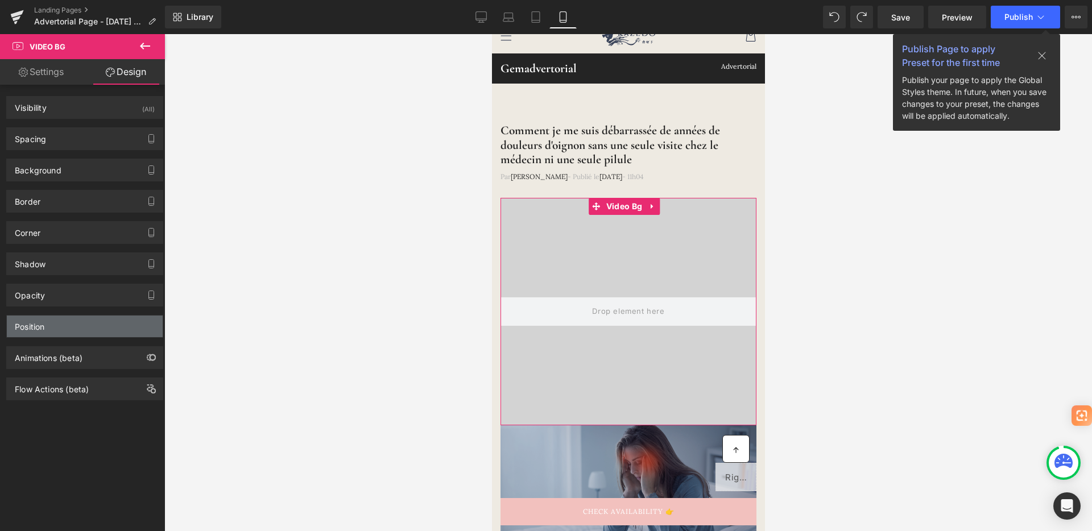
click at [52, 330] on div "Position" at bounding box center [85, 327] width 156 height 22
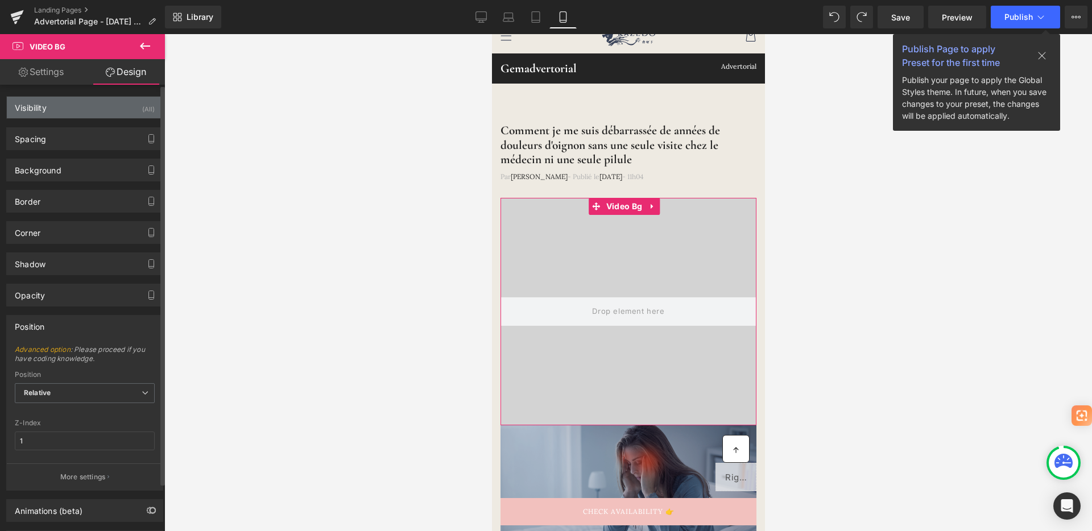
click at [77, 110] on div "Visibility (All)" at bounding box center [85, 108] width 156 height 22
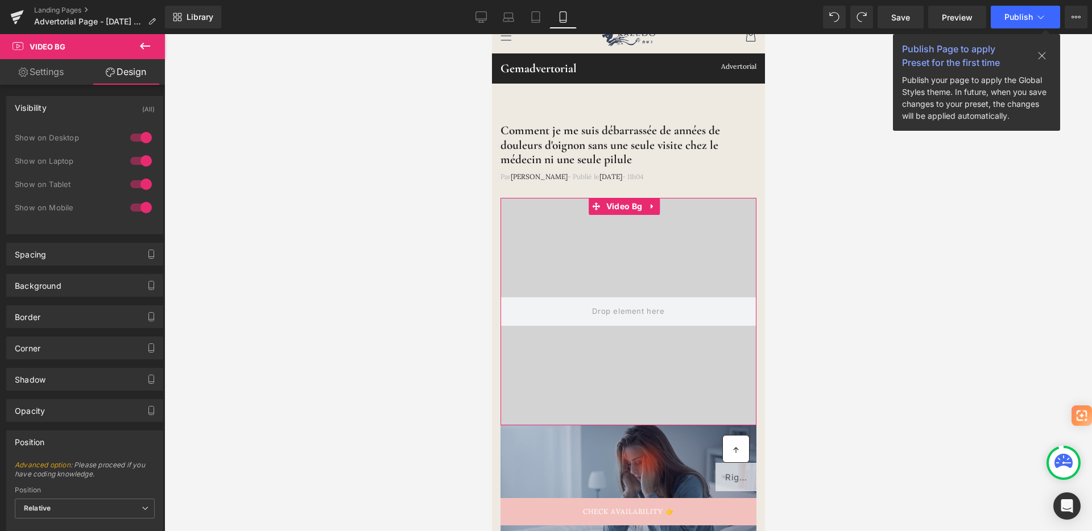
click at [51, 75] on link "Settings" at bounding box center [41, 72] width 82 height 26
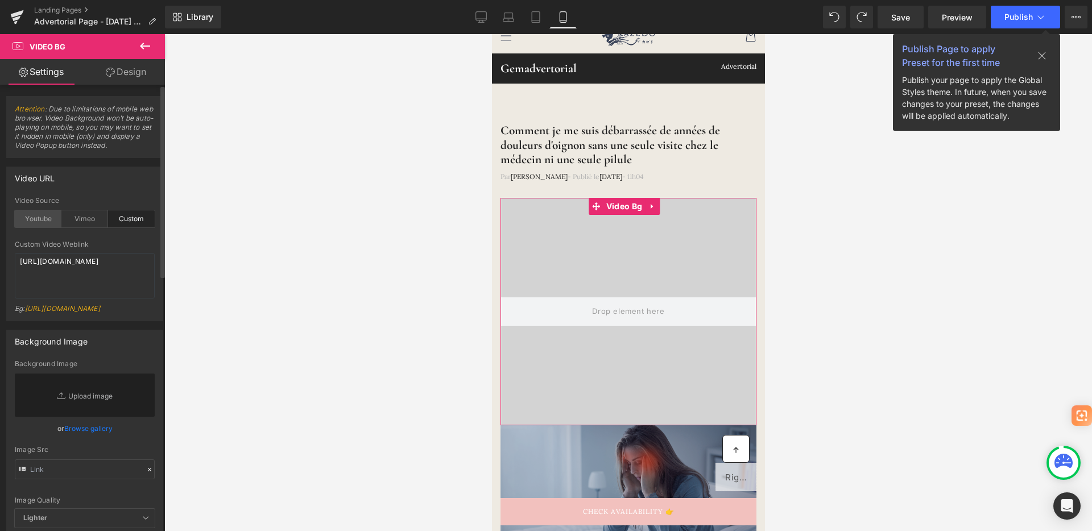
click at [31, 217] on div "Youtube" at bounding box center [38, 218] width 47 height 17
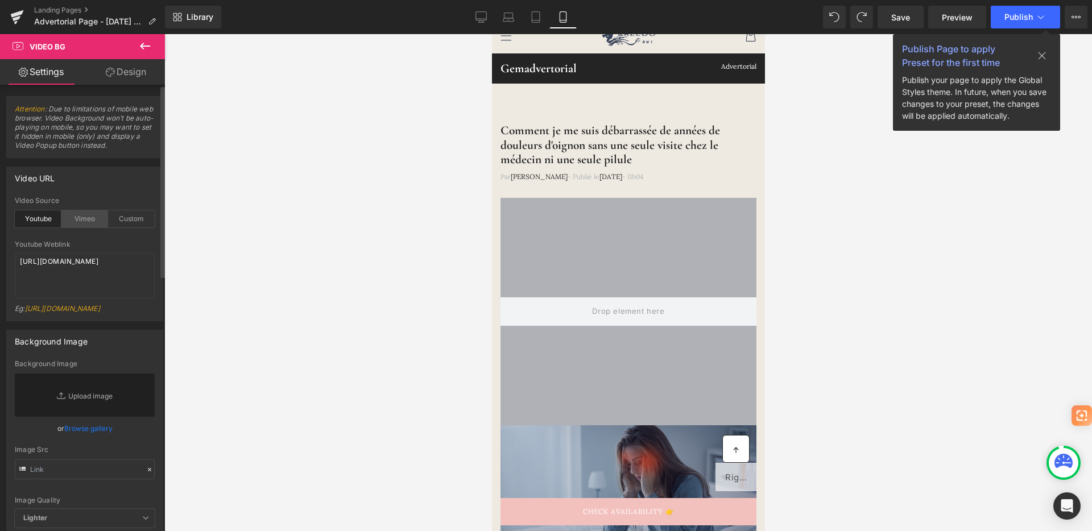
click at [72, 215] on div "Vimeo" at bounding box center [84, 218] width 47 height 17
click at [110, 222] on div "Custom" at bounding box center [131, 218] width 47 height 17
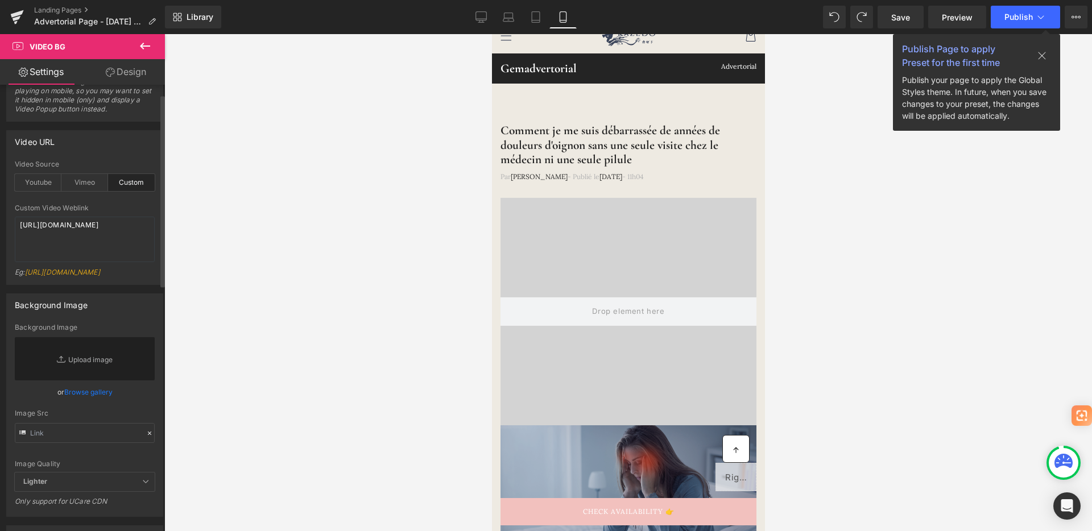
scroll to position [96, 0]
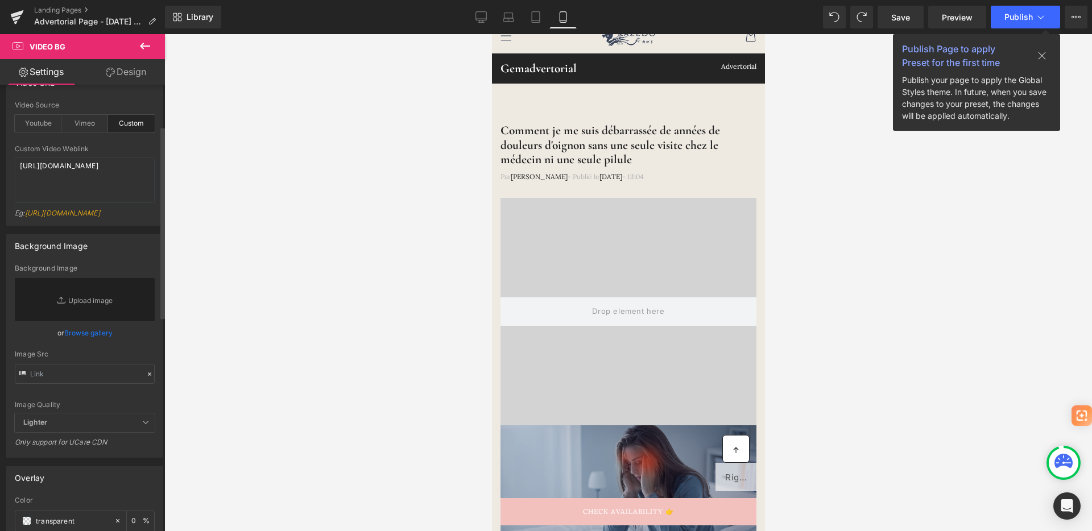
drag, startPoint x: 94, startPoint y: 358, endPoint x: 72, endPoint y: 366, distance: 23.0
click at [72, 343] on link "Browse gallery" at bounding box center [88, 333] width 48 height 20
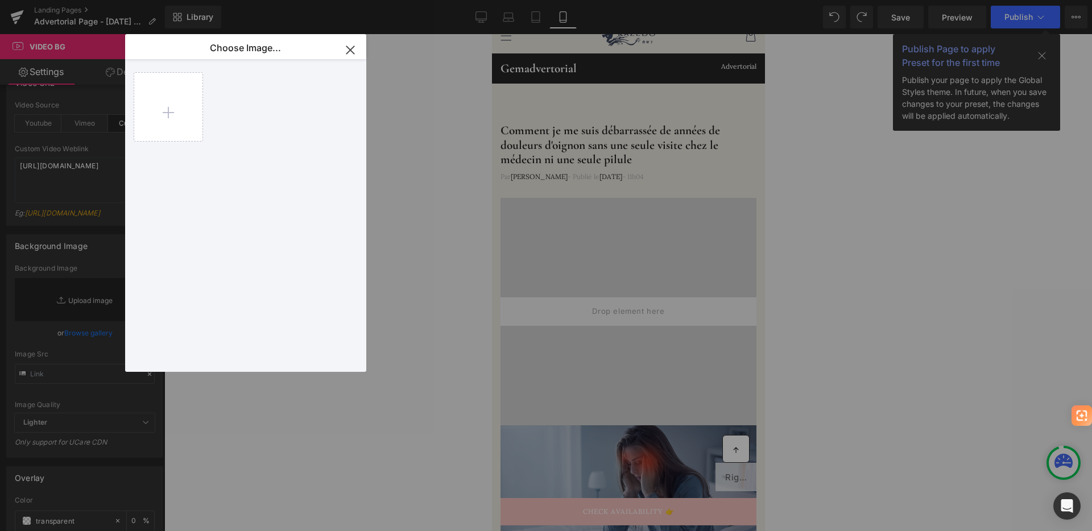
click at [48, 0] on div "Video Bg You are previewing how the Live Preset 0 will restyle your page. You c…" at bounding box center [546, 0] width 1092 height 0
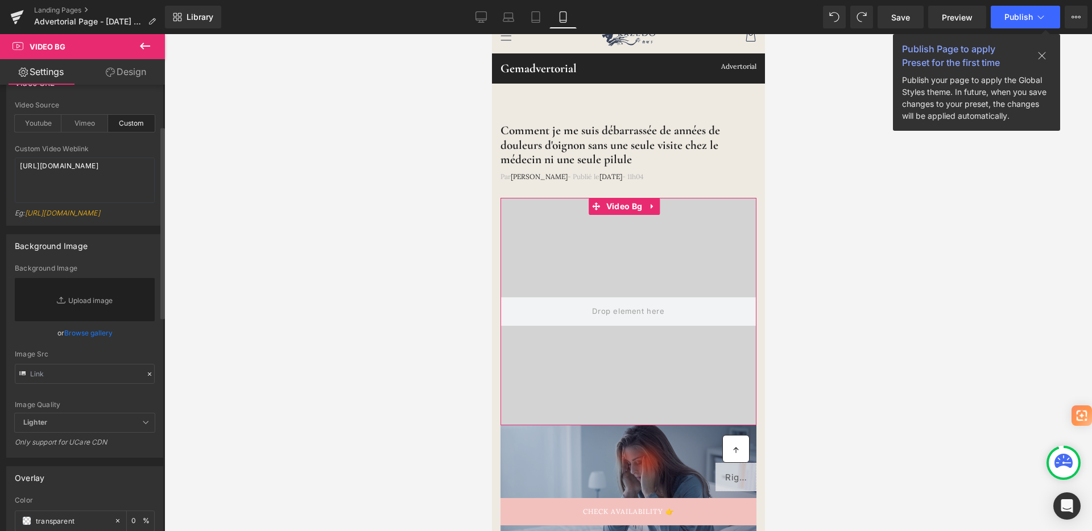
click at [76, 343] on link "Browse gallery" at bounding box center [88, 333] width 48 height 20
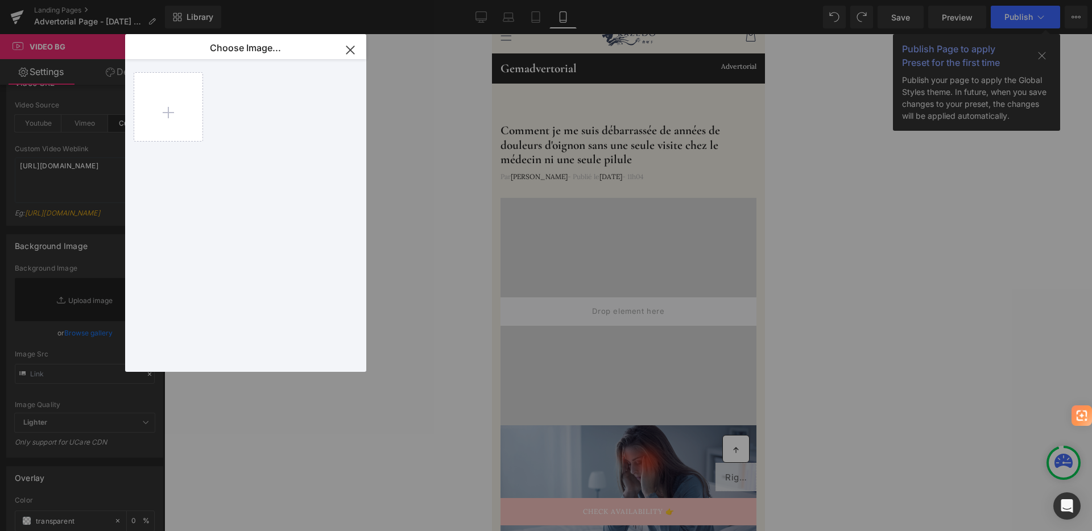
click at [76, 0] on div "Video Bg You are previewing how the Live Preset 0 will restyle your page. You c…" at bounding box center [546, 0] width 1092 height 0
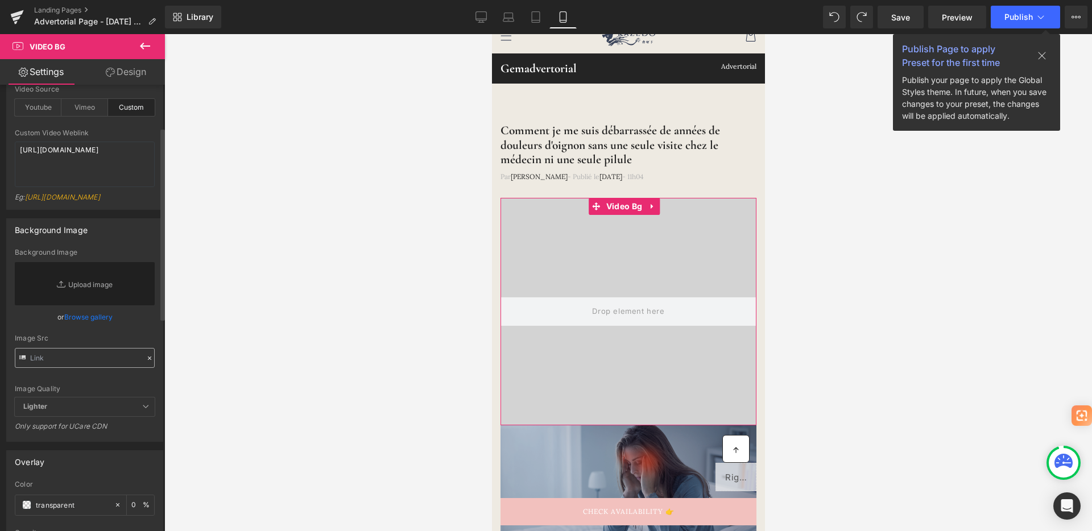
scroll to position [112, 0]
click at [72, 416] on span "Lighter" at bounding box center [85, 406] width 140 height 19
click at [66, 416] on span "Lighter" at bounding box center [85, 406] width 140 height 19
click at [64, 416] on span "Lighter" at bounding box center [85, 406] width 140 height 19
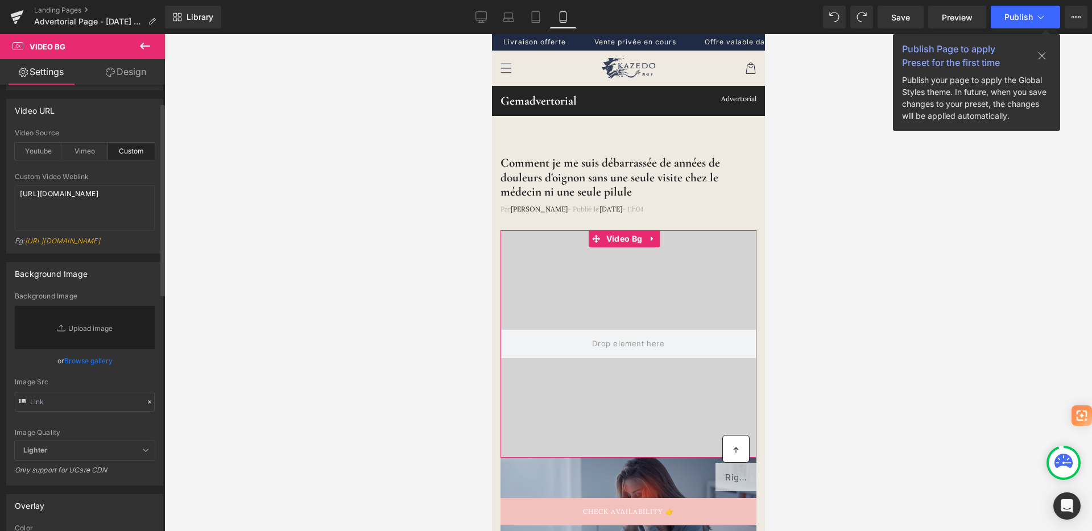
scroll to position [0, 0]
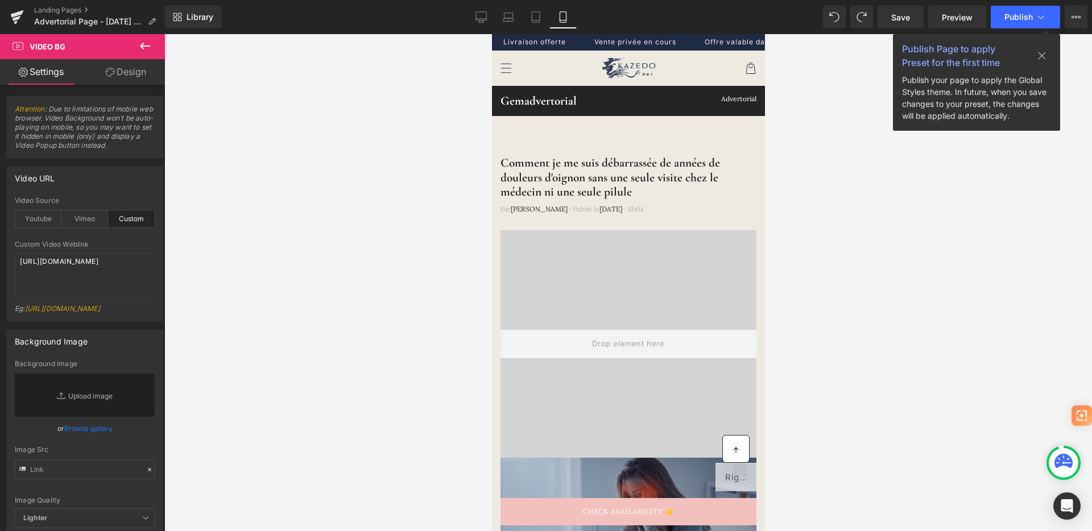
click at [146, 46] on icon at bounding box center [145, 46] width 10 height 7
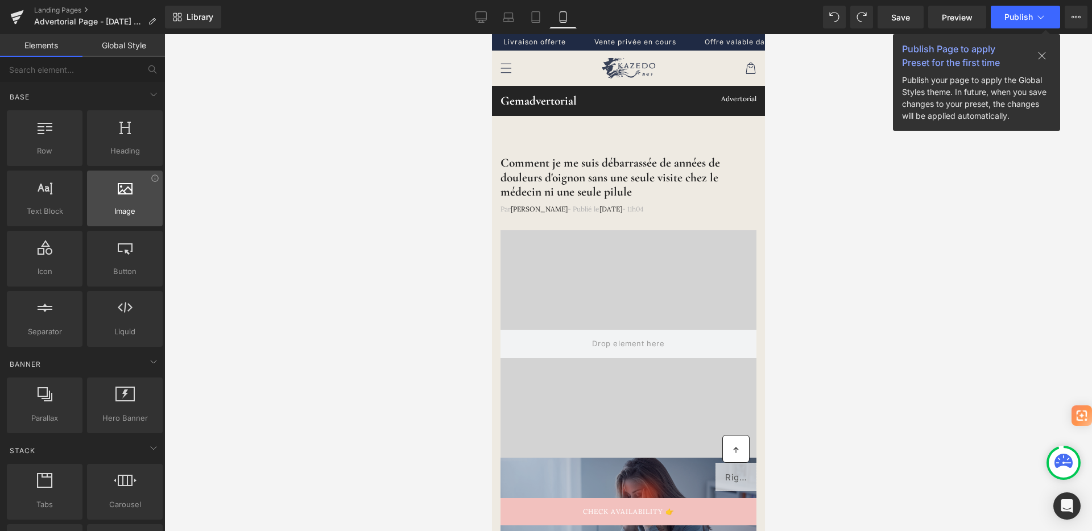
click at [118, 181] on icon at bounding box center [125, 187] width 15 height 15
click at [115, 199] on div at bounding box center [124, 193] width 69 height 26
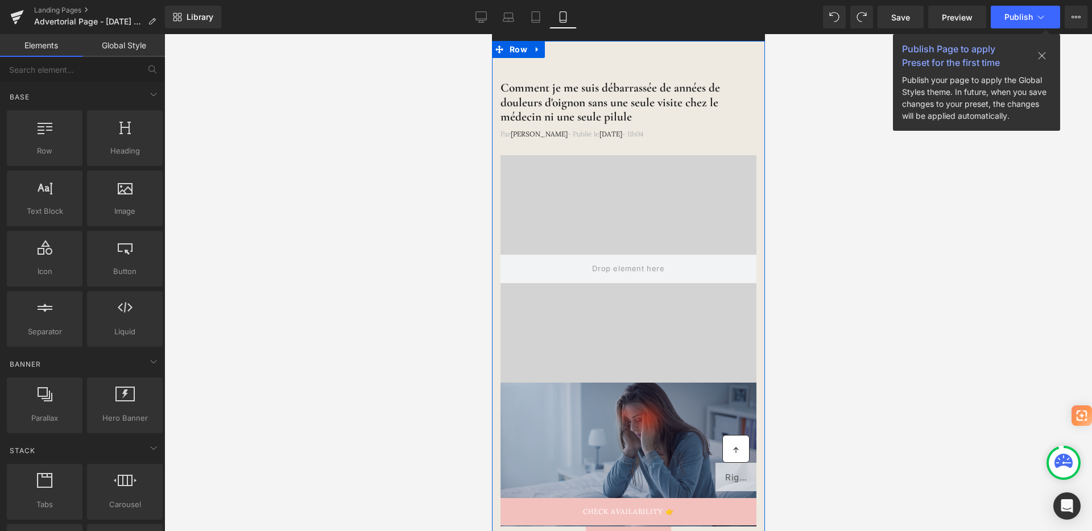
scroll to position [195, 0]
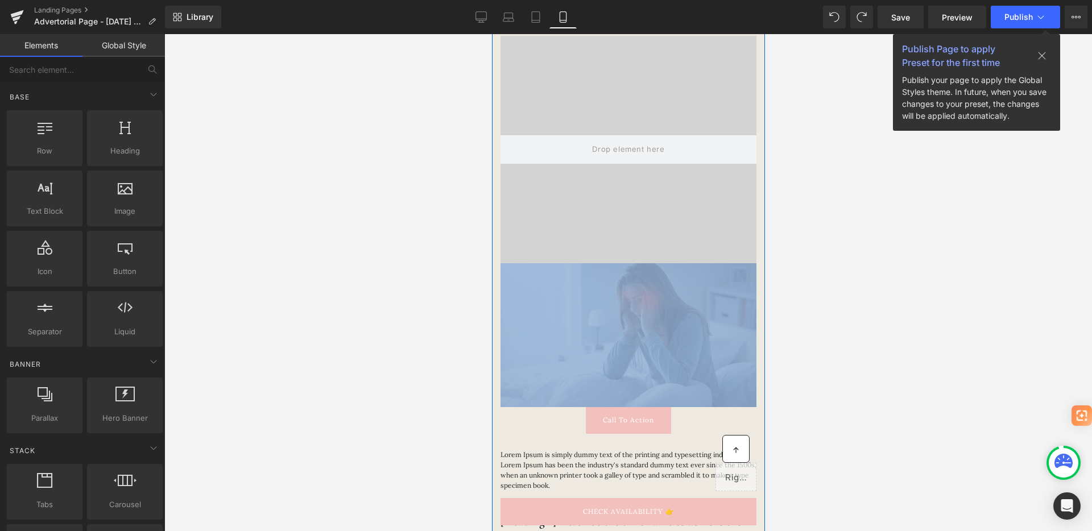
click at [609, 307] on img at bounding box center [628, 335] width 256 height 144
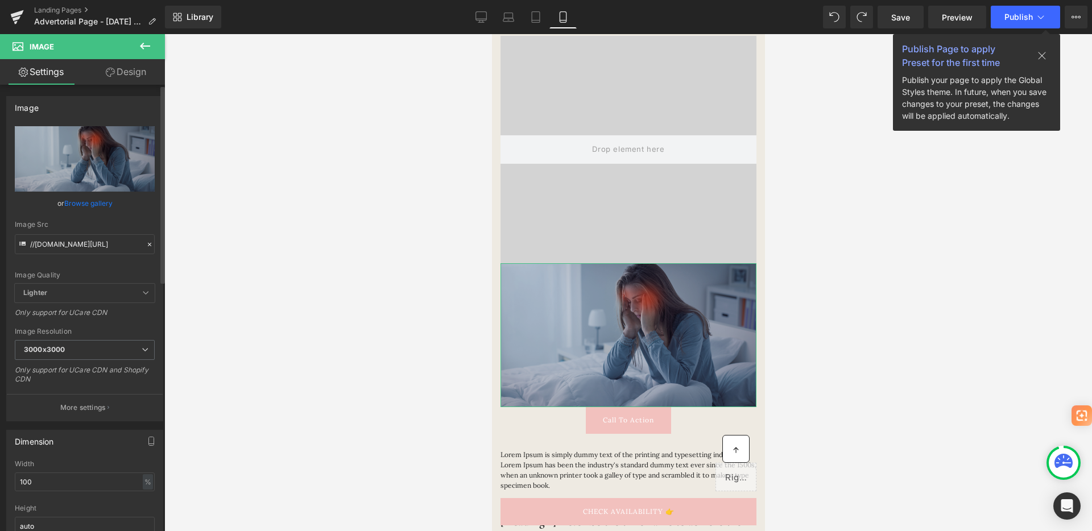
click at [146, 244] on icon at bounding box center [150, 245] width 8 height 8
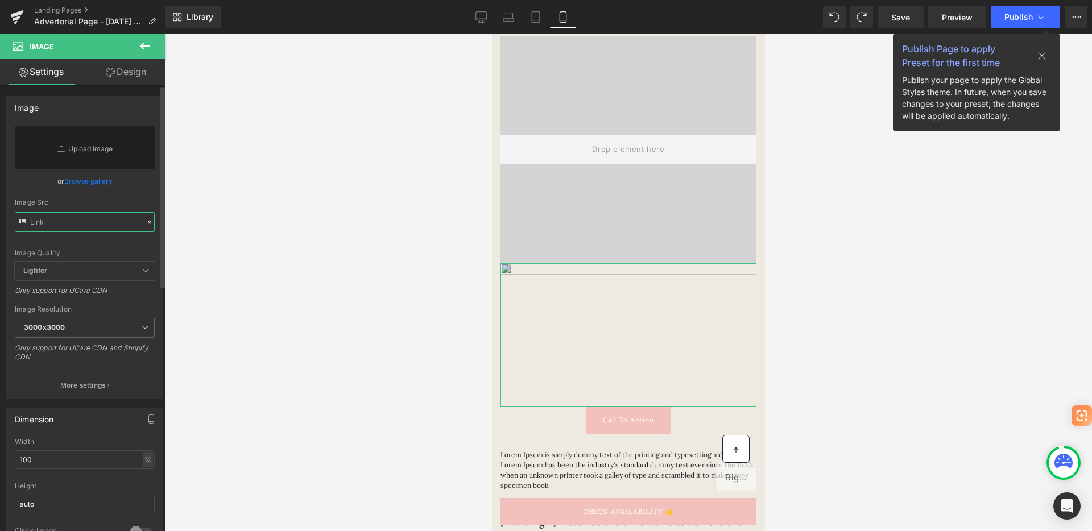
click at [88, 220] on input "text" at bounding box center [85, 222] width 140 height 20
paste input "[URL][DOMAIN_NAME]"
type input "[URL][DOMAIN_NAME]"
paste input "[URL][DOMAIN_NAME]"
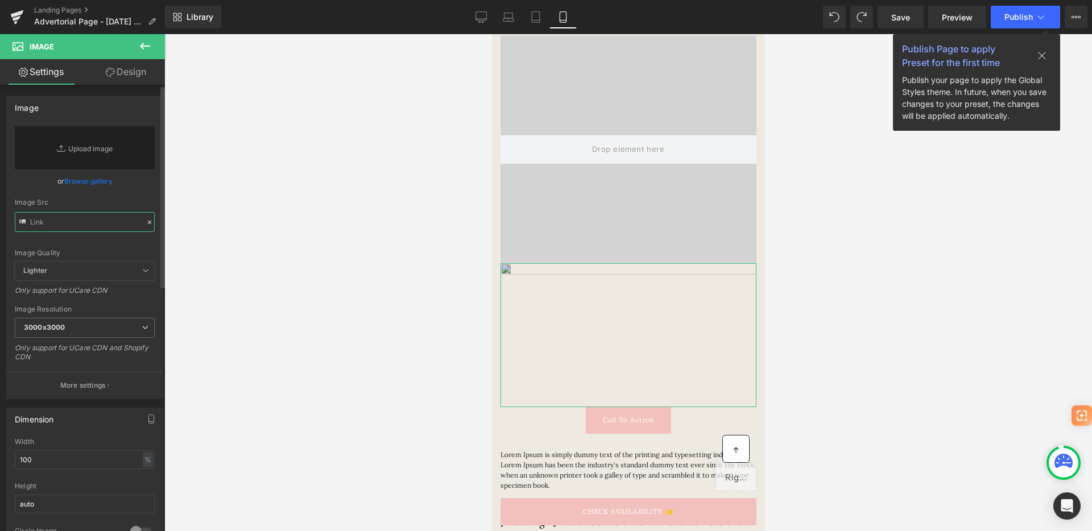
type input "[URL][DOMAIN_NAME]"
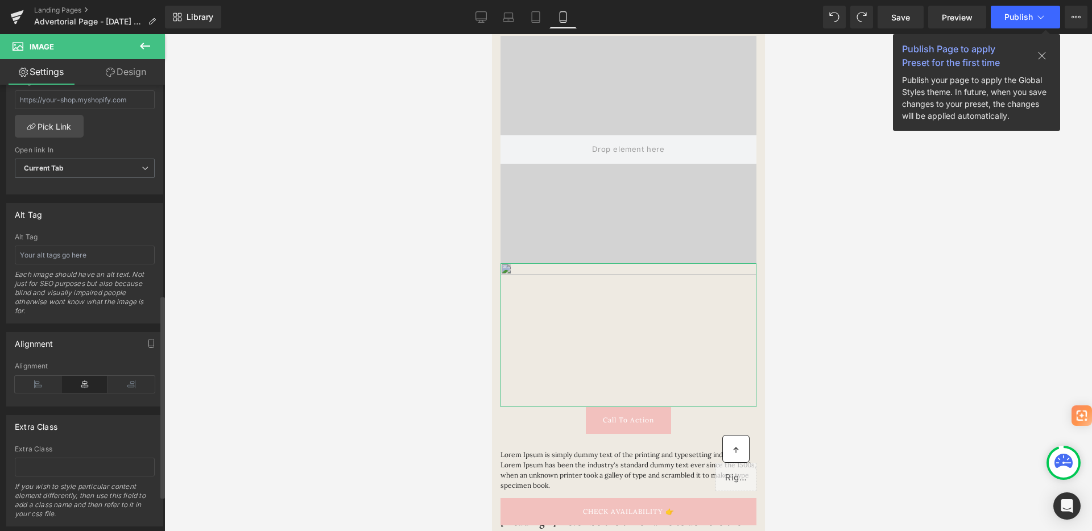
scroll to position [371, 0]
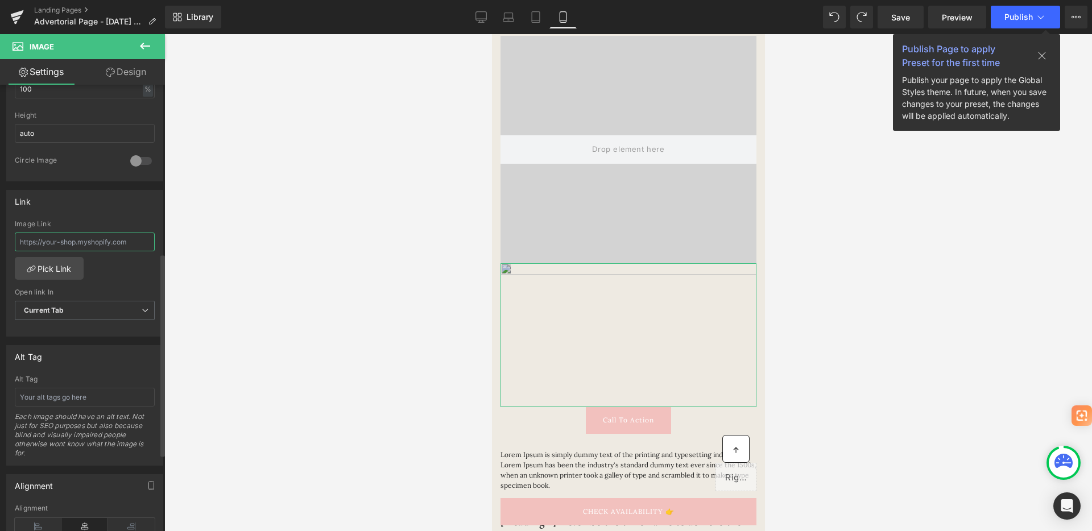
click at [78, 245] on input "text" at bounding box center [85, 242] width 140 height 19
paste input "[URL][DOMAIN_NAME]"
type input "[URL][DOMAIN_NAME]"
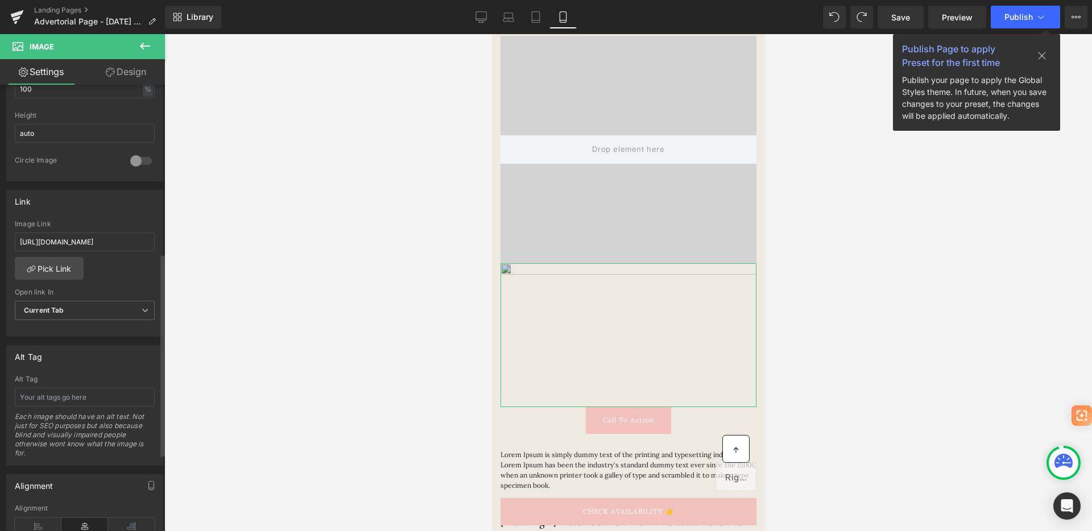
click at [105, 260] on div "[URL][DOMAIN_NAME] Image Link [URL][DOMAIN_NAME] Pick Link Current Tab New Tab …" at bounding box center [85, 278] width 156 height 117
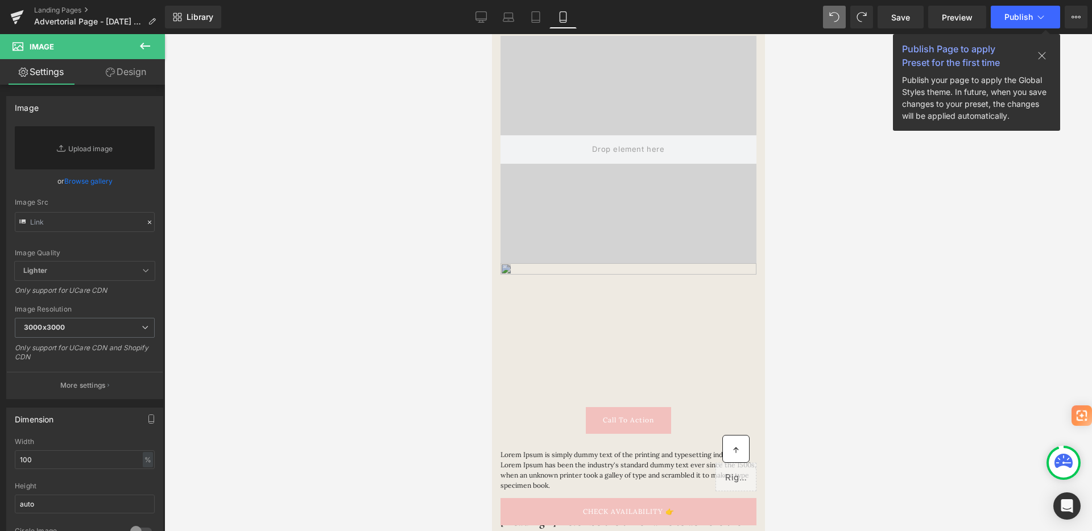
type input "//[DOMAIN_NAME][URL]"
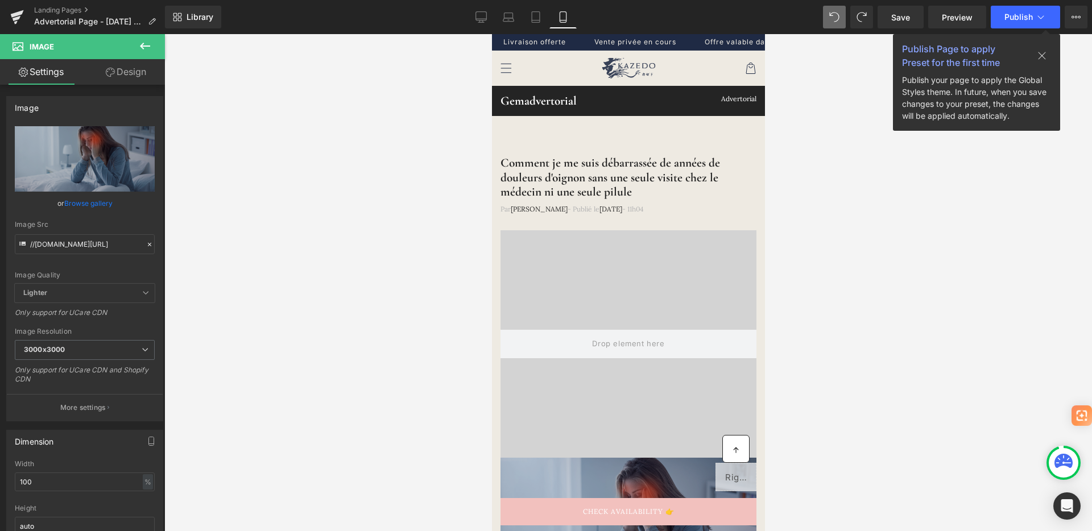
click at [1037, 56] on icon at bounding box center [1041, 55] width 9 height 9
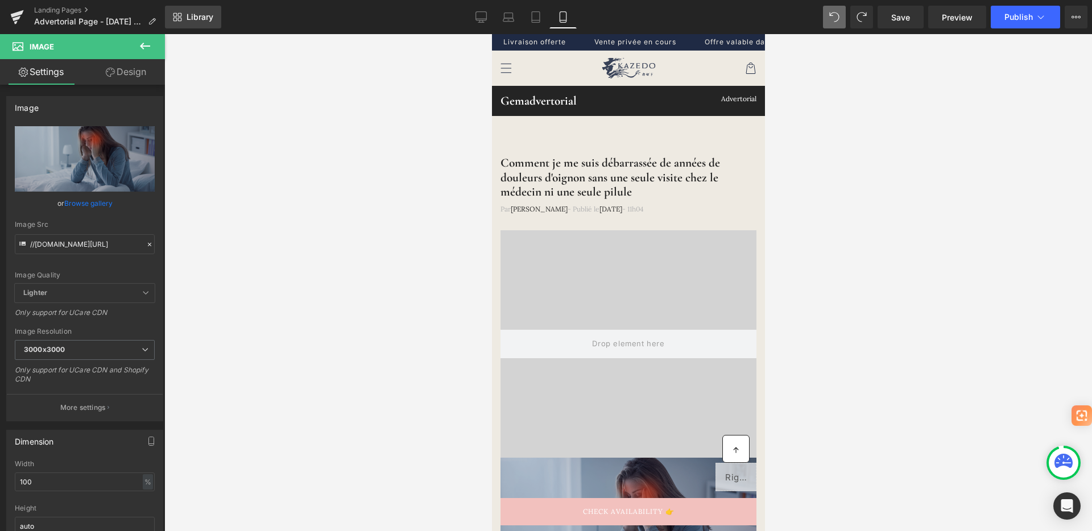
click at [198, 24] on link "Library" at bounding box center [193, 17] width 56 height 23
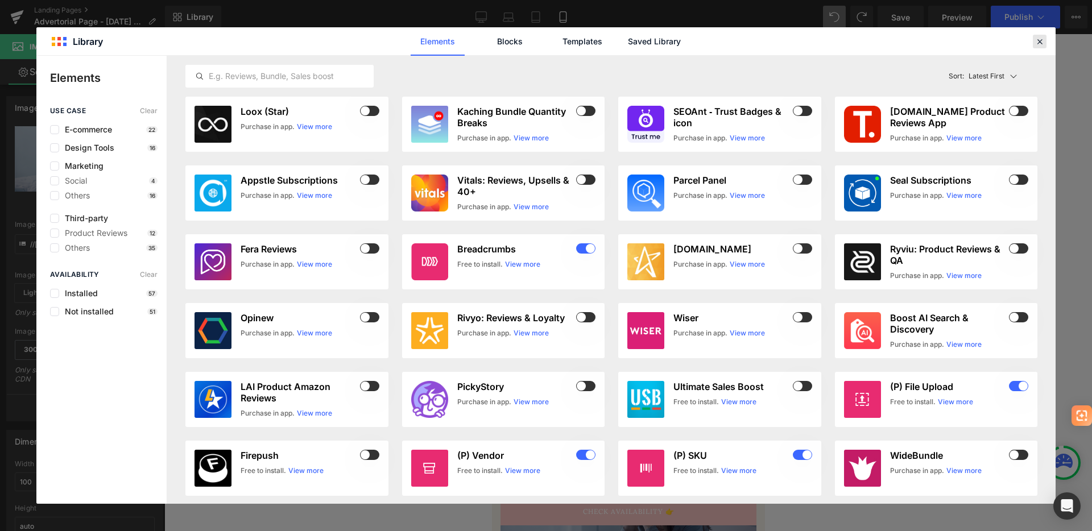
click at [1037, 44] on icon at bounding box center [1040, 41] width 10 height 10
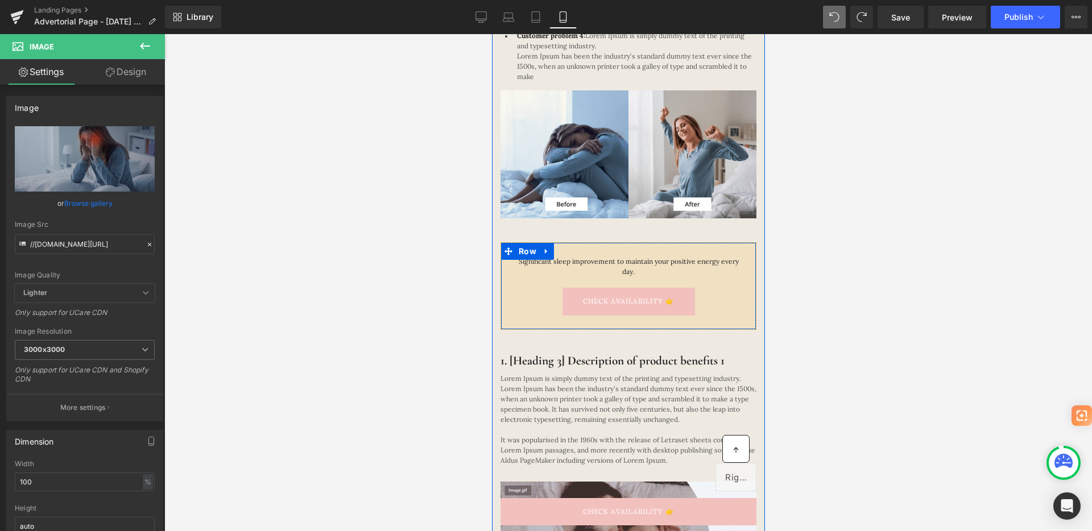
scroll to position [337, 0]
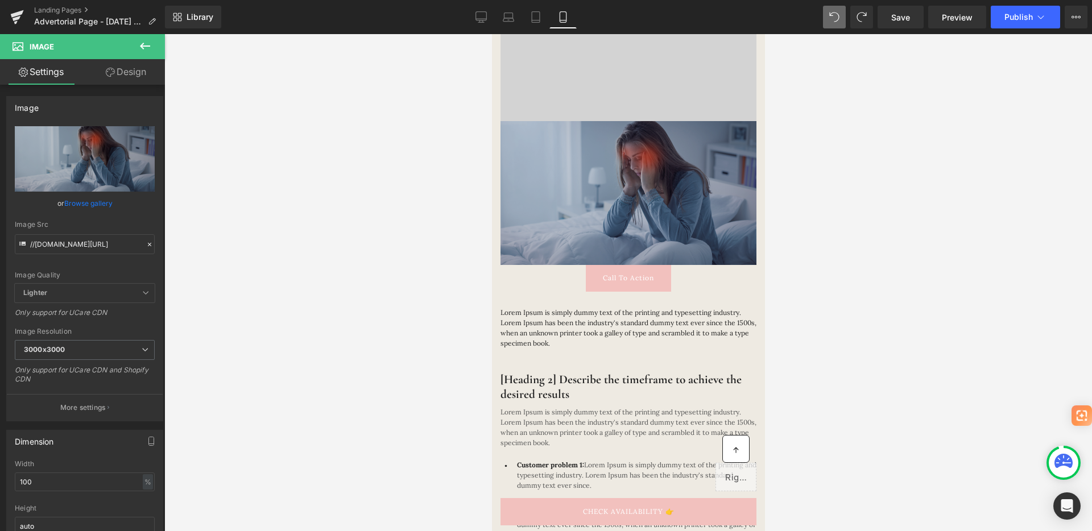
click at [125, 42] on button at bounding box center [145, 46] width 40 height 25
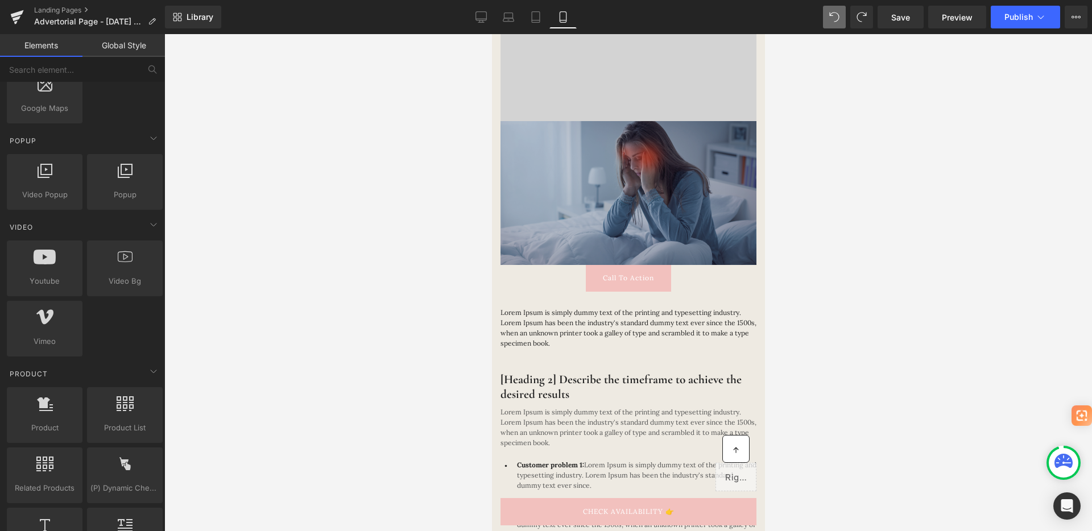
scroll to position [0, 0]
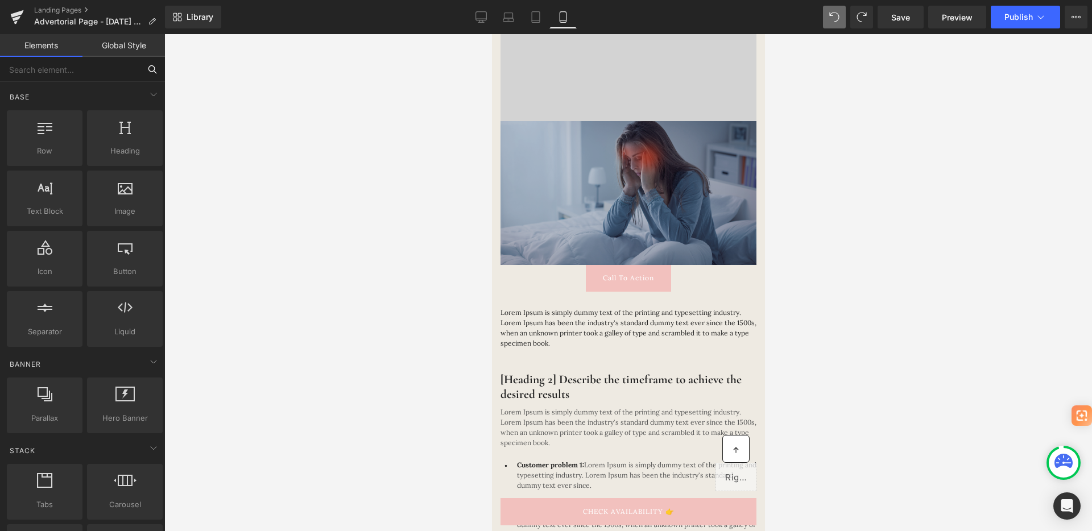
click at [76, 74] on input "text" at bounding box center [70, 69] width 140 height 25
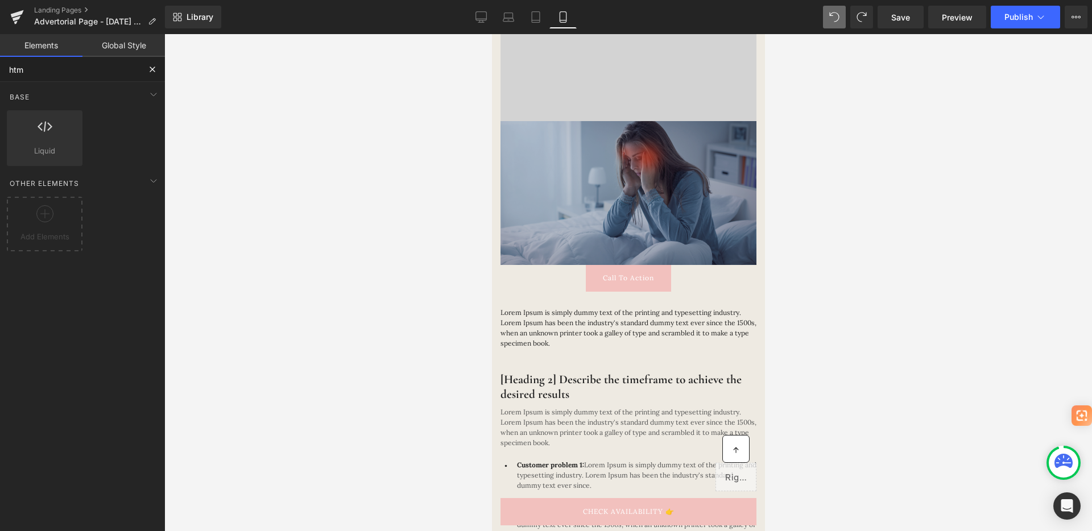
type input "html"
click at [39, 156] on span "Liquid" at bounding box center [44, 151] width 69 height 12
click at [51, 145] on span "Liquid" at bounding box center [44, 151] width 69 height 12
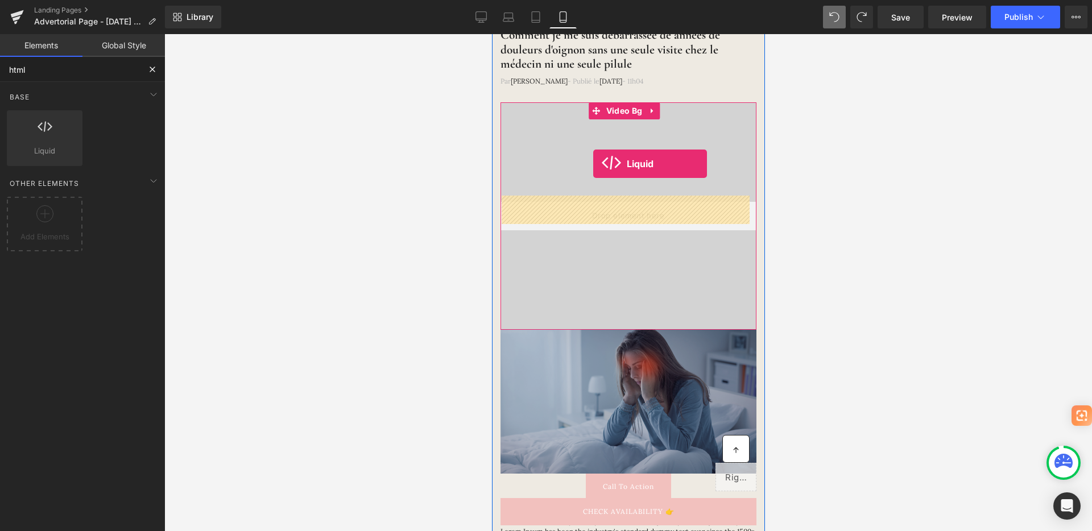
scroll to position [119, 0]
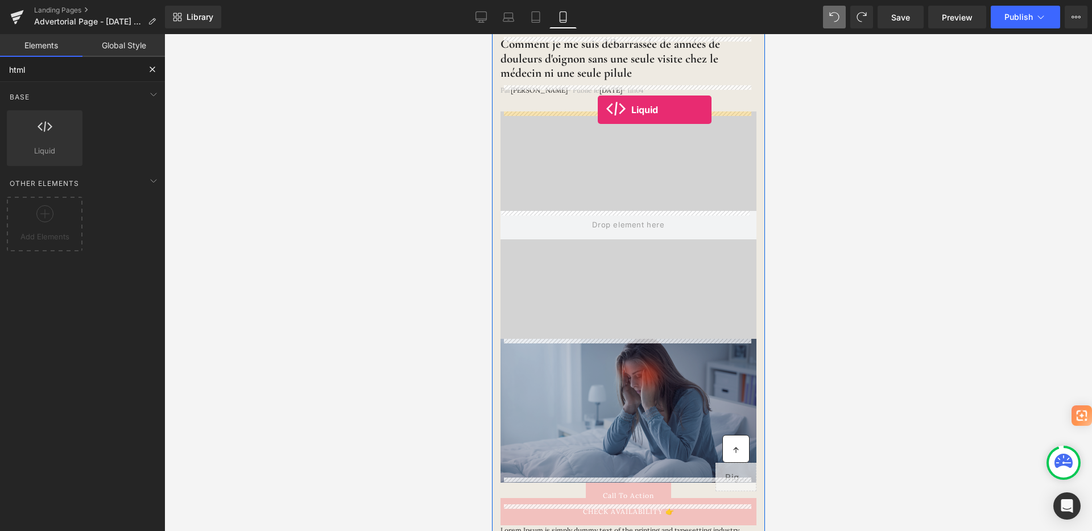
drag, startPoint x: 541, startPoint y: 180, endPoint x: 597, endPoint y: 110, distance: 89.4
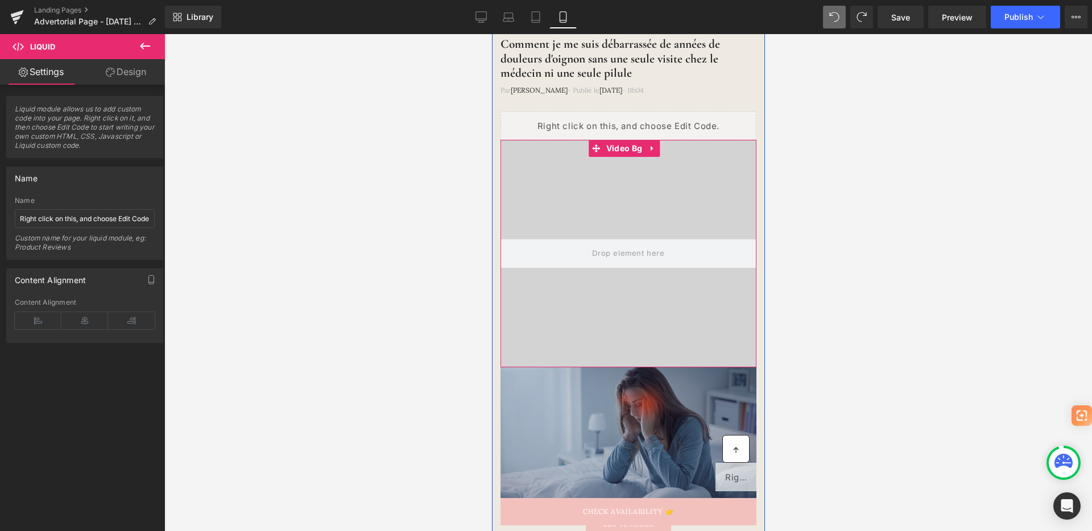
click at [557, 201] on video at bounding box center [627, 241] width 404 height 202
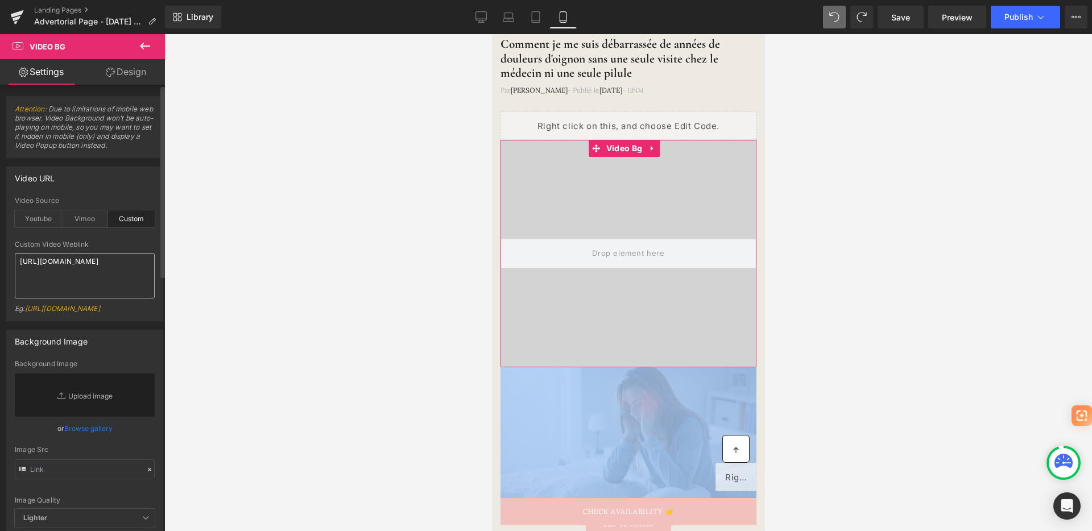
click at [85, 276] on textarea "[URL][DOMAIN_NAME]" at bounding box center [85, 276] width 140 height 46
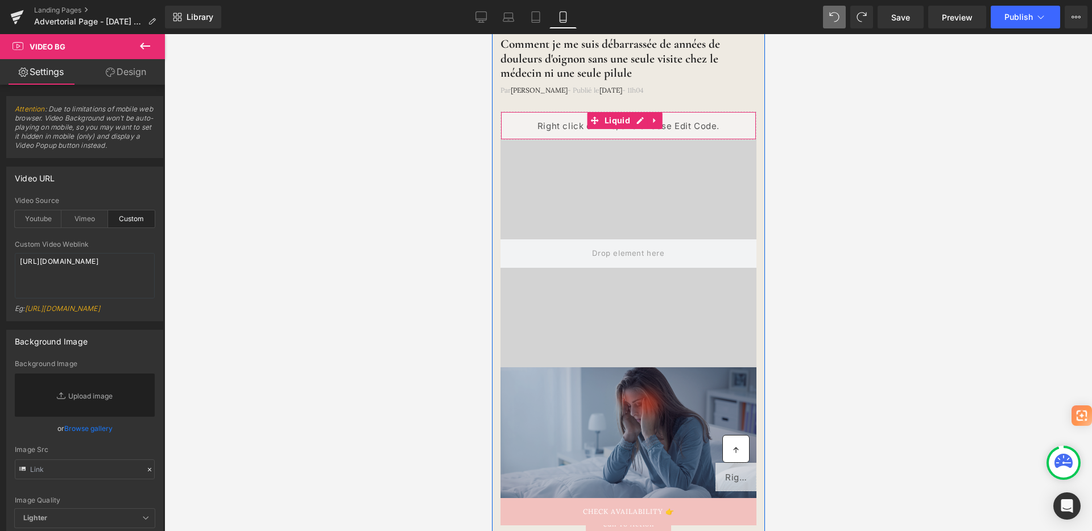
click at [523, 123] on div "Liquid" at bounding box center [628, 125] width 256 height 28
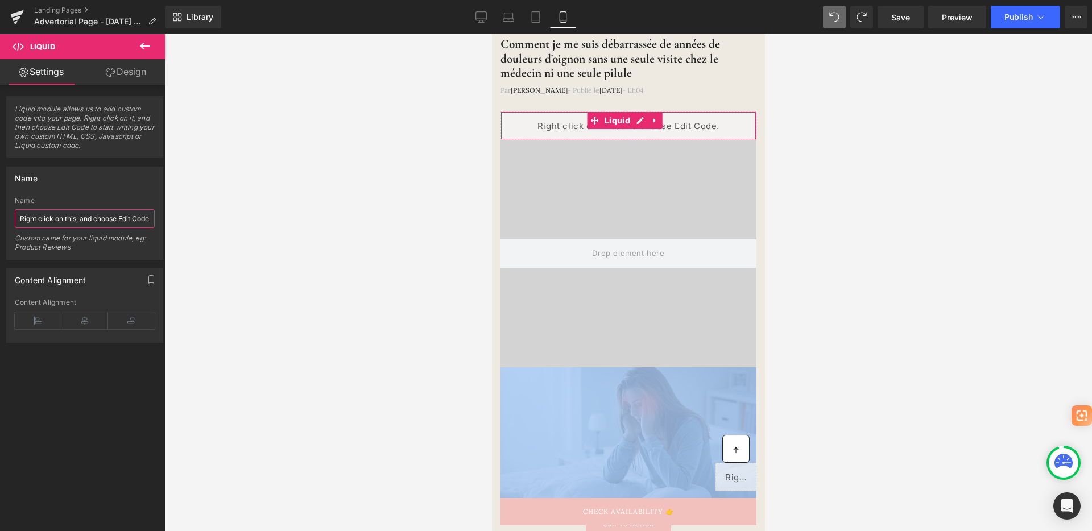
click at [61, 224] on input "Right click on this, and choose Edit Code." at bounding box center [85, 218] width 140 height 19
click at [49, 113] on span "Liquid module allows us to add custom code into your page. Right click on it, a…" at bounding box center [85, 131] width 140 height 53
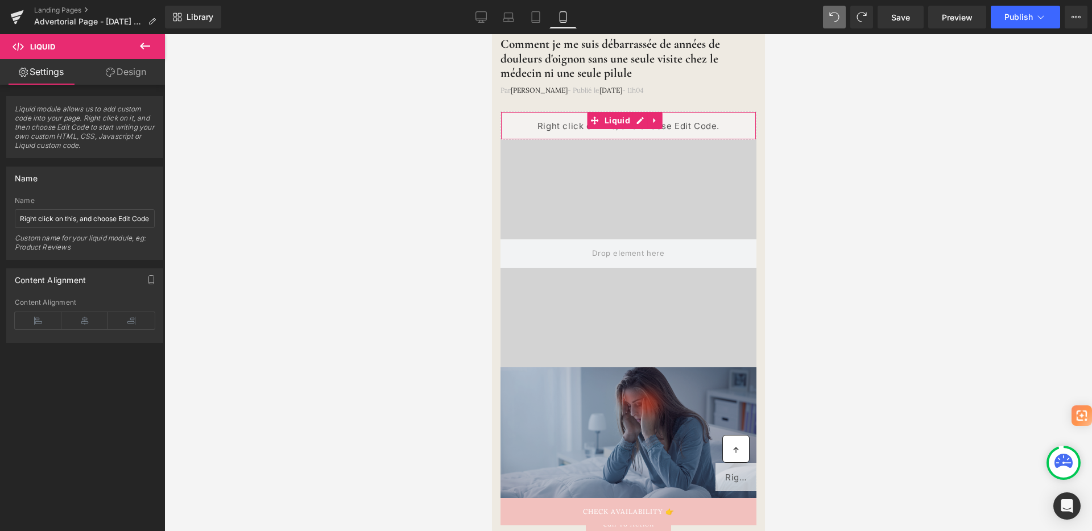
click at [63, 126] on span "Liquid module allows us to add custom code into your page. Right click on it, a…" at bounding box center [85, 131] width 140 height 53
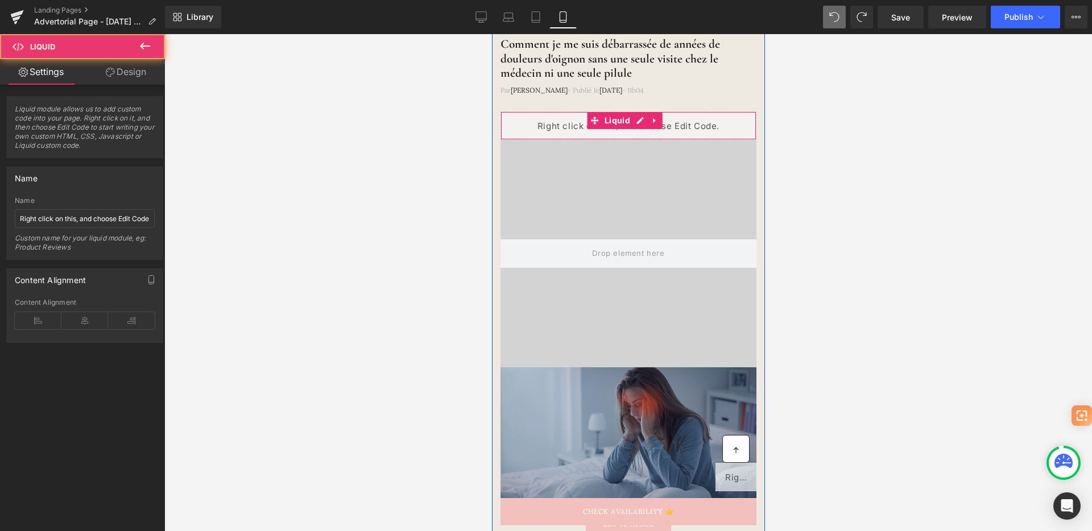
click at [523, 125] on div "Liquid" at bounding box center [628, 125] width 256 height 28
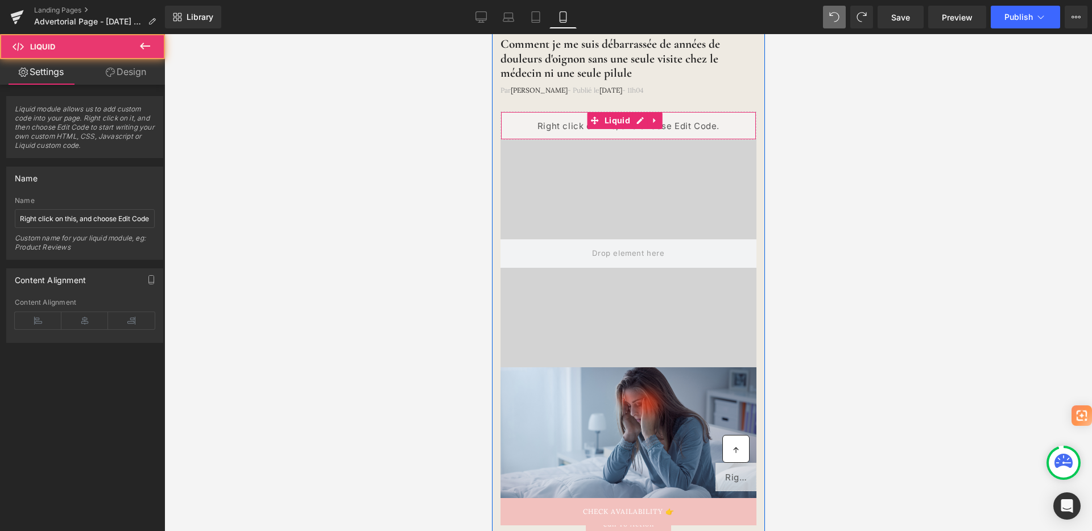
click at [523, 125] on div "Liquid" at bounding box center [628, 125] width 256 height 28
click at [541, 123] on div "Liquid" at bounding box center [628, 125] width 256 height 28
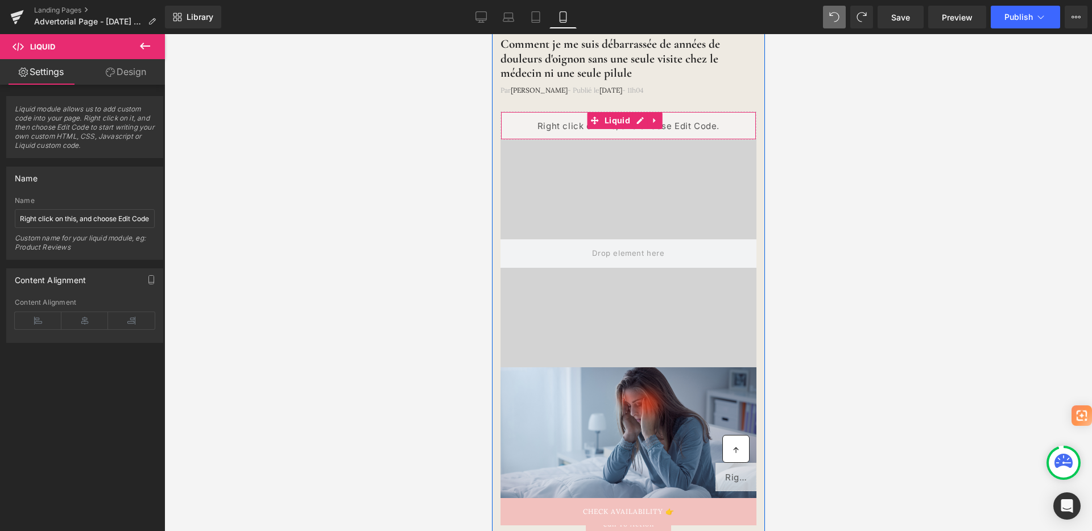
click at [541, 123] on div "Liquid" at bounding box center [628, 125] width 256 height 28
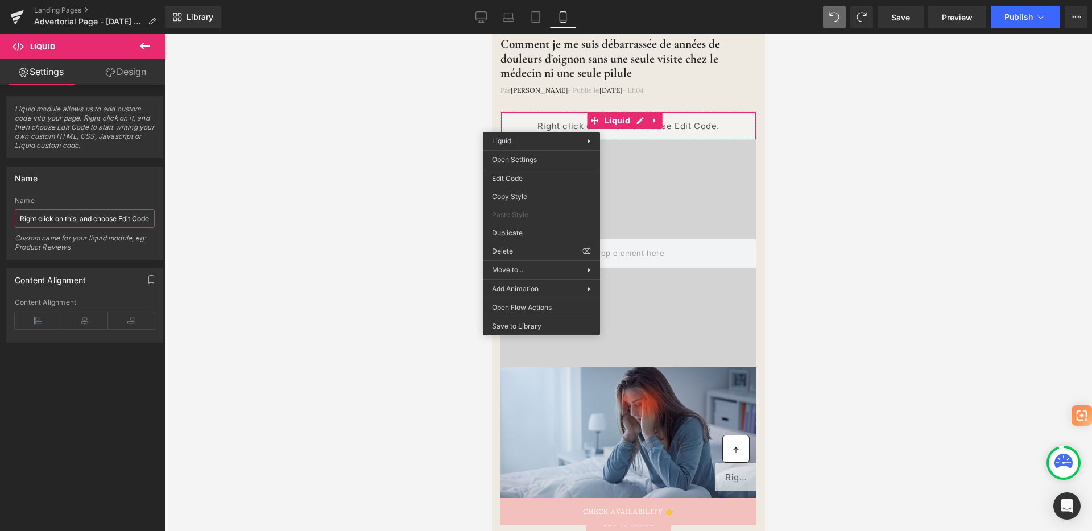
click at [63, 222] on input "Right click on this, and choose Edit Code." at bounding box center [85, 218] width 140 height 19
click at [71, 234] on div "Custom name for your liquid module, eg: Product Reviews" at bounding box center [85, 247] width 140 height 26
click at [130, 66] on link "Design" at bounding box center [126, 72] width 82 height 26
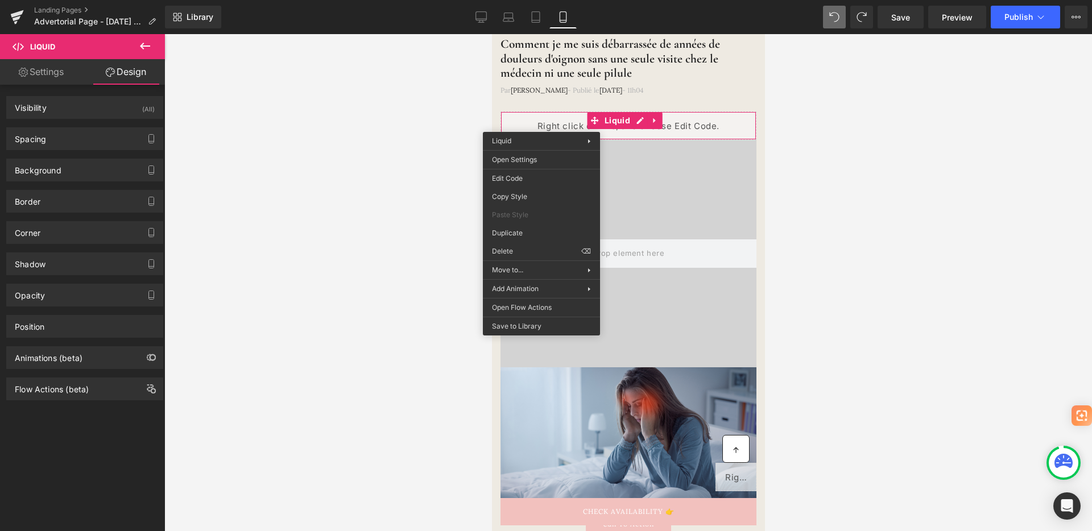
click at [38, 81] on link "Settings" at bounding box center [41, 72] width 82 height 26
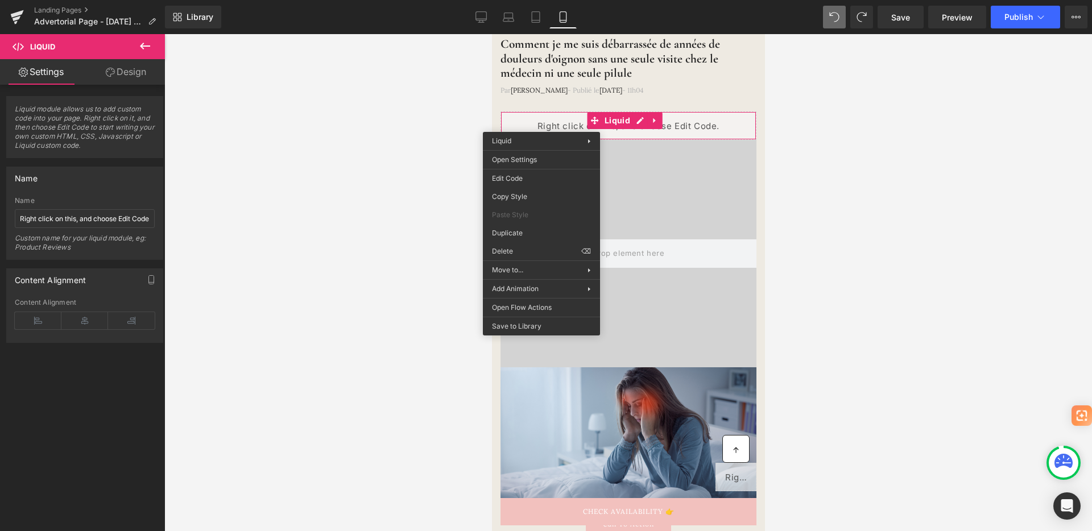
click at [81, 128] on span "Liquid module allows us to add custom code into your page. Right click on it, a…" at bounding box center [85, 131] width 140 height 53
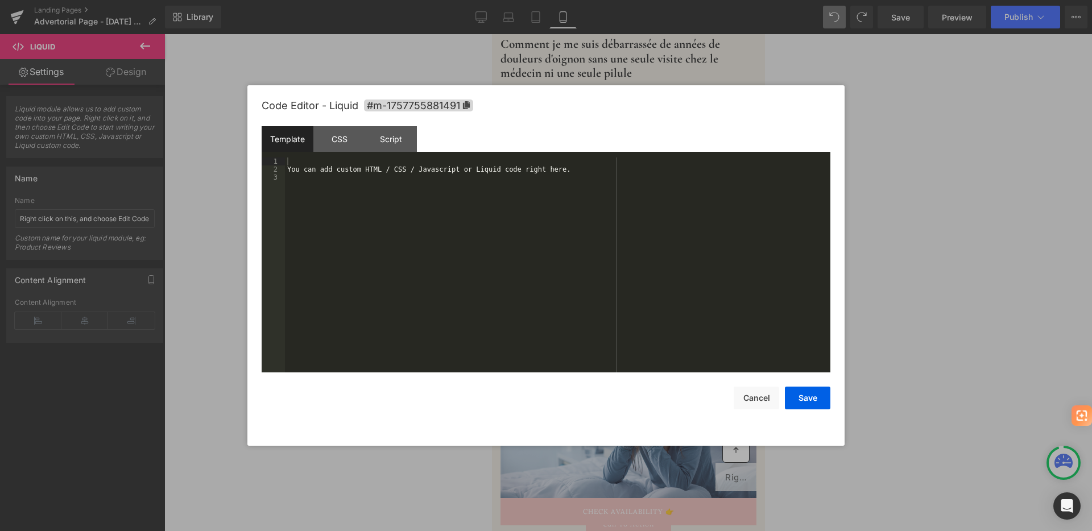
click at [525, 0] on div "Liquid You are previewing how the Live Preset 0 will restyle your page. You can…" at bounding box center [546, 0] width 1092 height 0
click at [379, 181] on div "You can add custom HTML / CSS / Javascript or Liquid code right here." at bounding box center [557, 273] width 545 height 231
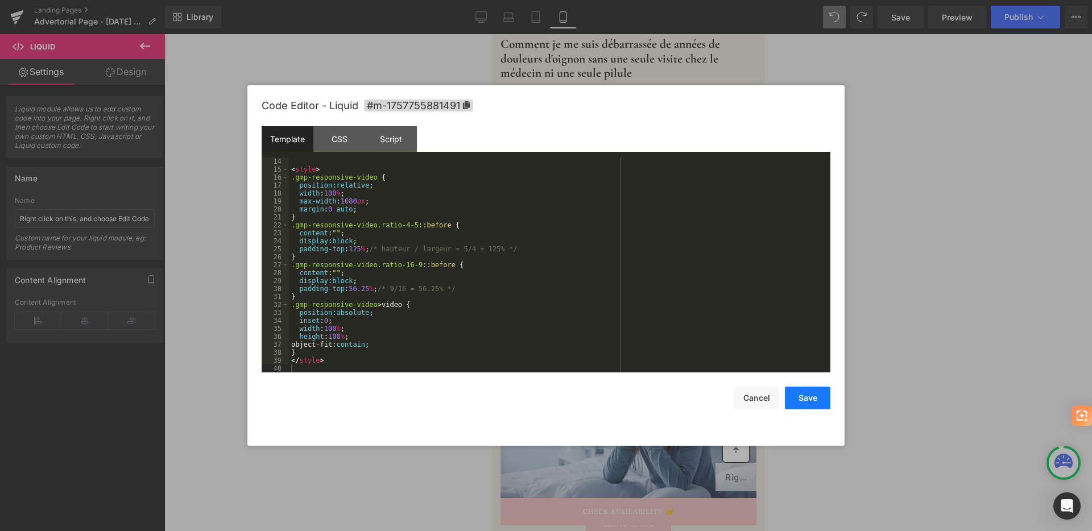
click at [826, 400] on button "Save" at bounding box center [808, 398] width 46 height 23
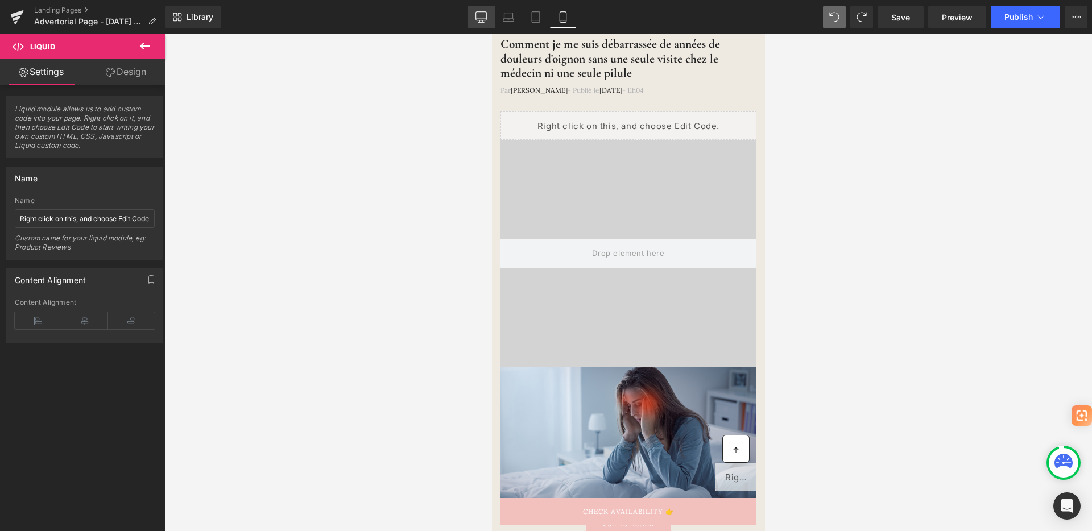
click at [480, 18] on icon at bounding box center [480, 16] width 11 height 11
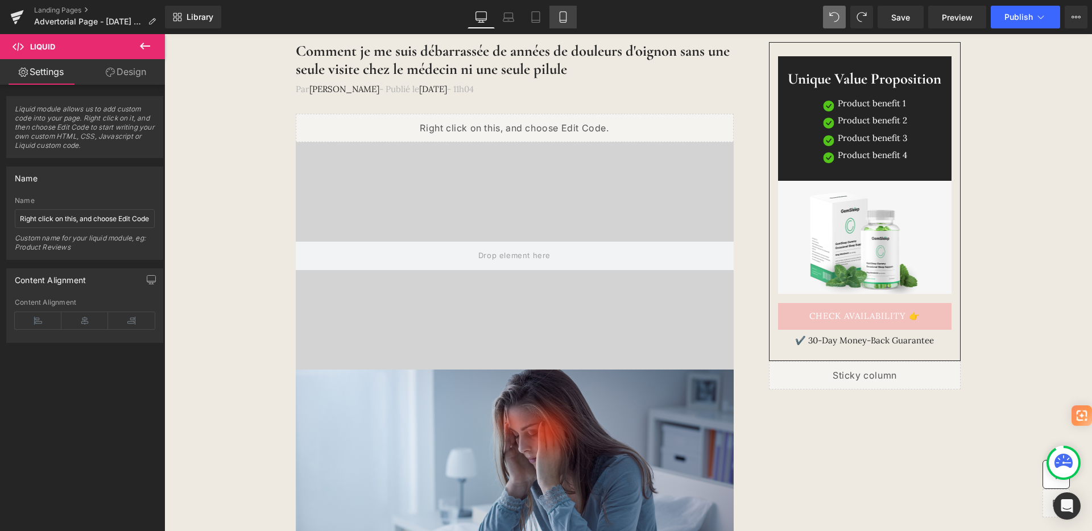
scroll to position [139, 0]
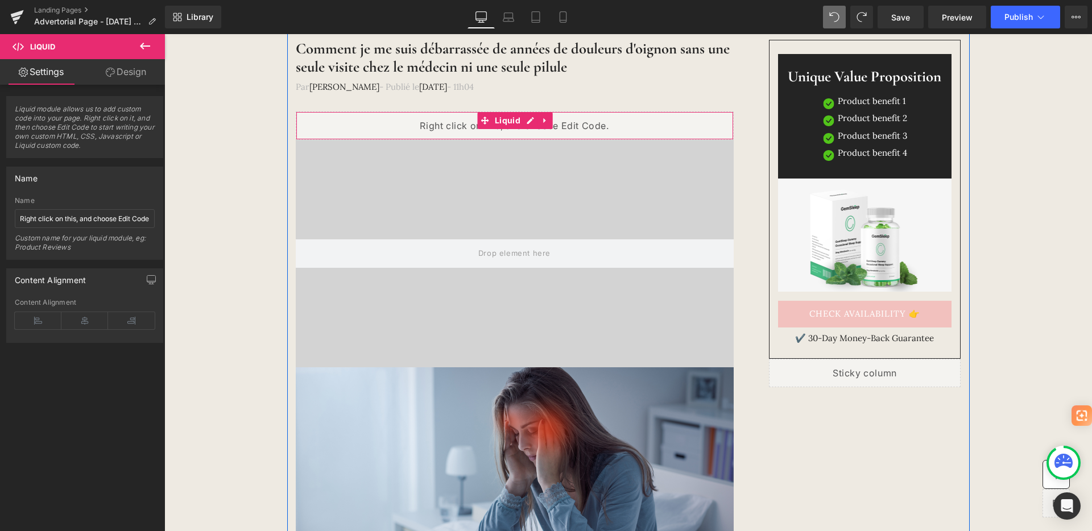
click at [462, 127] on div "Liquid" at bounding box center [515, 125] width 438 height 28
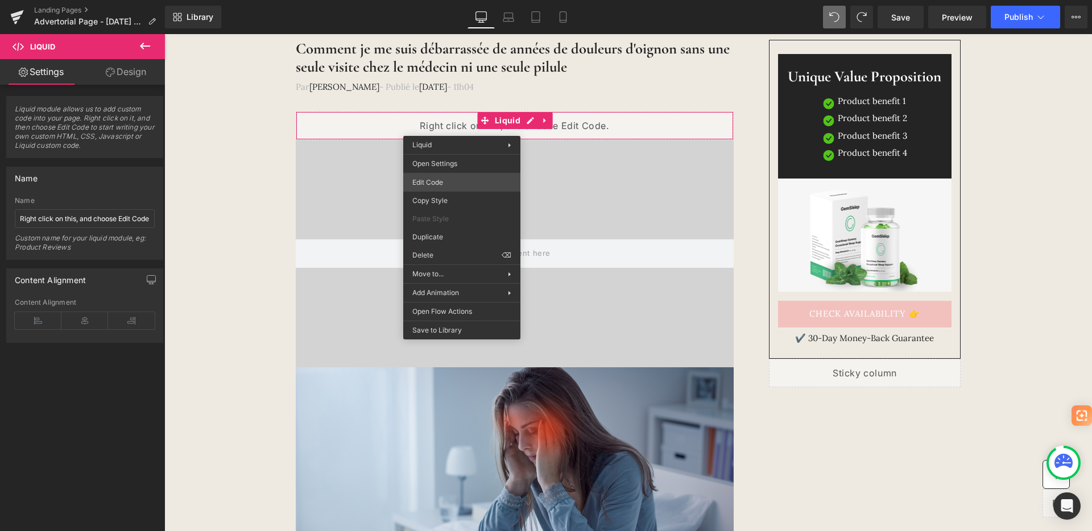
click at [449, 0] on div "Liquid You are previewing how the Live Preset 0 will restyle your page. You can…" at bounding box center [546, 0] width 1092 height 0
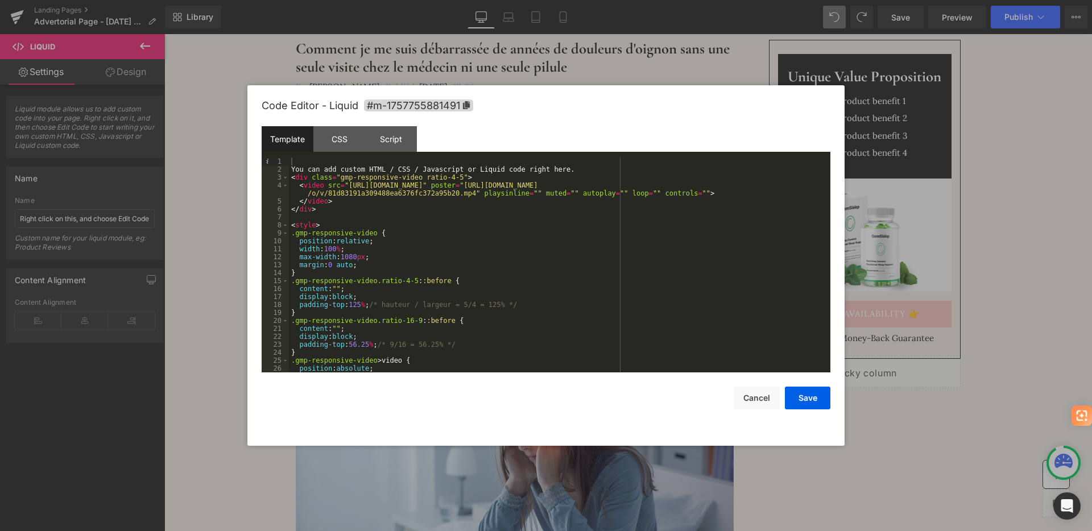
scroll to position [0, 0]
drag, startPoint x: 584, startPoint y: 173, endPoint x: 226, endPoint y: 171, distance: 358.3
click at [226, 171] on body "Liquid You are previewing how the Live Preset 0 will restyle your page. You can…" at bounding box center [546, 265] width 1092 height 531
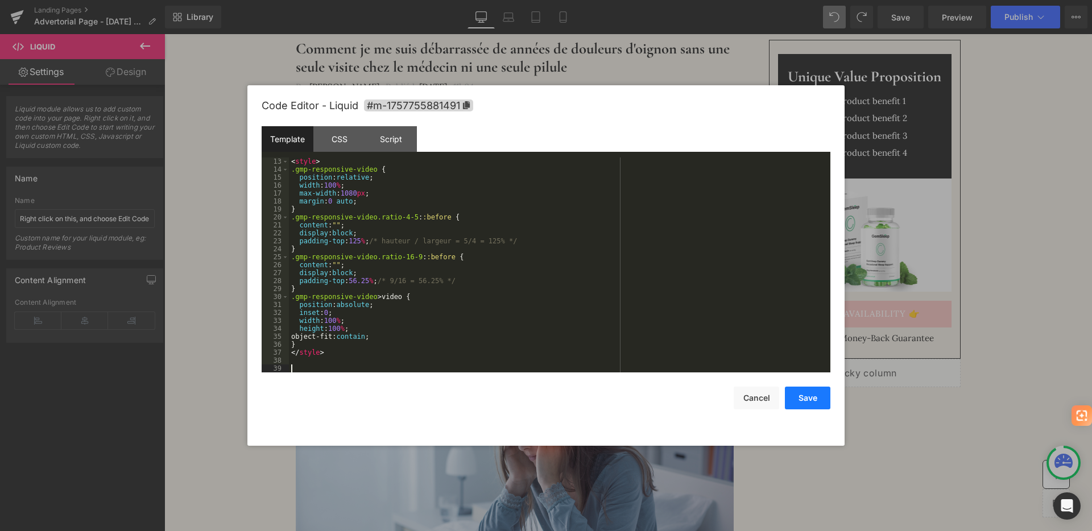
scroll to position [88, 0]
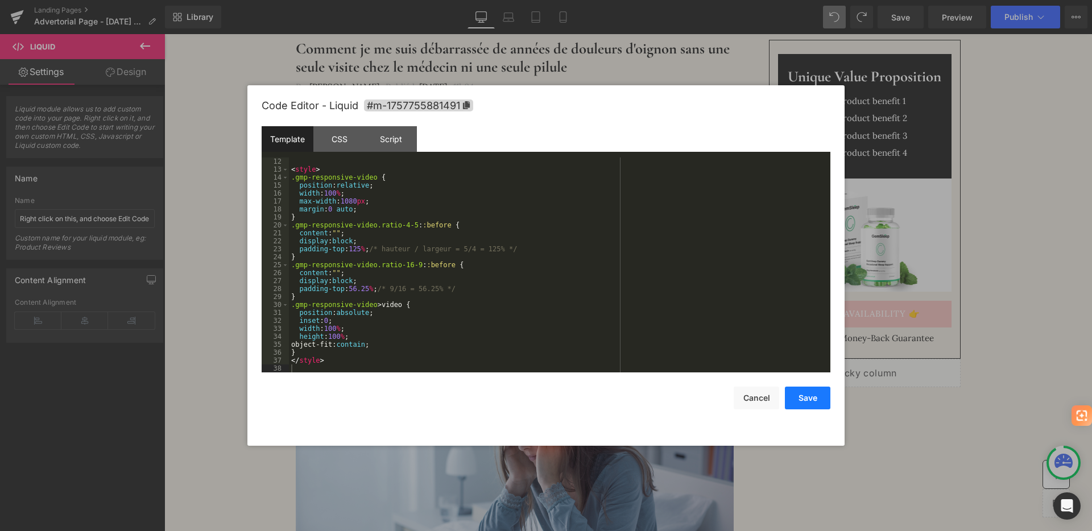
click at [804, 395] on button "Save" at bounding box center [808, 398] width 46 height 23
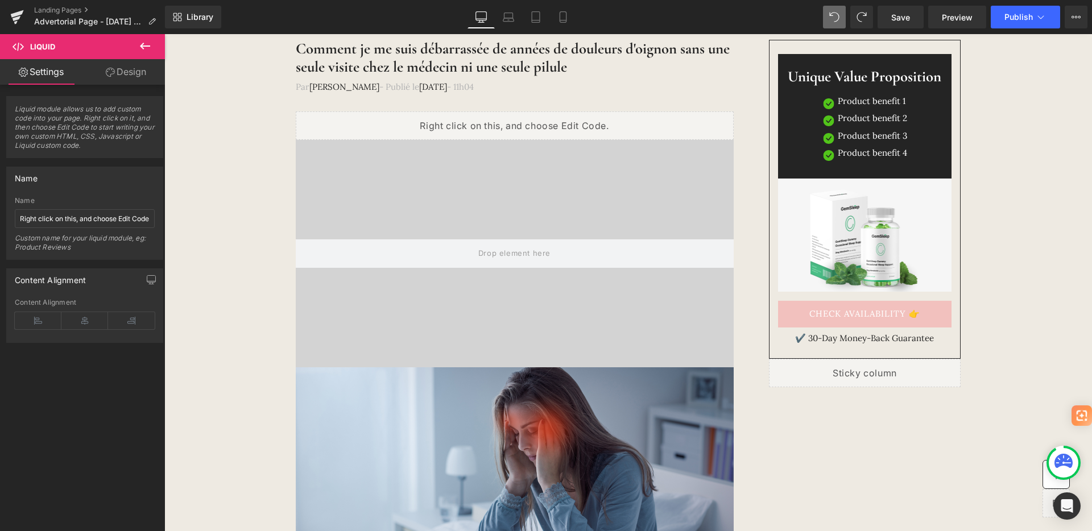
click at [139, 46] on icon at bounding box center [145, 46] width 14 height 14
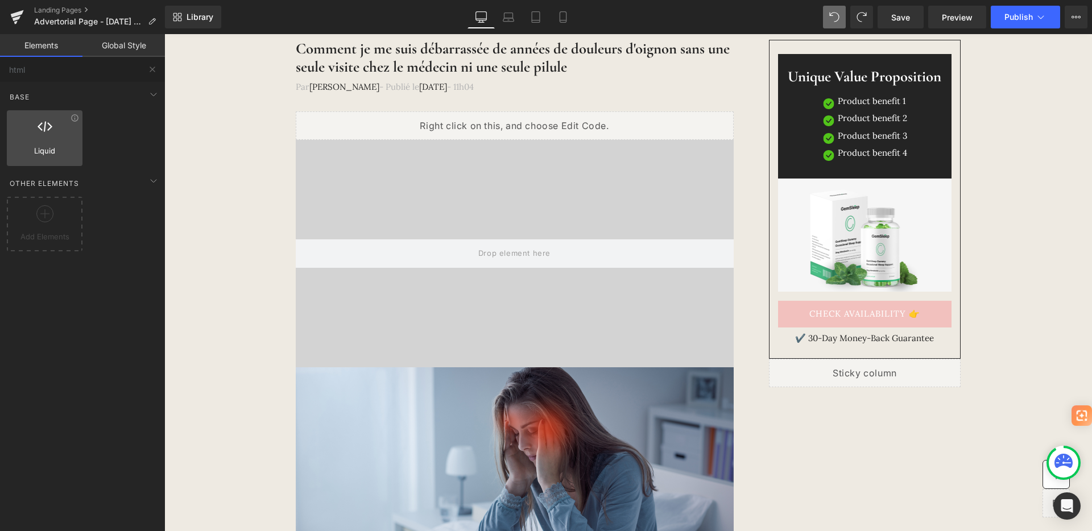
click at [62, 126] on div at bounding box center [44, 132] width 69 height 26
click at [44, 140] on div at bounding box center [44, 132] width 69 height 26
click at [51, 164] on div "Liquid liquid, custom code, html, javascript, css, reviews, apps, applications,…" at bounding box center [45, 138] width 76 height 56
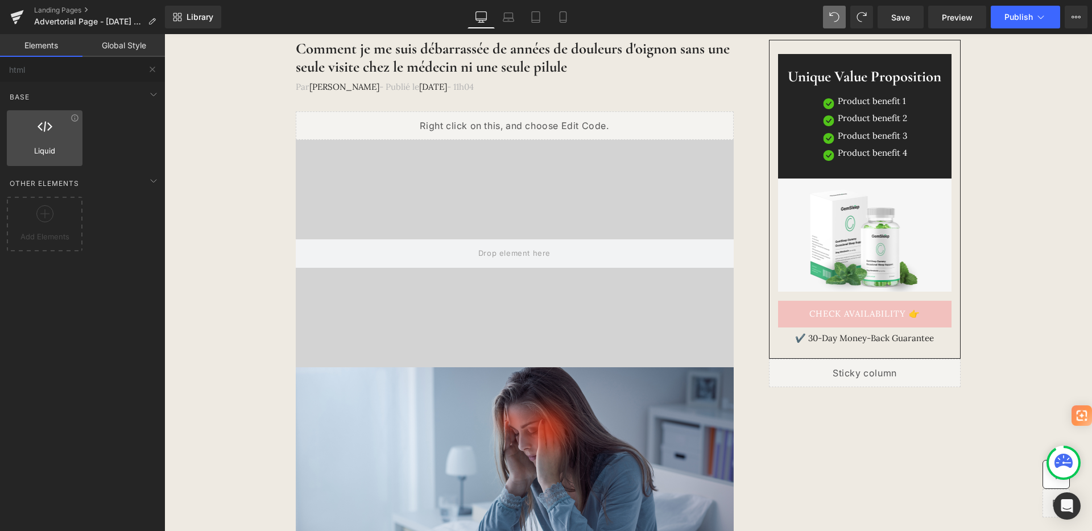
click at [51, 164] on div "Liquid liquid, custom code, html, javascript, css, reviews, apps, applications,…" at bounding box center [45, 138] width 76 height 56
click at [51, 160] on div "Liquid liquid, custom code, html, javascript, css, reviews, apps, applications,…" at bounding box center [45, 138] width 76 height 56
click at [456, 133] on div "Liquid" at bounding box center [515, 125] width 438 height 28
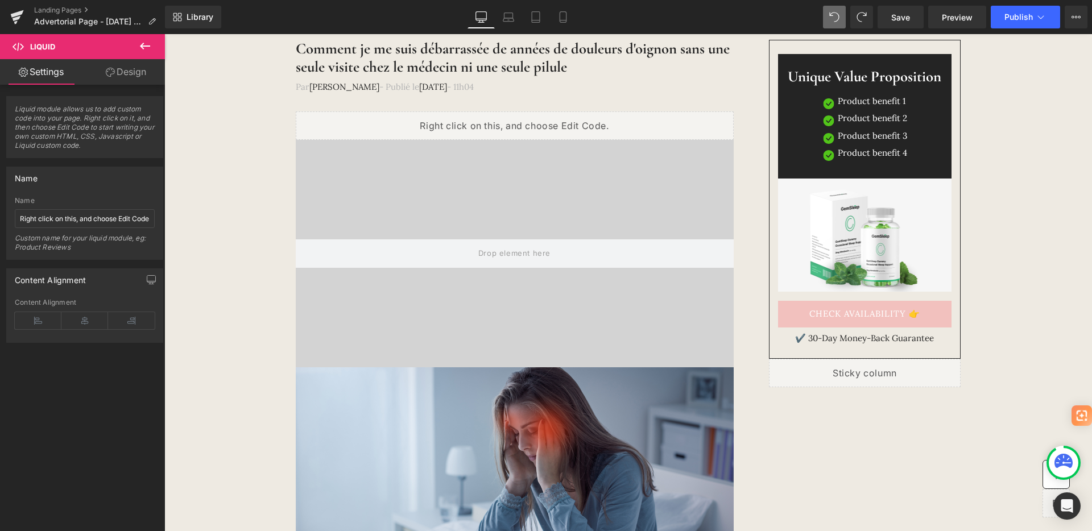
click at [537, 119] on div "Liquid" at bounding box center [515, 125] width 438 height 28
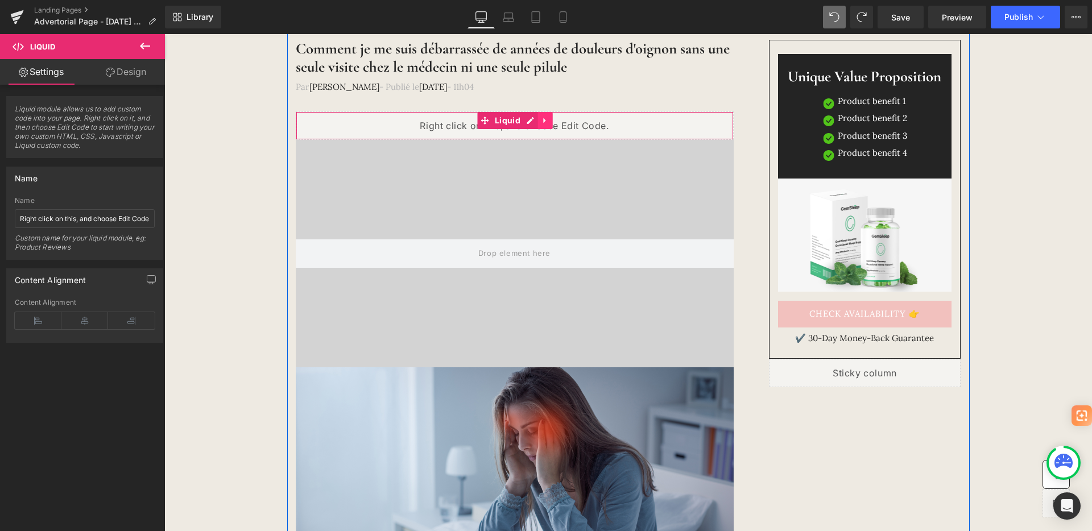
click at [541, 119] on icon at bounding box center [545, 121] width 8 height 9
click at [499, 124] on div "Liquid" at bounding box center [515, 125] width 438 height 28
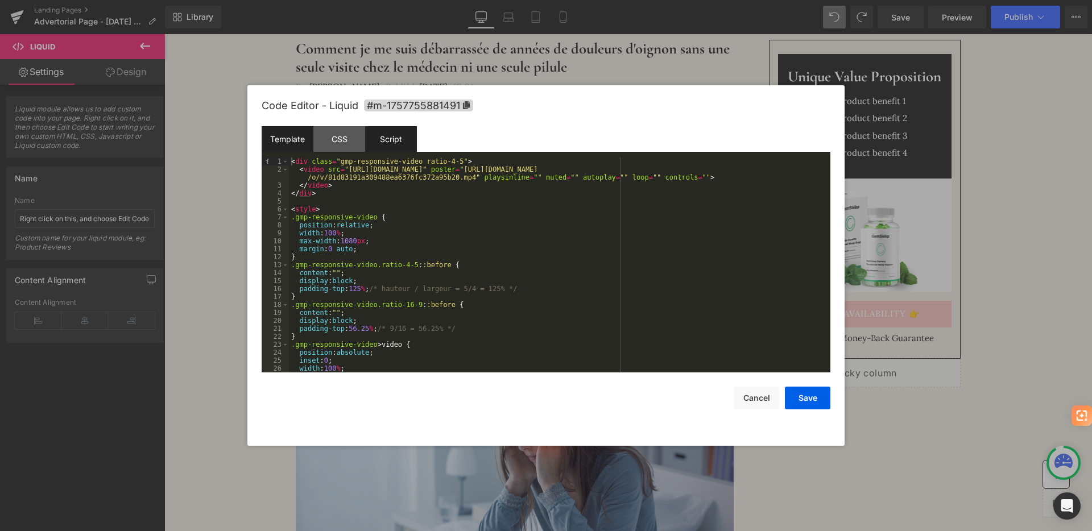
click at [383, 138] on div "Script" at bounding box center [391, 139] width 52 height 26
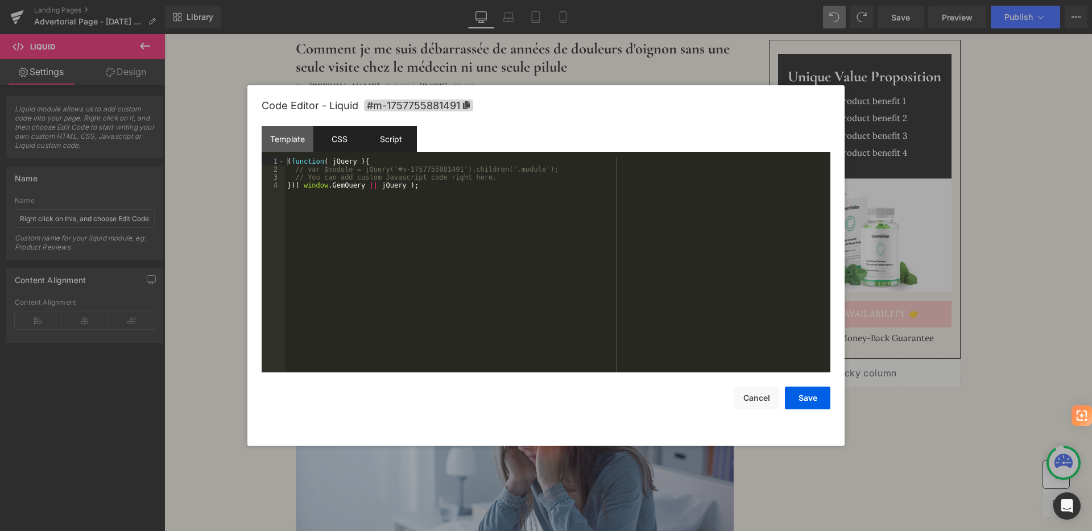
click at [350, 141] on div "CSS" at bounding box center [339, 139] width 52 height 26
click at [291, 144] on div "Template" at bounding box center [288, 139] width 52 height 26
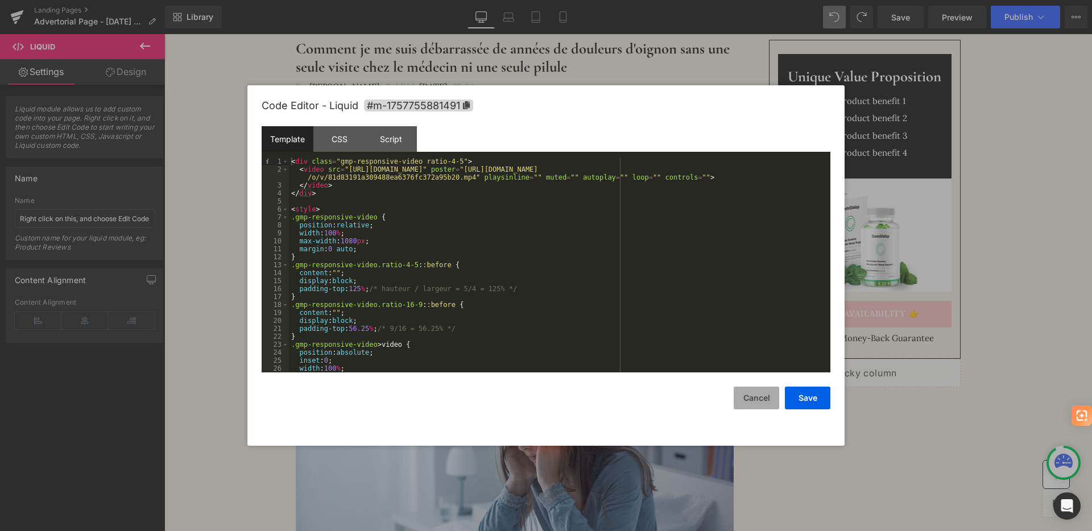
click at [755, 398] on button "Cancel" at bounding box center [757, 398] width 46 height 23
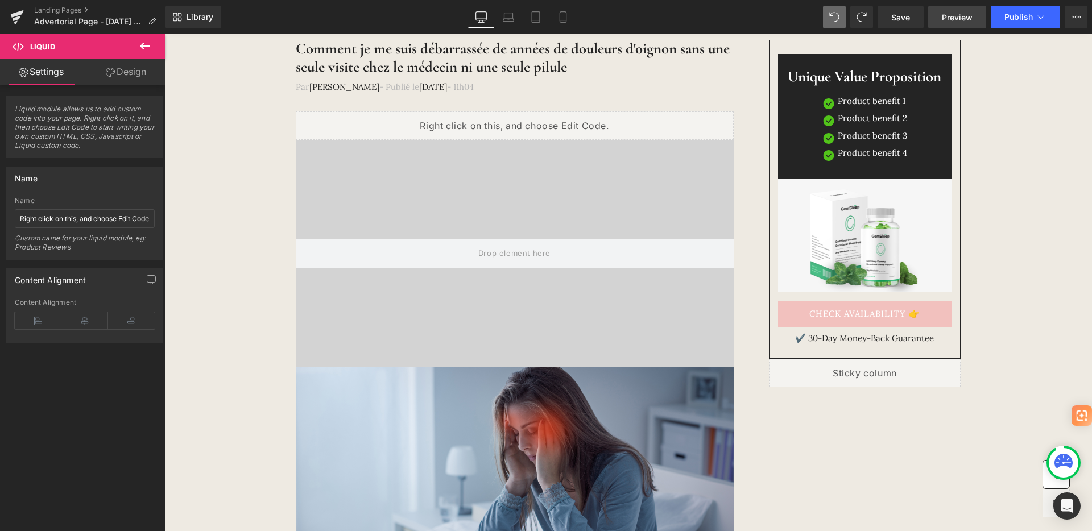
click at [961, 24] on link "Preview" at bounding box center [957, 17] width 58 height 23
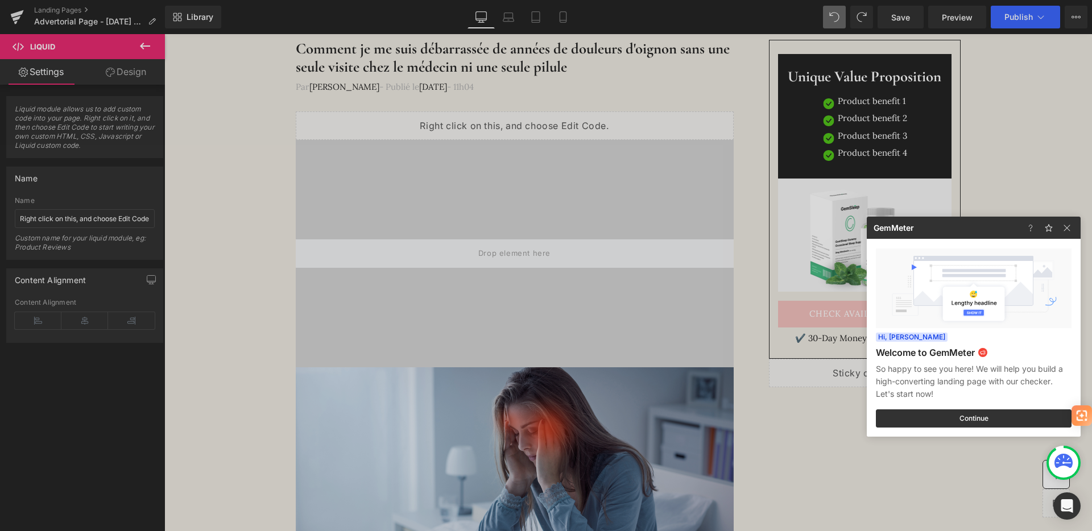
click at [1014, 42] on div at bounding box center [546, 265] width 1092 height 531
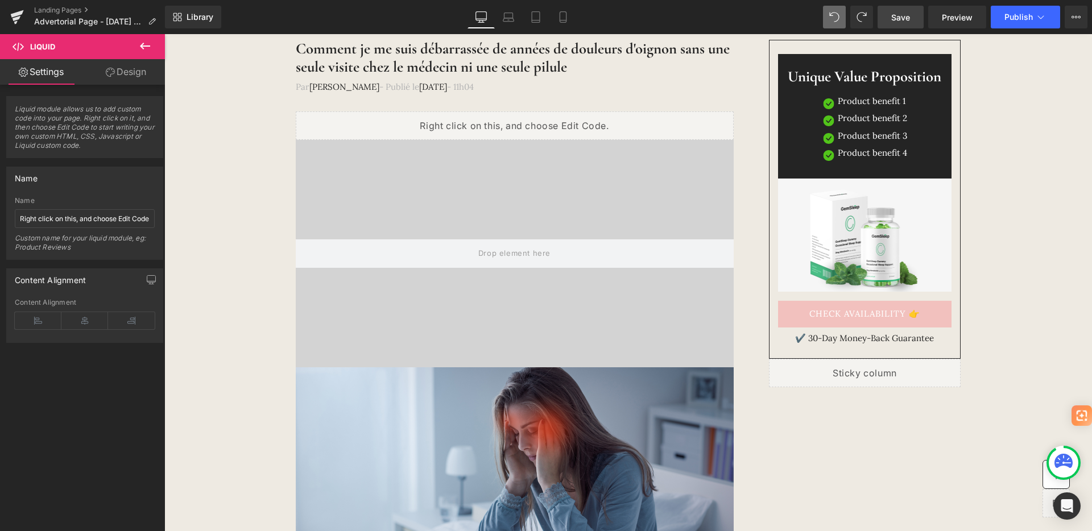
click at [906, 15] on span "Save" at bounding box center [900, 17] width 19 height 12
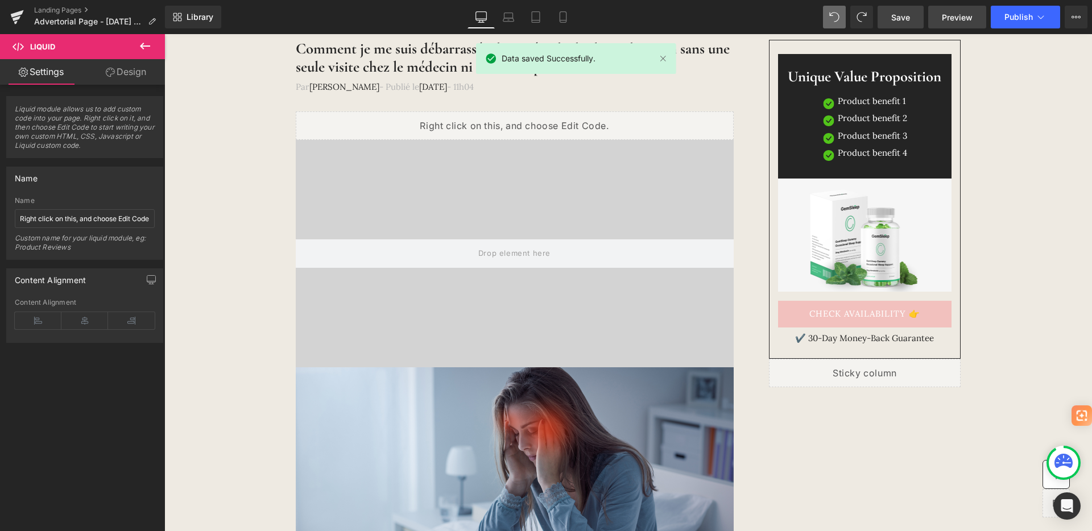
click at [963, 18] on span "Preview" at bounding box center [957, 17] width 31 height 12
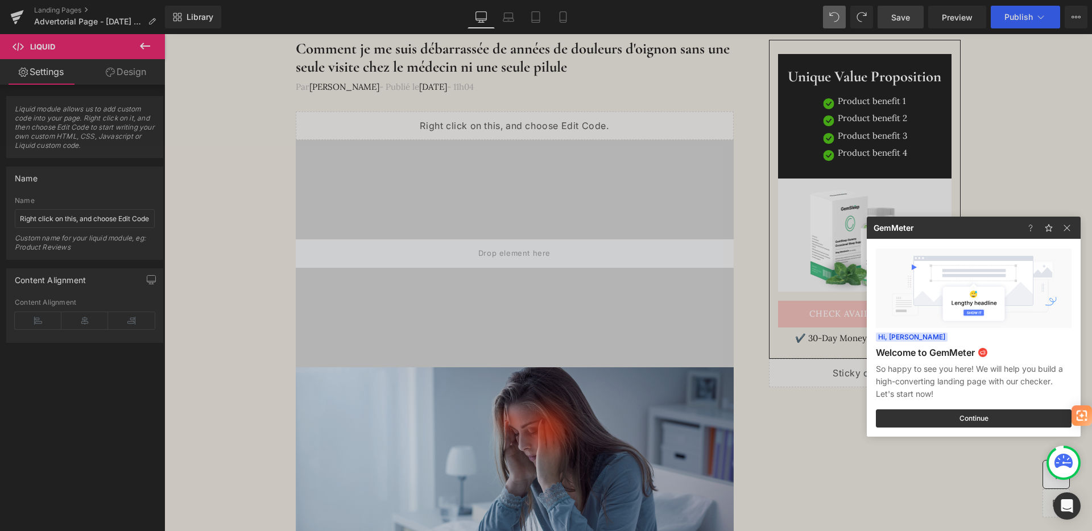
click at [505, 121] on div at bounding box center [546, 265] width 1092 height 531
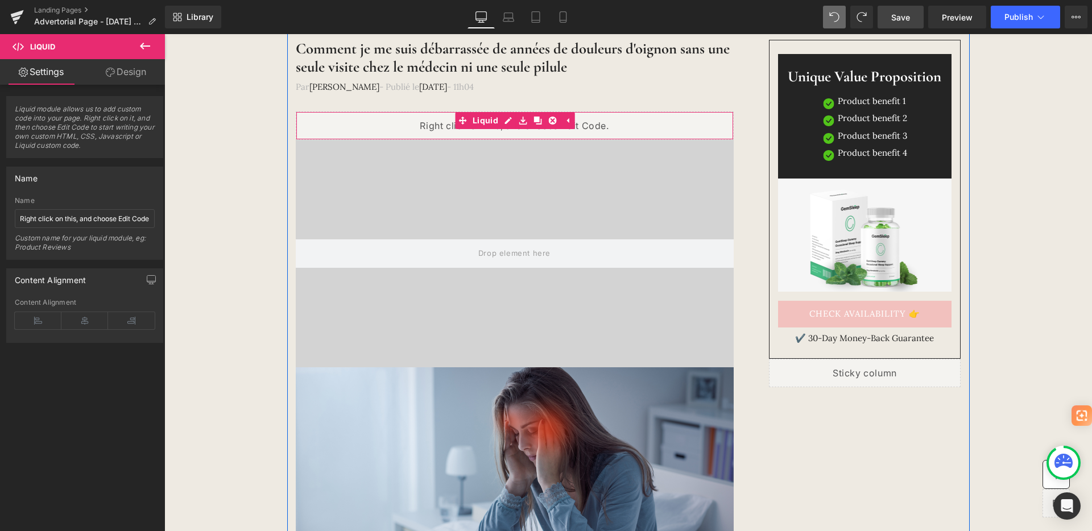
click at [505, 121] on div "Liquid" at bounding box center [515, 125] width 438 height 28
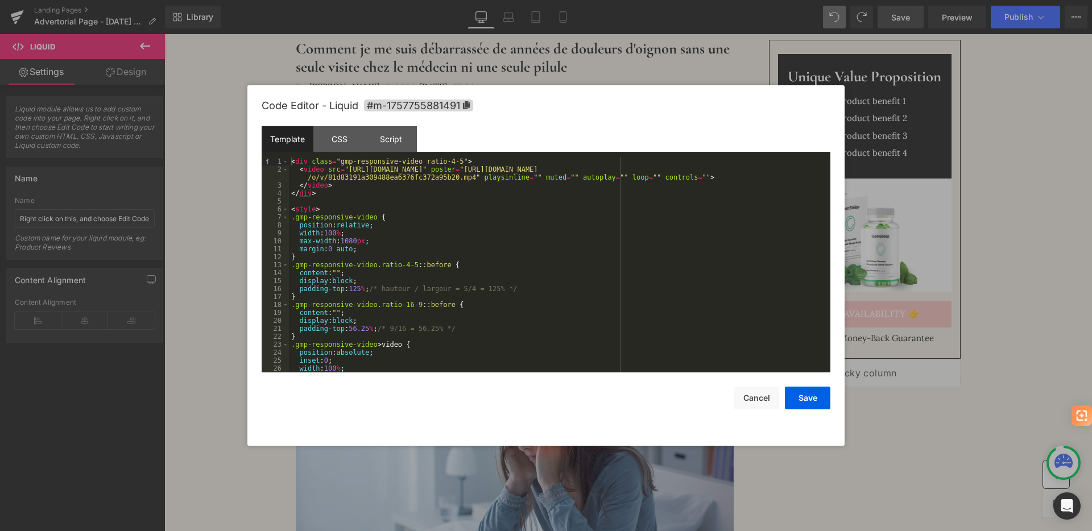
click at [410, 194] on div "< div class = "gmp-responsive-video ratio-4-5" > < video src = "[URL][DOMAIN_NA…" at bounding box center [557, 273] width 537 height 231
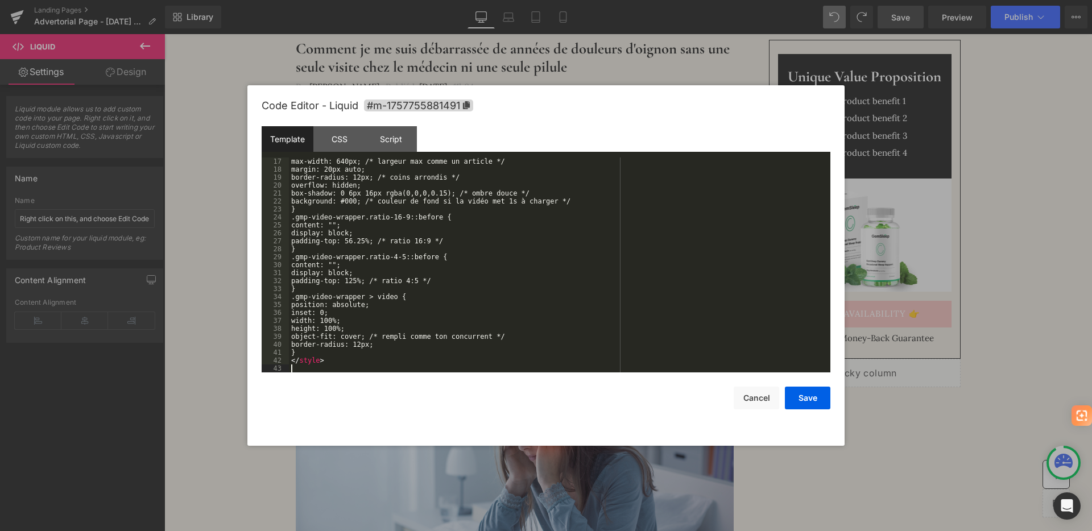
scroll to position [127, 0]
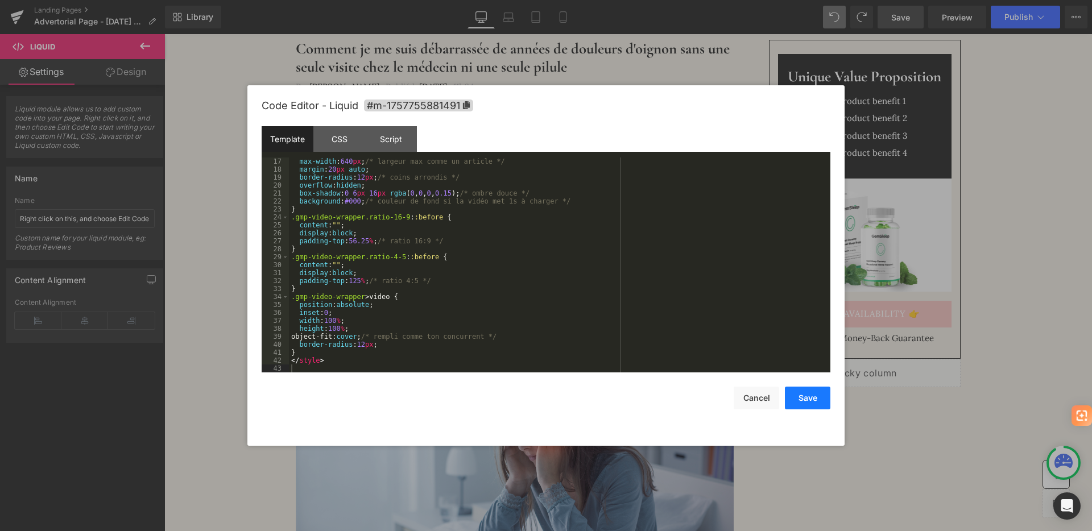
drag, startPoint x: 809, startPoint y: 404, endPoint x: 644, endPoint y: 370, distance: 168.5
click at [809, 404] on button "Save" at bounding box center [808, 398] width 46 height 23
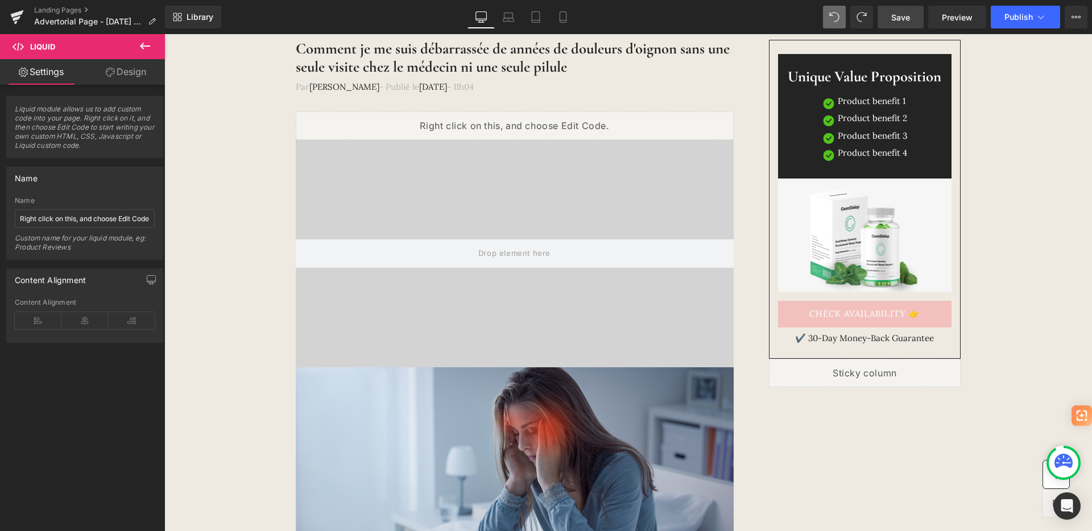
drag, startPoint x: 913, startPoint y: 22, endPoint x: 574, endPoint y: 118, distance: 352.3
click at [913, 22] on link "Save" at bounding box center [901, 17] width 46 height 23
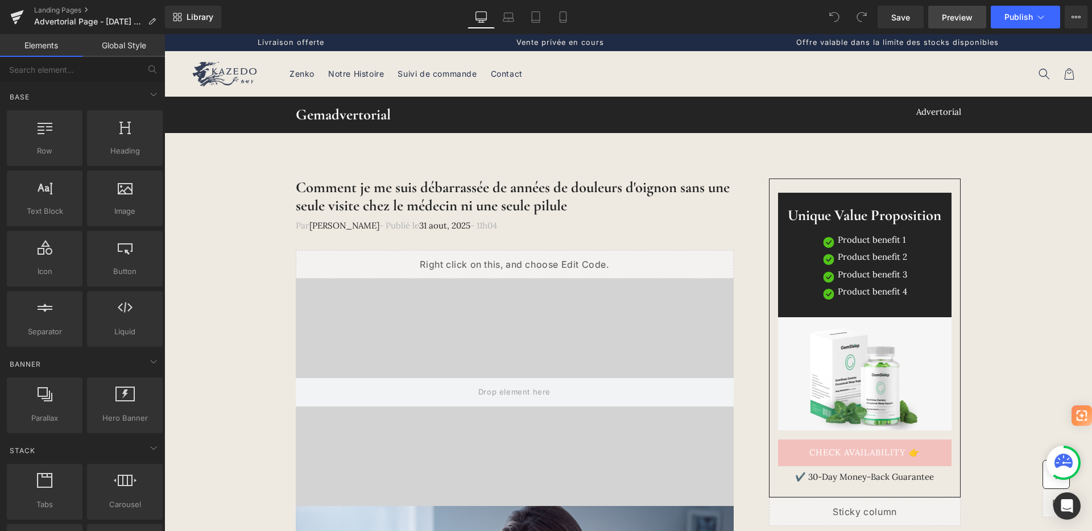
click at [953, 13] on span "Preview" at bounding box center [957, 17] width 31 height 12
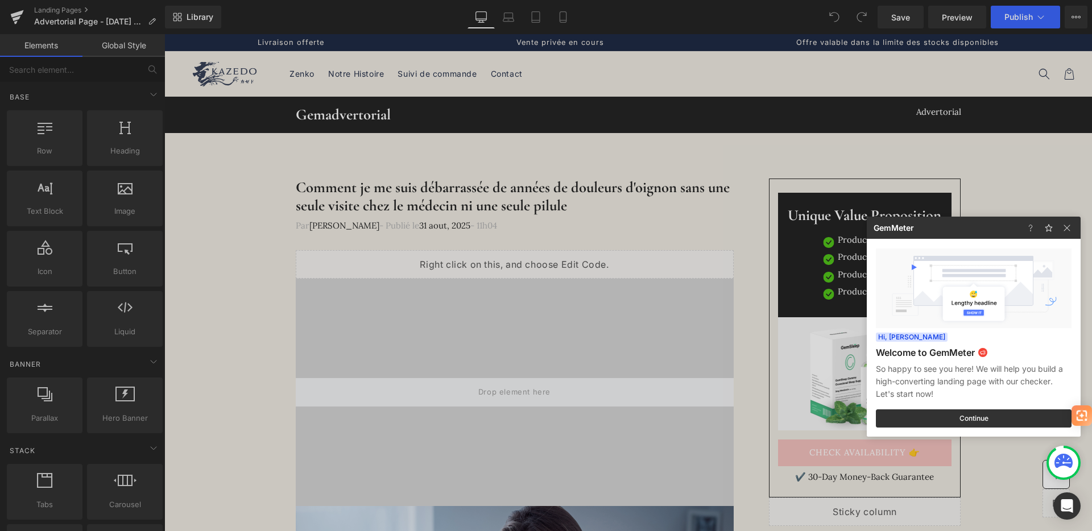
click at [460, 249] on div at bounding box center [546, 265] width 1092 height 531
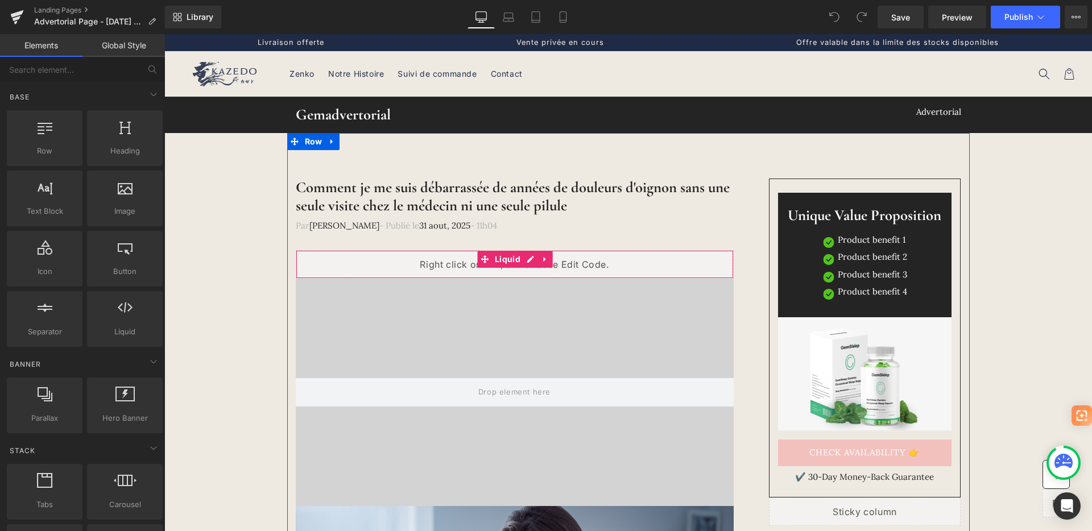
click at [464, 266] on div "Liquid" at bounding box center [515, 264] width 438 height 28
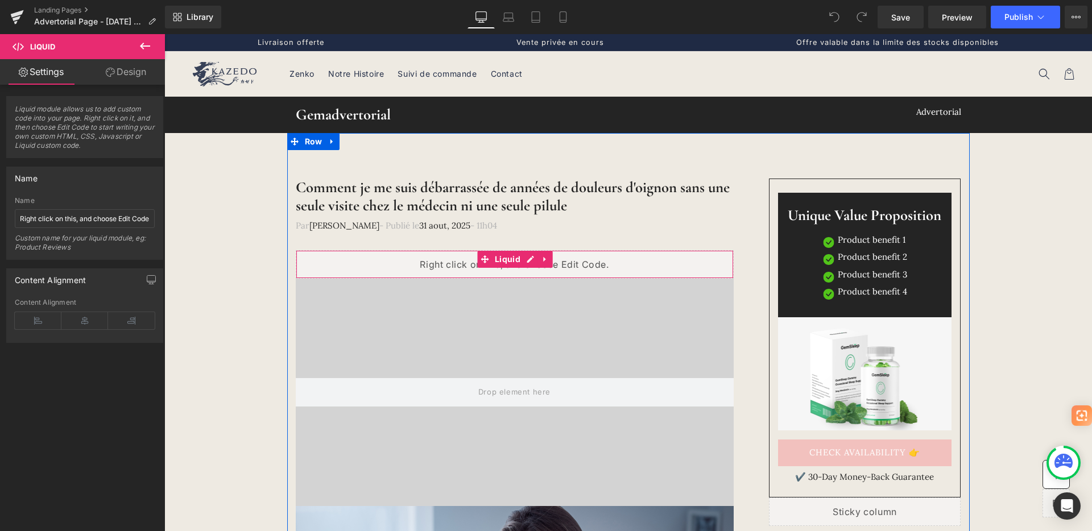
click at [521, 259] on div "Liquid" at bounding box center [515, 264] width 438 height 28
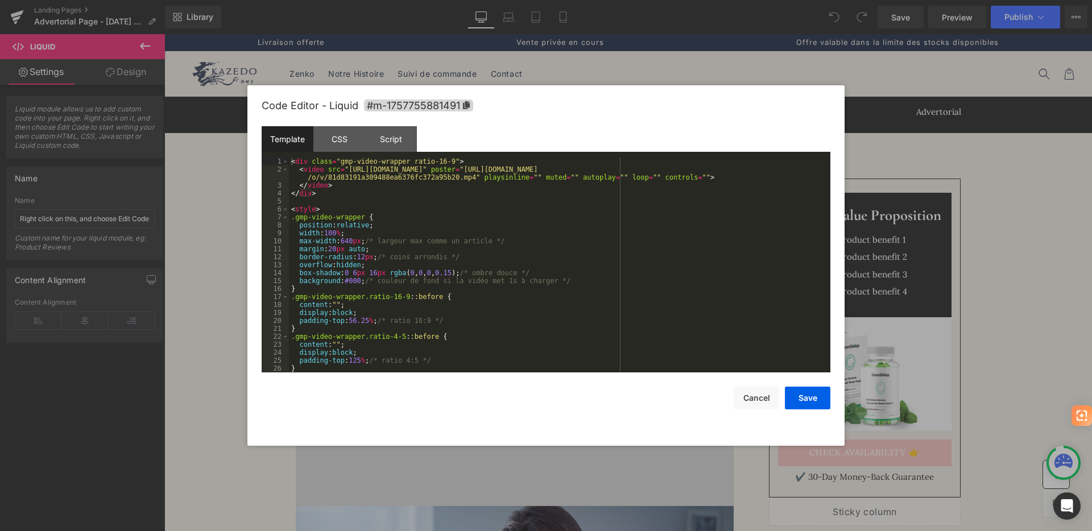
click at [507, 278] on div "< div class = "gmp-video-wrapper ratio-16-9" > < video src = "https://cdn.shopi…" at bounding box center [557, 273] width 537 height 231
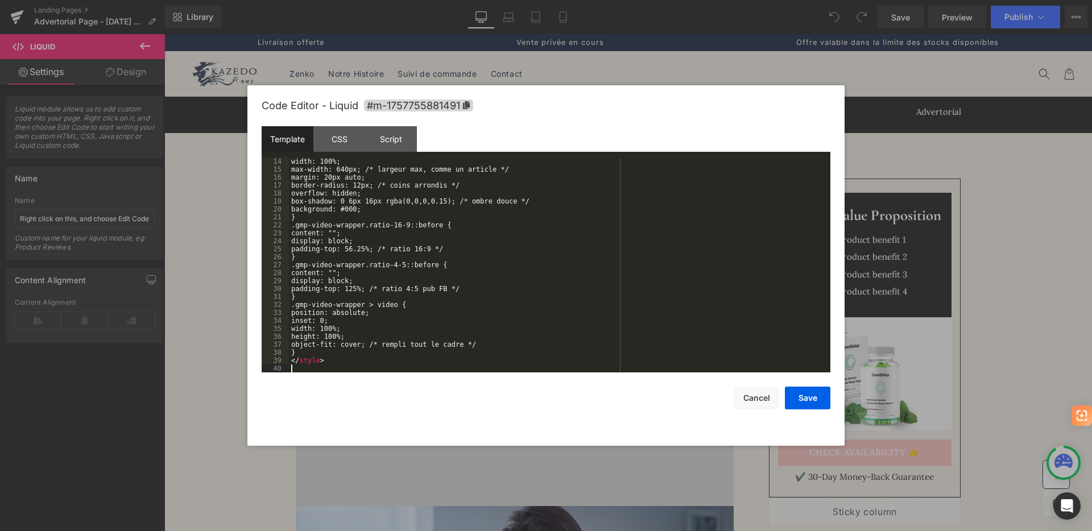
scroll to position [104, 0]
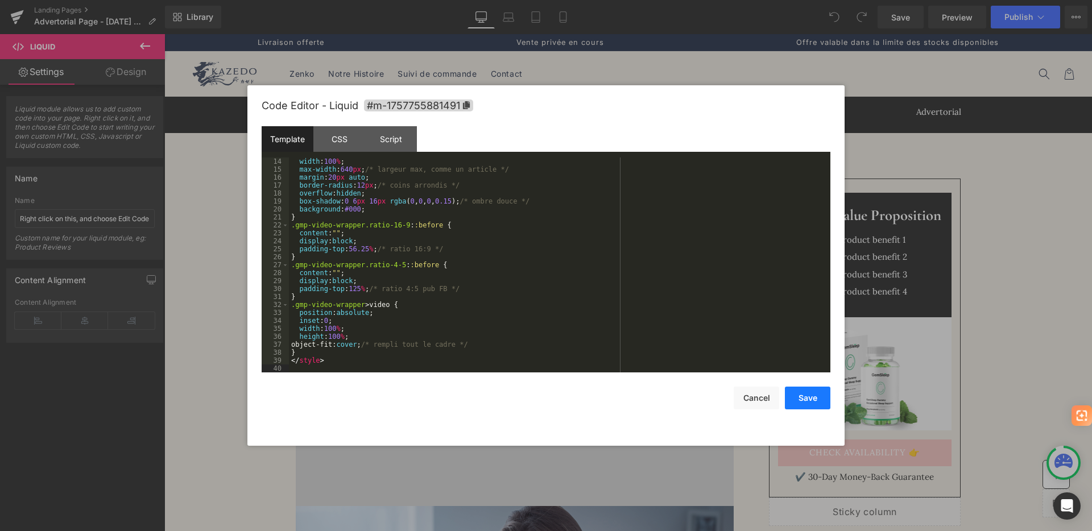
click at [804, 395] on button "Save" at bounding box center [808, 398] width 46 height 23
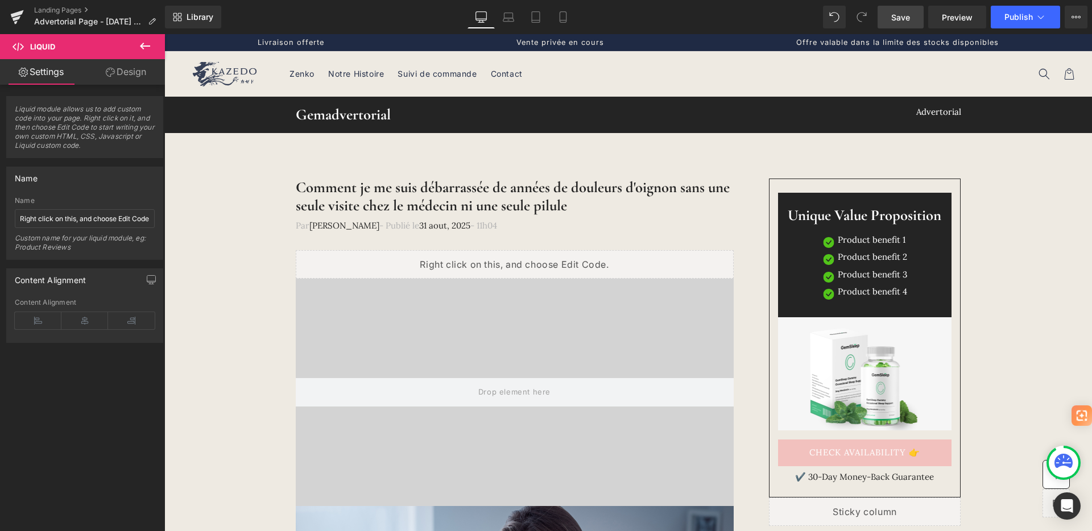
click at [916, 25] on link "Save" at bounding box center [901, 17] width 46 height 23
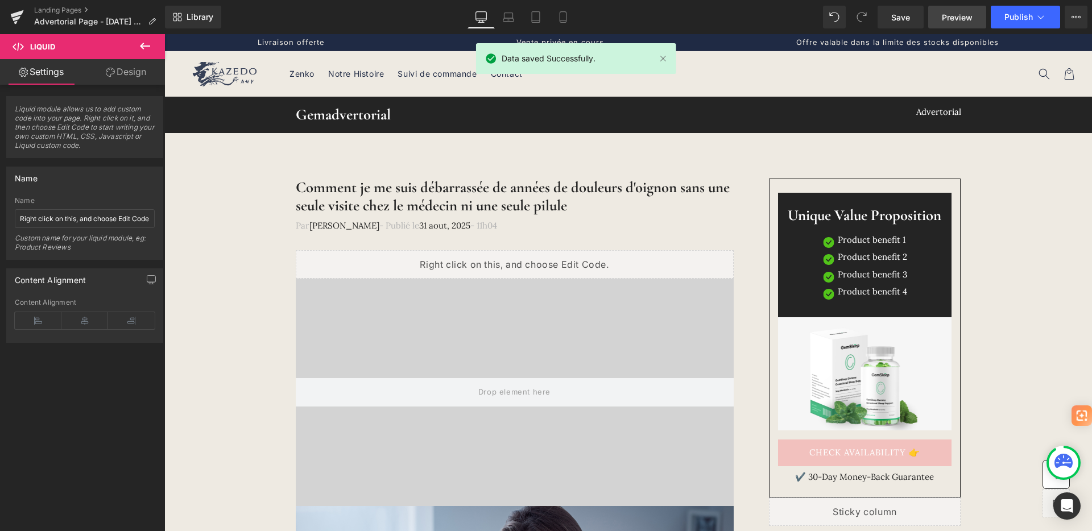
click at [954, 19] on span "Preview" at bounding box center [957, 17] width 31 height 12
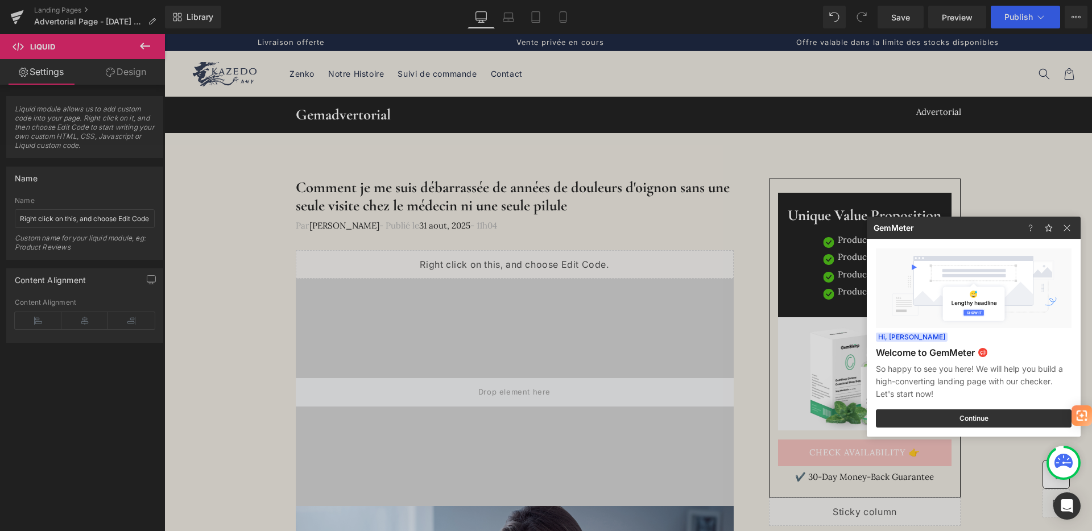
click at [464, 267] on div at bounding box center [546, 265] width 1092 height 531
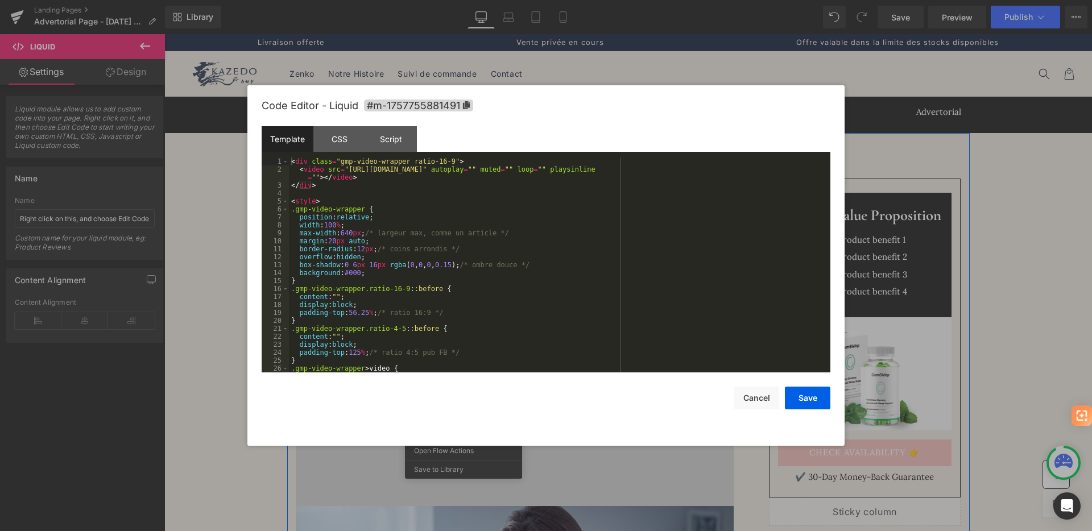
click at [530, 257] on link at bounding box center [530, 259] width 15 height 17
click at [468, 283] on div "< div class = "gmp-video-wrapper ratio-16-9" > < video src = "https://cdn.shopi…" at bounding box center [557, 273] width 537 height 231
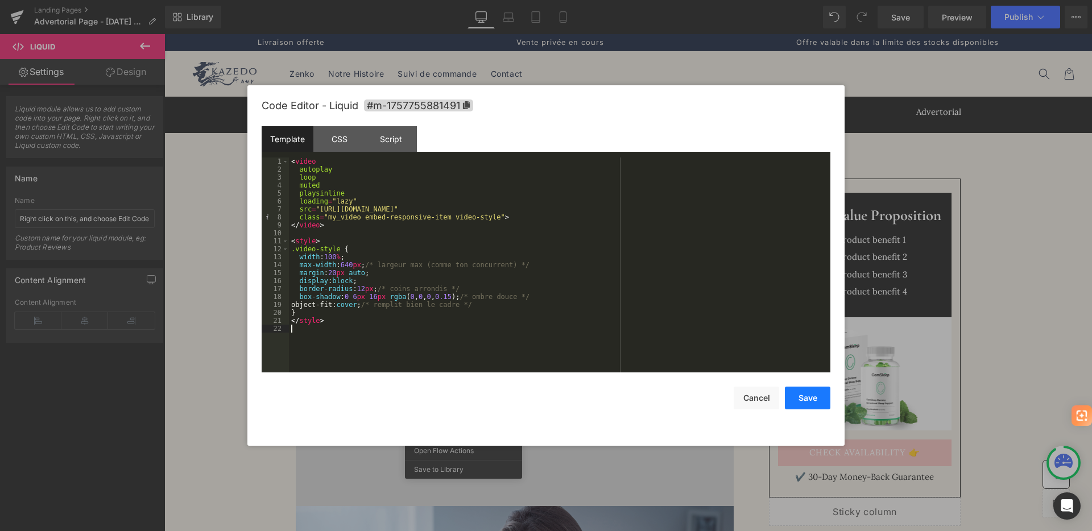
click at [817, 401] on button "Save" at bounding box center [808, 398] width 46 height 23
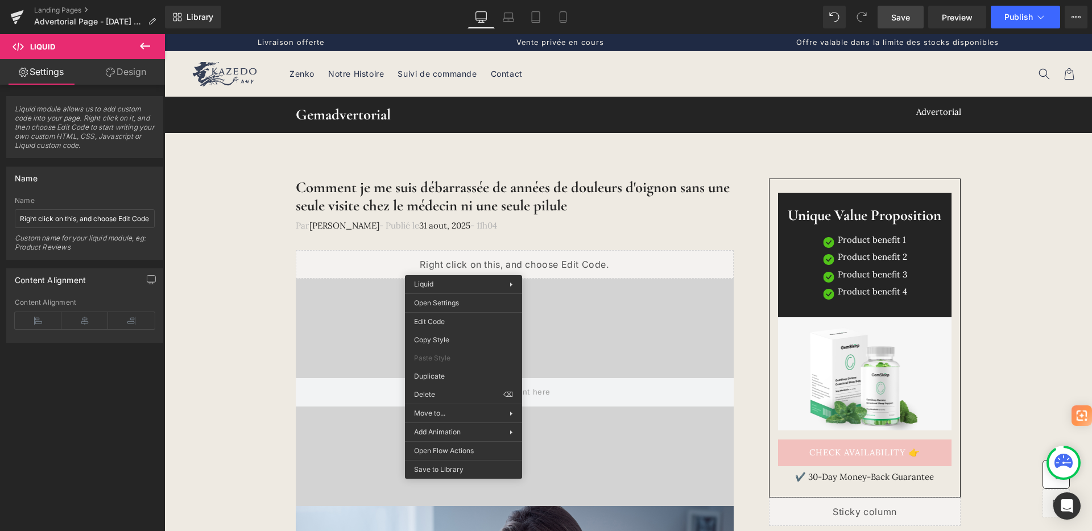
click at [912, 23] on link "Save" at bounding box center [901, 17] width 46 height 23
click at [952, 19] on span "Preview" at bounding box center [957, 17] width 31 height 12
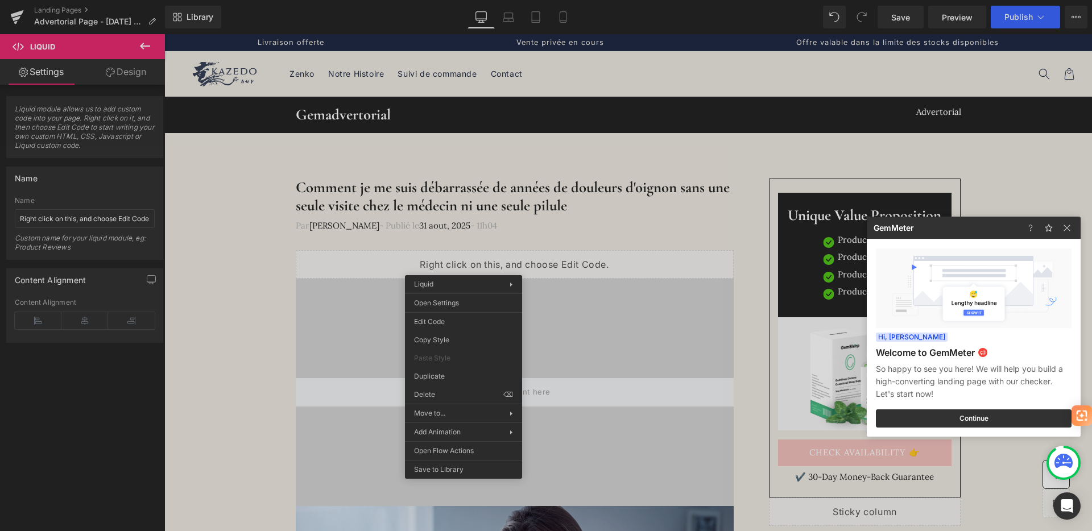
click at [897, 13] on div at bounding box center [546, 265] width 1092 height 531
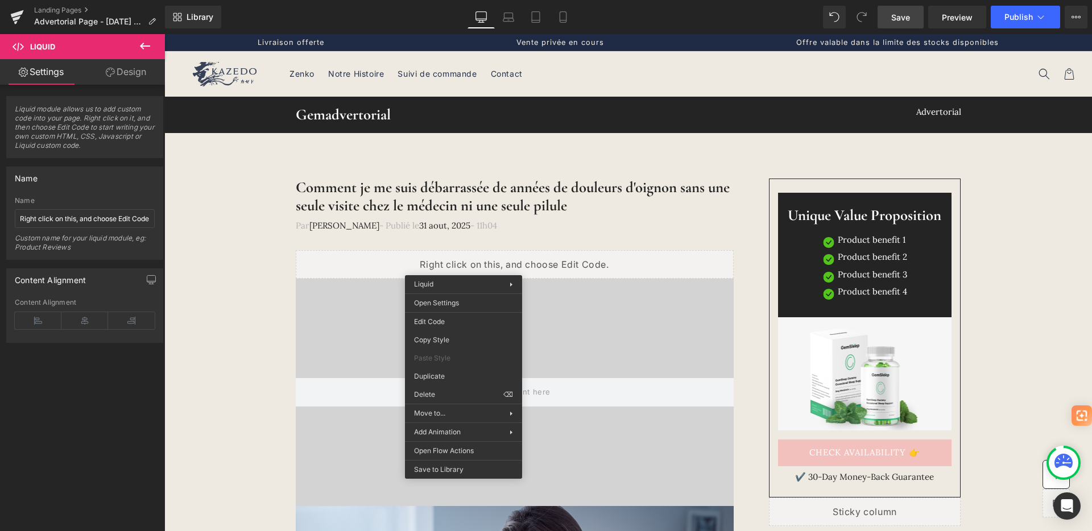
drag, startPoint x: 901, startPoint y: 14, endPoint x: 530, endPoint y: 8, distance: 371.4
click at [901, 14] on span "Save" at bounding box center [900, 17] width 19 height 12
drag, startPoint x: 562, startPoint y: 13, endPoint x: 78, endPoint y: 44, distance: 485.0
click at [562, 13] on icon at bounding box center [562, 16] width 11 height 11
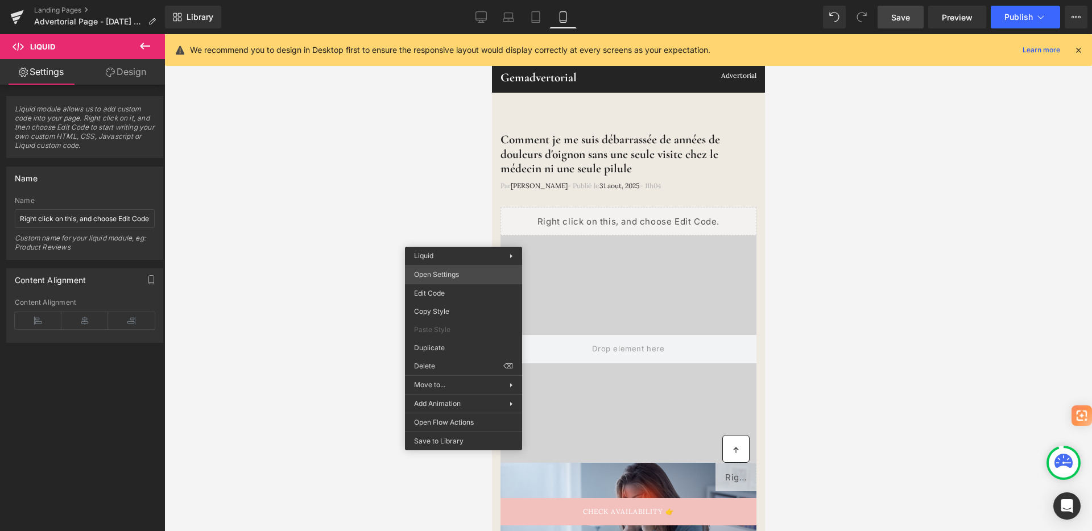
scroll to position [28, 0]
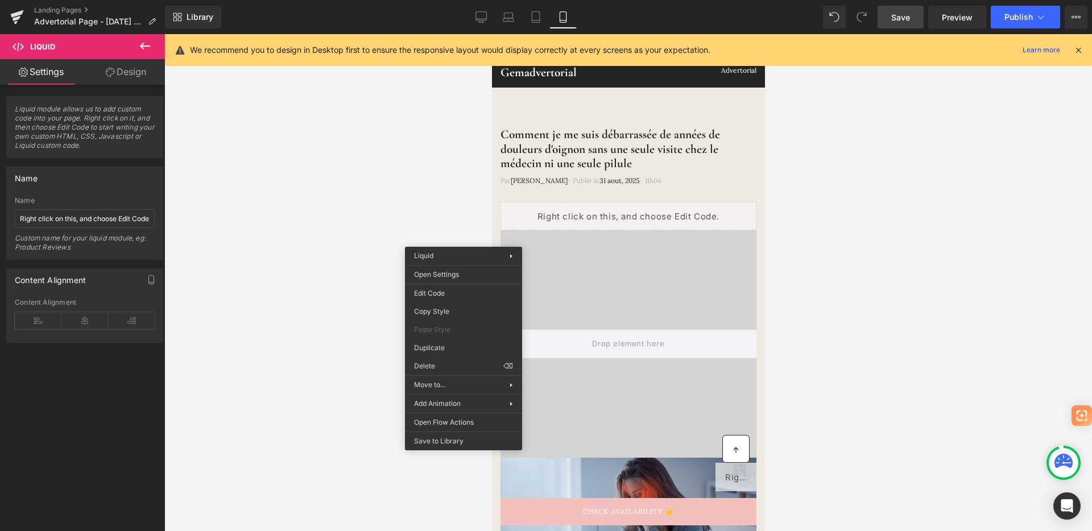
click at [392, 191] on div at bounding box center [628, 282] width 928 height 497
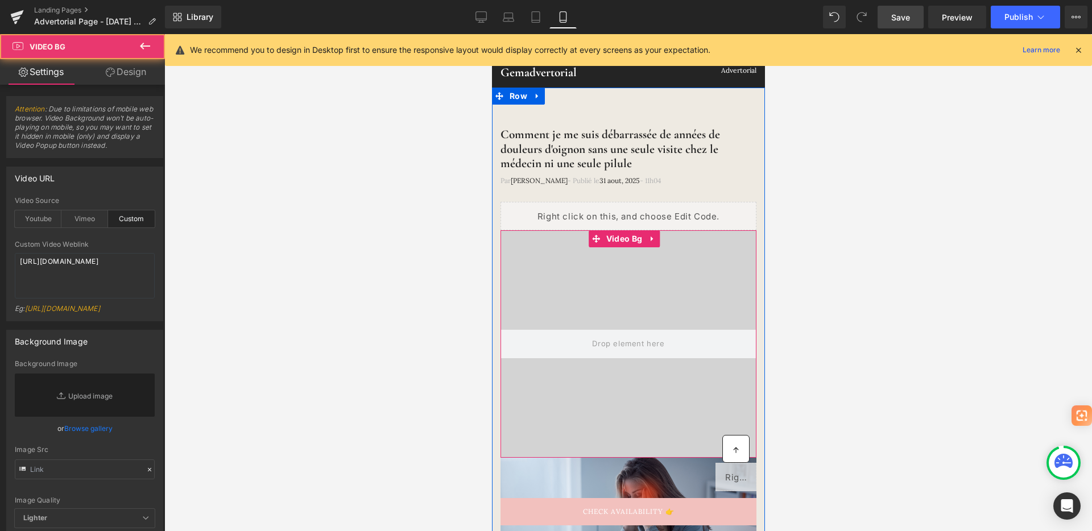
click at [592, 296] on video at bounding box center [627, 331] width 404 height 202
click at [651, 237] on icon at bounding box center [651, 239] width 2 height 5
click at [659, 241] on icon at bounding box center [659, 239] width 8 height 8
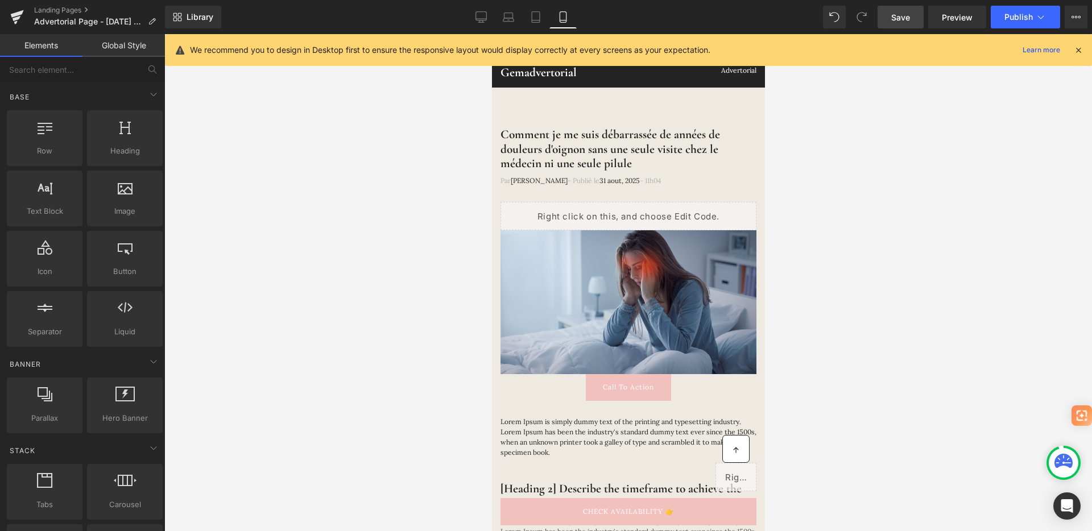
click at [900, 23] on link "Save" at bounding box center [901, 17] width 46 height 23
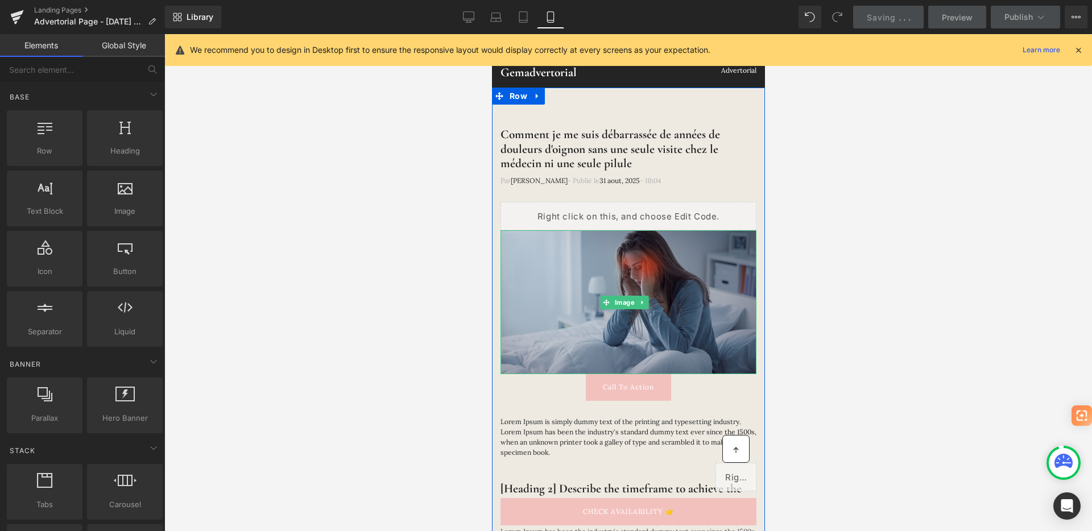
click at [606, 288] on img at bounding box center [628, 302] width 256 height 144
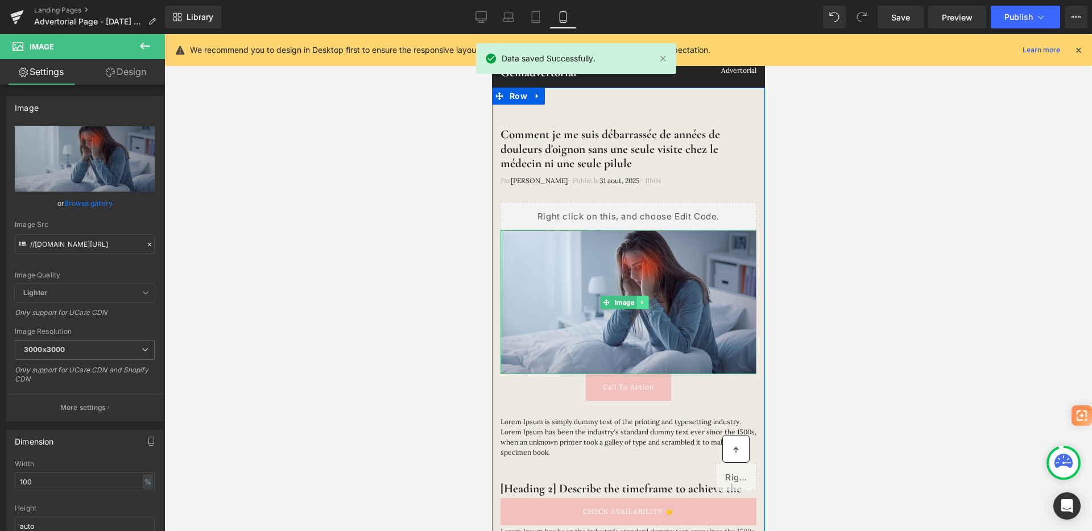
click at [646, 299] on link at bounding box center [642, 303] width 12 height 14
click at [648, 301] on icon at bounding box center [647, 302] width 6 height 6
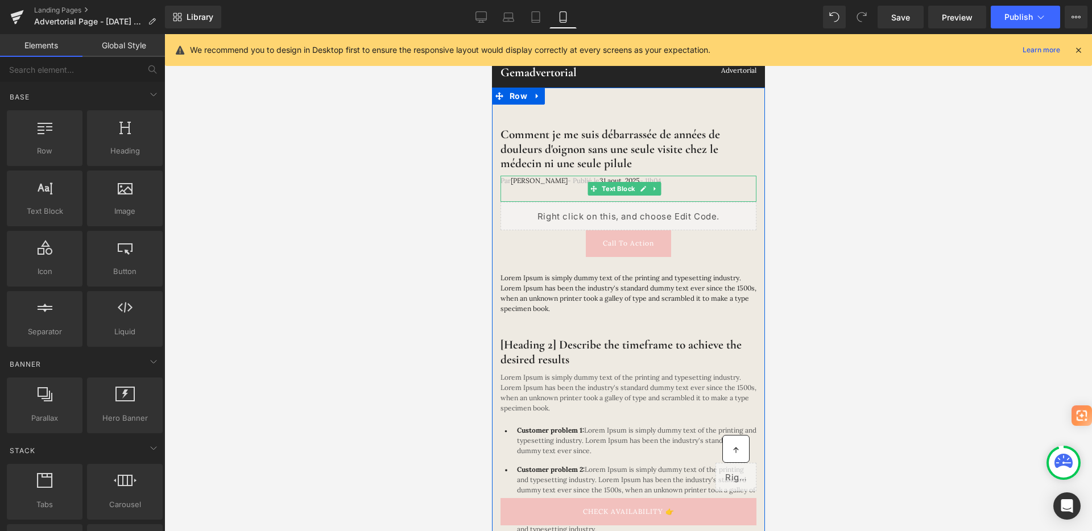
click at [693, 193] on div "Par Jeanne Dubois - Publié le 31 aout, 2025 - 11h04" at bounding box center [628, 189] width 256 height 26
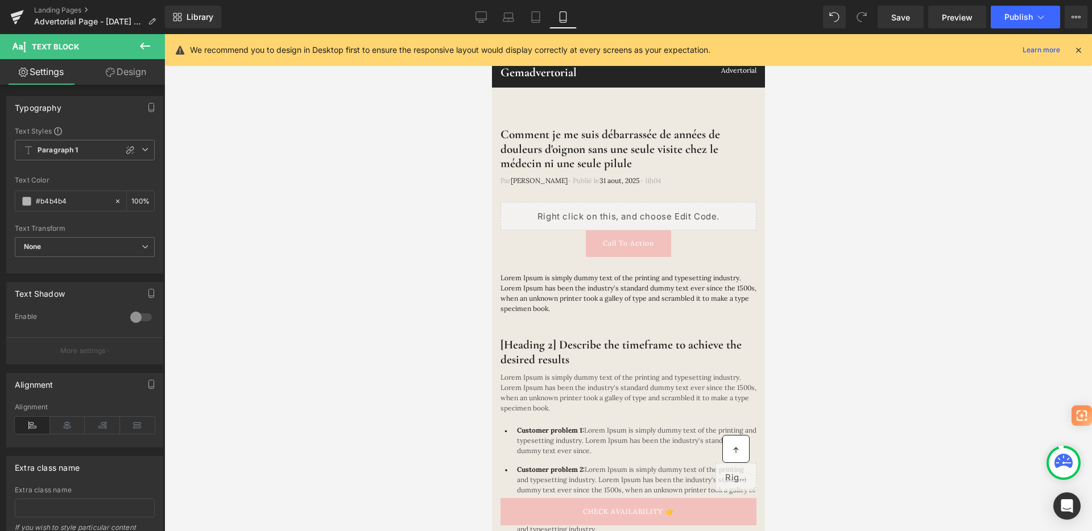
click at [125, 78] on link "Design" at bounding box center [126, 72] width 82 height 26
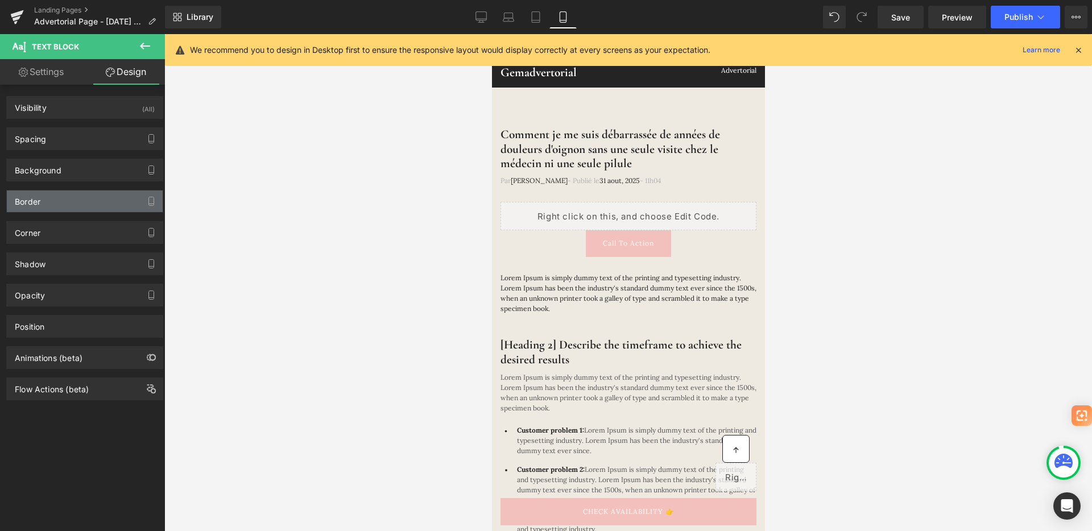
click at [72, 195] on div "Border" at bounding box center [85, 202] width 156 height 22
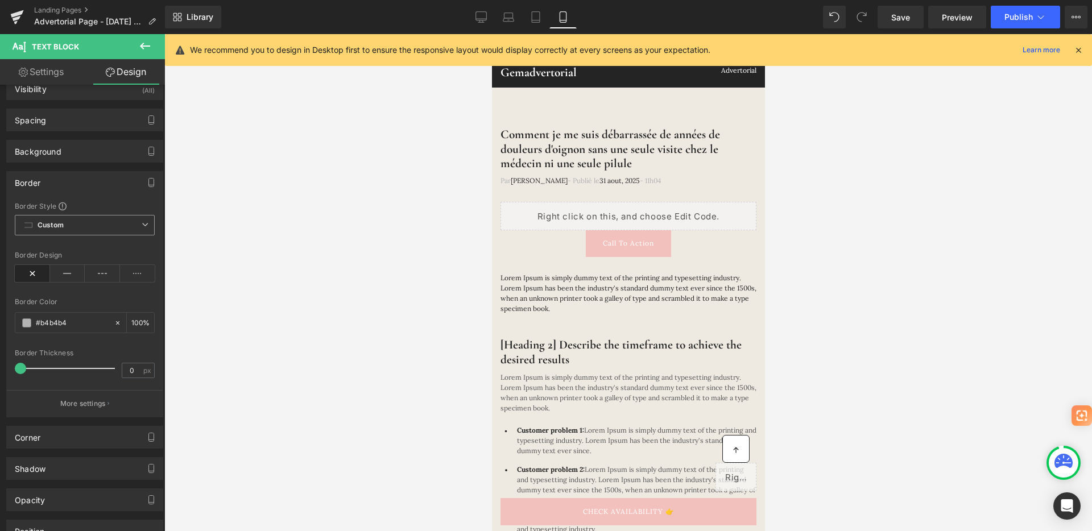
scroll to position [0, 0]
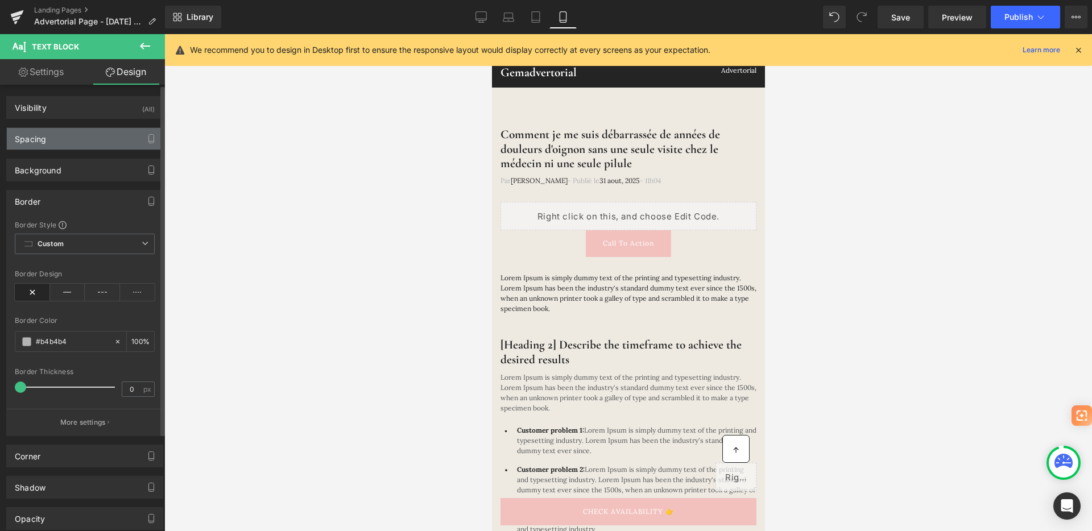
click at [69, 143] on div "Spacing" at bounding box center [85, 139] width 156 height 22
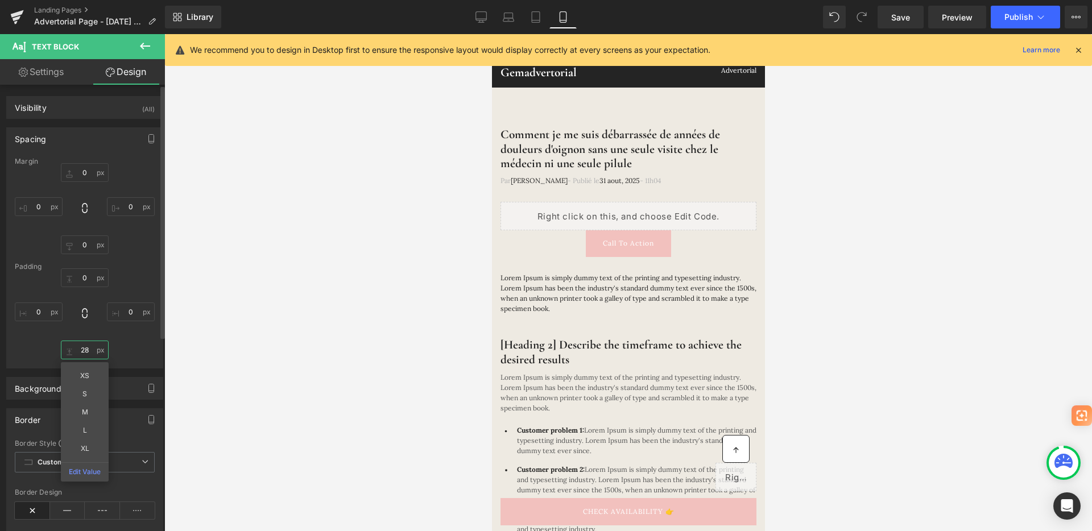
click at [82, 351] on input "28" at bounding box center [85, 350] width 48 height 19
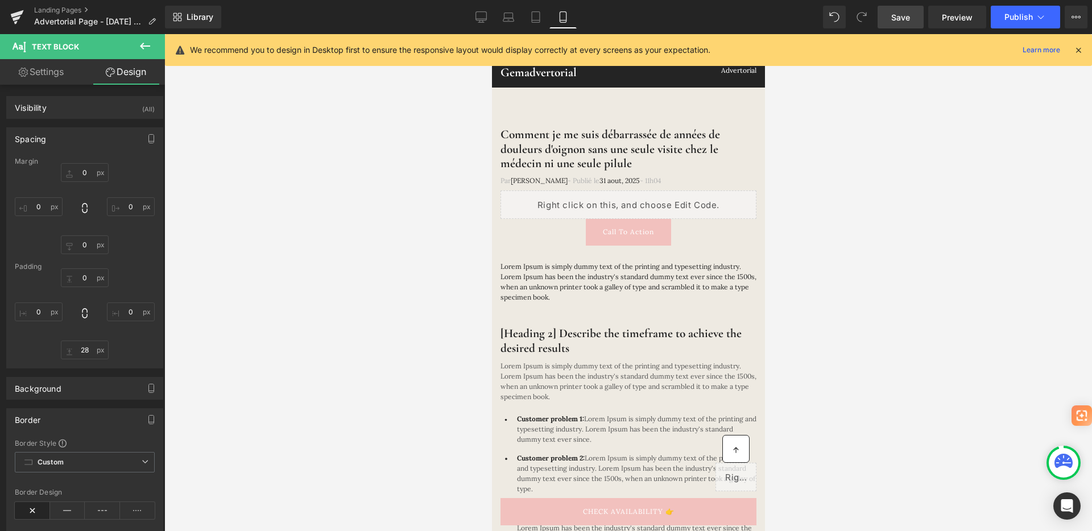
click at [901, 21] on span "Save" at bounding box center [900, 17] width 19 height 12
click at [146, 47] on icon at bounding box center [145, 46] width 14 height 14
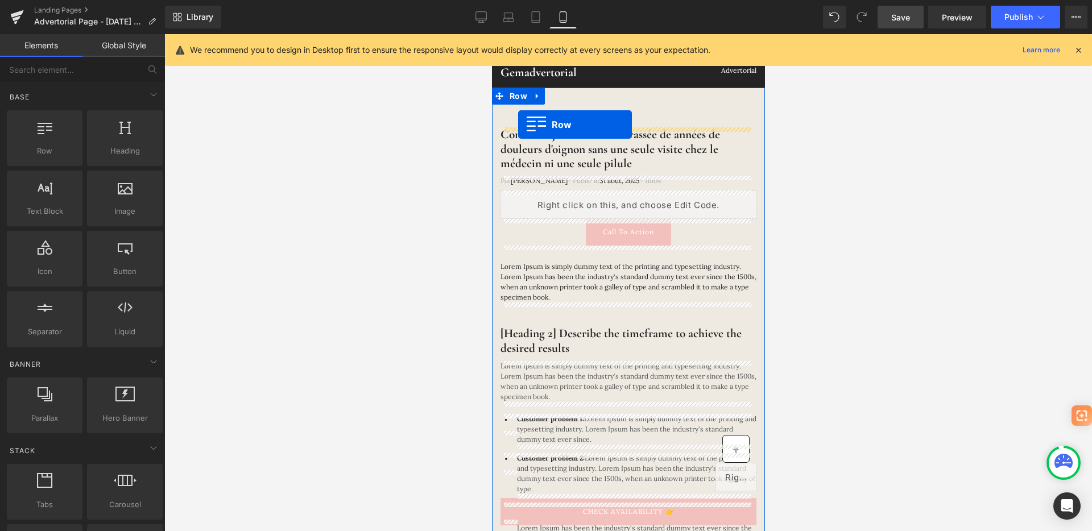
drag, startPoint x: 544, startPoint y: 188, endPoint x: 518, endPoint y: 125, distance: 68.6
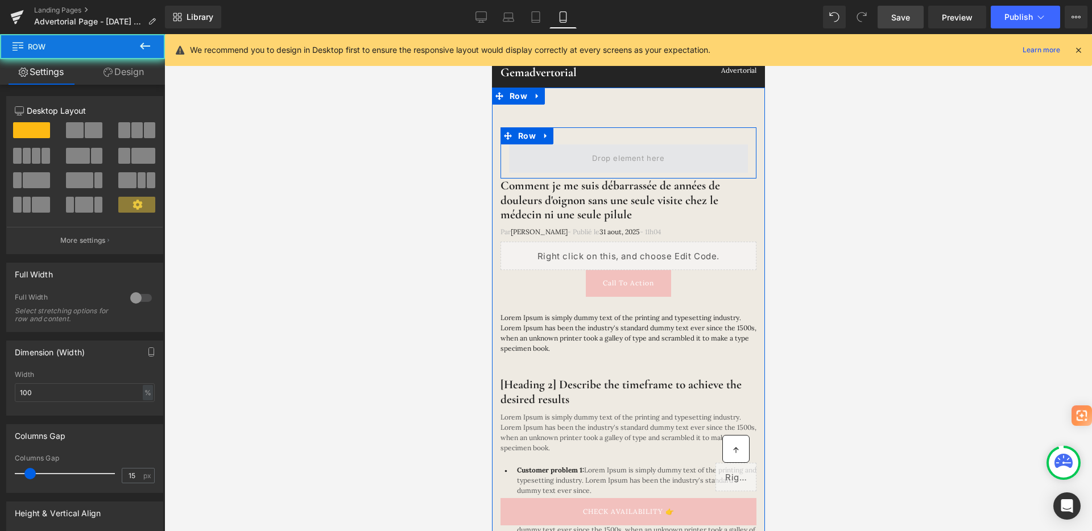
click at [552, 154] on span at bounding box center [627, 158] width 239 height 28
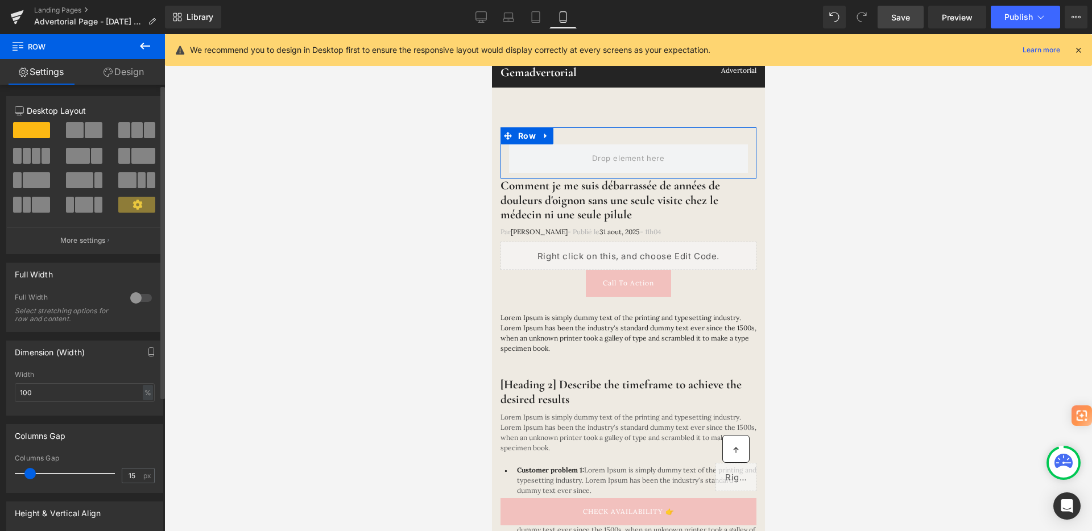
click at [85, 131] on span at bounding box center [94, 130] width 18 height 16
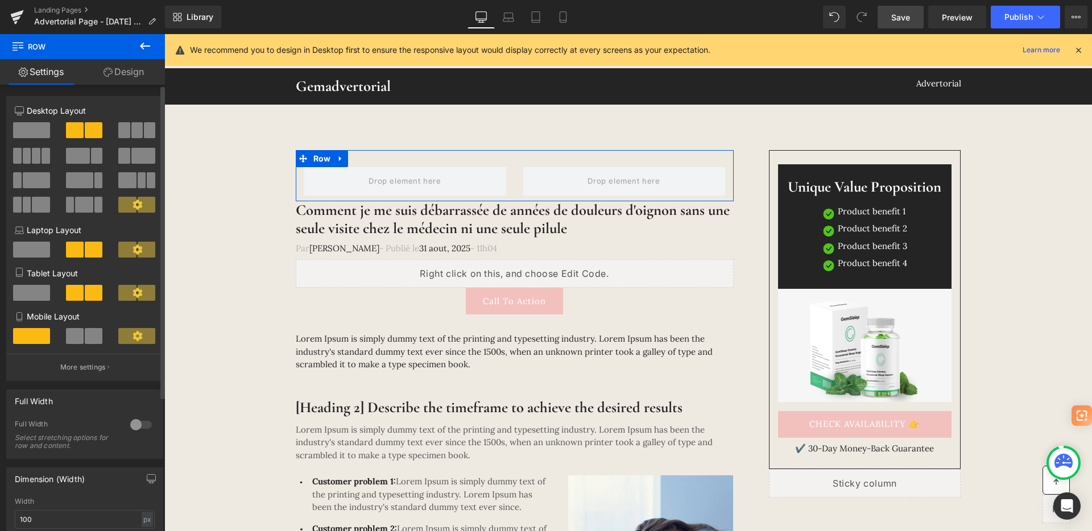
scroll to position [51, 0]
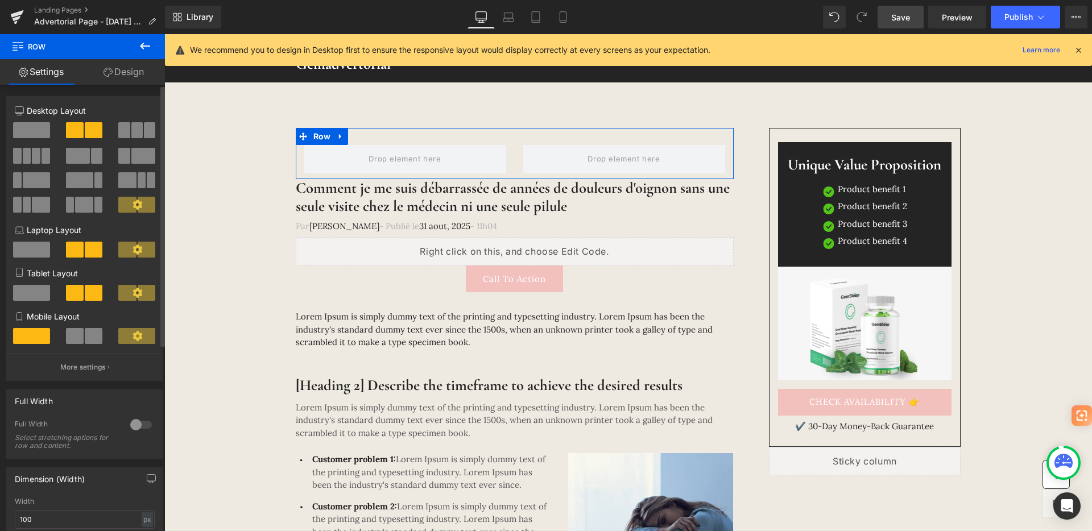
click at [82, 153] on span at bounding box center [78, 156] width 24 height 16
click at [133, 153] on span at bounding box center [143, 156] width 24 height 16
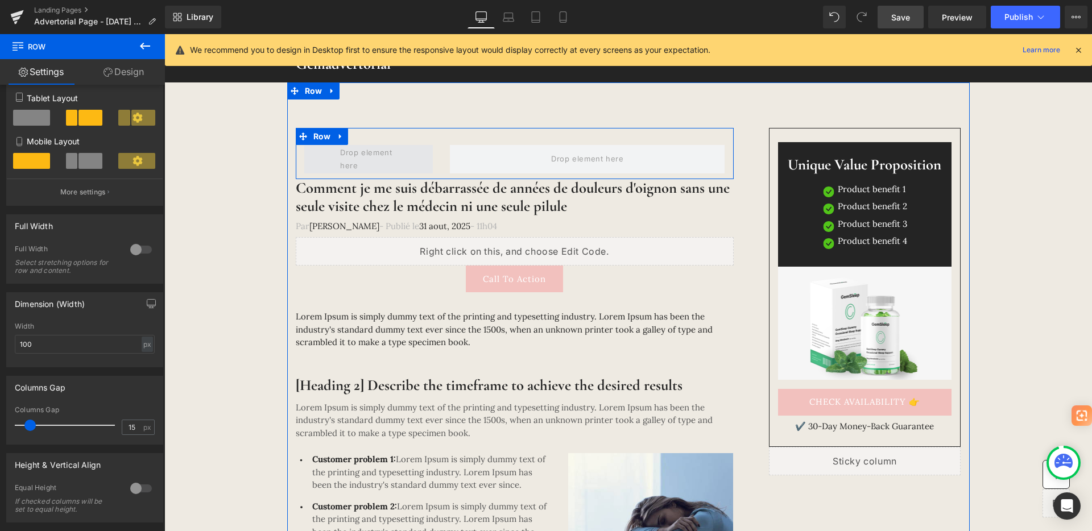
click at [353, 152] on span at bounding box center [368, 159] width 64 height 32
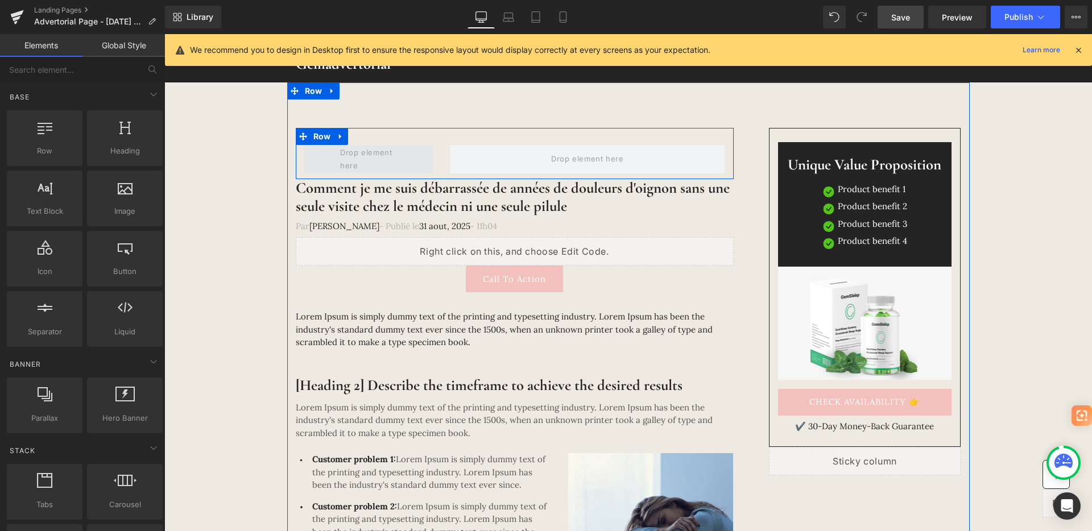
click at [353, 152] on span at bounding box center [368, 159] width 64 height 32
click at [337, 137] on icon at bounding box center [341, 136] width 8 height 9
click at [322, 158] on span at bounding box center [368, 159] width 129 height 28
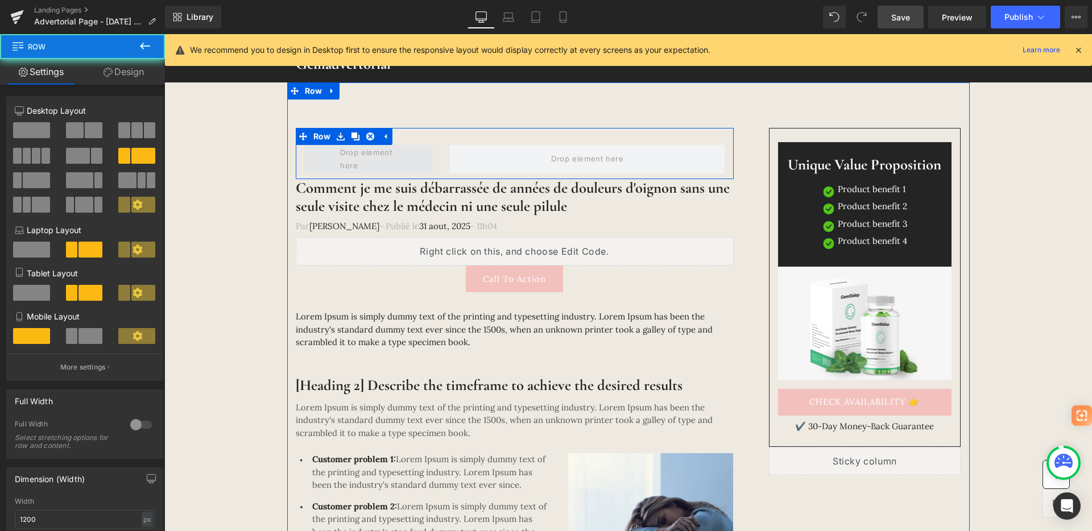
click at [322, 158] on span at bounding box center [368, 159] width 129 height 28
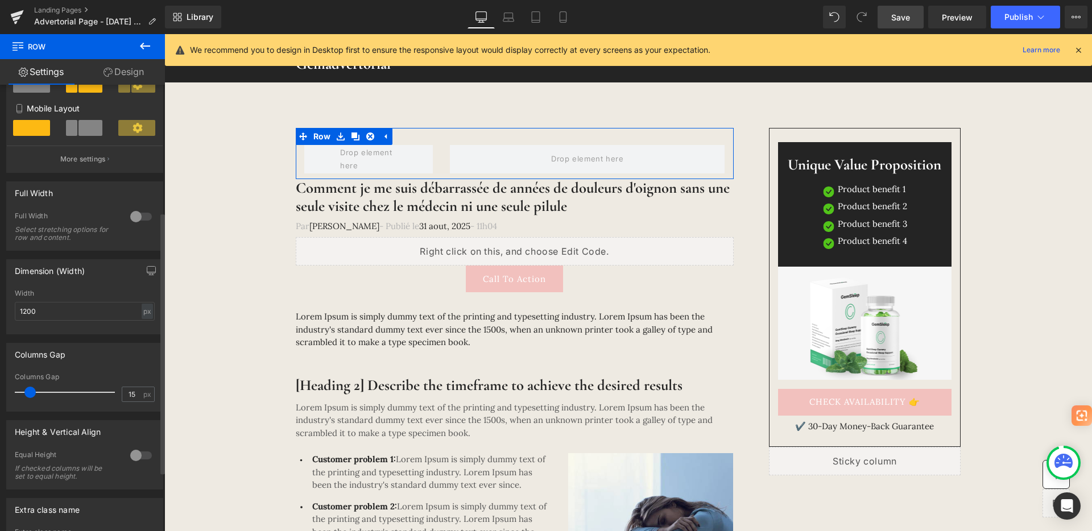
scroll to position [204, 0]
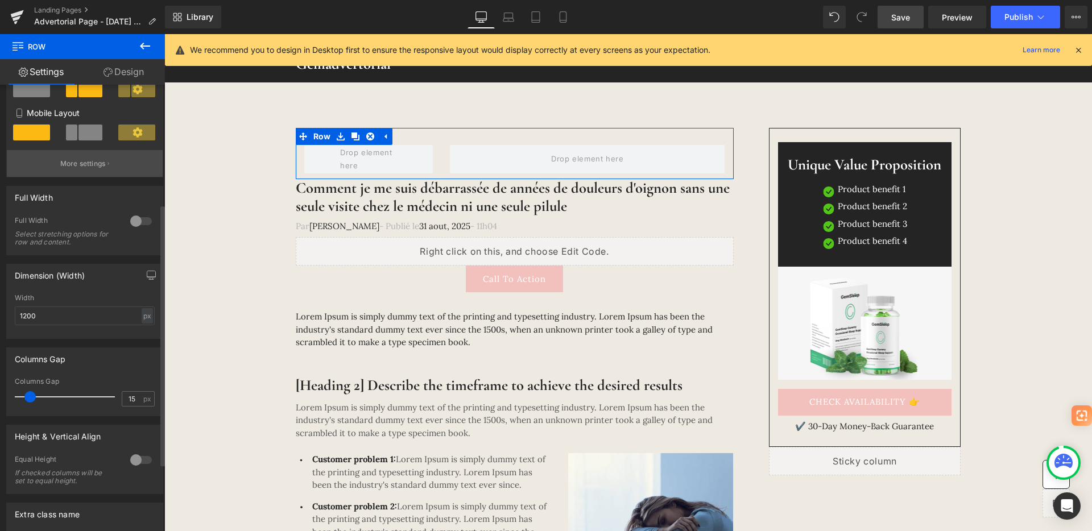
click at [105, 169] on button "More settings" at bounding box center [85, 163] width 156 height 27
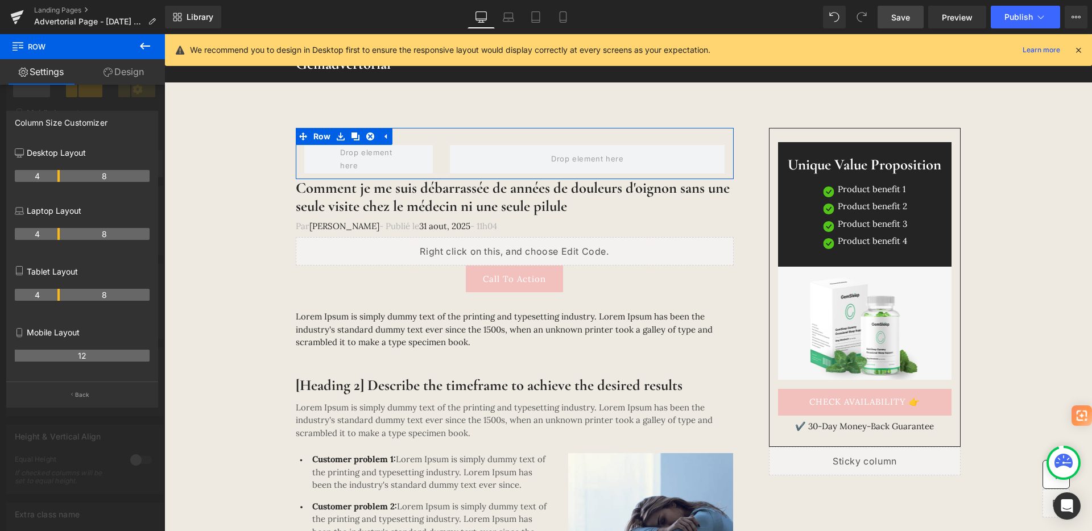
click at [105, 169] on div "4 8" at bounding box center [82, 180] width 135 height 32
click at [125, 76] on link "Design" at bounding box center [123, 72] width 82 height 26
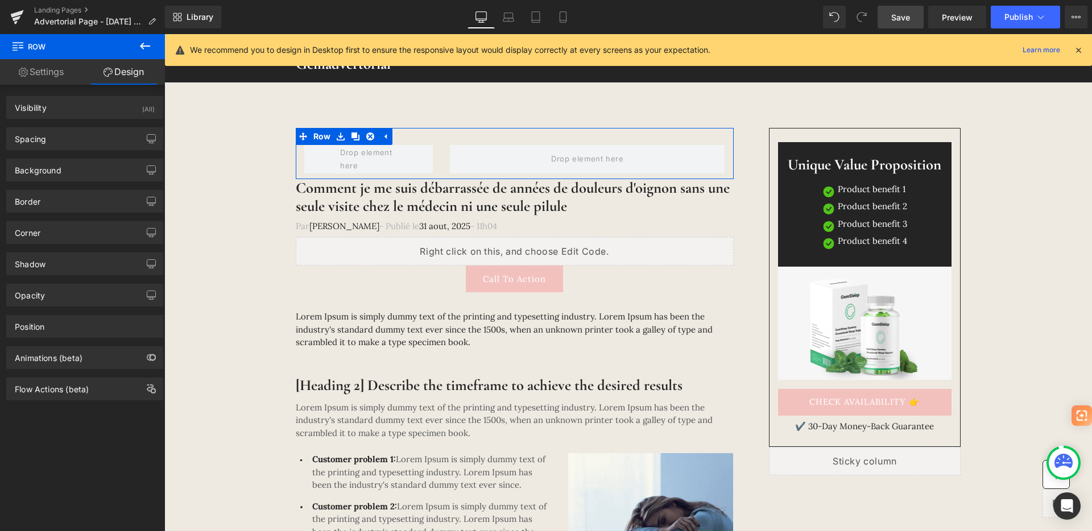
click at [49, 69] on link "Settings" at bounding box center [41, 72] width 82 height 26
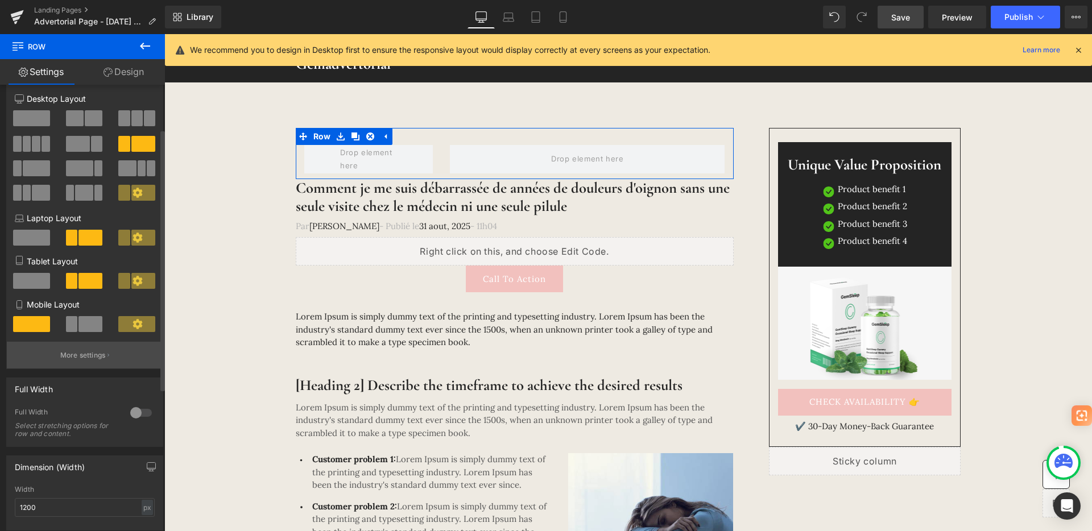
scroll to position [0, 0]
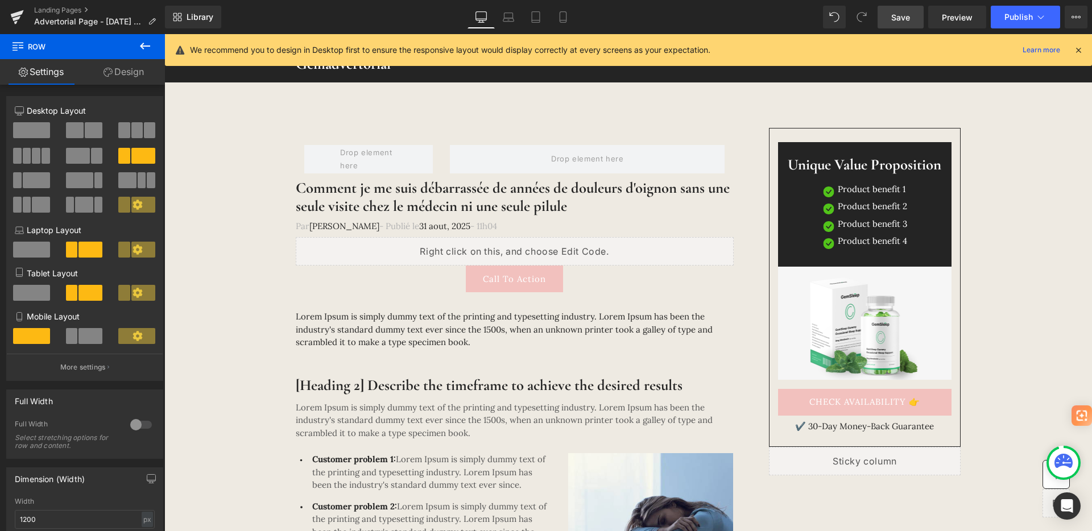
click at [140, 48] on icon at bounding box center [145, 46] width 14 height 14
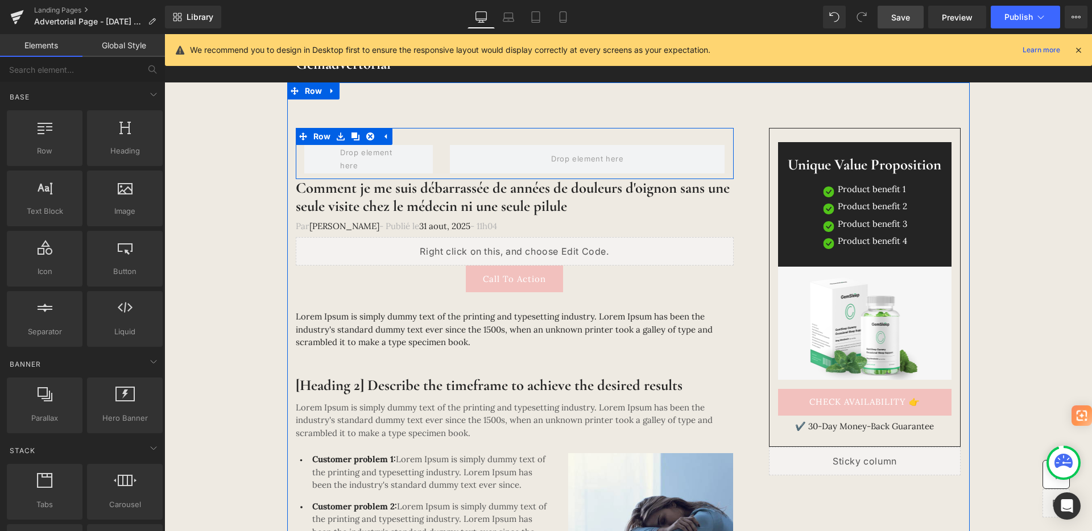
click at [431, 159] on div at bounding box center [369, 159] width 146 height 28
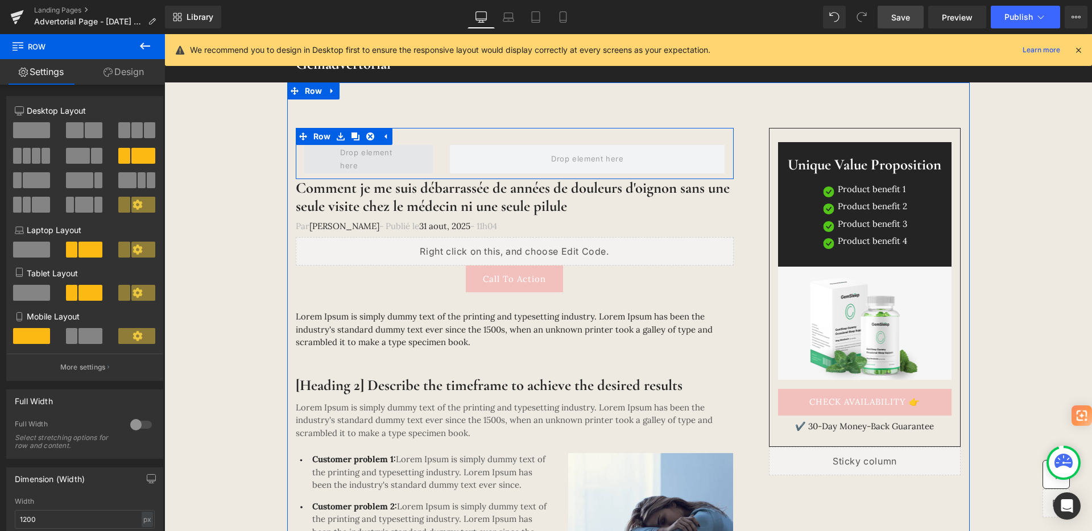
click at [390, 159] on span at bounding box center [368, 159] width 64 height 32
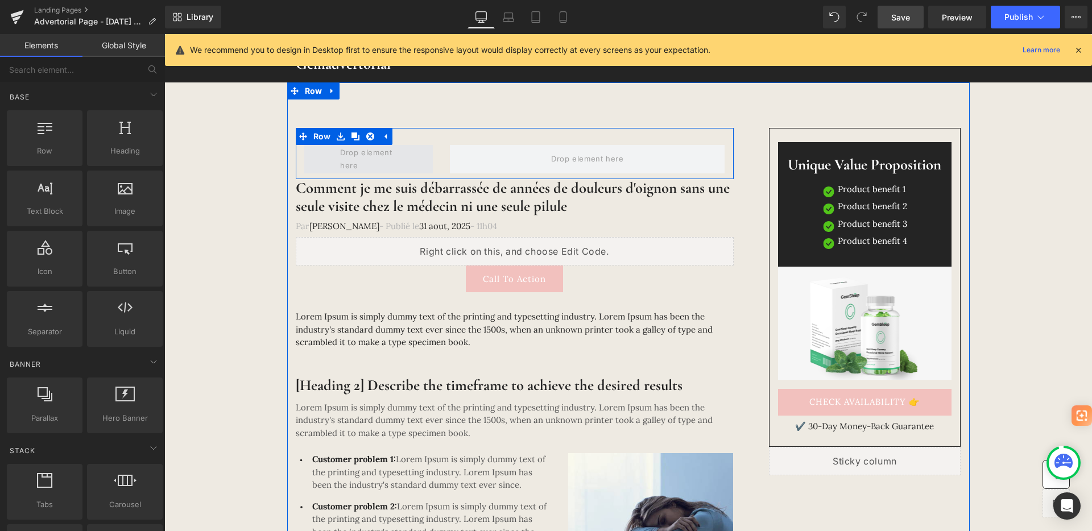
click at [390, 159] on span at bounding box center [368, 159] width 64 height 32
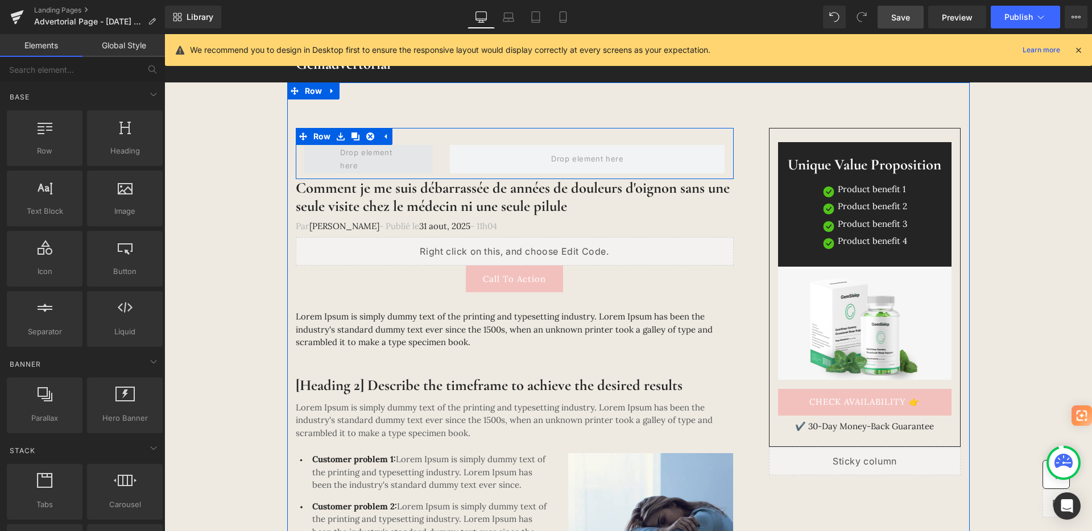
click at [390, 159] on span at bounding box center [368, 159] width 64 height 32
drag, startPoint x: 390, startPoint y: 159, endPoint x: 375, endPoint y: 160, distance: 15.4
click at [375, 160] on span at bounding box center [368, 159] width 64 height 32
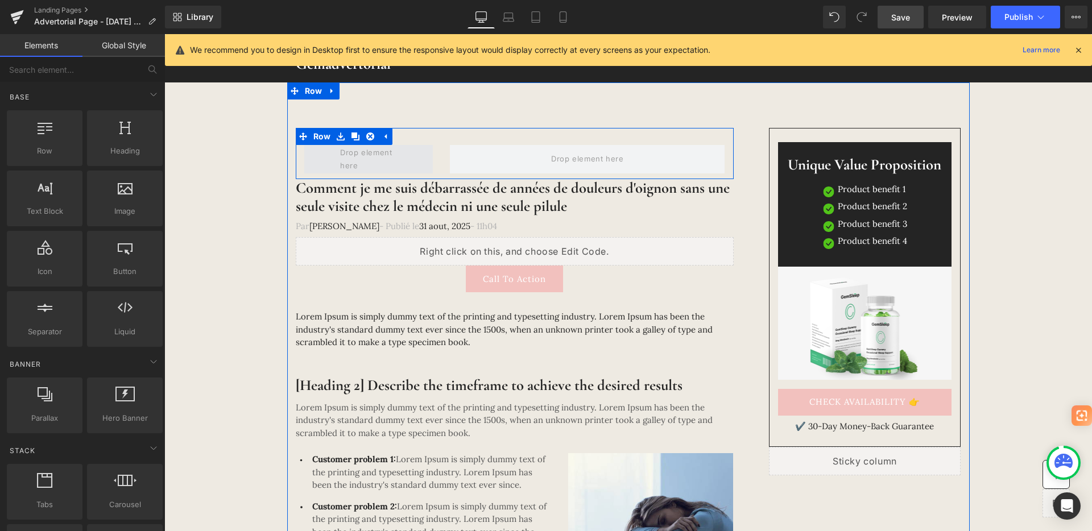
click at [375, 160] on span at bounding box center [368, 159] width 64 height 32
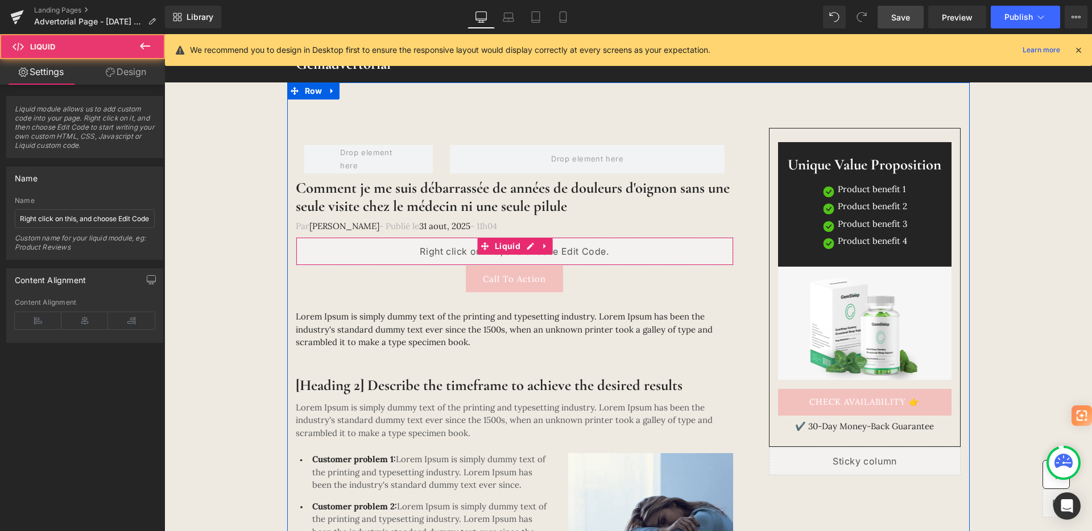
click at [365, 258] on div "Liquid" at bounding box center [515, 251] width 438 height 28
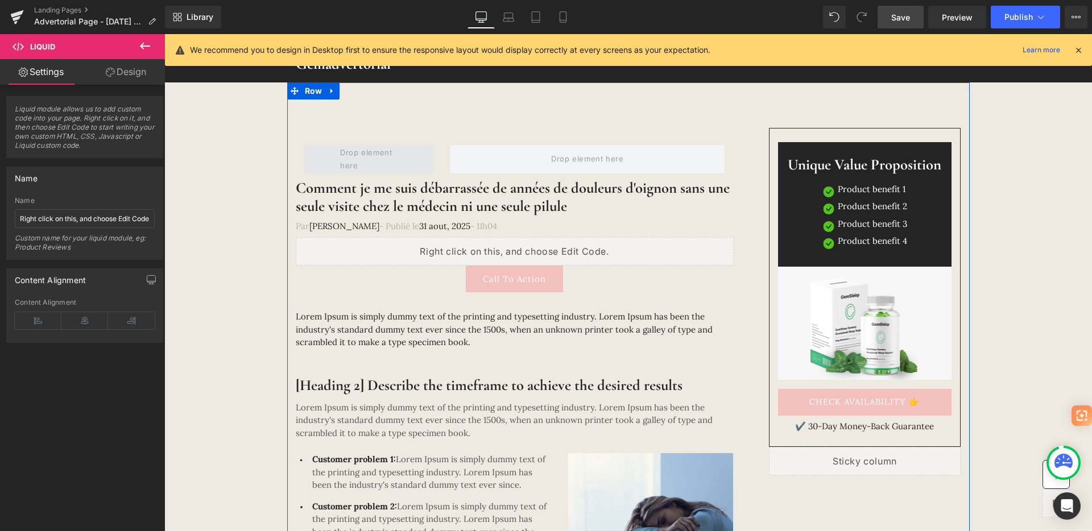
click at [380, 169] on span at bounding box center [368, 159] width 64 height 32
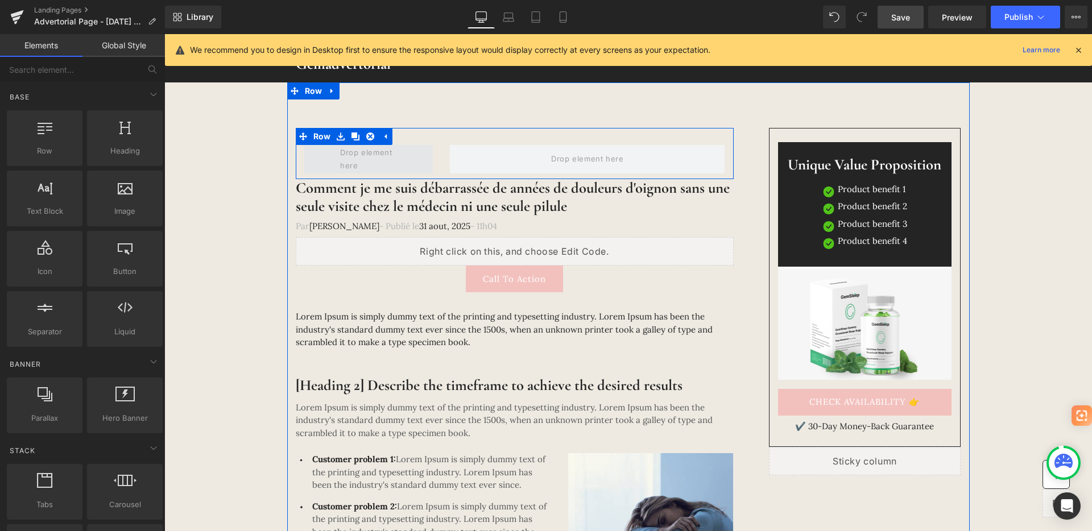
click at [380, 169] on span at bounding box center [368, 159] width 64 height 32
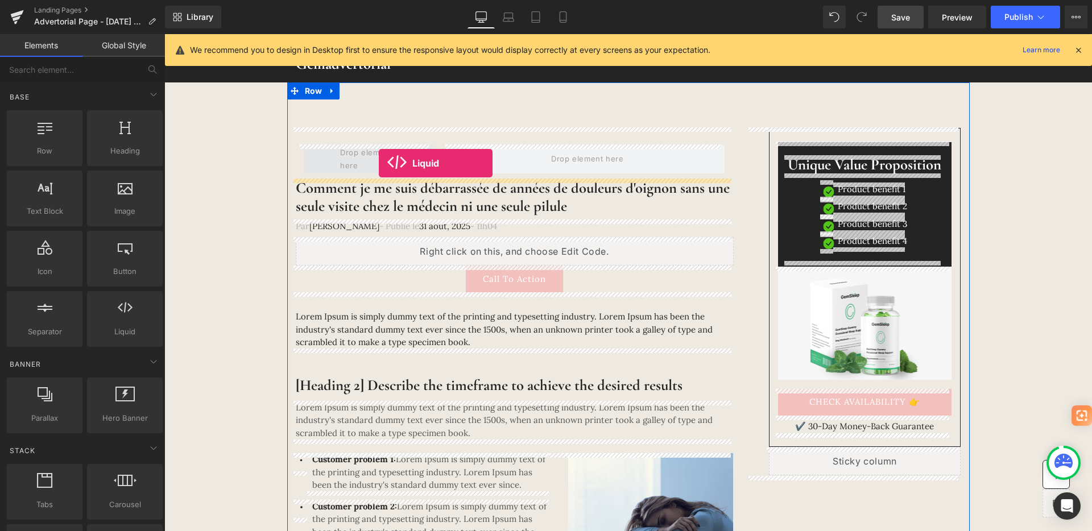
drag, startPoint x: 301, startPoint y: 348, endPoint x: 379, endPoint y: 163, distance: 200.6
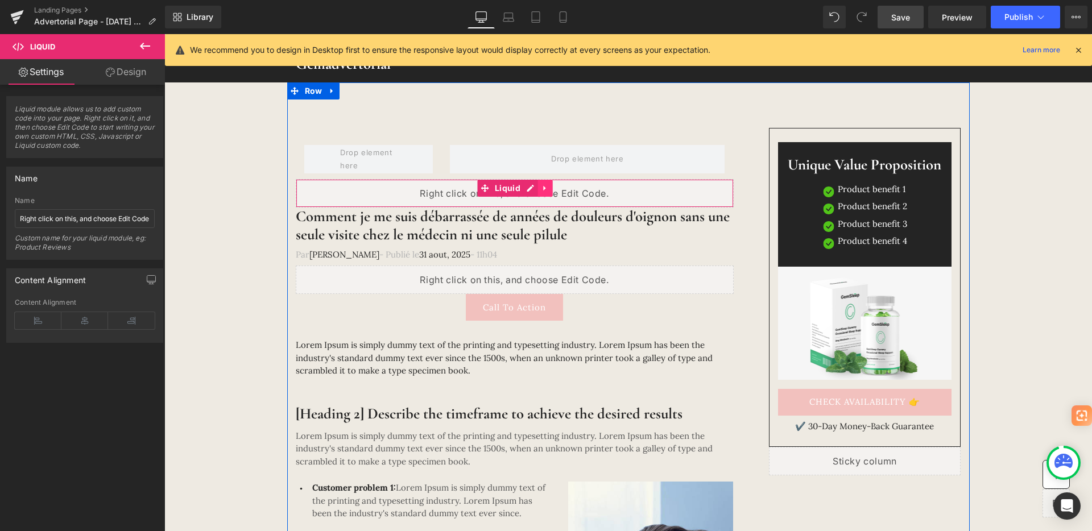
click at [541, 188] on icon at bounding box center [545, 188] width 8 height 9
click at [551, 189] on icon at bounding box center [553, 188] width 8 height 8
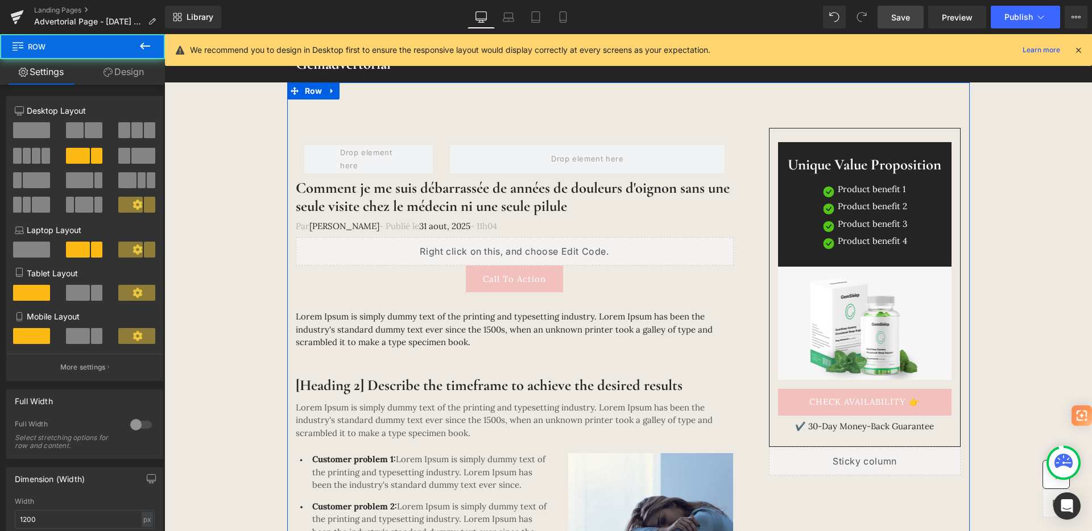
click at [328, 92] on icon at bounding box center [332, 90] width 8 height 9
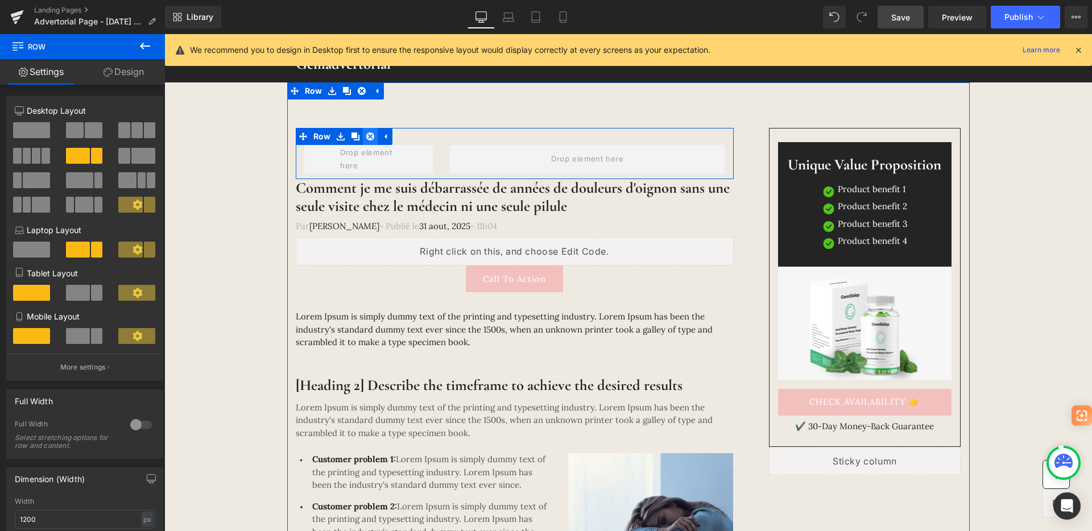
click at [368, 134] on icon at bounding box center [370, 137] width 8 height 8
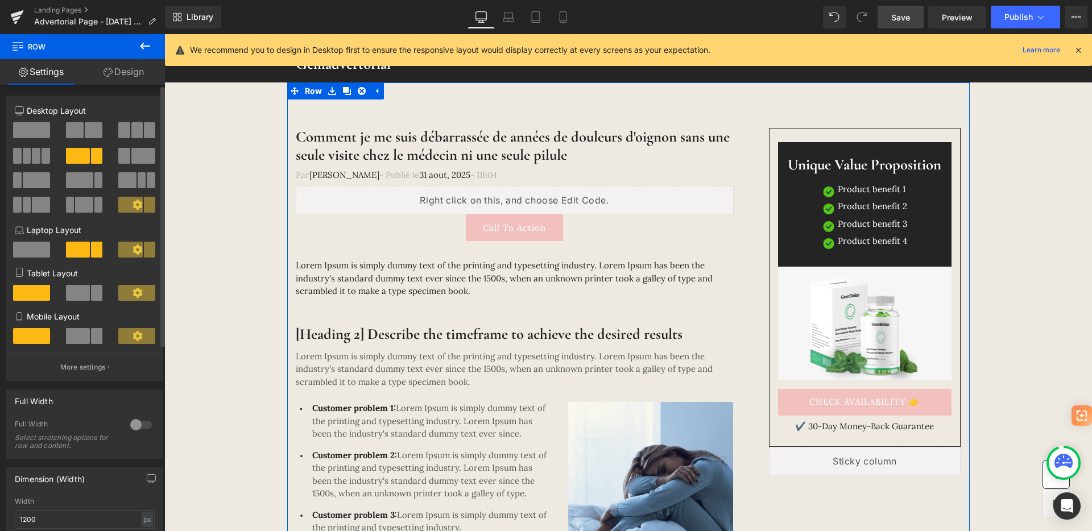
click at [134, 157] on span at bounding box center [143, 156] width 24 height 16
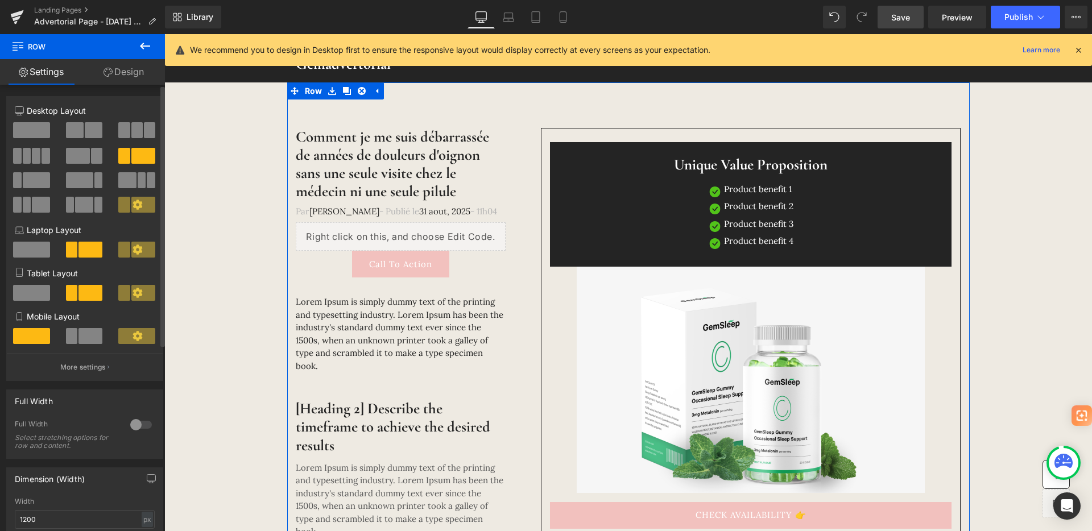
click at [134, 153] on span at bounding box center [143, 156] width 24 height 16
click at [85, 156] on span at bounding box center [78, 156] width 24 height 16
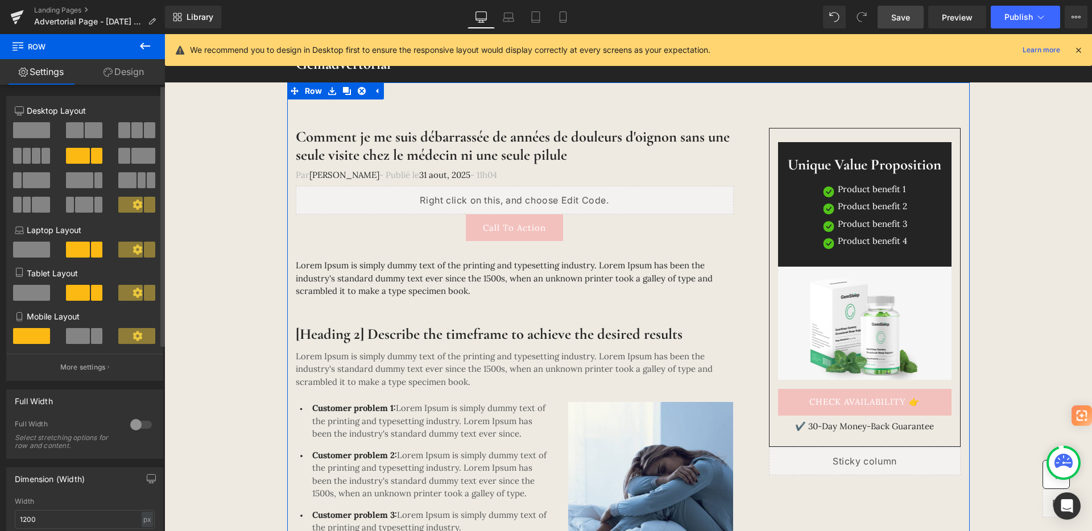
click at [92, 155] on span at bounding box center [96, 156] width 11 height 16
click at [78, 129] on span at bounding box center [75, 130] width 18 height 16
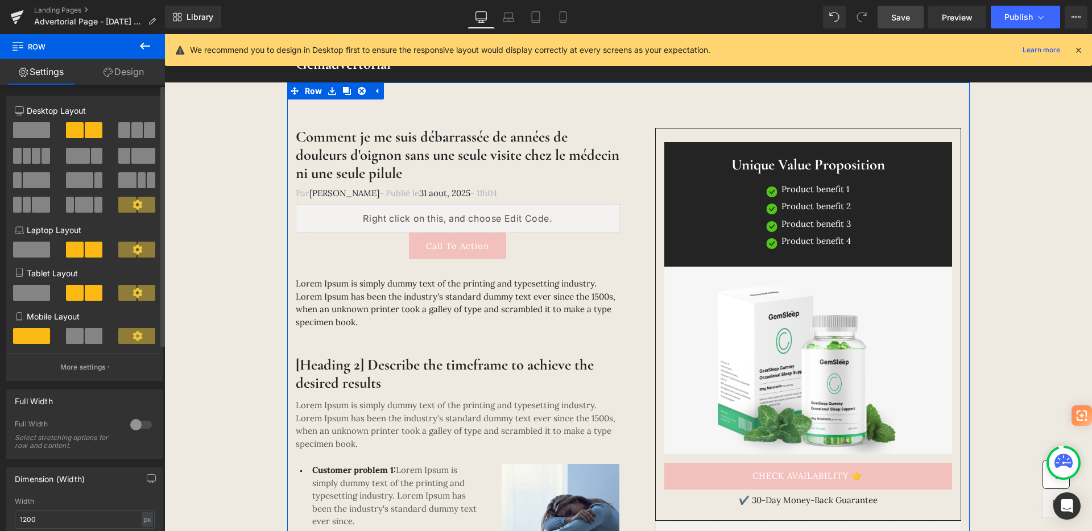
click at [37, 155] on span at bounding box center [36, 156] width 9 height 16
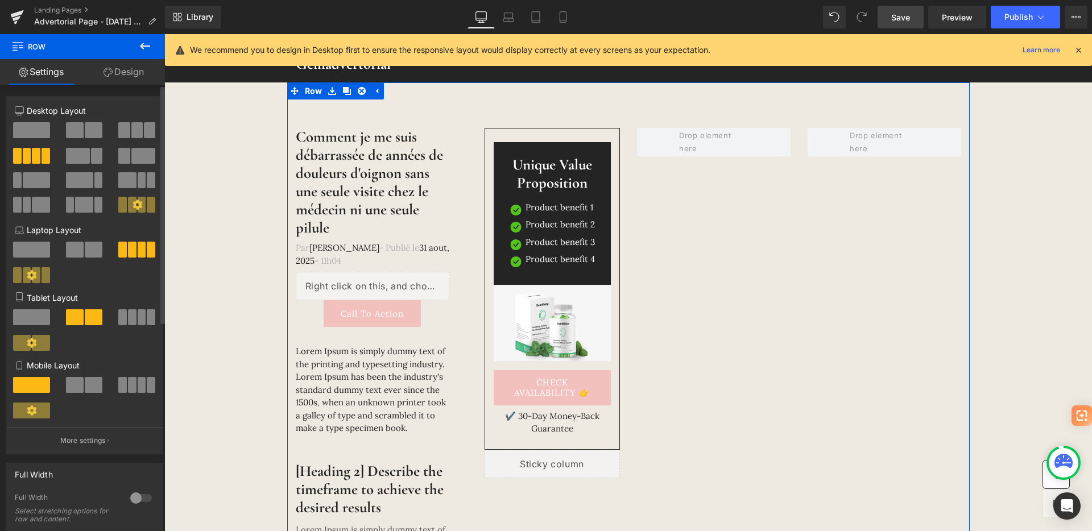
click at [84, 155] on span at bounding box center [78, 156] width 24 height 16
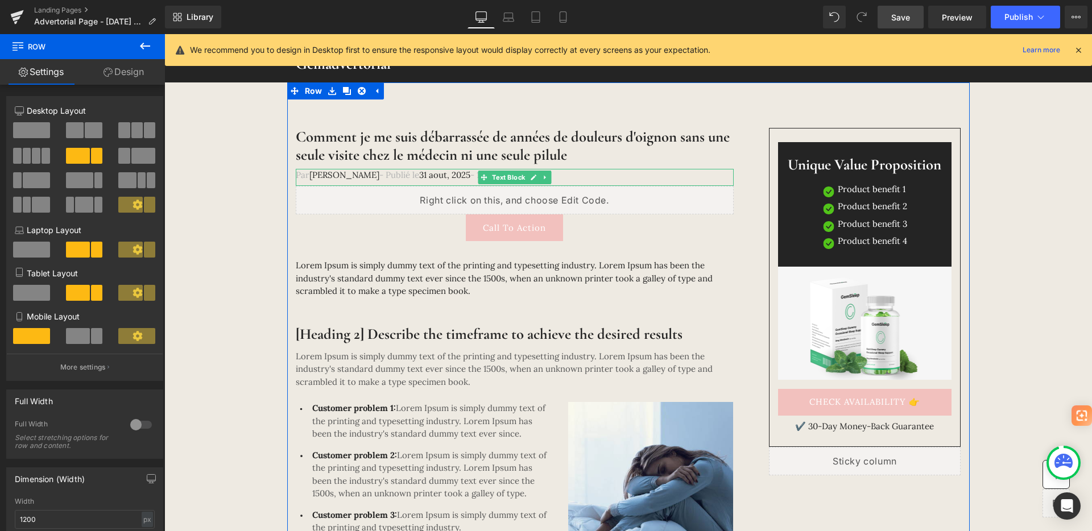
click at [419, 179] on span "[DATE]" at bounding box center [444, 174] width 51 height 11
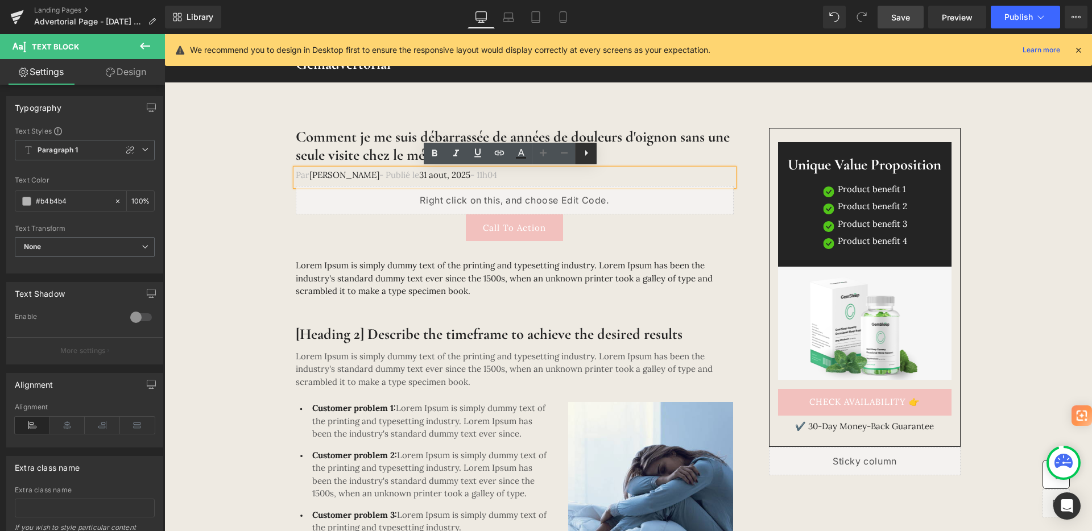
click at [591, 153] on icon at bounding box center [587, 153] width 14 height 14
drag, startPoint x: 610, startPoint y: 153, endPoint x: 438, endPoint y: 121, distance: 174.8
click at [610, 153] on icon at bounding box center [608, 153] width 14 height 14
click at [319, 179] on font "[PERSON_NAME]" at bounding box center [344, 174] width 70 height 11
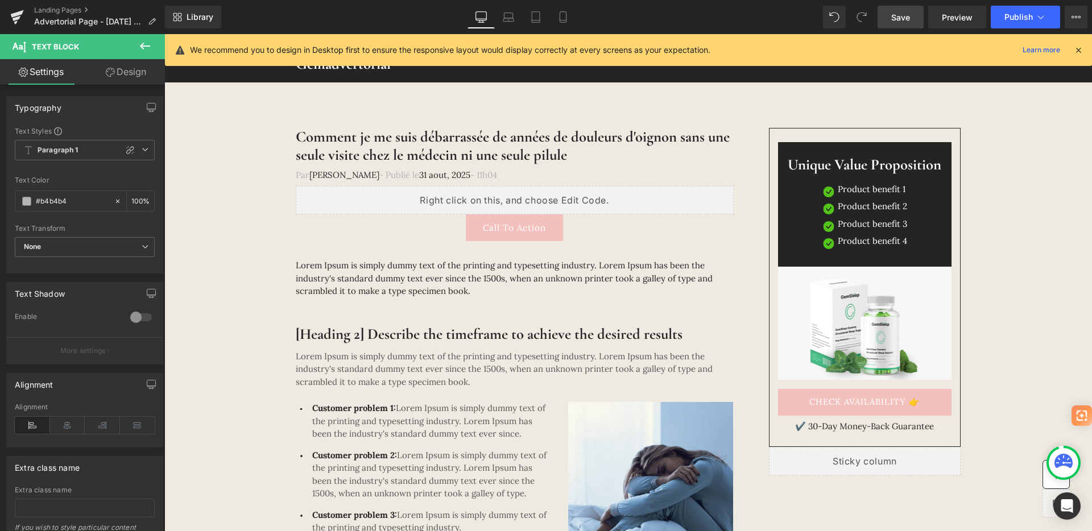
click at [140, 49] on icon at bounding box center [145, 46] width 14 height 14
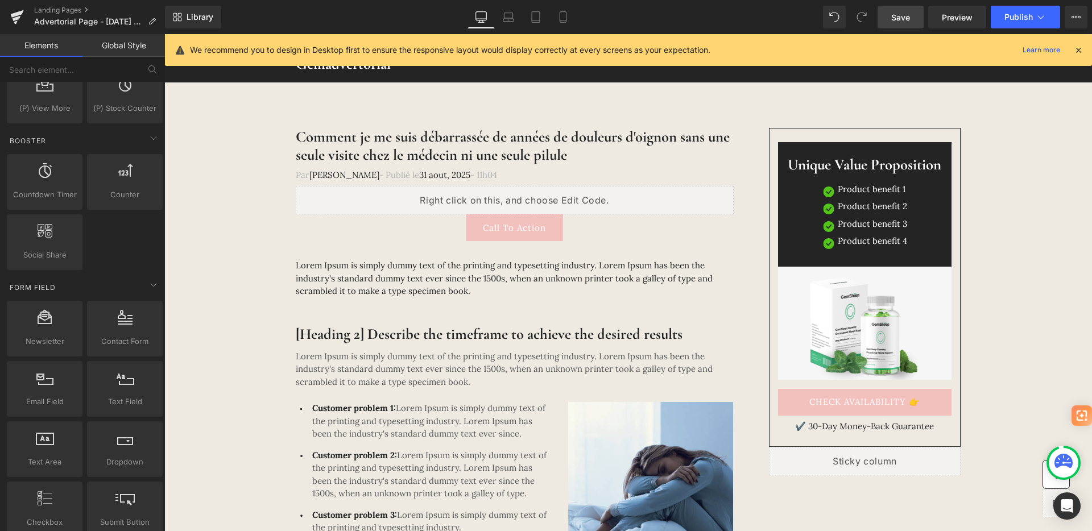
scroll to position [1175, 0]
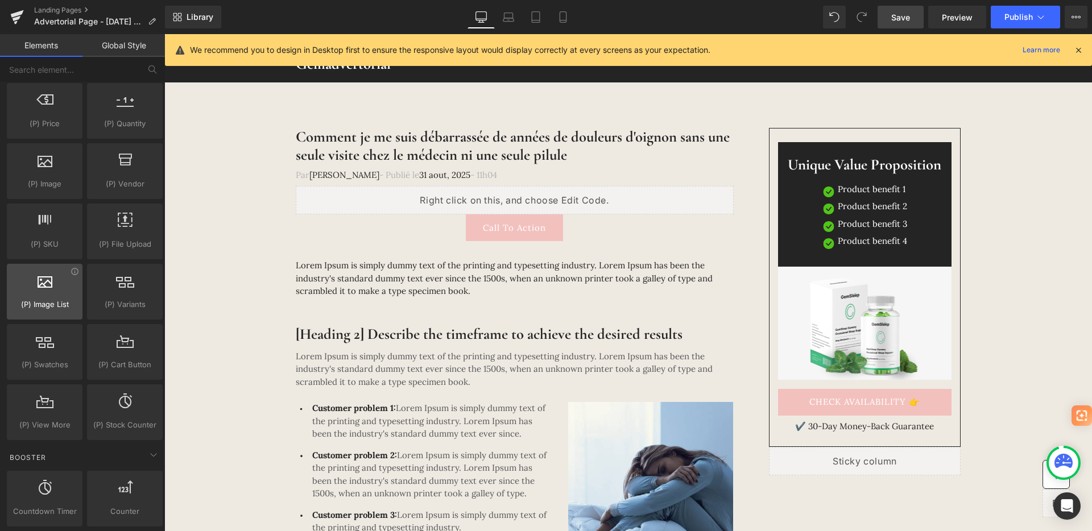
click at [46, 306] on span "(P) Image List" at bounding box center [44, 305] width 69 height 12
click at [71, 272] on icon at bounding box center [75, 271] width 9 height 9
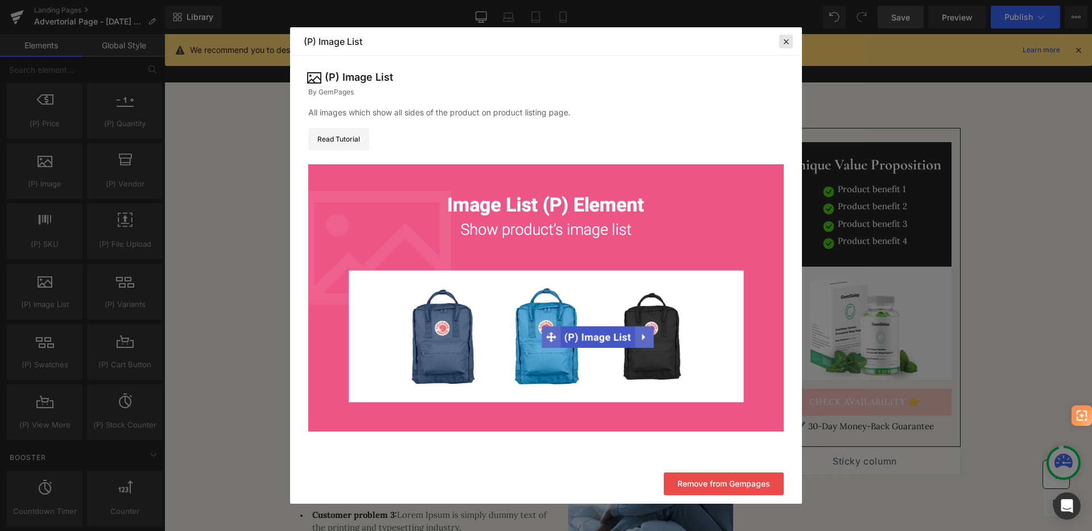
click at [789, 41] on icon at bounding box center [786, 41] width 10 height 10
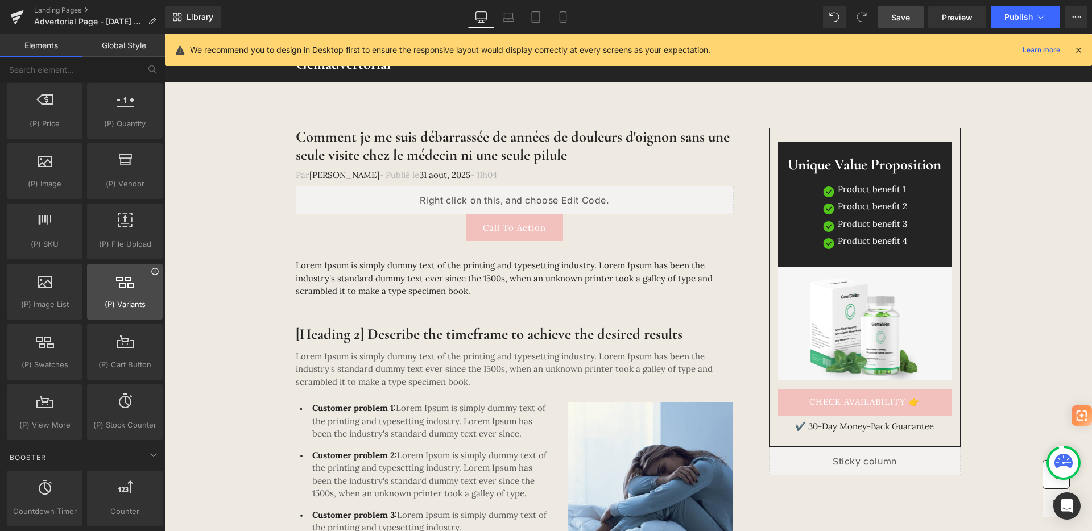
click at [151, 270] on icon at bounding box center [155, 271] width 9 height 9
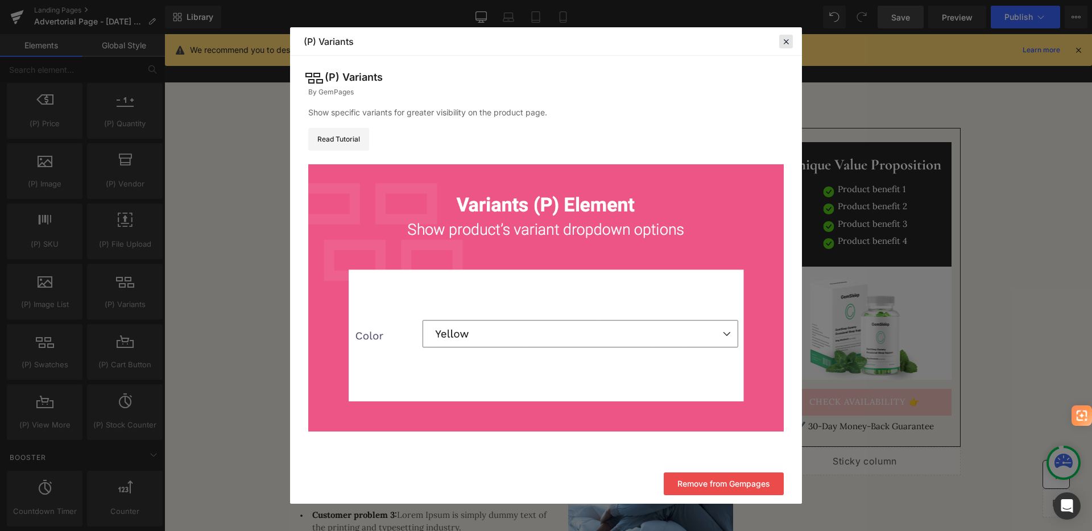
click at [784, 39] on icon at bounding box center [786, 41] width 10 height 10
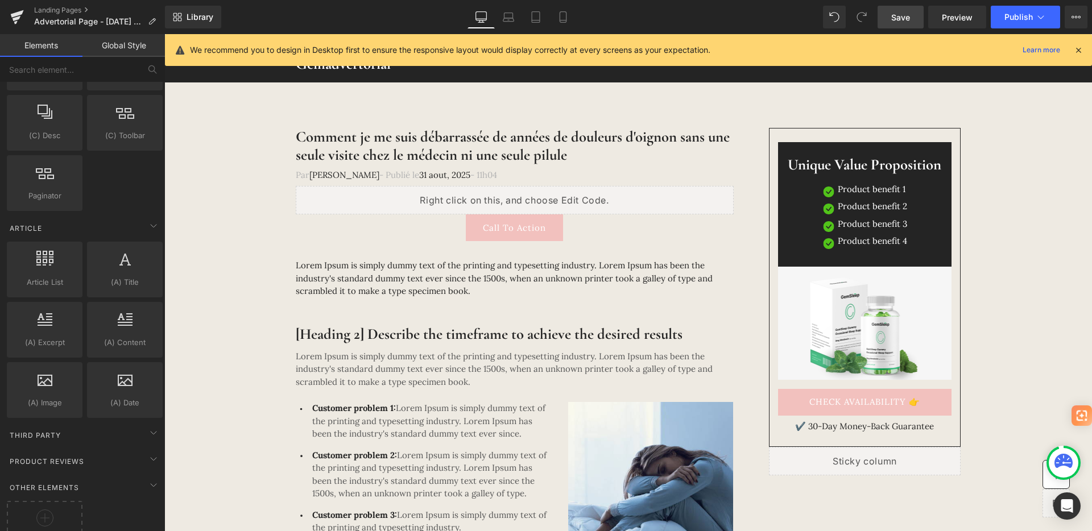
scroll to position [2049, 0]
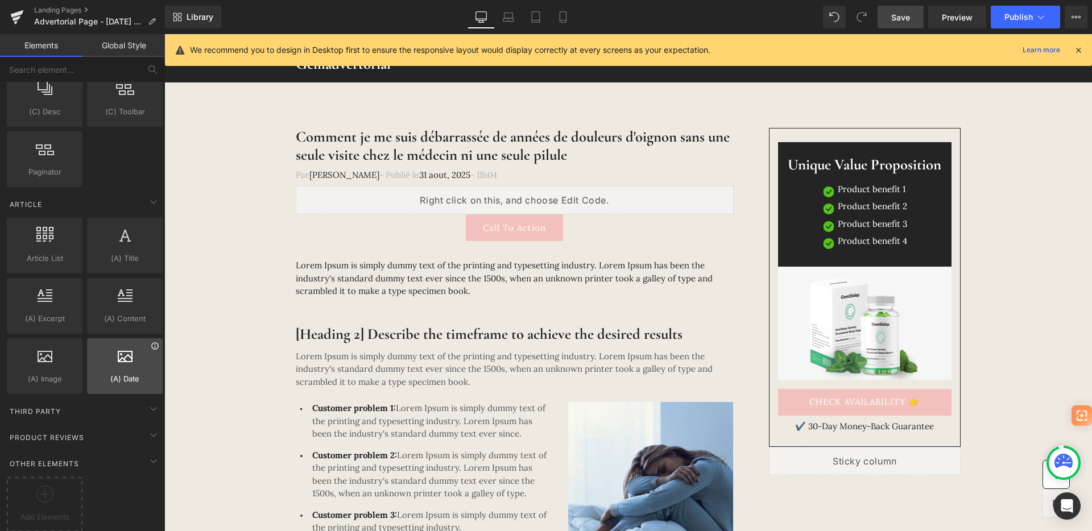
click at [152, 347] on icon at bounding box center [155, 346] width 9 height 9
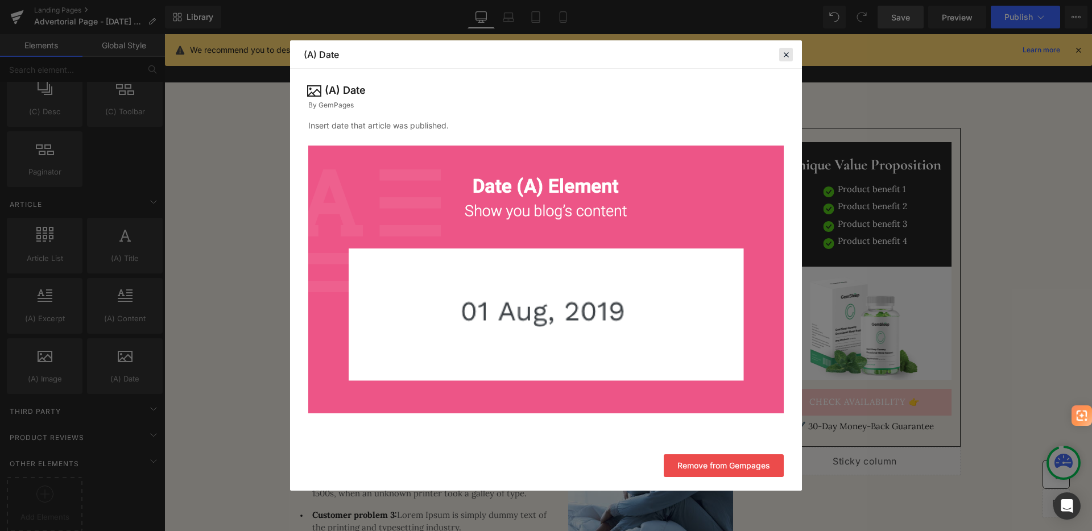
click at [789, 48] on div at bounding box center [786, 55] width 14 height 14
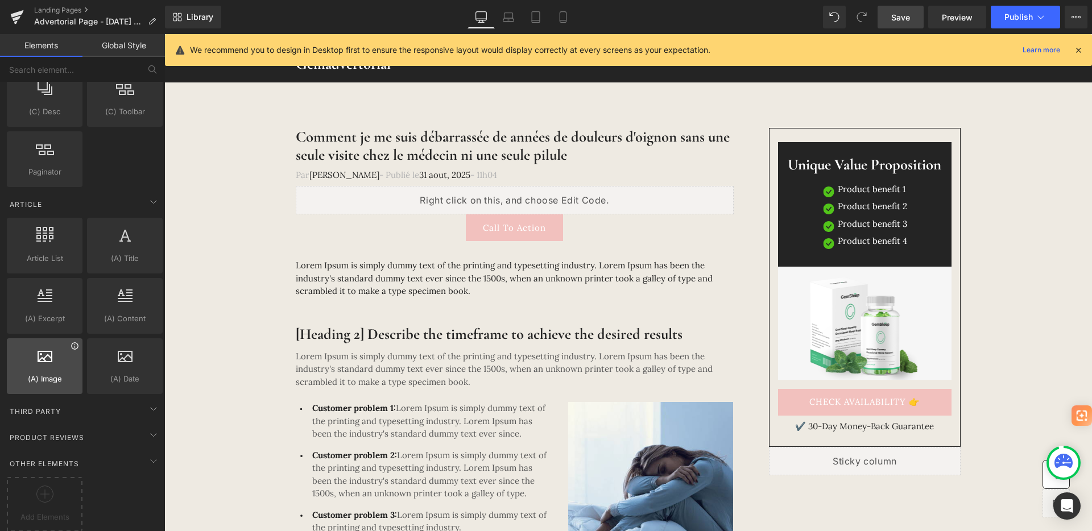
click at [75, 348] on icon at bounding box center [74, 345] width 7 height 7
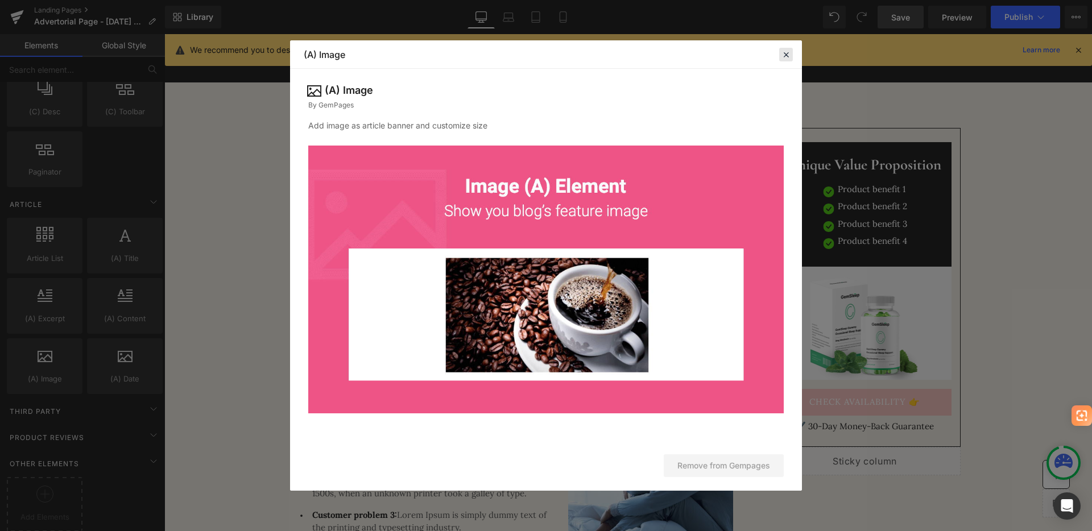
click at [783, 55] on icon at bounding box center [786, 54] width 10 height 10
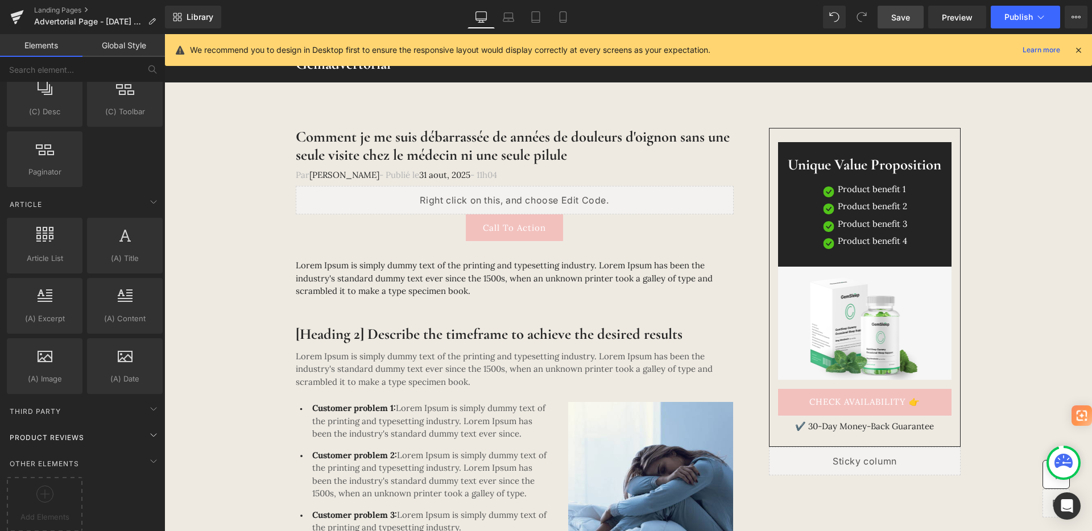
click at [130, 432] on div "Product Reviews" at bounding box center [85, 437] width 160 height 23
click at [147, 431] on icon at bounding box center [154, 435] width 14 height 14
click at [52, 431] on span "Product Reviews" at bounding box center [47, 436] width 77 height 11
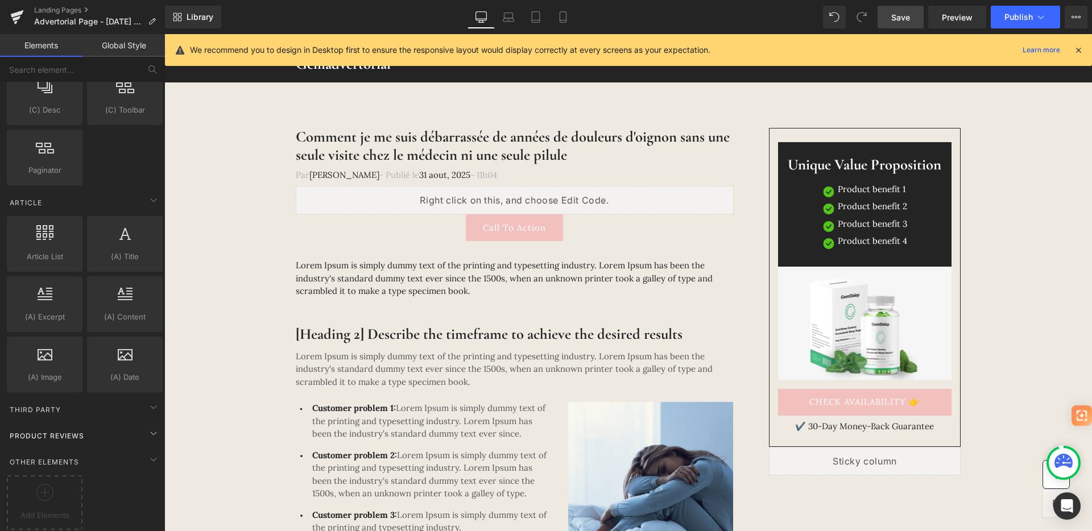
click at [52, 431] on span "Product Reviews" at bounding box center [47, 436] width 77 height 11
click at [61, 457] on span "Other Elements" at bounding box center [45, 462] width 72 height 11
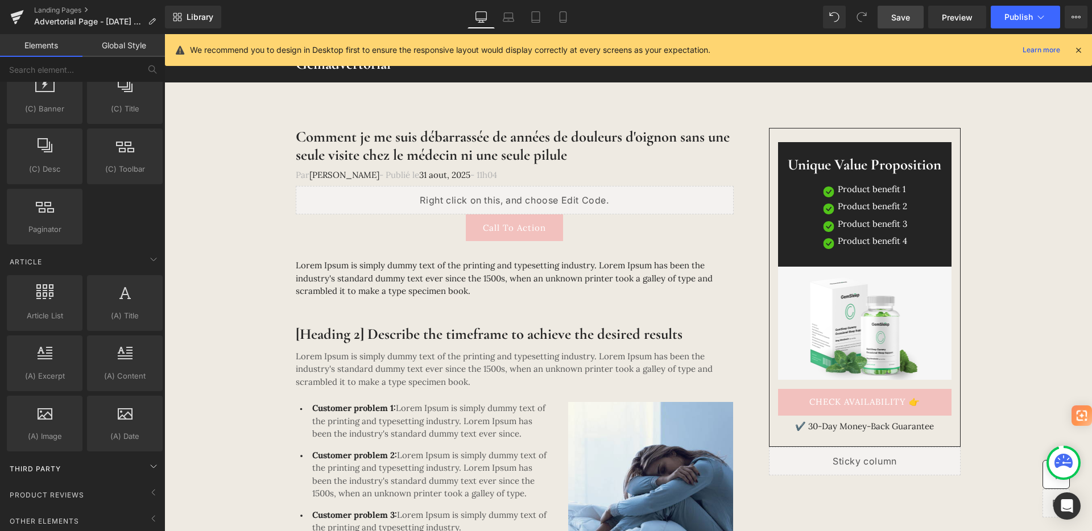
scroll to position [2000, 0]
click at [77, 490] on span "Product Reviews" at bounding box center [47, 495] width 77 height 11
click at [58, 516] on span "Other Elements" at bounding box center [45, 521] width 72 height 11
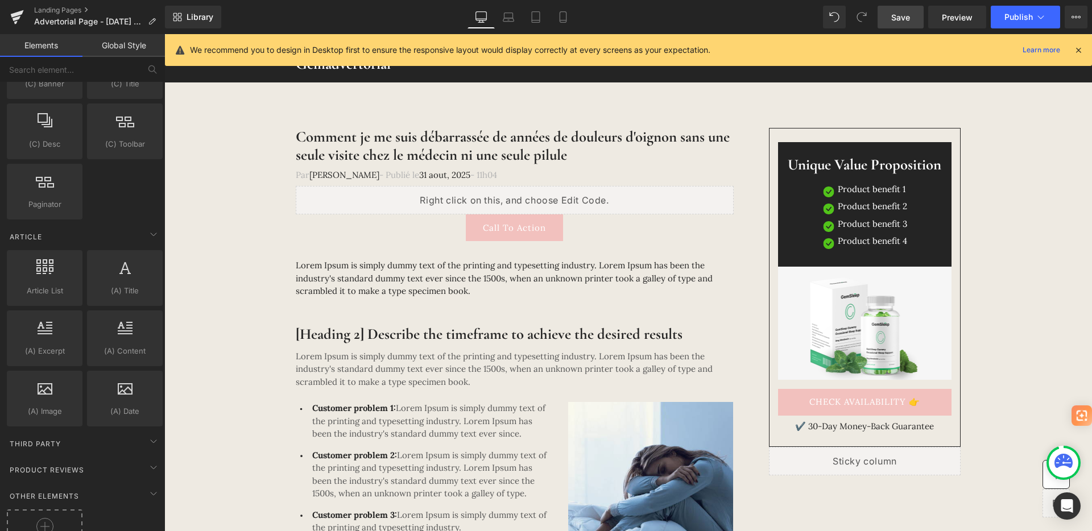
scroll to position [2059, 0]
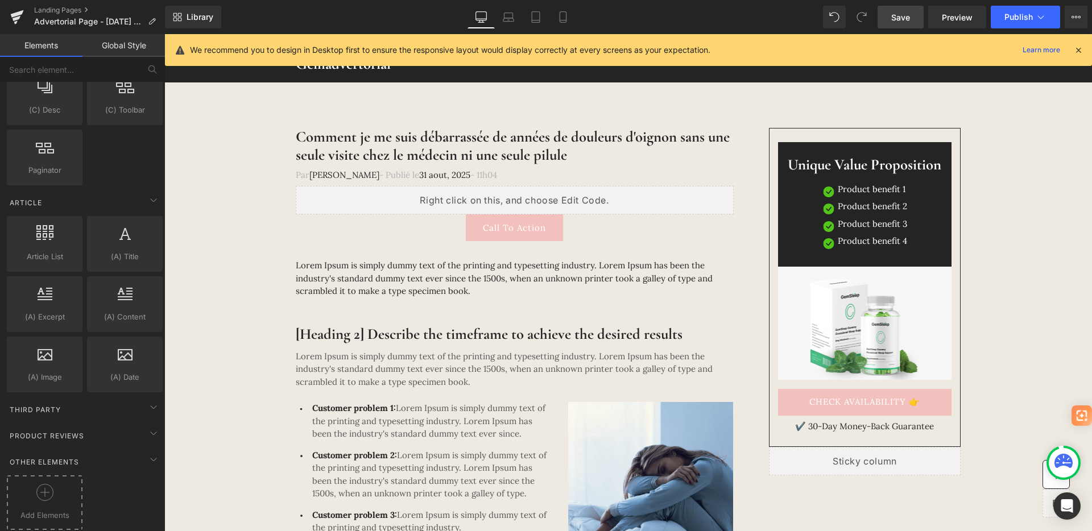
click at [48, 485] on icon at bounding box center [44, 492] width 17 height 17
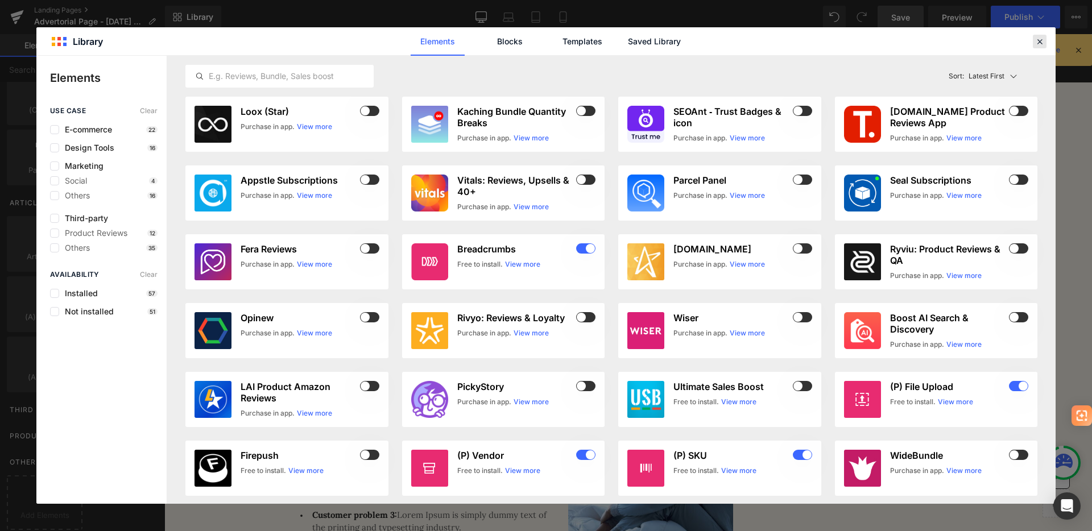
click at [1041, 41] on icon at bounding box center [1040, 41] width 10 height 10
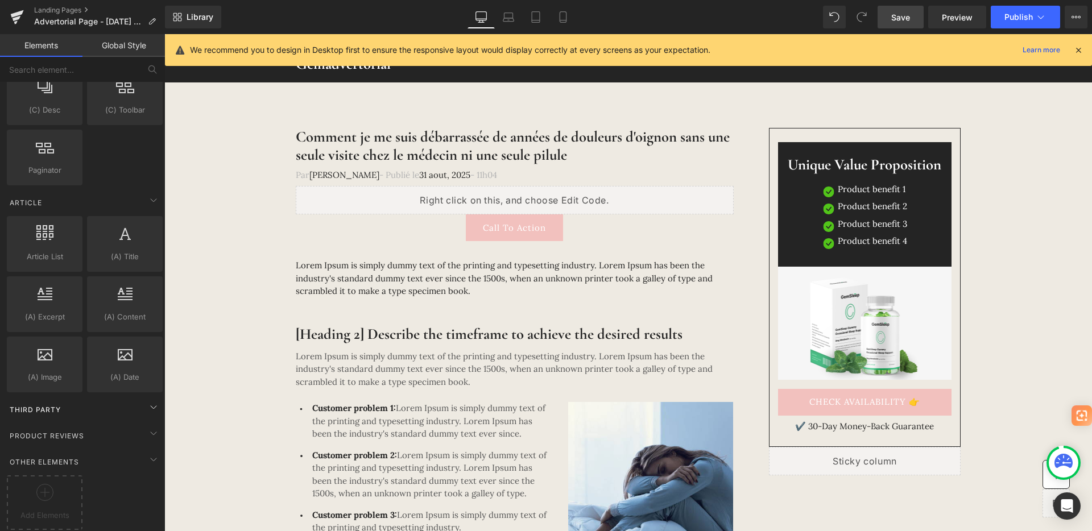
click at [107, 400] on div "Third Party" at bounding box center [85, 409] width 160 height 23
click at [117, 429] on div "Product Reviews" at bounding box center [85, 435] width 160 height 23
click at [120, 427] on div "Product Reviews" at bounding box center [85, 435] width 160 height 23
click at [150, 400] on icon at bounding box center [154, 407] width 14 height 14
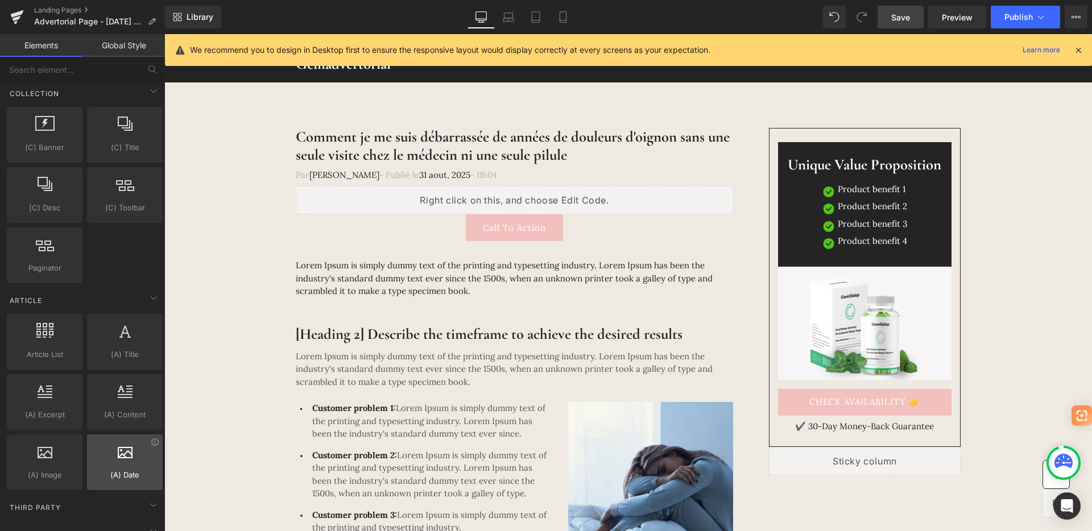
scroll to position [1954, 0]
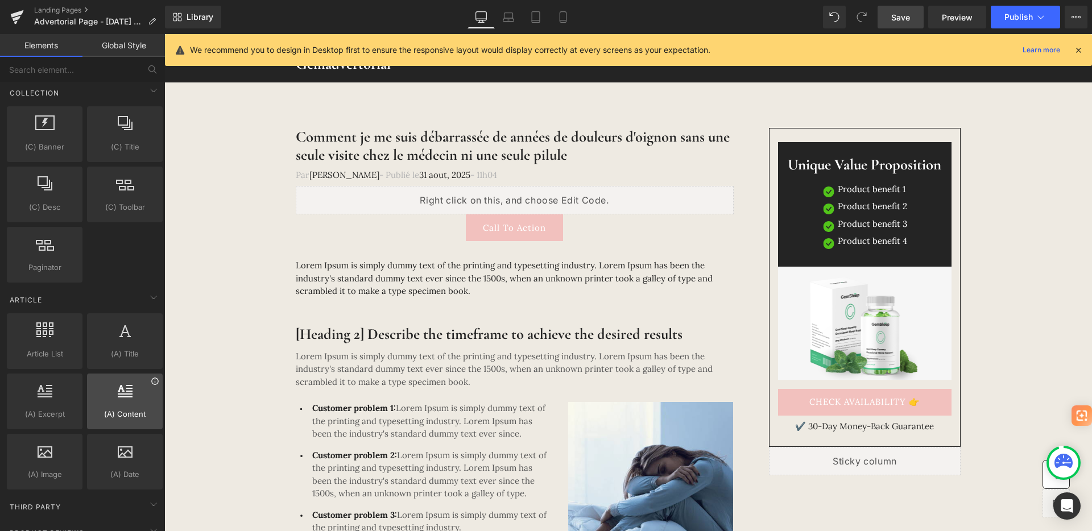
click at [152, 382] on icon at bounding box center [155, 381] width 9 height 9
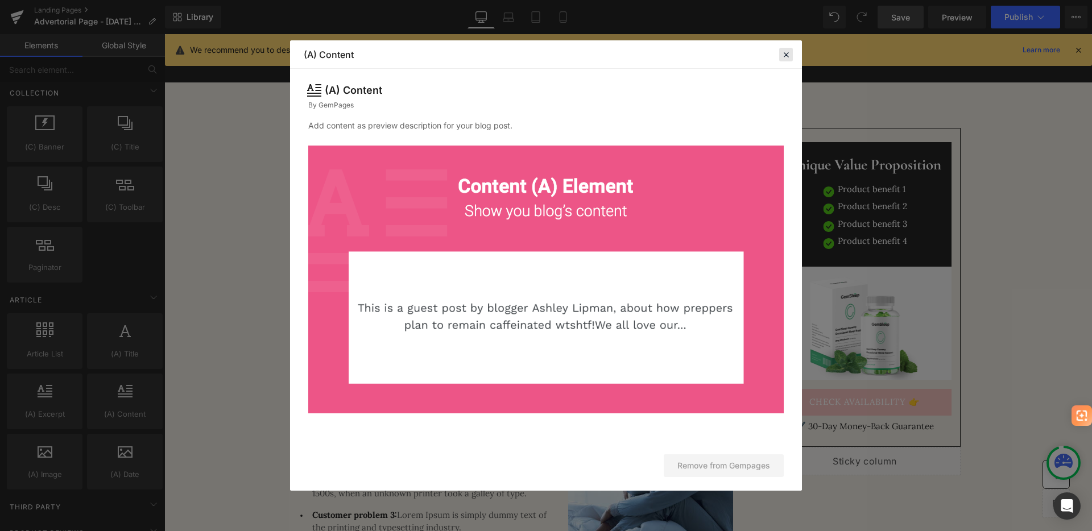
click at [791, 53] on div at bounding box center [786, 55] width 14 height 14
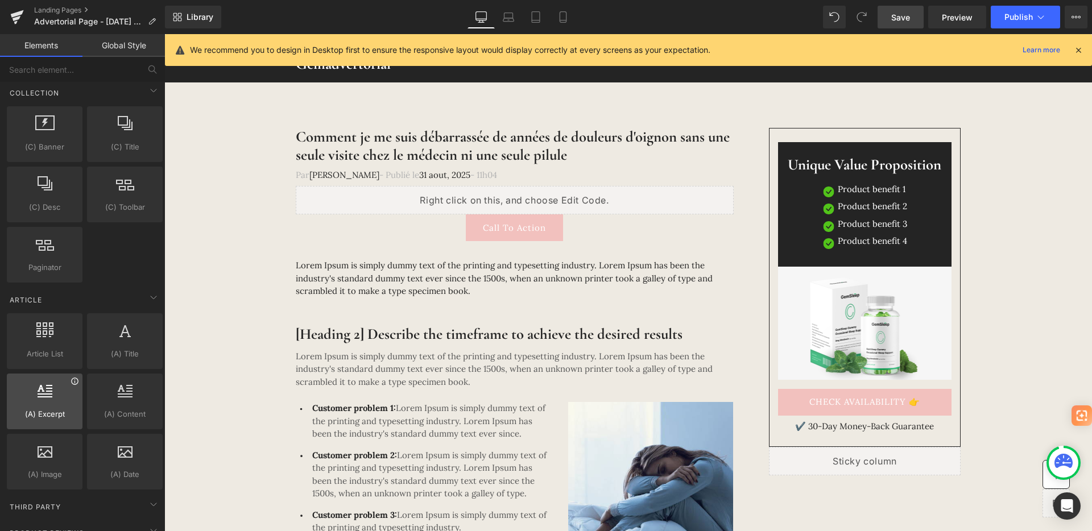
click at [71, 381] on icon at bounding box center [75, 381] width 9 height 9
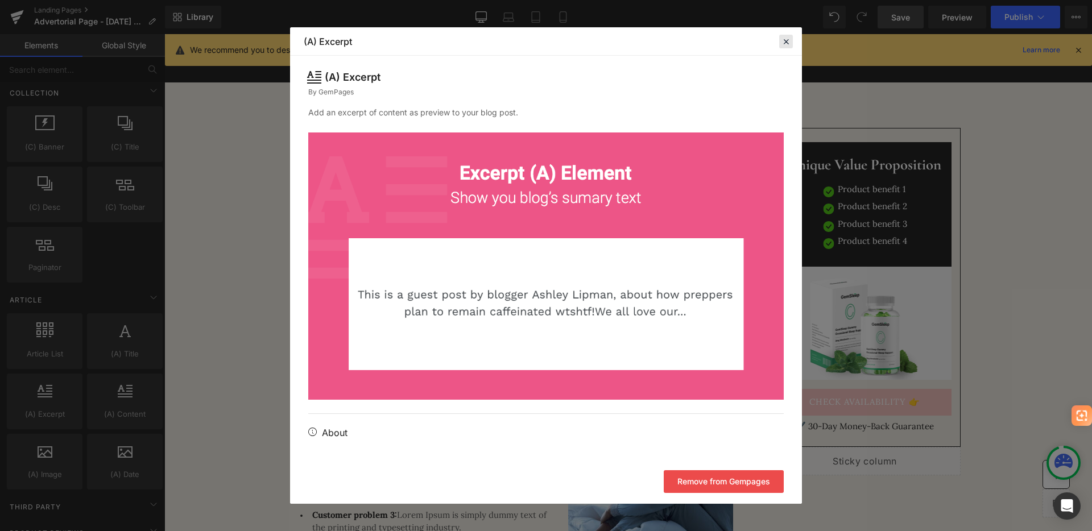
drag, startPoint x: 784, startPoint y: 40, endPoint x: 415, endPoint y: 129, distance: 380.1
click at [784, 40] on icon at bounding box center [786, 41] width 10 height 10
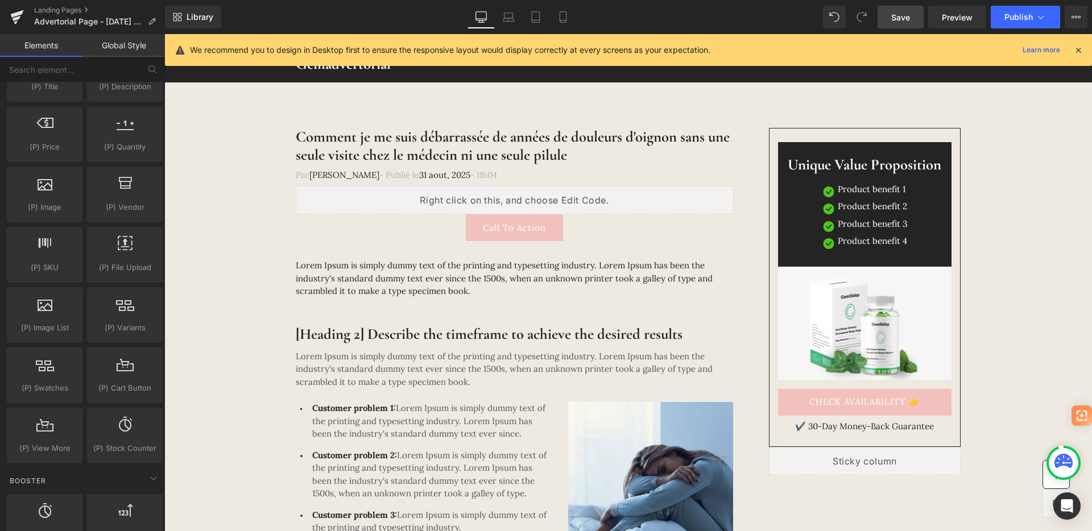
scroll to position [1150, 0]
